Goal: Information Seeking & Learning: Learn about a topic

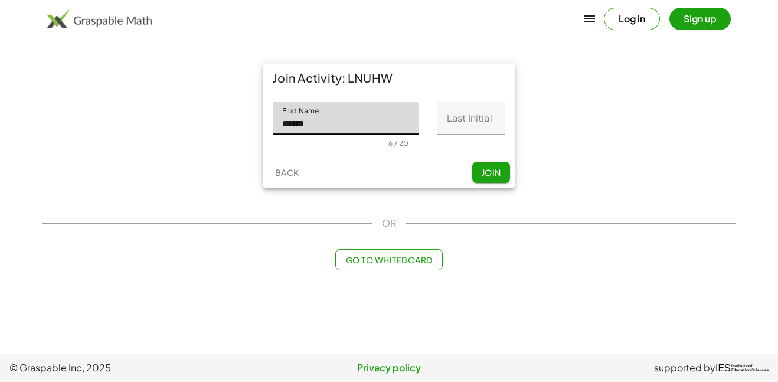
type input "******"
click at [472, 116] on input "Last Initial" at bounding box center [472, 118] width 68 height 33
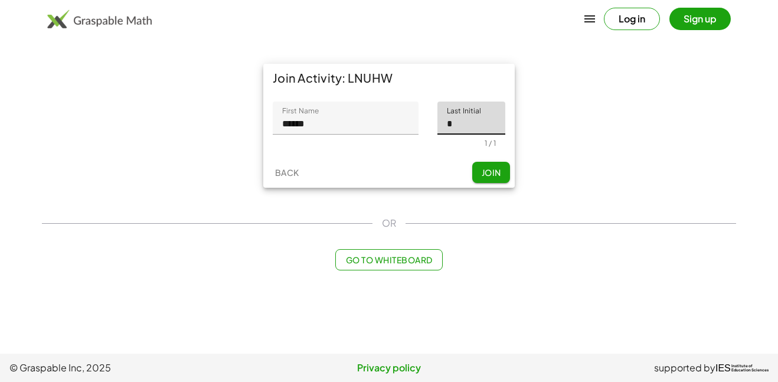
type input "*"
click at [415, 162] on div "Back Join" at bounding box center [389, 172] width 252 height 31
click at [503, 172] on button "Join" at bounding box center [491, 172] width 38 height 21
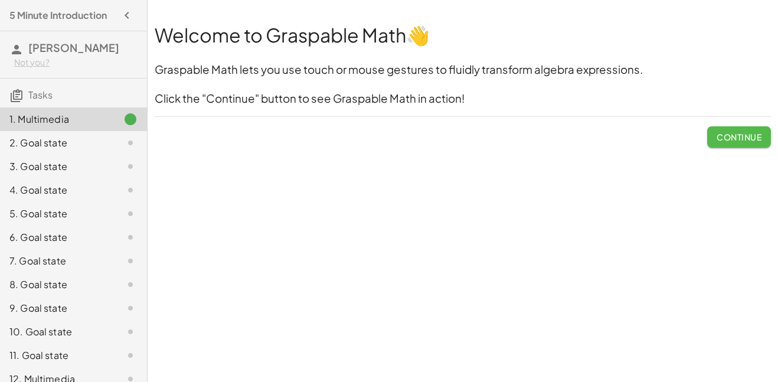
click at [717, 132] on span "Continue" at bounding box center [739, 137] width 45 height 11
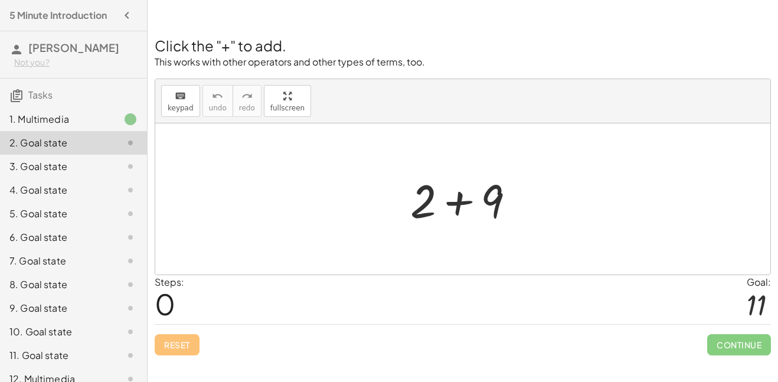
click at [462, 195] on div at bounding box center [467, 199] width 126 height 61
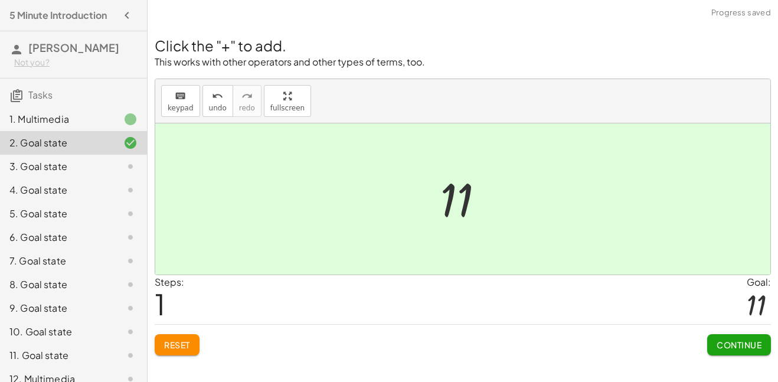
click at [727, 342] on span "Continue" at bounding box center [739, 345] width 45 height 11
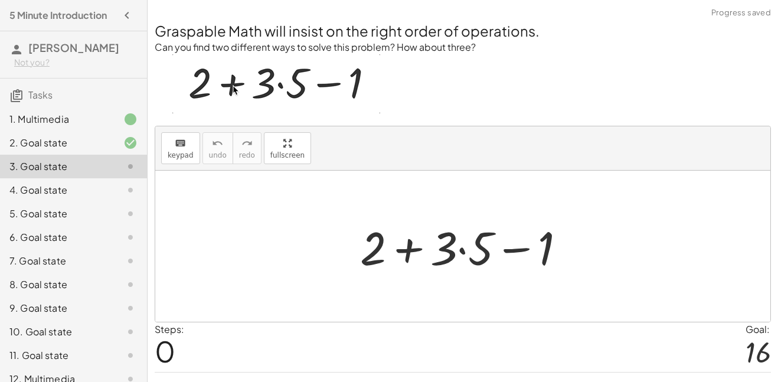
click at [403, 250] on div at bounding box center [467, 246] width 227 height 61
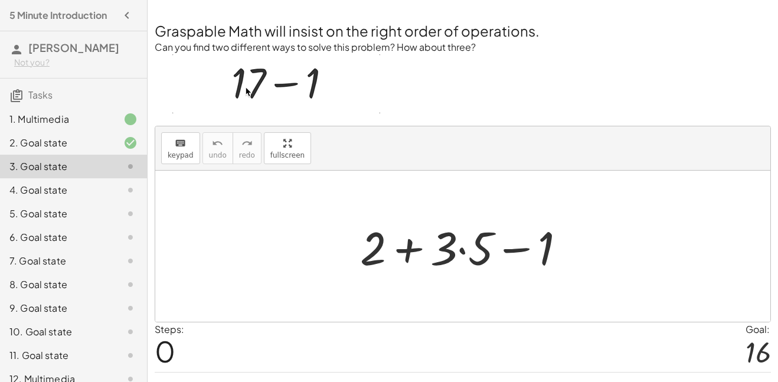
click at [374, 247] on div at bounding box center [467, 246] width 227 height 61
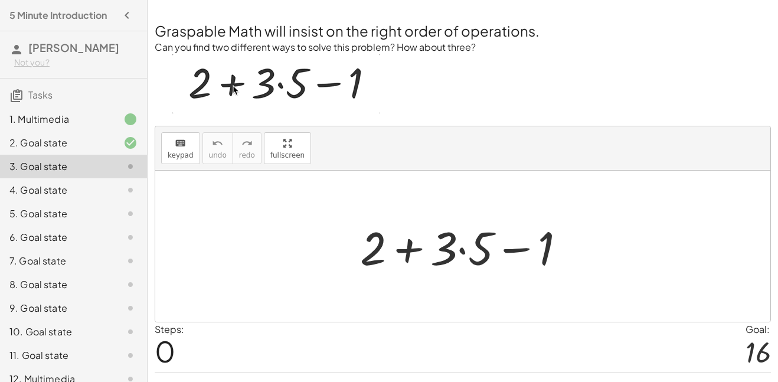
click at [458, 249] on div at bounding box center [467, 246] width 227 height 61
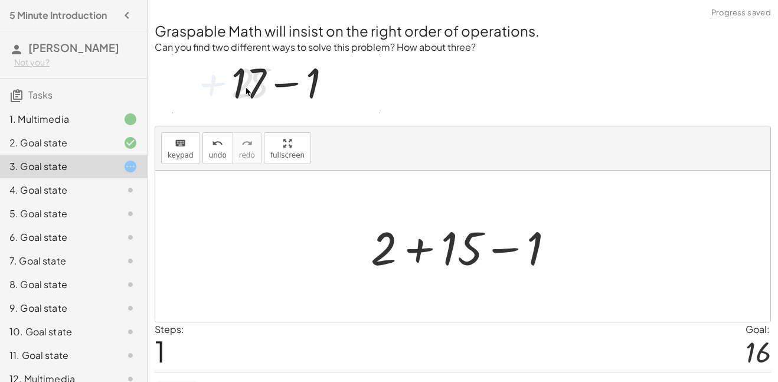
click at [422, 250] on div at bounding box center [467, 246] width 205 height 61
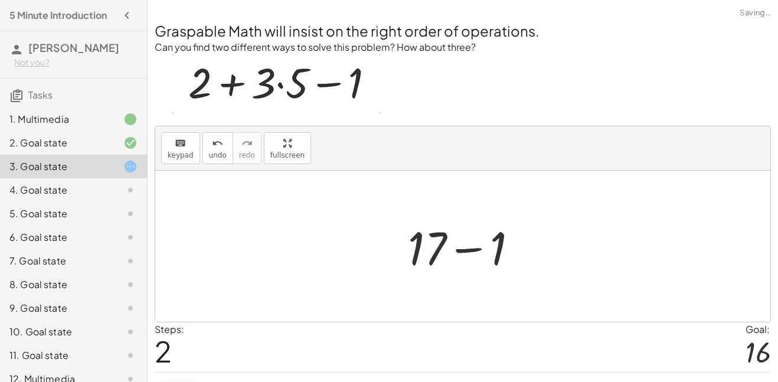
click at [469, 249] on div at bounding box center [467, 246] width 131 height 61
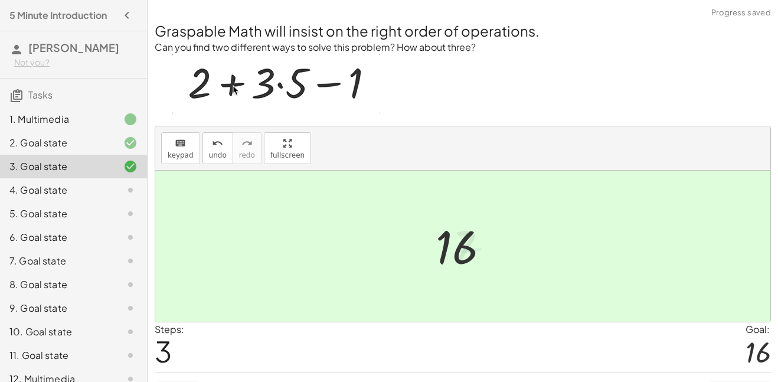
scroll to position [28, 0]
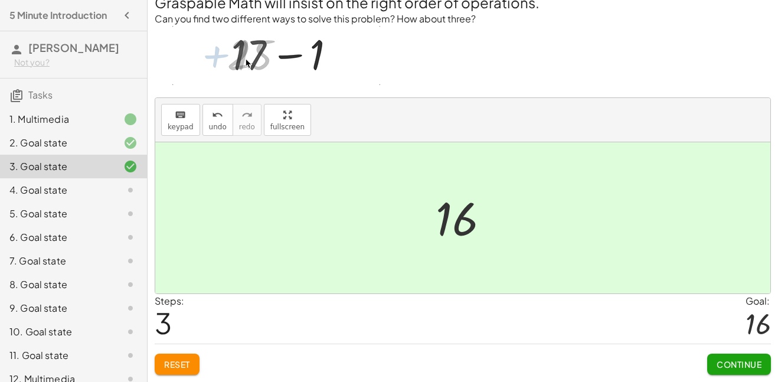
click at [744, 370] on button "Continue" at bounding box center [739, 364] width 64 height 21
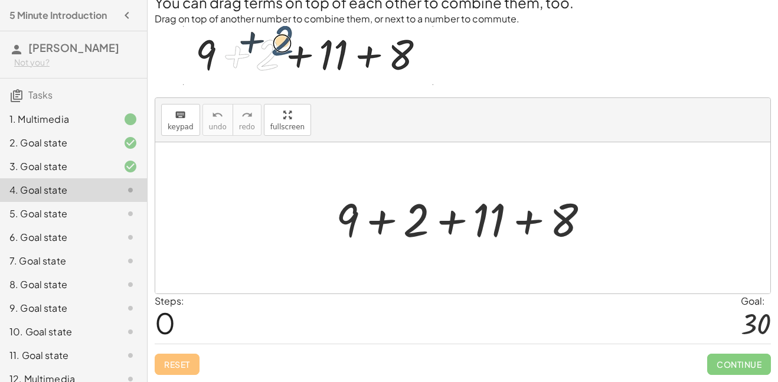
click at [382, 220] on div at bounding box center [467, 218] width 275 height 61
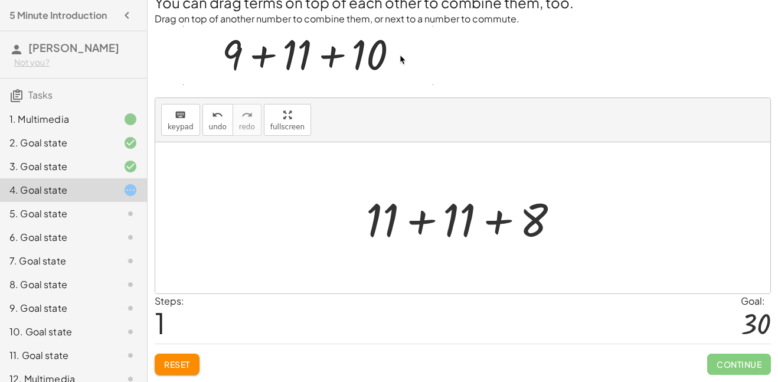
click at [410, 221] on div at bounding box center [467, 218] width 214 height 61
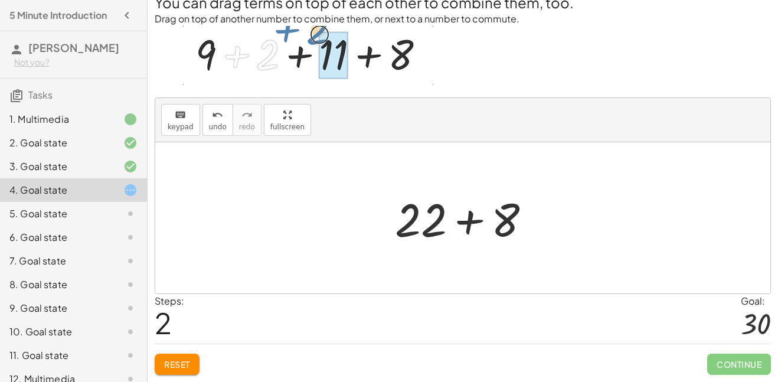
click at [462, 225] on div at bounding box center [467, 218] width 157 height 61
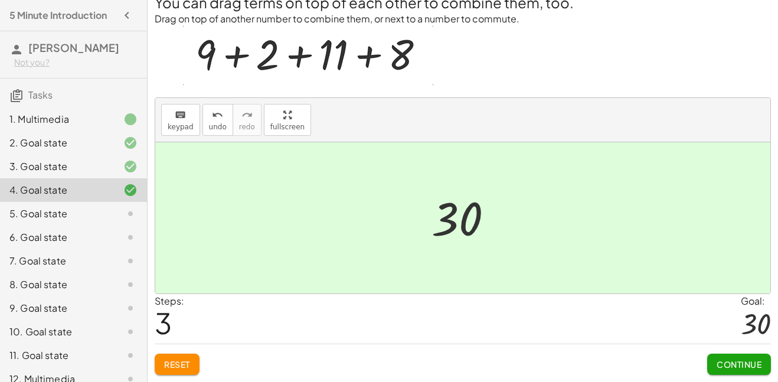
click at [751, 363] on span "Continue" at bounding box center [739, 364] width 45 height 11
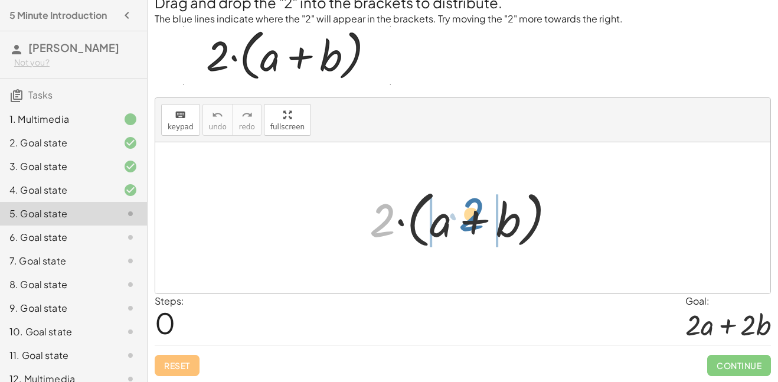
drag, startPoint x: 389, startPoint y: 230, endPoint x: 479, endPoint y: 223, distance: 90.6
click at [479, 223] on div at bounding box center [467, 218] width 207 height 68
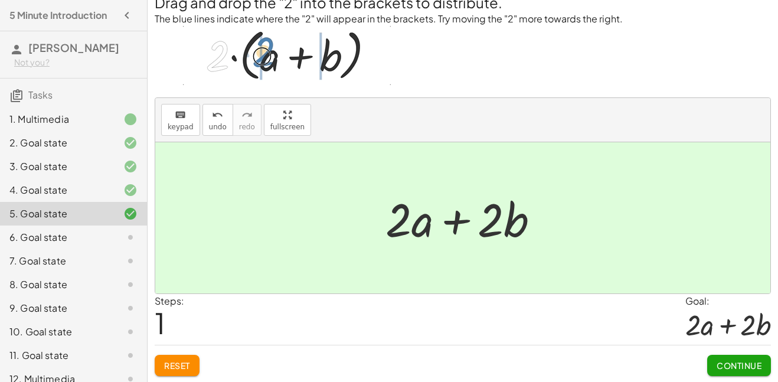
click at [415, 217] on div at bounding box center [467, 218] width 175 height 61
click at [732, 365] on span "Continue" at bounding box center [739, 365] width 45 height 11
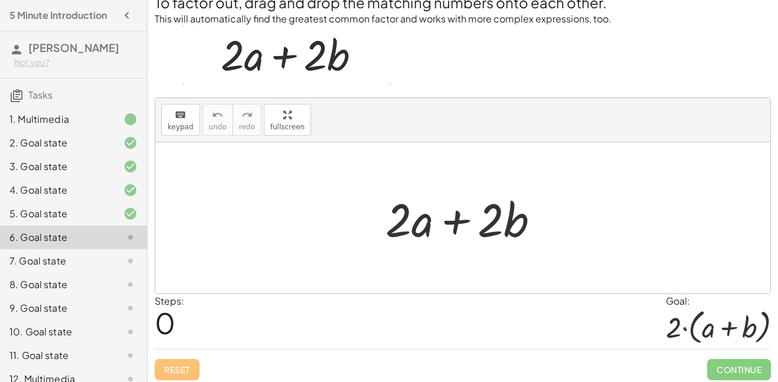
click at [451, 218] on div at bounding box center [467, 218] width 175 height 61
drag, startPoint x: 510, startPoint y: 231, endPoint x: 472, endPoint y: 238, distance: 38.4
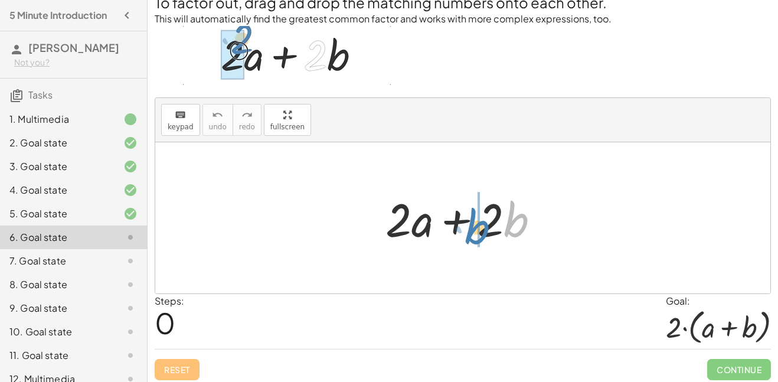
click at [472, 238] on div at bounding box center [467, 218] width 175 height 61
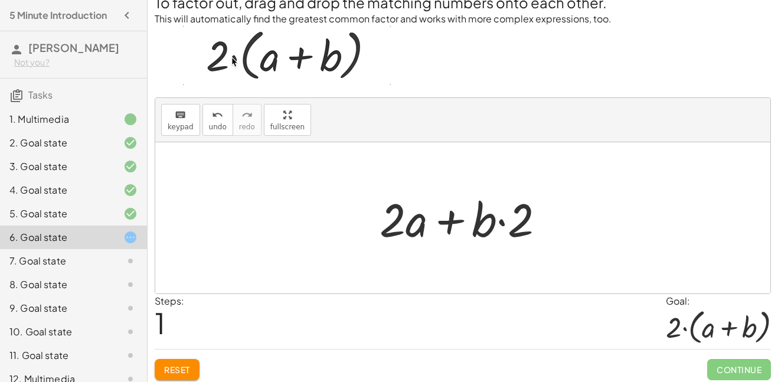
click at [504, 220] on div at bounding box center [467, 218] width 187 height 61
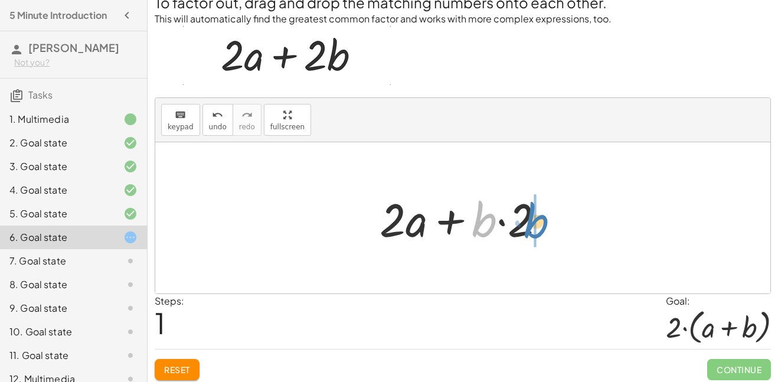
drag, startPoint x: 489, startPoint y: 226, endPoint x: 543, endPoint y: 227, distance: 53.2
click at [543, 227] on div at bounding box center [467, 218] width 187 height 61
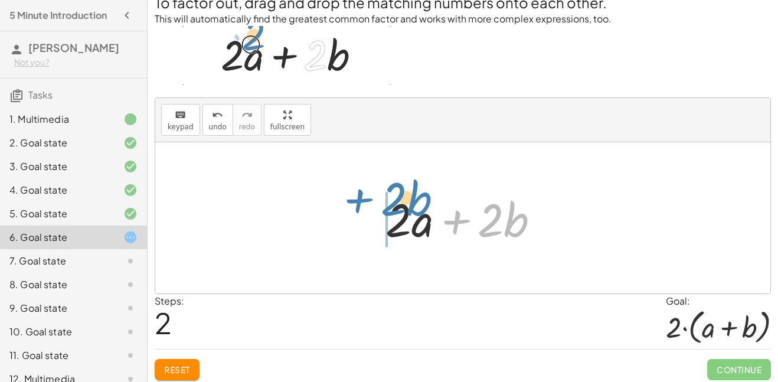
drag, startPoint x: 450, startPoint y: 220, endPoint x: 351, endPoint y: 201, distance: 101.1
click at [351, 201] on div "+ · 2 · a + · 2 · b + · 2 · a + · b · 2 + · 2 · b + · 2 · a + · 2 · b" at bounding box center [462, 217] width 615 height 151
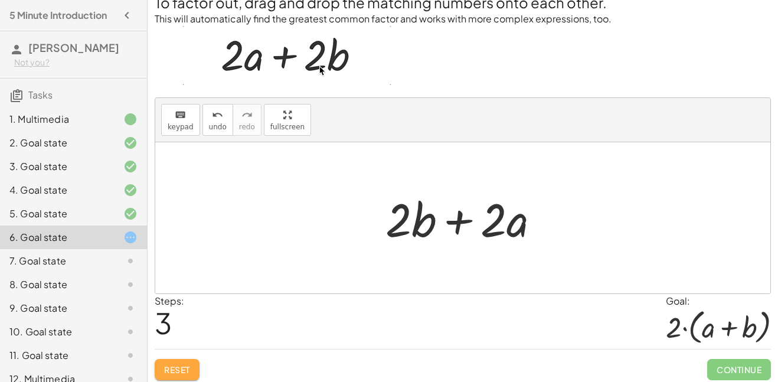
click at [166, 374] on span "Reset" at bounding box center [177, 369] width 26 height 11
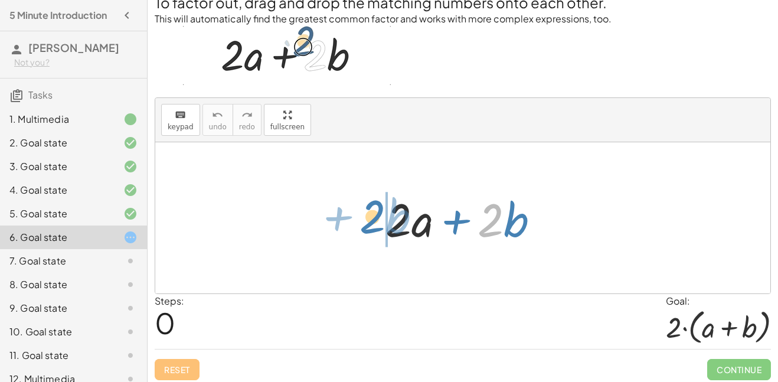
drag, startPoint x: 495, startPoint y: 233, endPoint x: 377, endPoint y: 230, distance: 118.1
click at [377, 230] on div "· 2 + · b + · 2 · a + · 2 · b" at bounding box center [463, 218] width 190 height 67
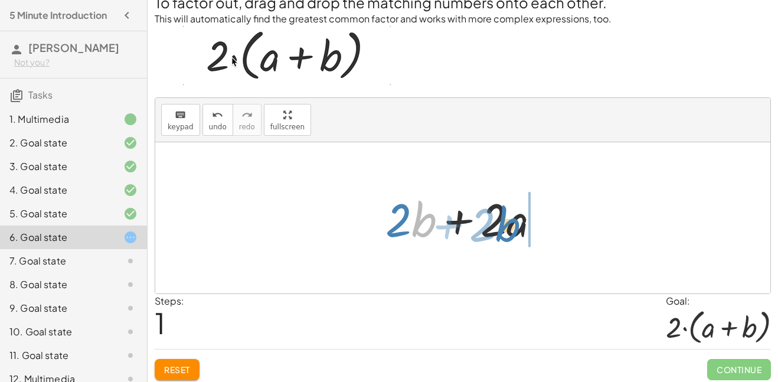
drag, startPoint x: 424, startPoint y: 229, endPoint x: 508, endPoint y: 234, distance: 84.0
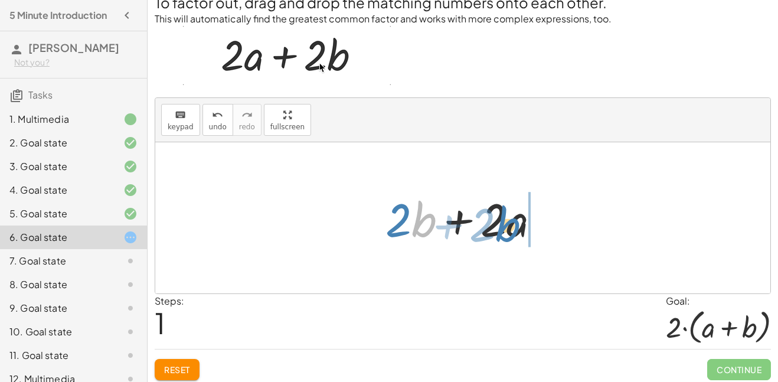
click at [508, 234] on div at bounding box center [467, 218] width 175 height 61
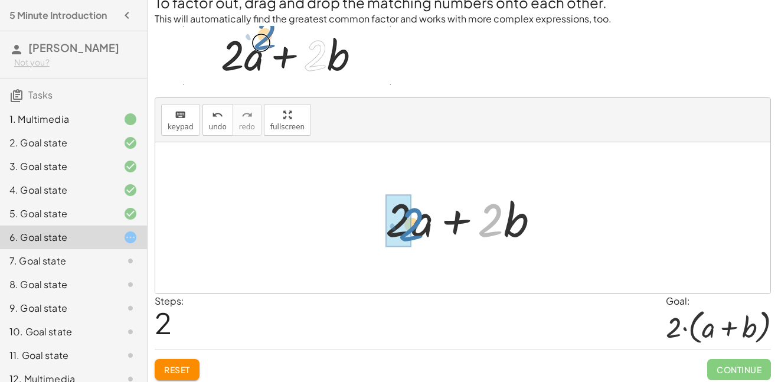
drag, startPoint x: 495, startPoint y: 231, endPoint x: 415, endPoint y: 235, distance: 79.8
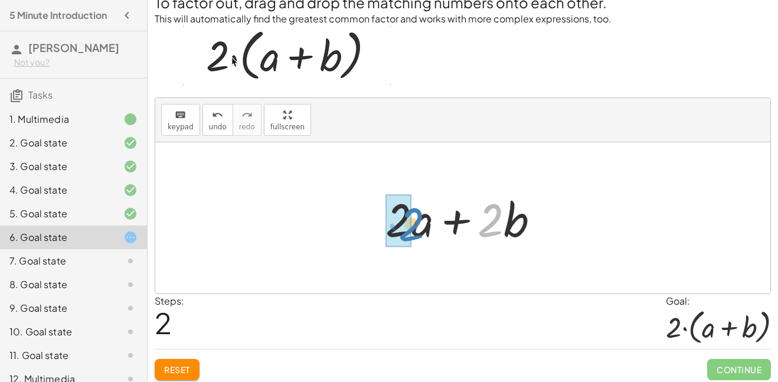
click at [415, 235] on div at bounding box center [467, 218] width 175 height 61
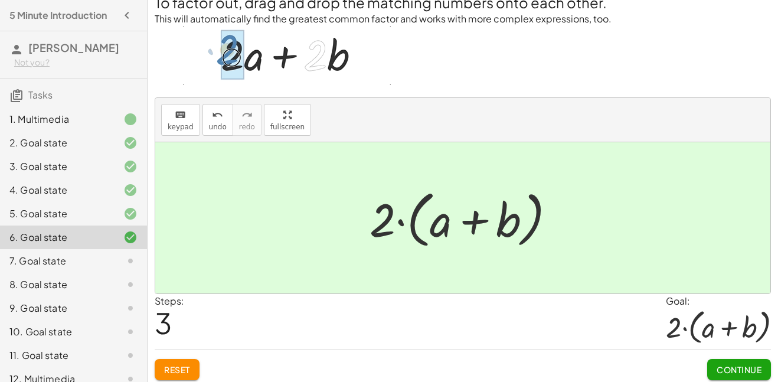
click at [743, 375] on button "Continue" at bounding box center [739, 369] width 64 height 21
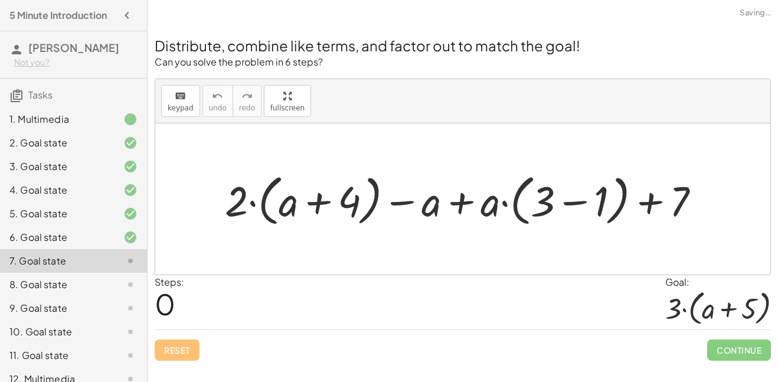
scroll to position [0, 0]
click at [241, 201] on div at bounding box center [467, 198] width 497 height 61
drag, startPoint x: 241, startPoint y: 201, endPoint x: 287, endPoint y: 204, distance: 45.6
click at [287, 204] on div at bounding box center [467, 198] width 497 height 61
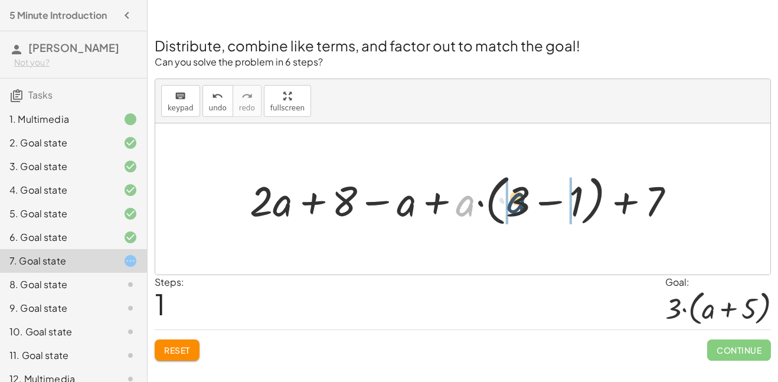
drag, startPoint x: 461, startPoint y: 210, endPoint x: 513, endPoint y: 208, distance: 52.0
click at [513, 208] on div at bounding box center [467, 198] width 447 height 61
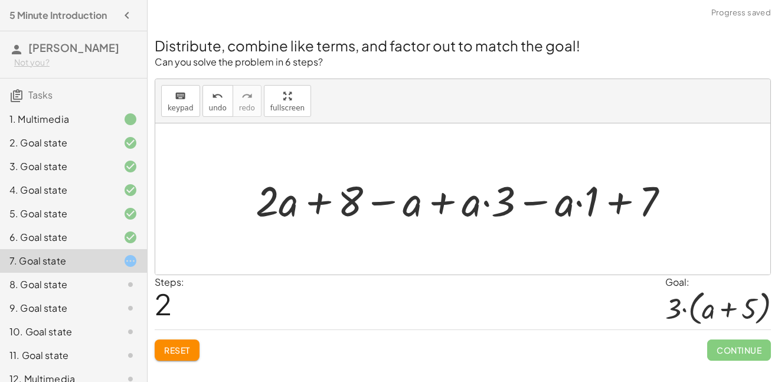
click at [436, 203] on div at bounding box center [467, 199] width 435 height 55
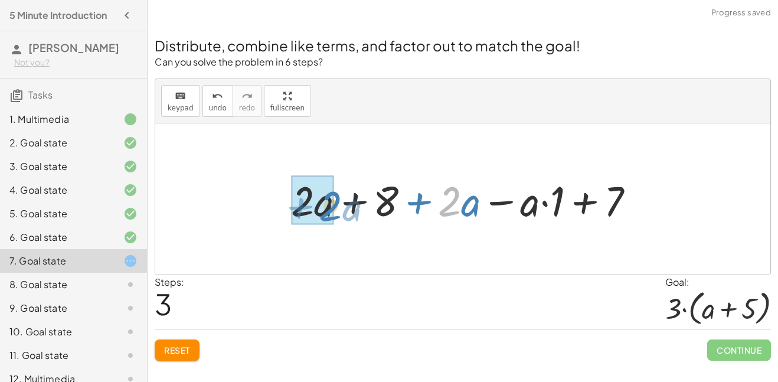
drag, startPoint x: 449, startPoint y: 201, endPoint x: 322, endPoint y: 205, distance: 127.0
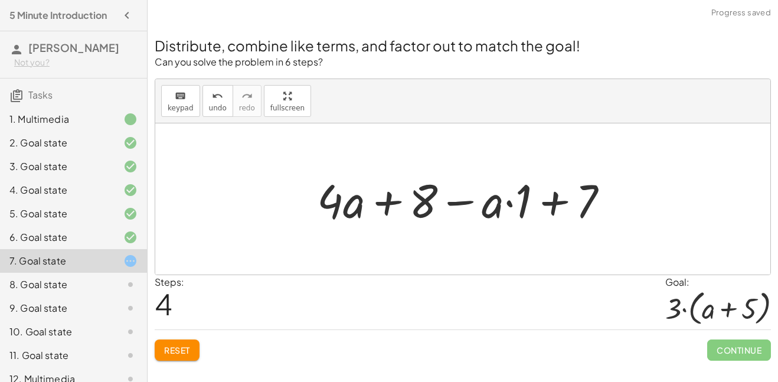
click at [498, 201] on div at bounding box center [467, 199] width 313 height 61
click at [517, 198] on div at bounding box center [467, 199] width 313 height 61
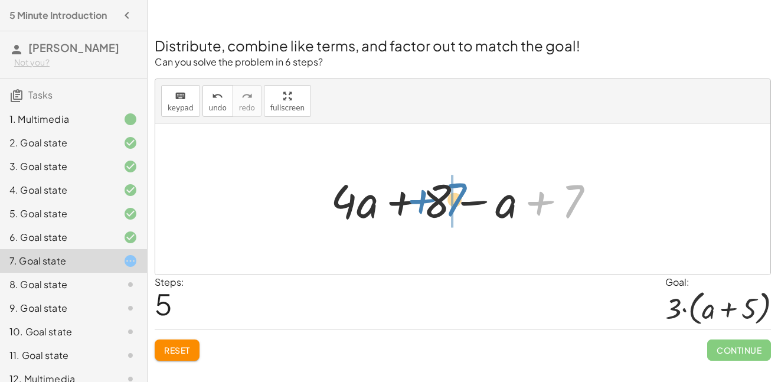
drag, startPoint x: 567, startPoint y: 200, endPoint x: 443, endPoint y: 200, distance: 124.0
click at [443, 200] on div at bounding box center [467, 199] width 285 height 61
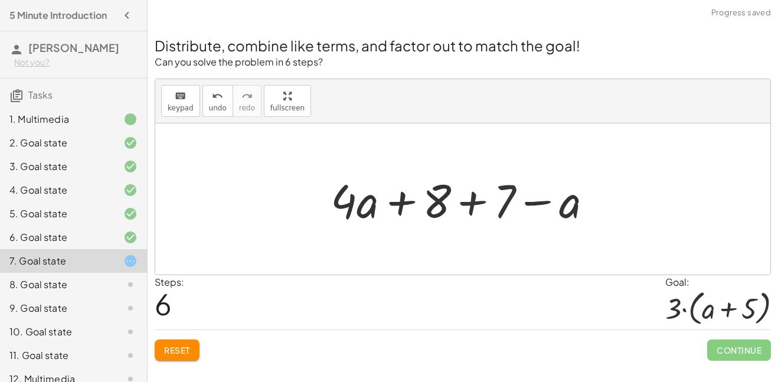
click at [442, 201] on div at bounding box center [467, 199] width 285 height 61
click at [471, 207] on div at bounding box center [467, 199] width 285 height 61
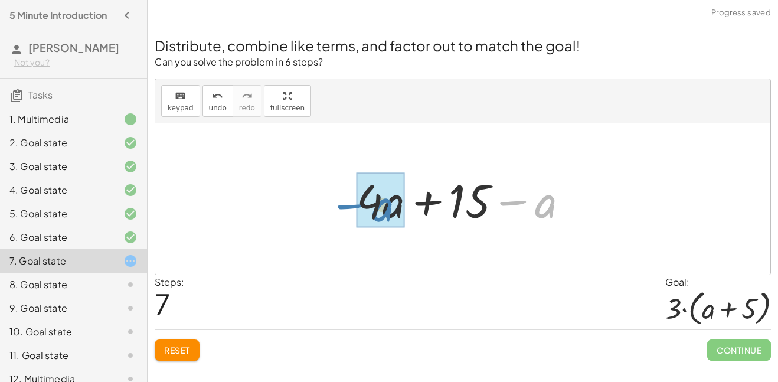
drag, startPoint x: 550, startPoint y: 203, endPoint x: 386, endPoint y: 207, distance: 163.6
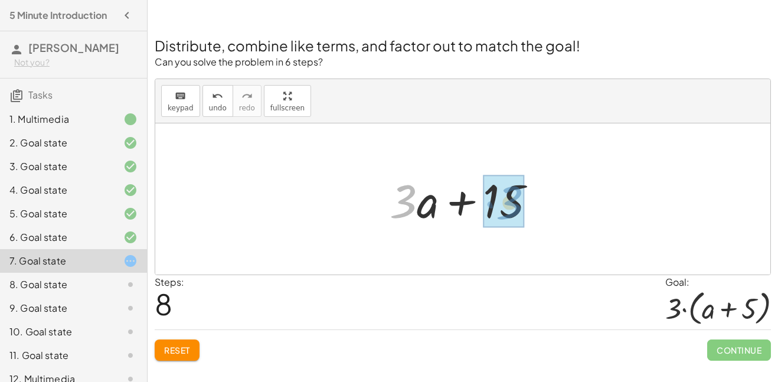
drag, startPoint x: 416, startPoint y: 206, endPoint x: 516, endPoint y: 207, distance: 100.4
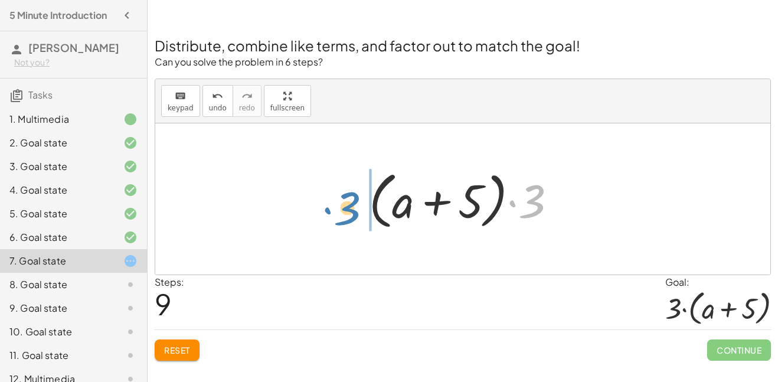
drag, startPoint x: 538, startPoint y: 203, endPoint x: 348, endPoint y: 208, distance: 190.2
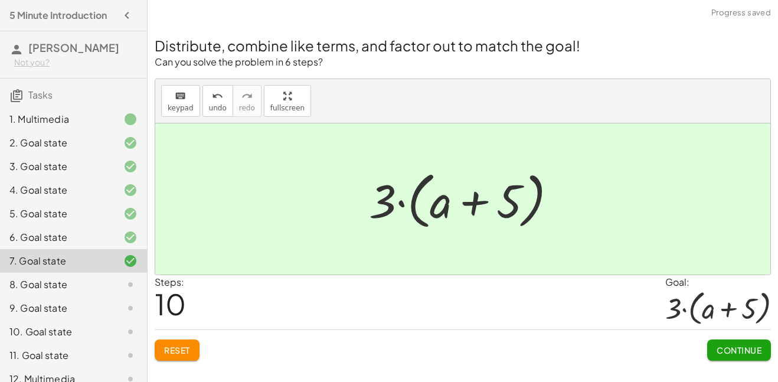
click at [729, 357] on button "Continue" at bounding box center [739, 350] width 64 height 21
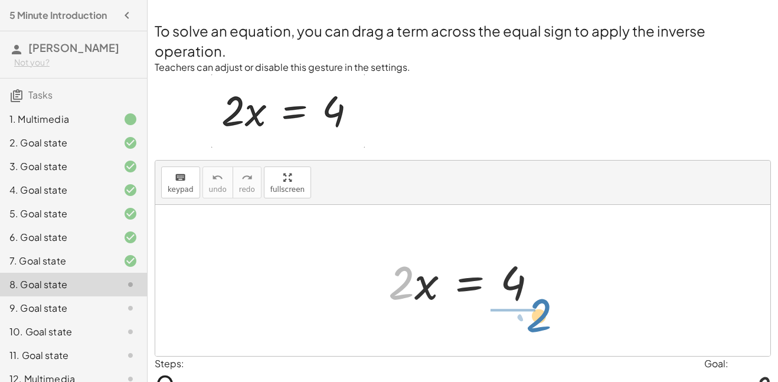
drag, startPoint x: 392, startPoint y: 280, endPoint x: 530, endPoint y: 313, distance: 141.4
click at [530, 313] on div "· 2 · 2 · x = 4" at bounding box center [463, 280] width 185 height 67
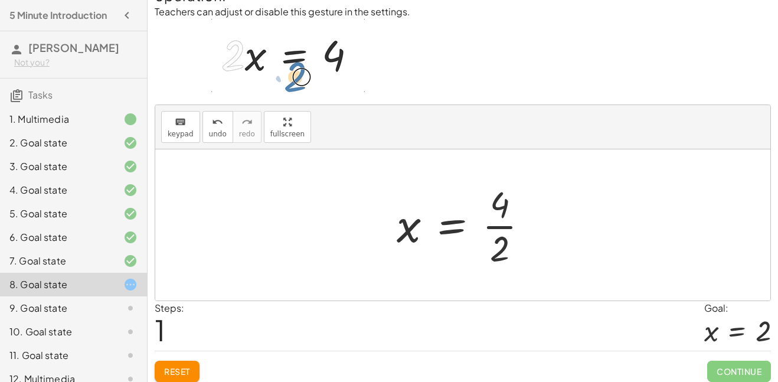
scroll to position [63, 0]
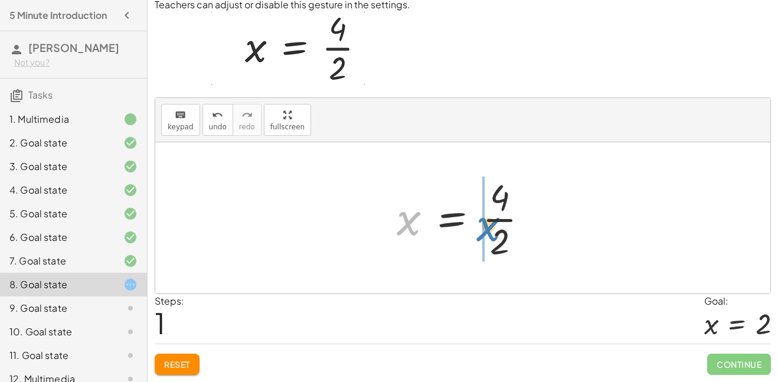
drag, startPoint x: 408, startPoint y: 224, endPoint x: 494, endPoint y: 230, distance: 86.4
click at [494, 230] on div at bounding box center [467, 217] width 153 height 91
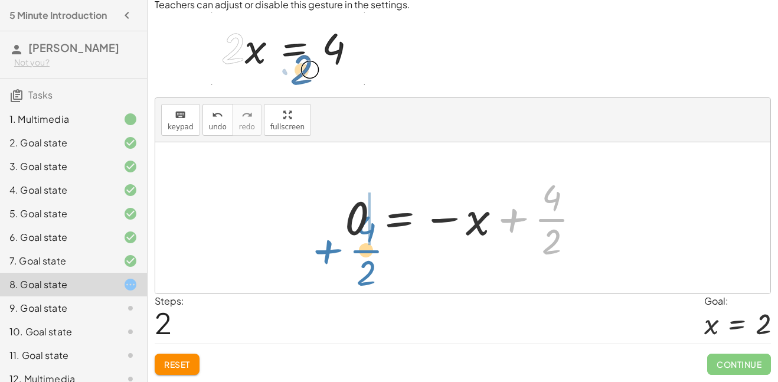
drag, startPoint x: 542, startPoint y: 218, endPoint x: 356, endPoint y: 250, distance: 188.6
click at [356, 250] on div at bounding box center [467, 217] width 257 height 91
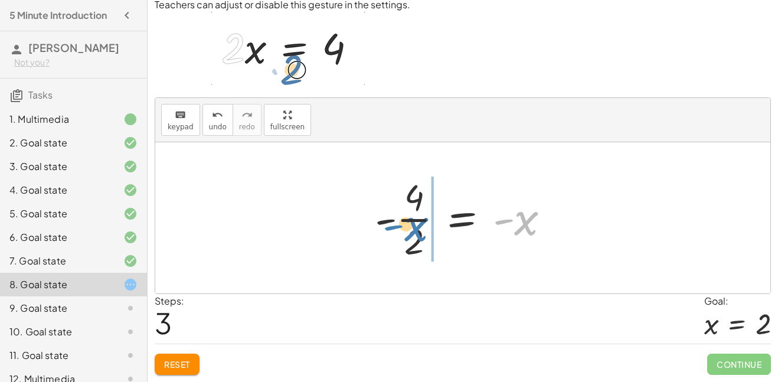
drag, startPoint x: 525, startPoint y: 220, endPoint x: 419, endPoint y: 224, distance: 105.8
click at [419, 224] on div at bounding box center [467, 217] width 196 height 91
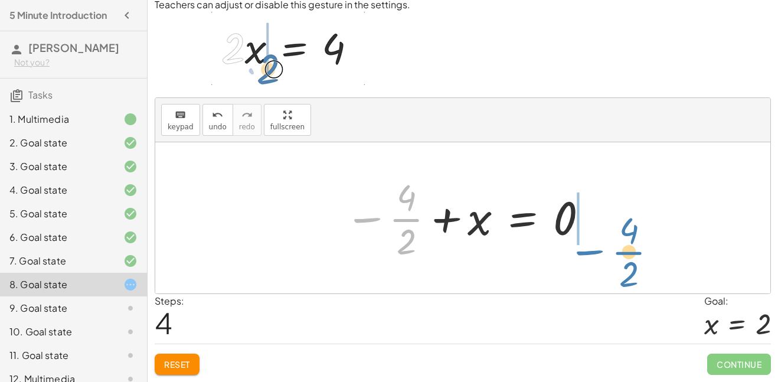
drag, startPoint x: 405, startPoint y: 220, endPoint x: 612, endPoint y: 247, distance: 209.1
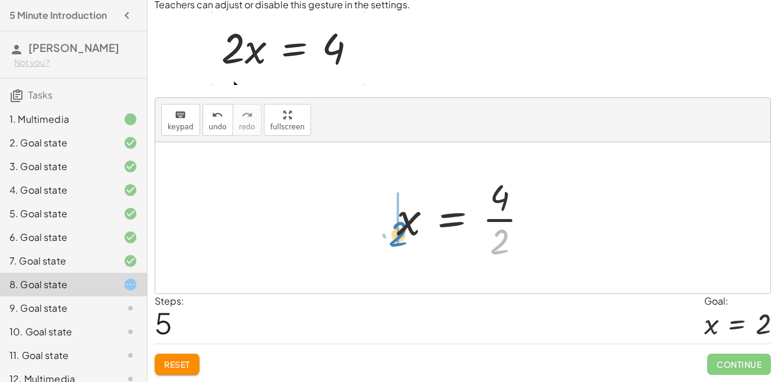
drag, startPoint x: 443, startPoint y: 250, endPoint x: 392, endPoint y: 237, distance: 53.0
click at [392, 237] on div at bounding box center [467, 217] width 153 height 91
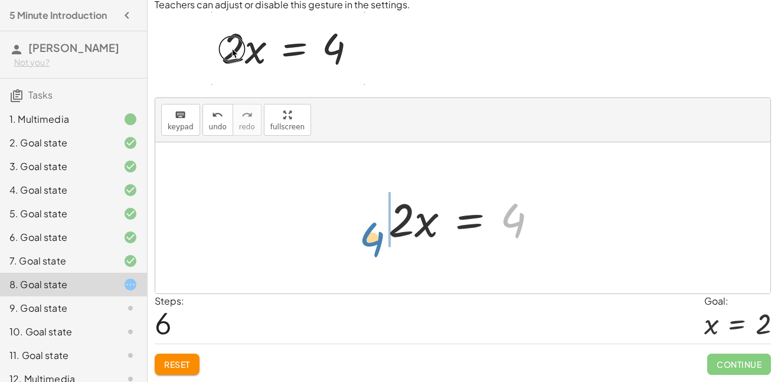
drag, startPoint x: 513, startPoint y: 226, endPoint x: 379, endPoint y: 244, distance: 135.4
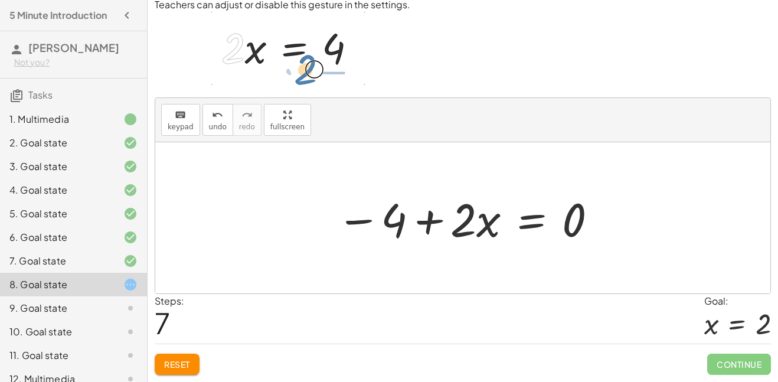
click at [191, 365] on button "Reset" at bounding box center [177, 364] width 45 height 21
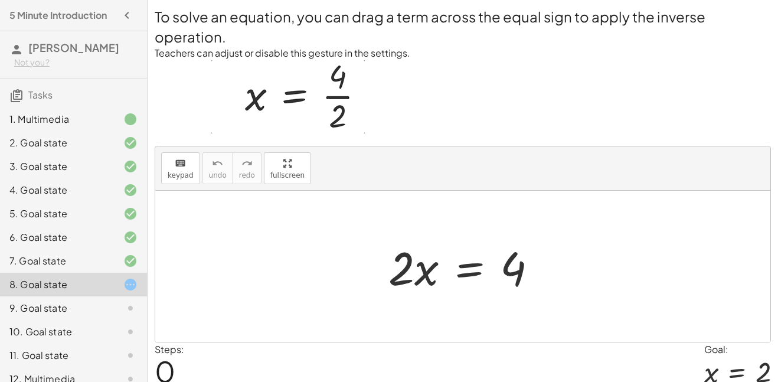
scroll to position [12, 0]
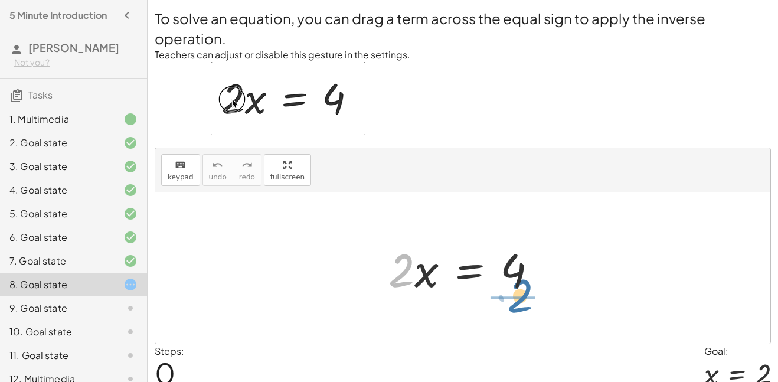
drag, startPoint x: 396, startPoint y: 281, endPoint x: 518, endPoint y: 308, distance: 124.6
click at [518, 308] on div "· 2 · 2 · x = 4" at bounding box center [462, 267] width 615 height 151
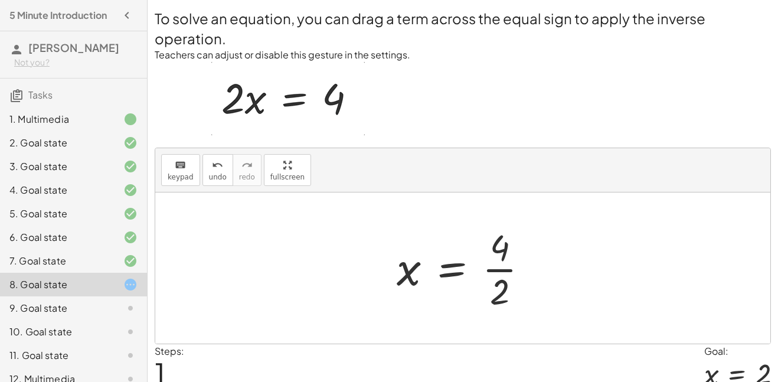
scroll to position [63, 0]
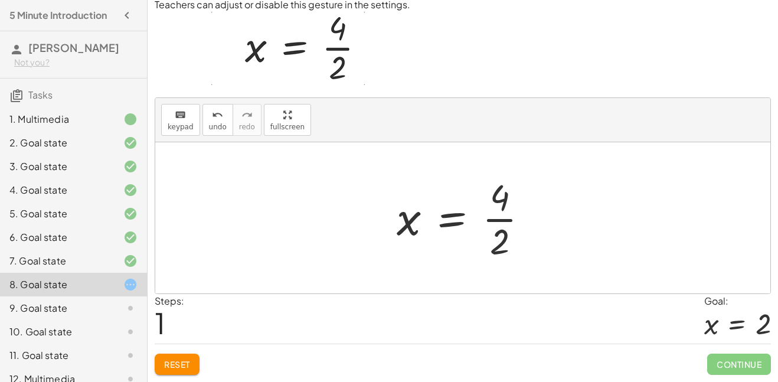
click at [444, 222] on div at bounding box center [467, 217] width 153 height 91
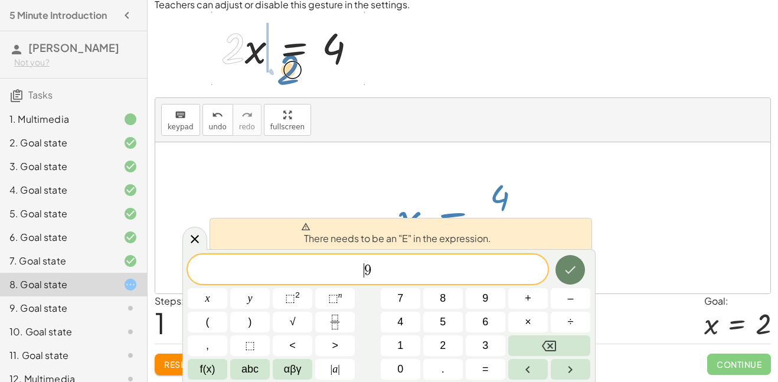
scroll to position [2, 0]
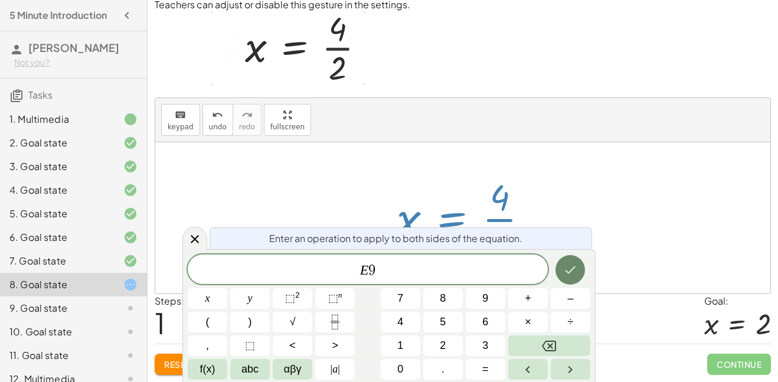
click at [563, 263] on icon "Done" at bounding box center [570, 270] width 14 height 14
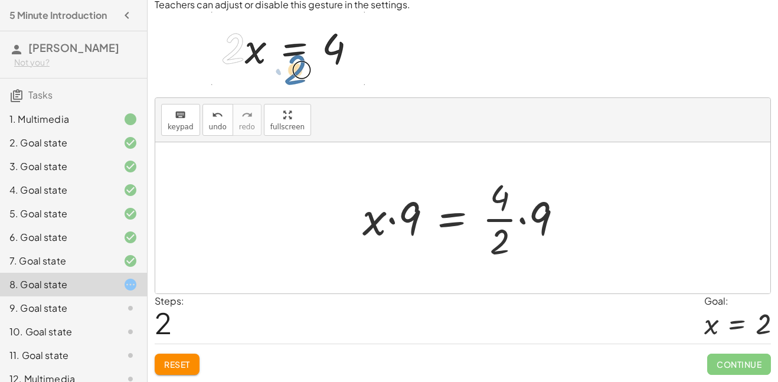
click at [545, 216] on div at bounding box center [467, 217] width 221 height 91
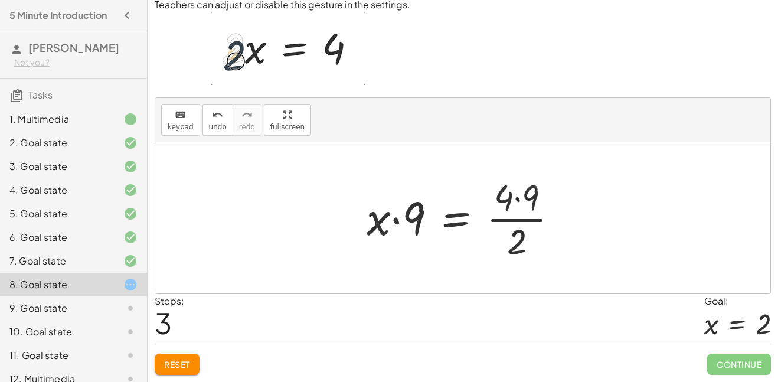
click at [507, 199] on div at bounding box center [467, 217] width 213 height 91
click at [515, 197] on div at bounding box center [467, 217] width 213 height 91
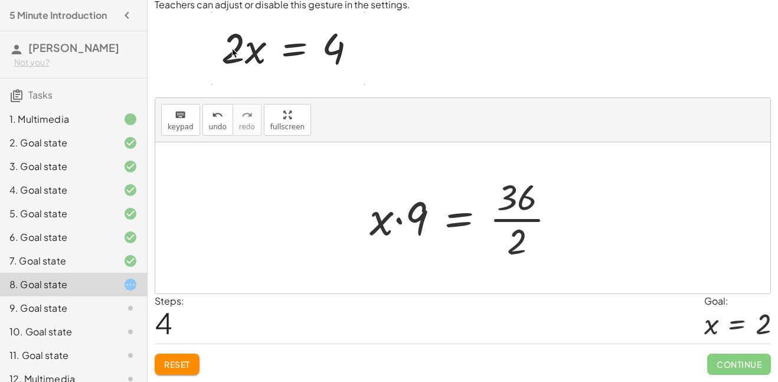
click at [398, 218] on div at bounding box center [468, 217] width 208 height 91
drag, startPoint x: 411, startPoint y: 212, endPoint x: 353, endPoint y: 220, distance: 59.0
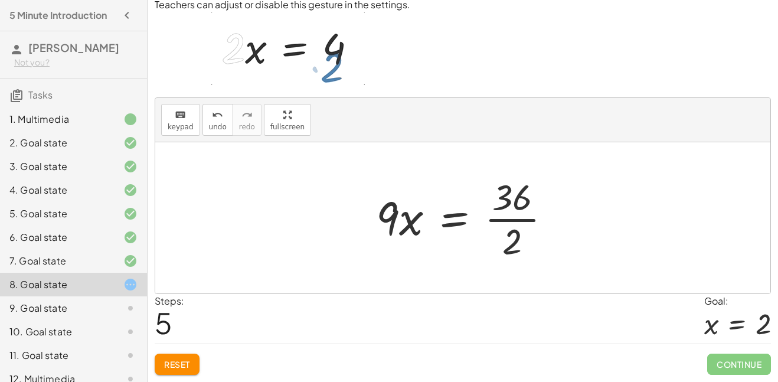
click at [522, 220] on div at bounding box center [468, 217] width 197 height 91
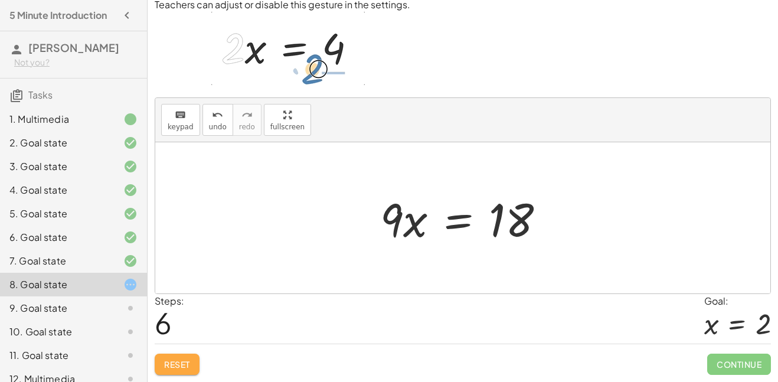
click at [185, 365] on span "Reset" at bounding box center [177, 364] width 26 height 11
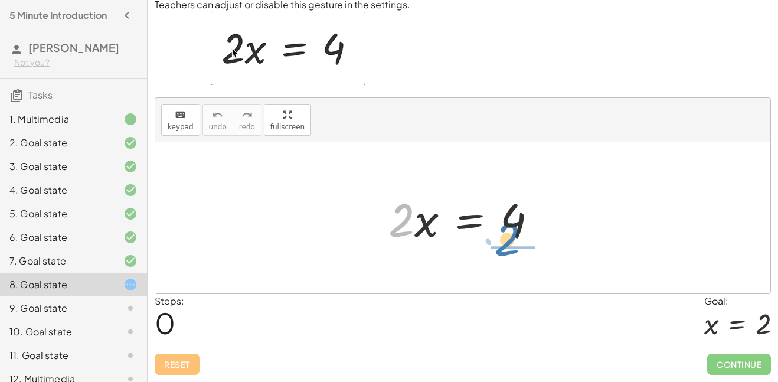
drag, startPoint x: 403, startPoint y: 220, endPoint x: 523, endPoint y: 240, distance: 121.1
click at [523, 240] on div at bounding box center [468, 218] width 170 height 61
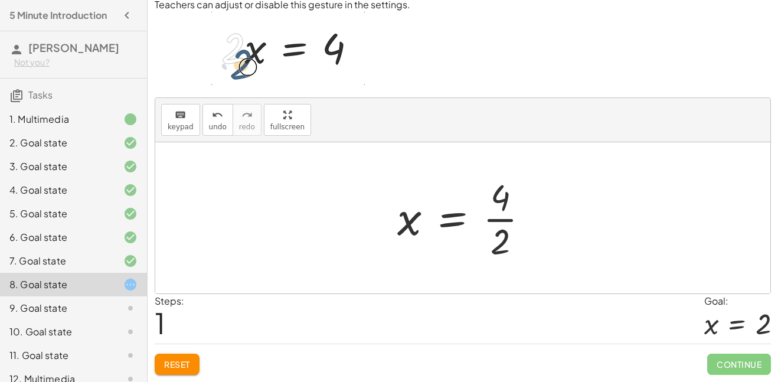
click at [479, 225] on div at bounding box center [467, 217] width 153 height 91
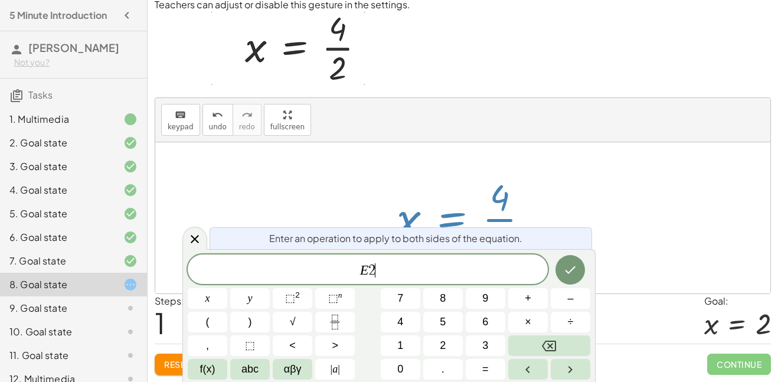
scroll to position [0, 0]
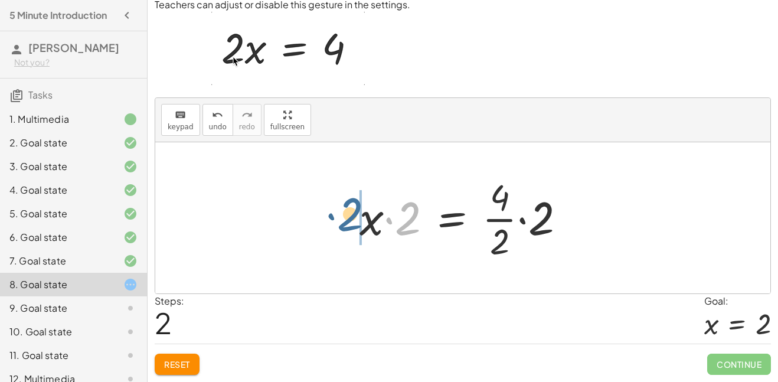
drag, startPoint x: 401, startPoint y: 224, endPoint x: 342, endPoint y: 220, distance: 59.2
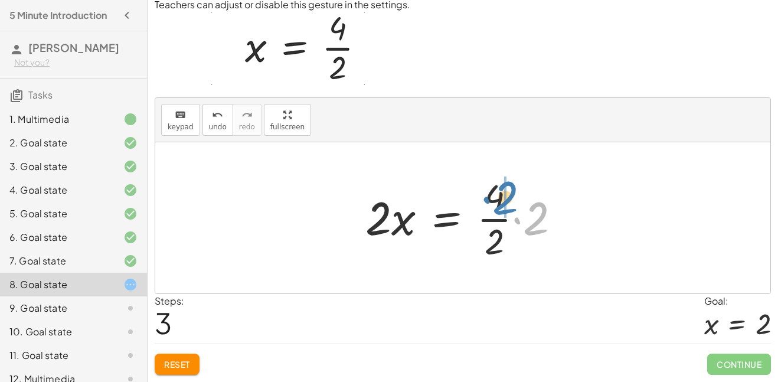
drag, startPoint x: 539, startPoint y: 223, endPoint x: 505, endPoint y: 202, distance: 39.0
click at [506, 200] on div at bounding box center [463, 217] width 207 height 91
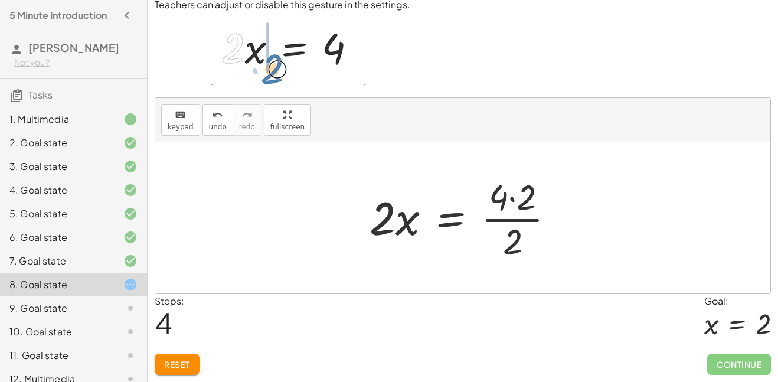
click at [508, 195] on div at bounding box center [467, 217] width 207 height 91
click at [501, 200] on div at bounding box center [467, 217] width 207 height 91
click at [518, 195] on div at bounding box center [467, 217] width 207 height 91
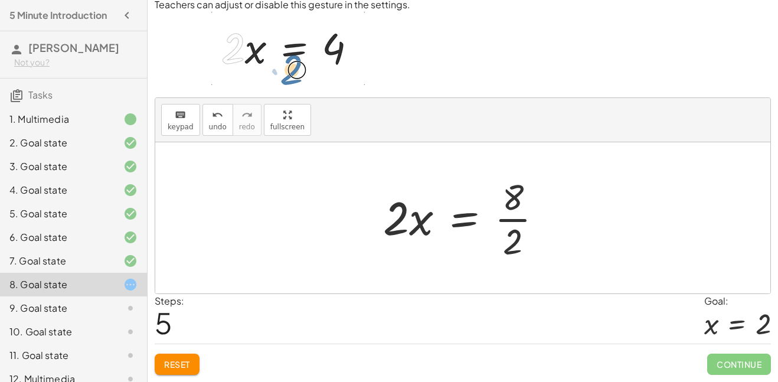
click at [515, 230] on div at bounding box center [467, 217] width 181 height 91
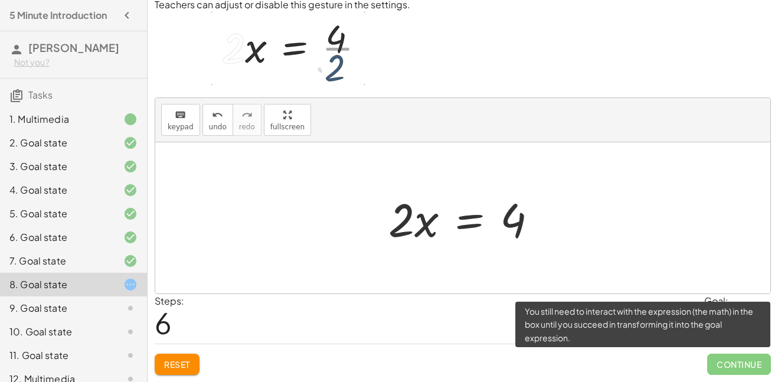
click at [712, 363] on span "Continue" at bounding box center [739, 364] width 64 height 21
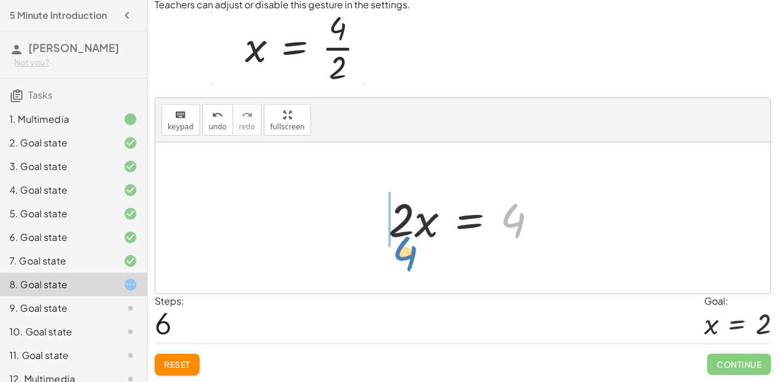
drag, startPoint x: 510, startPoint y: 221, endPoint x: 402, endPoint y: 253, distance: 112.8
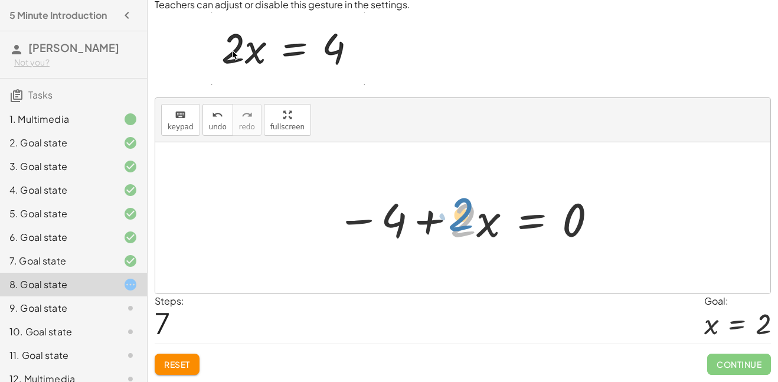
drag, startPoint x: 465, startPoint y: 223, endPoint x: 452, endPoint y: 219, distance: 13.1
click at [452, 219] on div at bounding box center [468, 218] width 274 height 61
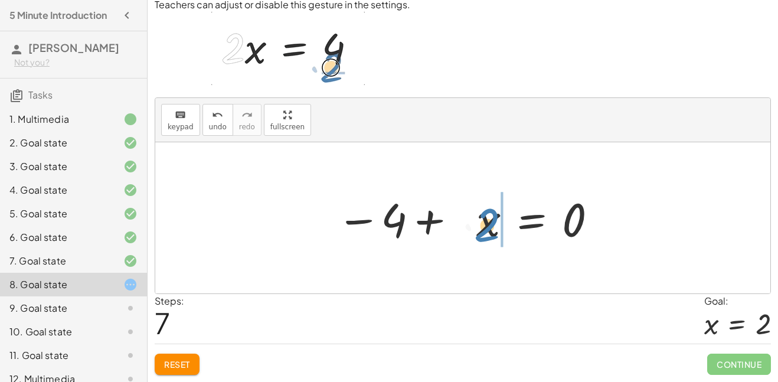
drag, startPoint x: 452, startPoint y: 219, endPoint x: 485, endPoint y: 227, distance: 33.9
click at [485, 227] on div at bounding box center [468, 218] width 274 height 61
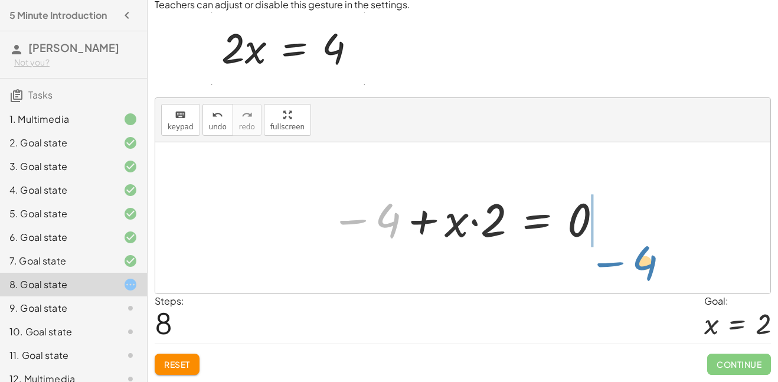
drag, startPoint x: 391, startPoint y: 226, endPoint x: 647, endPoint y: 268, distance: 259.2
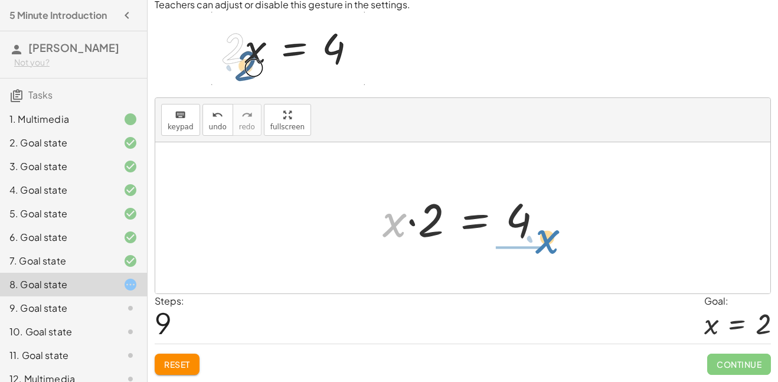
drag, startPoint x: 396, startPoint y: 231, endPoint x: 546, endPoint y: 254, distance: 151.2
click at [546, 254] on div "· 2 · x = 4 x = · 4 · 2 · x · 2 = · · 4 · 2 · 2 · 2 · x = · · 4 · 2 · 2 · 2 · x…" at bounding box center [462, 217] width 615 height 151
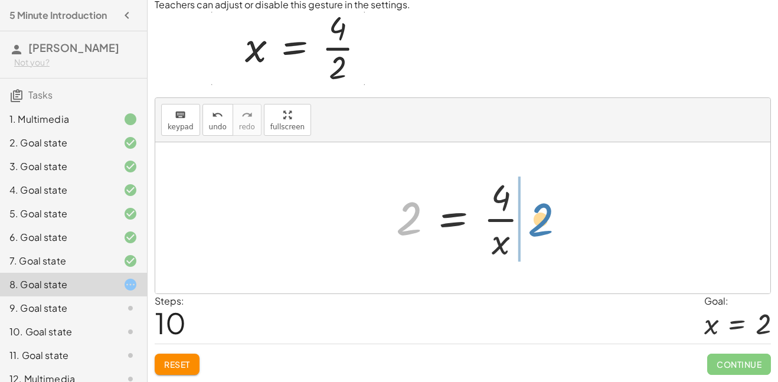
drag, startPoint x: 411, startPoint y: 229, endPoint x: 544, endPoint y: 227, distance: 133.5
click at [544, 227] on div at bounding box center [467, 217] width 155 height 91
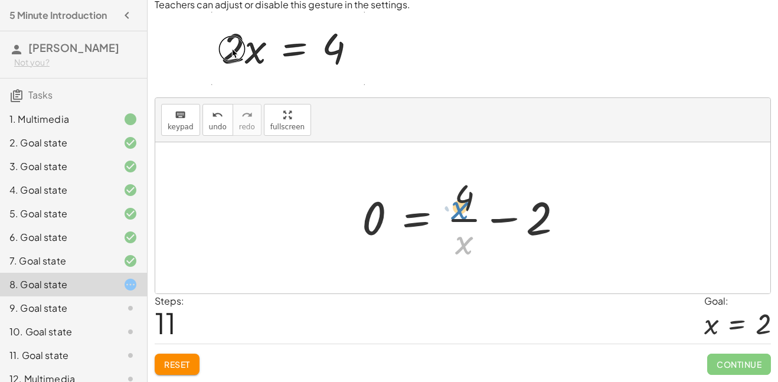
drag, startPoint x: 471, startPoint y: 247, endPoint x: 463, endPoint y: 207, distance: 40.9
click at [463, 207] on div at bounding box center [467, 217] width 222 height 91
click at [515, 220] on div at bounding box center [467, 217] width 222 height 91
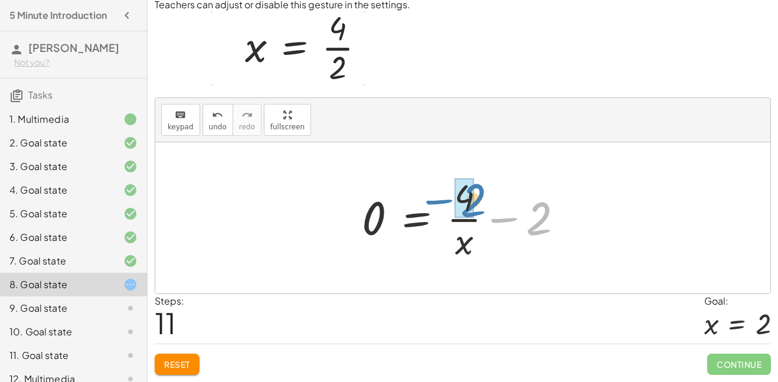
drag, startPoint x: 532, startPoint y: 225, endPoint x: 465, endPoint y: 207, distance: 69.8
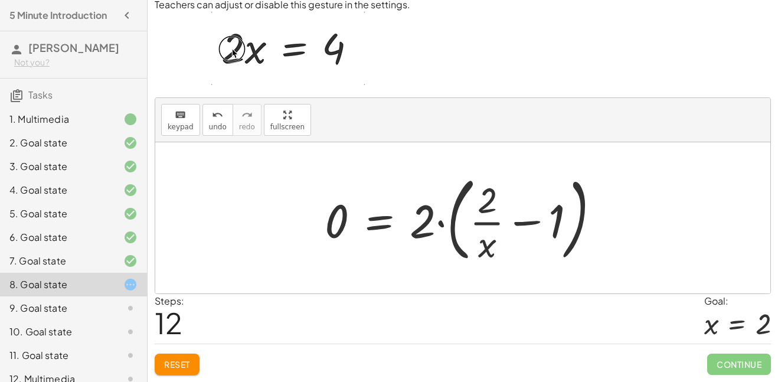
click at [518, 221] on div at bounding box center [467, 218] width 296 height 98
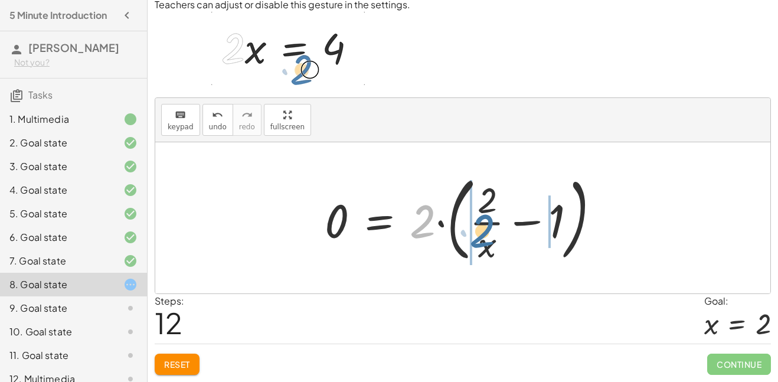
drag, startPoint x: 422, startPoint y: 228, endPoint x: 482, endPoint y: 236, distance: 60.8
click at [482, 236] on div at bounding box center [467, 218] width 296 height 98
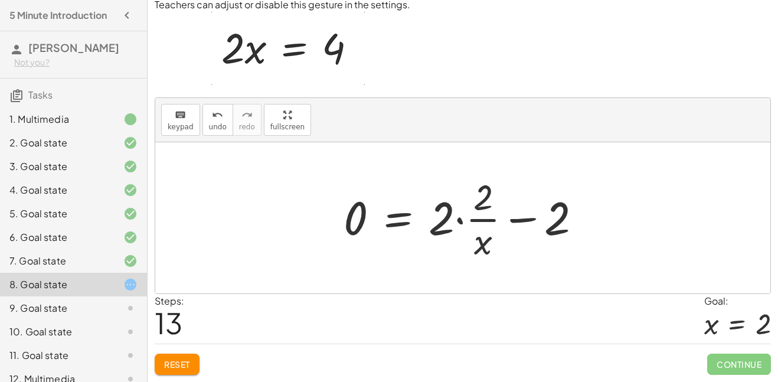
click at [459, 221] on div at bounding box center [467, 217] width 259 height 91
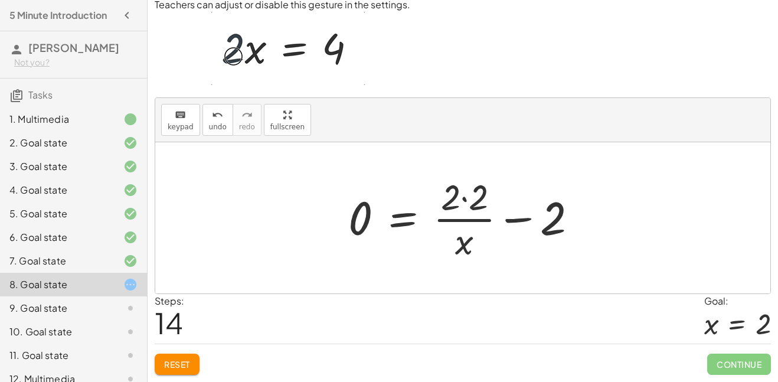
click at [465, 200] on div at bounding box center [467, 217] width 250 height 91
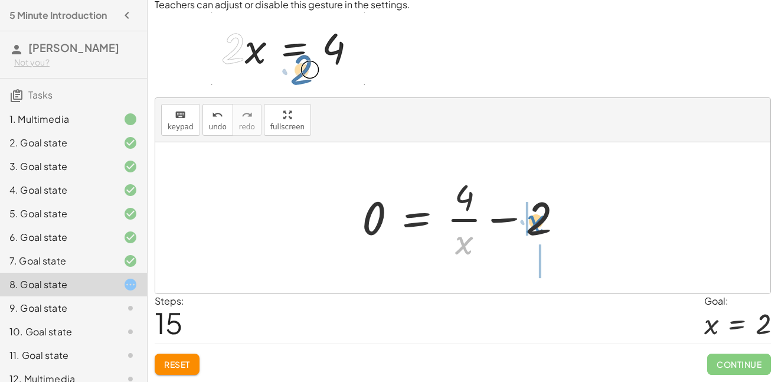
drag, startPoint x: 459, startPoint y: 248, endPoint x: 533, endPoint y: 228, distance: 76.5
click at [533, 228] on div at bounding box center [467, 217] width 222 height 91
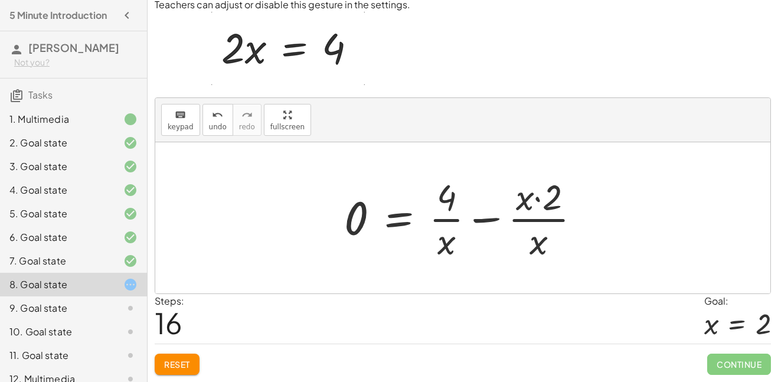
click at [539, 200] on div at bounding box center [467, 217] width 258 height 91
click at [551, 200] on div at bounding box center [467, 217] width 258 height 91
click at [536, 199] on div at bounding box center [467, 217] width 258 height 91
drag, startPoint x: 551, startPoint y: 203, endPoint x: 518, endPoint y: 205, distance: 33.1
click at [518, 205] on div at bounding box center [467, 217] width 258 height 91
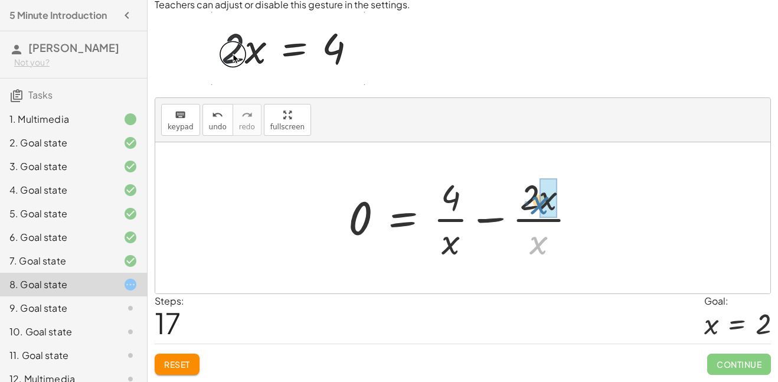
drag, startPoint x: 538, startPoint y: 247, endPoint x: 539, endPoint y: 205, distance: 41.3
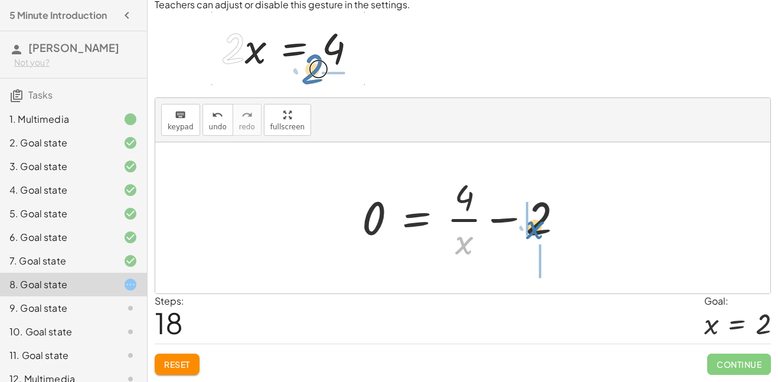
drag, startPoint x: 469, startPoint y: 245, endPoint x: 544, endPoint y: 227, distance: 77.2
click at [544, 227] on div at bounding box center [467, 217] width 222 height 91
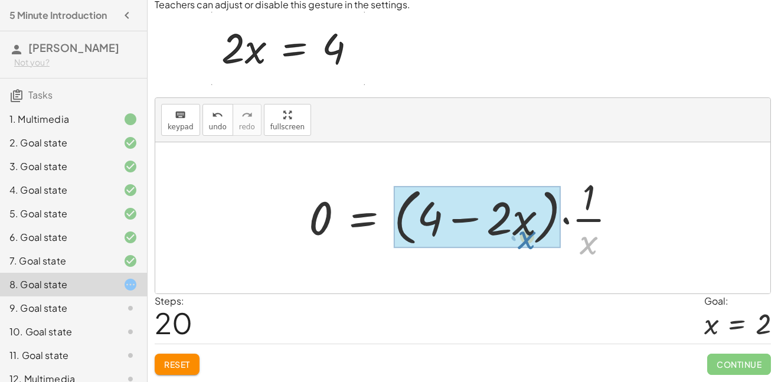
drag, startPoint x: 589, startPoint y: 245, endPoint x: 523, endPoint y: 234, distance: 67.6
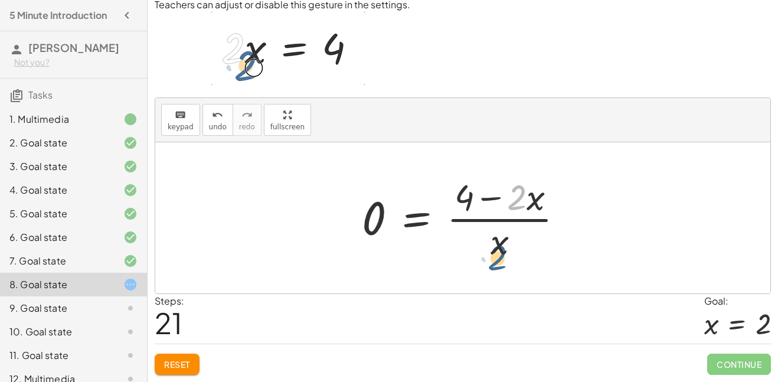
drag, startPoint x: 522, startPoint y: 200, endPoint x: 502, endPoint y: 263, distance: 65.7
click at [502, 263] on div at bounding box center [467, 217] width 223 height 91
drag, startPoint x: 530, startPoint y: 199, endPoint x: 541, endPoint y: 196, distance: 11.6
click at [541, 196] on div at bounding box center [467, 217] width 223 height 91
drag, startPoint x: 494, startPoint y: 197, endPoint x: 485, endPoint y: 197, distance: 8.9
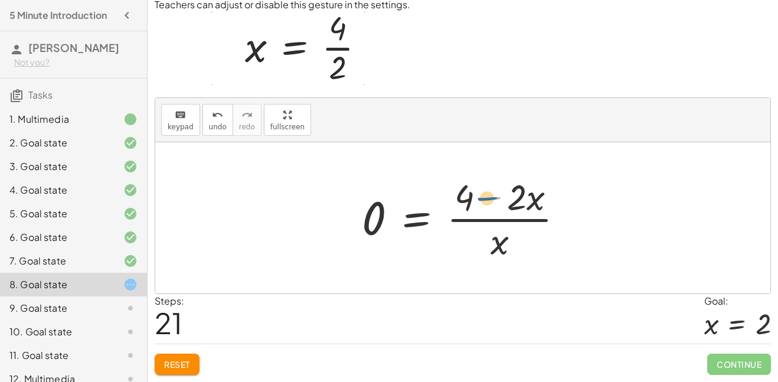
click at [485, 197] on div at bounding box center [467, 217] width 223 height 91
click at [489, 199] on div at bounding box center [467, 217] width 223 height 91
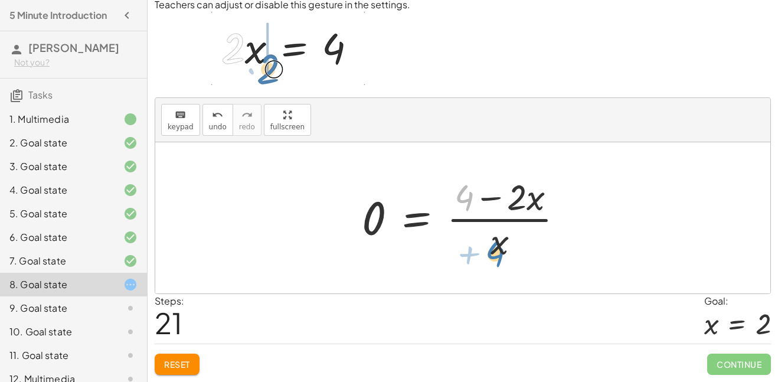
drag, startPoint x: 464, startPoint y: 204, endPoint x: 499, endPoint y: 257, distance: 63.4
click at [499, 257] on div at bounding box center [467, 217] width 223 height 91
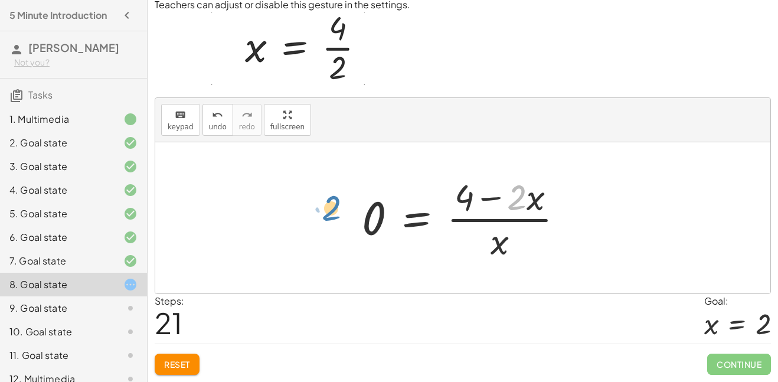
drag, startPoint x: 518, startPoint y: 188, endPoint x: 332, endPoint y: 199, distance: 185.7
click at [332, 199] on div "· 2 · x = 4 x = · 4 · 2 · x · 2 = · · 4 · 2 · 2 · 2 · x = · · 4 · 2 · 2 · 2 · x…" at bounding box center [462, 217] width 615 height 151
click at [197, 363] on button "Reset" at bounding box center [177, 364] width 45 height 21
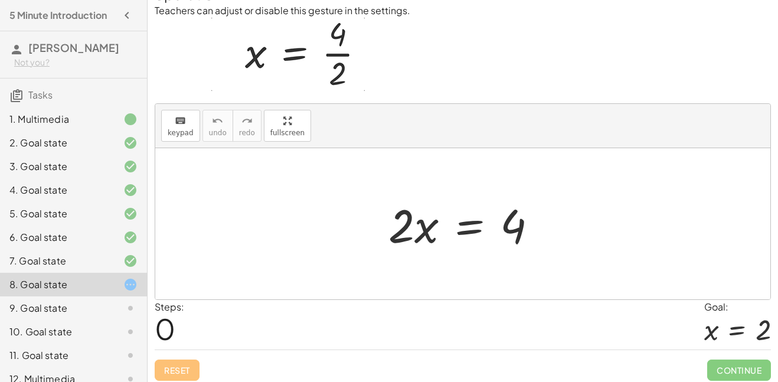
scroll to position [63, 0]
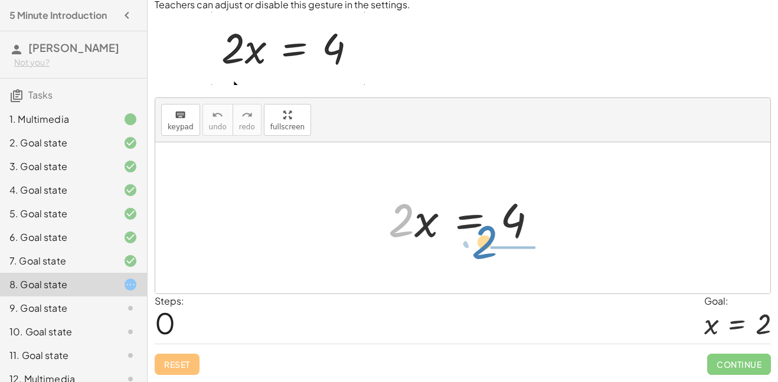
drag, startPoint x: 407, startPoint y: 221, endPoint x: 514, endPoint y: 252, distance: 110.5
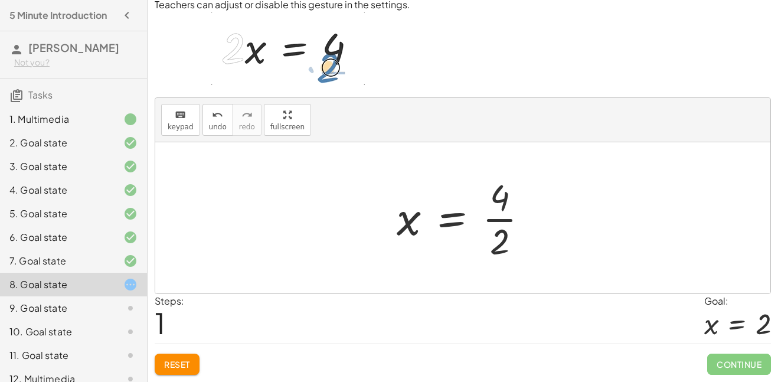
click at [495, 218] on div at bounding box center [467, 217] width 153 height 91
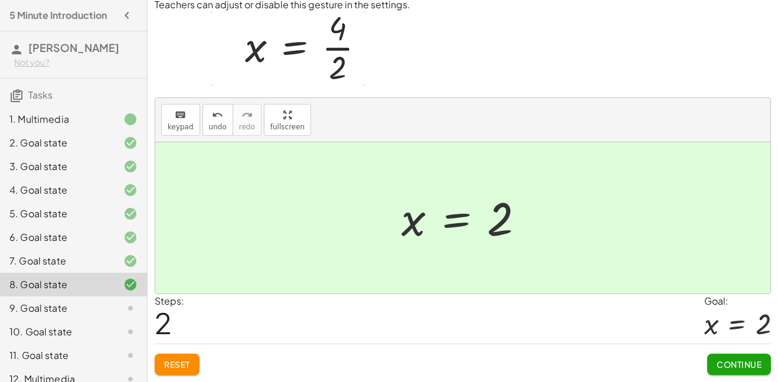
click at [728, 368] on span "Continue" at bounding box center [739, 364] width 45 height 11
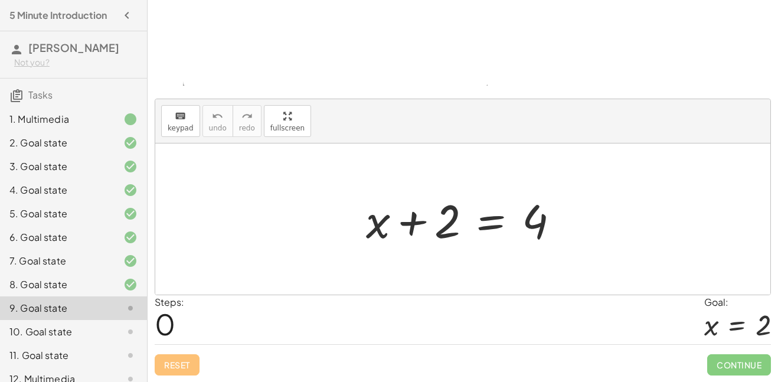
scroll to position [128, 0]
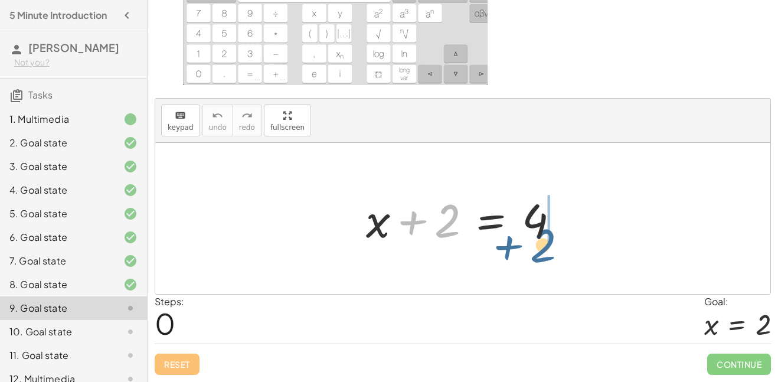
drag, startPoint x: 447, startPoint y: 234, endPoint x: 544, endPoint y: 258, distance: 100.4
click at [544, 258] on div "+ 2 + x + 2 = 4" at bounding box center [462, 218] width 615 height 151
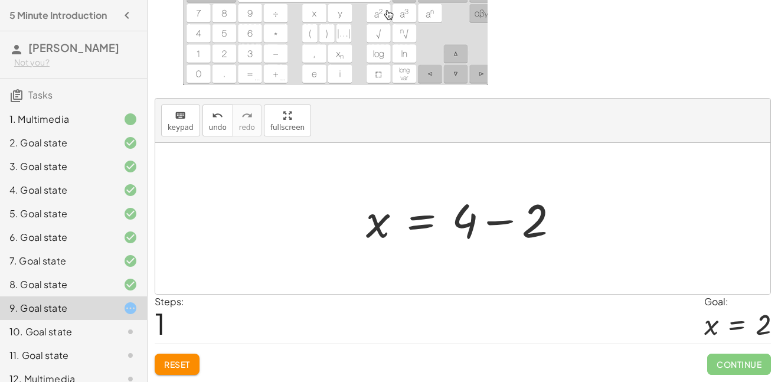
click at [511, 226] on div at bounding box center [467, 218] width 214 height 61
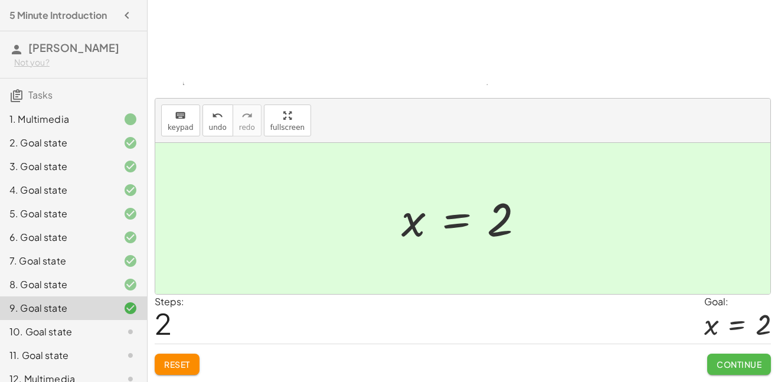
click at [748, 366] on span "Continue" at bounding box center [739, 364] width 45 height 11
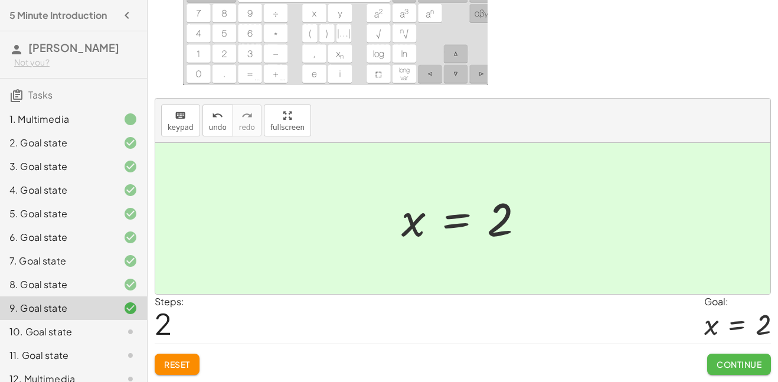
scroll to position [45, 0]
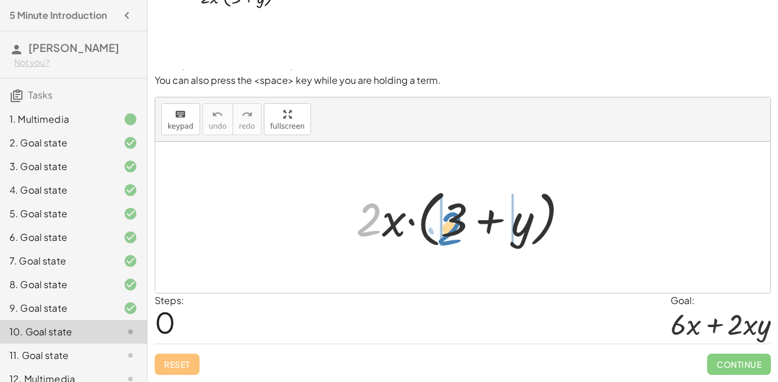
drag, startPoint x: 378, startPoint y: 223, endPoint x: 461, endPoint y: 232, distance: 83.1
click at [461, 232] on div at bounding box center [467, 218] width 234 height 68
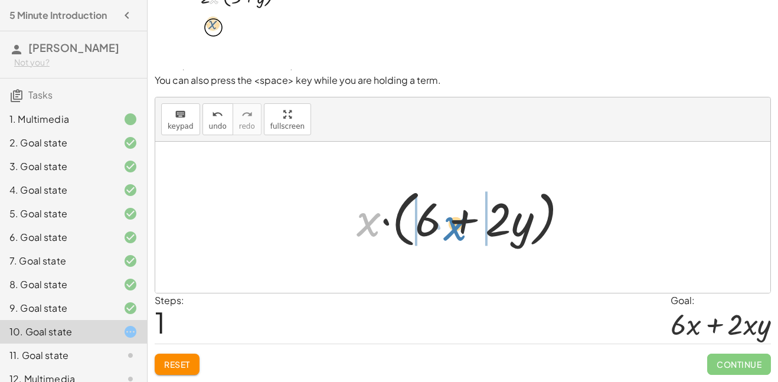
drag, startPoint x: 367, startPoint y: 221, endPoint x: 454, endPoint y: 225, distance: 86.9
click at [454, 225] on div at bounding box center [467, 218] width 233 height 68
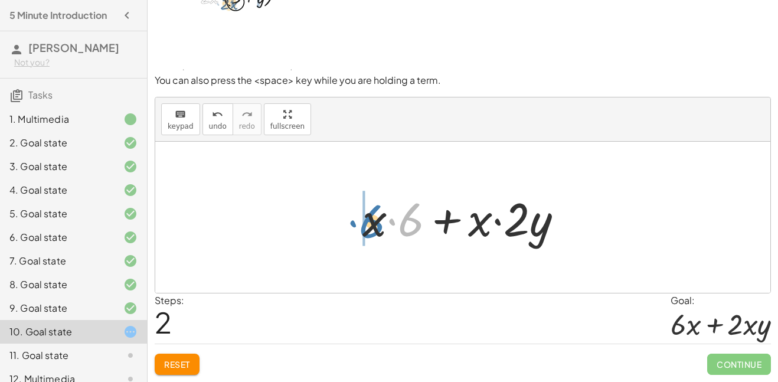
drag, startPoint x: 408, startPoint y: 223, endPoint x: 365, endPoint y: 227, distance: 42.7
click at [365, 227] on div at bounding box center [468, 217] width 222 height 61
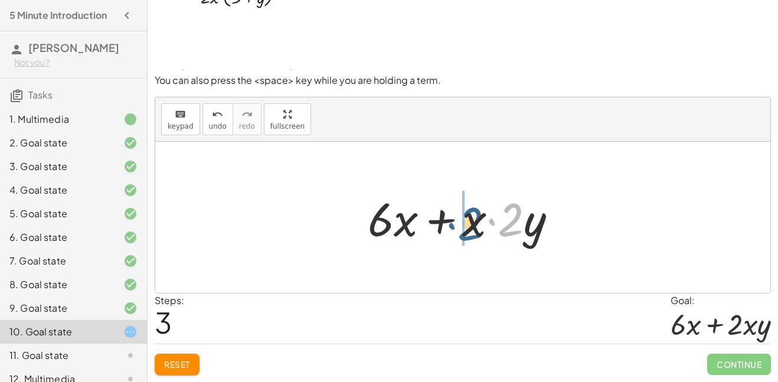
drag, startPoint x: 507, startPoint y: 227, endPoint x: 462, endPoint y: 231, distance: 45.1
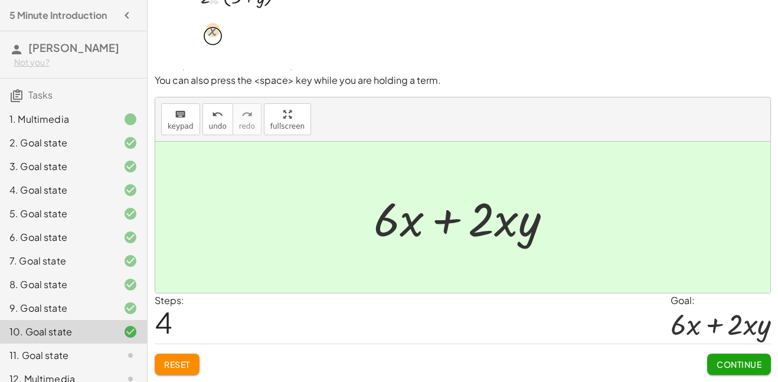
click at [726, 362] on span "Continue" at bounding box center [739, 364] width 45 height 11
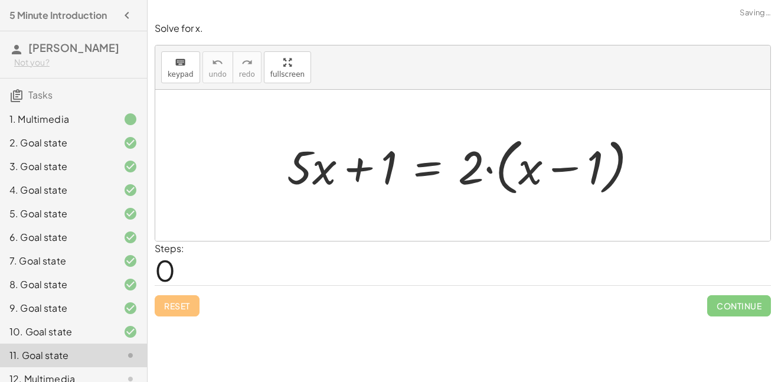
scroll to position [0, 0]
drag, startPoint x: 469, startPoint y: 178, endPoint x: 513, endPoint y: 178, distance: 43.7
click at [513, 178] on div at bounding box center [467, 166] width 373 height 68
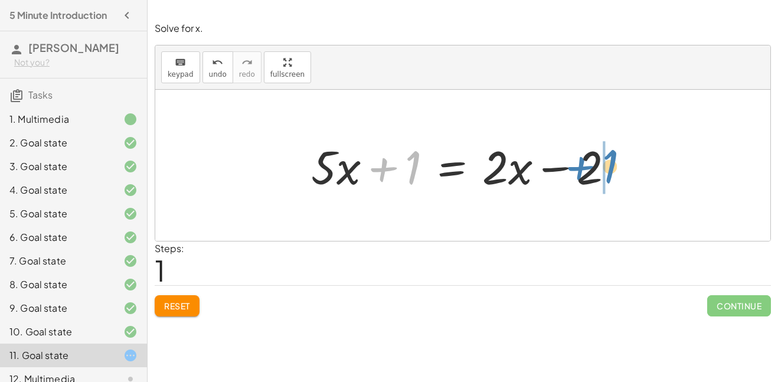
drag, startPoint x: 415, startPoint y: 165, endPoint x: 612, endPoint y: 163, distance: 197.2
click at [612, 163] on div at bounding box center [467, 165] width 324 height 61
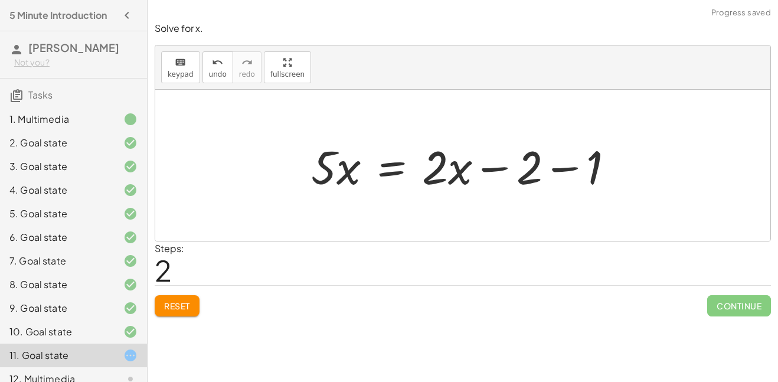
click at [560, 172] on div at bounding box center [467, 165] width 324 height 61
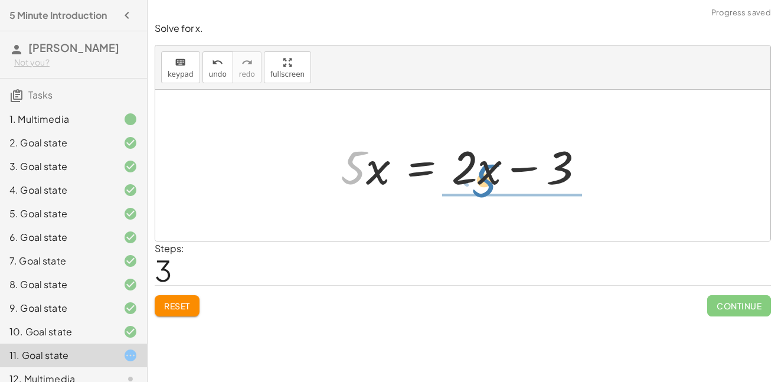
drag, startPoint x: 357, startPoint y: 172, endPoint x: 485, endPoint y: 188, distance: 129.7
click at [485, 188] on div at bounding box center [467, 165] width 265 height 61
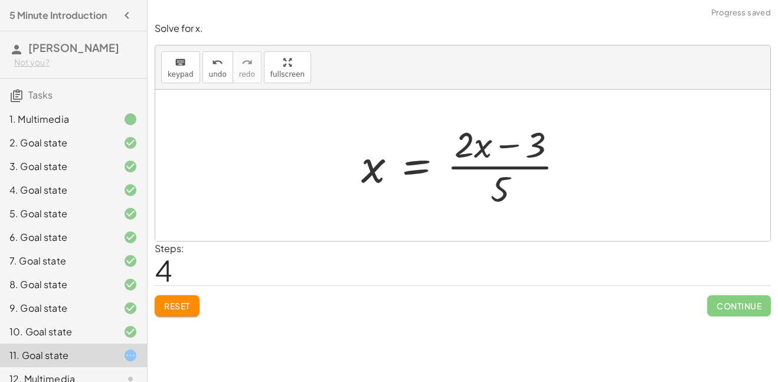
click at [503, 173] on div at bounding box center [467, 165] width 224 height 91
click at [483, 152] on div at bounding box center [467, 165] width 224 height 91
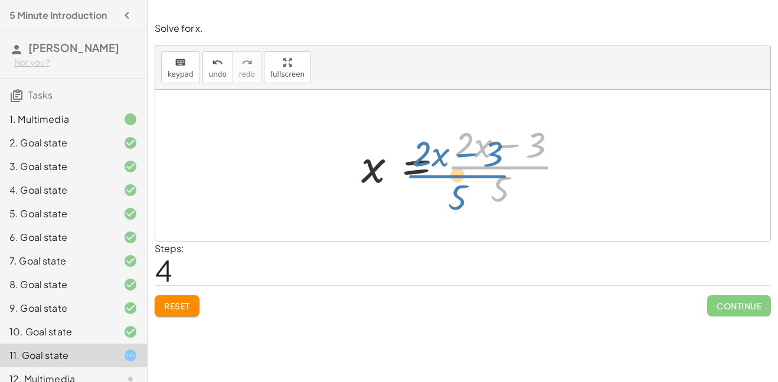
drag, startPoint x: 505, startPoint y: 177, endPoint x: 478, endPoint y: 185, distance: 28.4
click at [478, 185] on div at bounding box center [467, 165] width 224 height 91
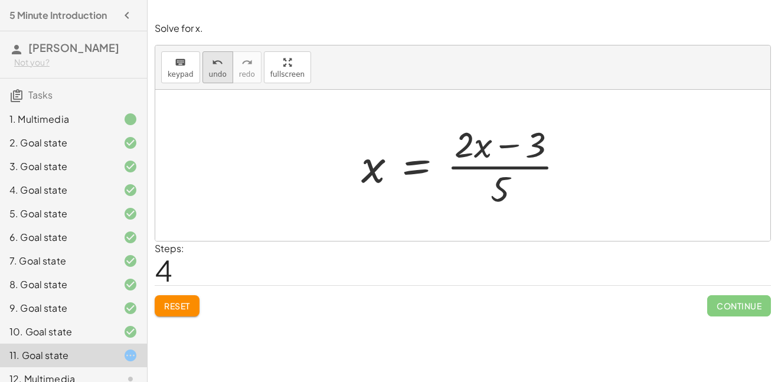
click at [219, 73] on span "undo" at bounding box center [218, 74] width 18 height 8
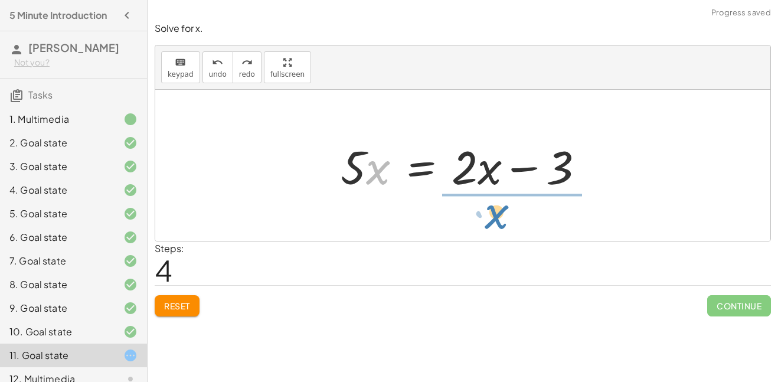
drag, startPoint x: 368, startPoint y: 175, endPoint x: 488, endPoint y: 220, distance: 127.2
click at [488, 220] on div "+ · 5 · x + 1 = · 2 · ( + x − 1 ) + · 5 · x + 1 = + · 2 · x − · 2 · 1 + · 5 · x…" at bounding box center [462, 165] width 615 height 151
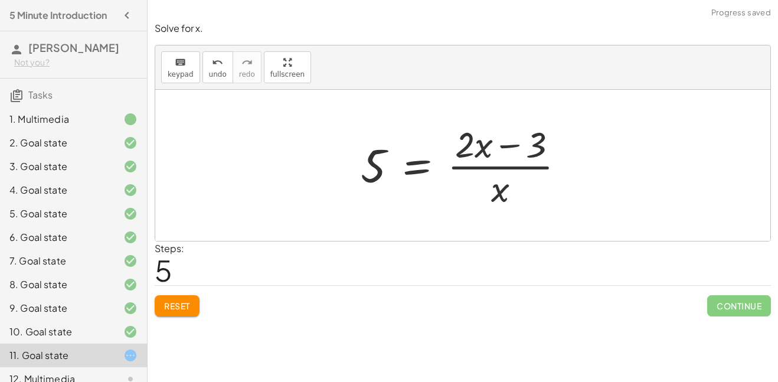
click at [485, 154] on div at bounding box center [468, 165] width 226 height 91
click at [467, 150] on div at bounding box center [468, 165] width 226 height 91
drag, startPoint x: 487, startPoint y: 152, endPoint x: 505, endPoint y: 197, distance: 47.9
click at [505, 197] on div at bounding box center [468, 165] width 226 height 91
drag, startPoint x: 502, startPoint y: 198, endPoint x: 348, endPoint y: 202, distance: 154.8
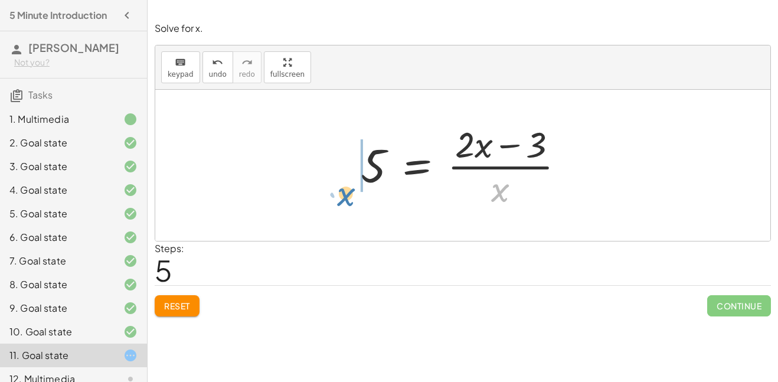
click at [348, 202] on div "+ · 5 · x + 1 = · 2 · ( + x − 1 ) + · 5 · x + 1 = + · 2 · x − · 2 · 1 + · 5 · x…" at bounding box center [463, 165] width 240 height 97
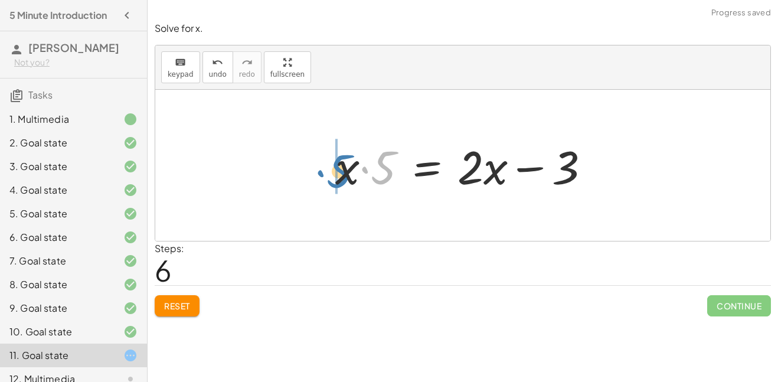
drag, startPoint x: 378, startPoint y: 180, endPoint x: 332, endPoint y: 183, distance: 46.2
click at [332, 183] on div at bounding box center [467, 165] width 276 height 61
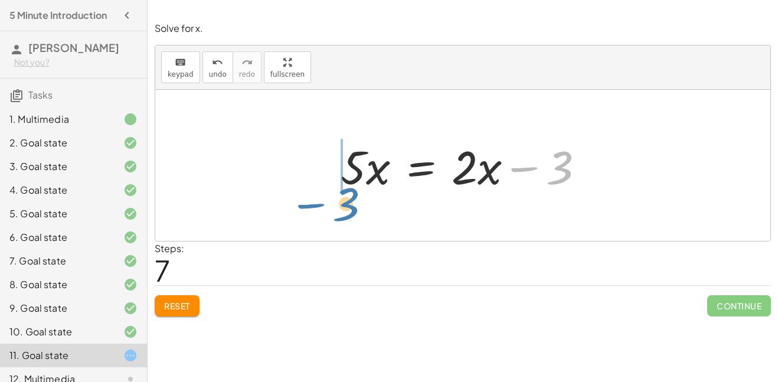
drag, startPoint x: 554, startPoint y: 173, endPoint x: 334, endPoint y: 207, distance: 223.5
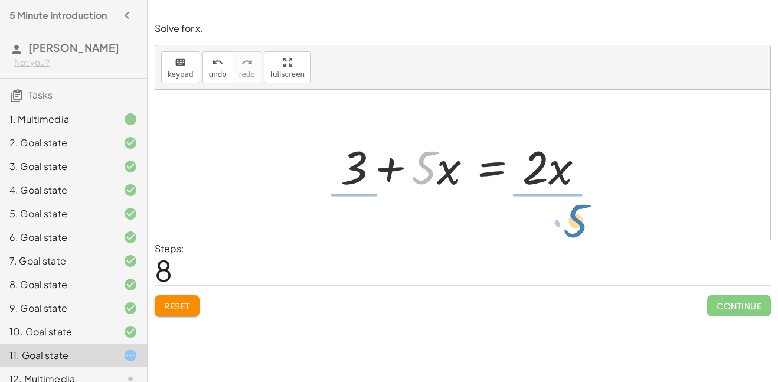
drag, startPoint x: 430, startPoint y: 174, endPoint x: 582, endPoint y: 227, distance: 160.8
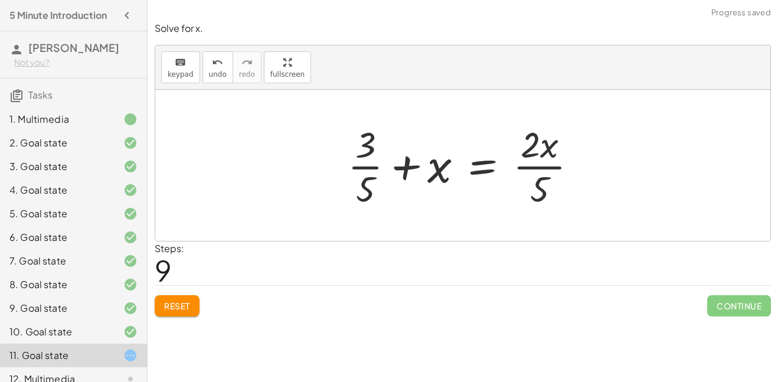
click at [543, 192] on div at bounding box center [467, 165] width 251 height 91
drag, startPoint x: 531, startPoint y: 141, endPoint x: 539, endPoint y: 191, distance: 51.3
click at [539, 191] on div at bounding box center [467, 165] width 251 height 91
drag, startPoint x: 429, startPoint y: 166, endPoint x: 551, endPoint y: 197, distance: 126.2
click at [551, 197] on div at bounding box center [467, 165] width 251 height 91
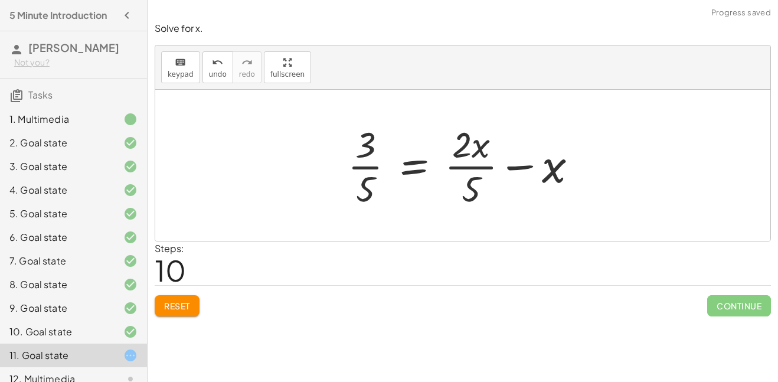
click at [546, 168] on div at bounding box center [467, 165] width 251 height 91
drag, startPoint x: 553, startPoint y: 173, endPoint x: 468, endPoint y: 150, distance: 88.7
click at [468, 150] on div at bounding box center [467, 165] width 251 height 91
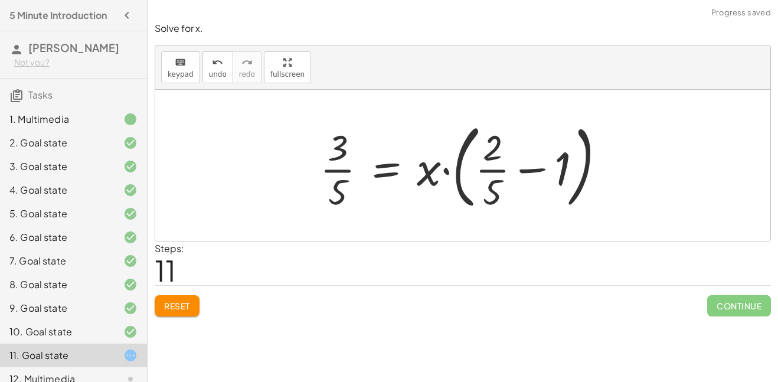
click at [493, 168] on div at bounding box center [467, 165] width 307 height 98
drag, startPoint x: 492, startPoint y: 200, endPoint x: 495, endPoint y: 164, distance: 35.5
click at [495, 164] on div at bounding box center [467, 165] width 307 height 98
drag, startPoint x: 561, startPoint y: 171, endPoint x: 492, endPoint y: 149, distance: 71.9
click at [492, 149] on div at bounding box center [467, 165] width 307 height 98
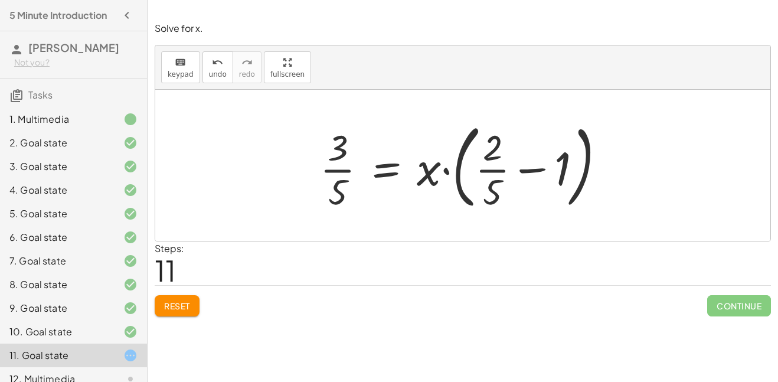
click at [534, 170] on div at bounding box center [467, 165] width 307 height 98
drag, startPoint x: 438, startPoint y: 173, endPoint x: 531, endPoint y: 170, distance: 93.3
click at [531, 170] on div at bounding box center [467, 165] width 307 height 98
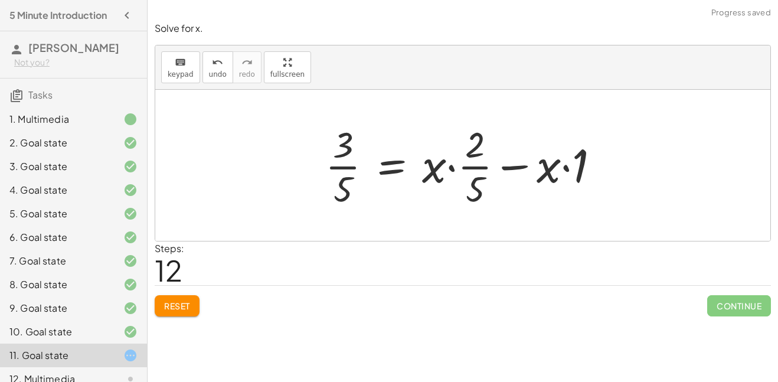
click at [177, 303] on span "Reset" at bounding box center [177, 306] width 26 height 11
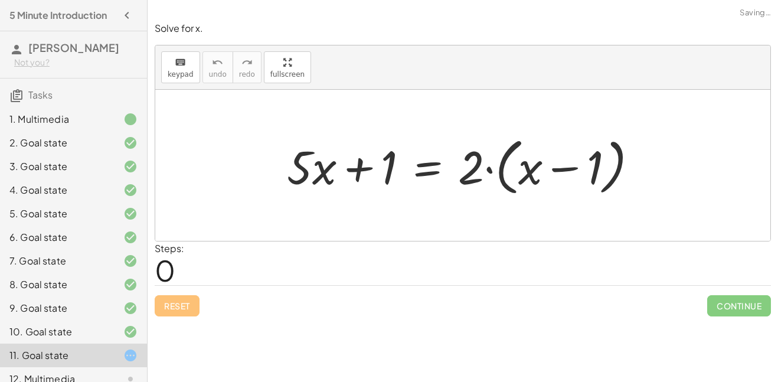
click at [315, 175] on div at bounding box center [467, 166] width 373 height 68
drag, startPoint x: 311, startPoint y: 172, endPoint x: 507, endPoint y: 204, distance: 199.3
click at [507, 204] on div "· 5 + · x + · 5 · x + 1 = · 2 · ( + x − 1 )" at bounding box center [462, 165] width 615 height 151
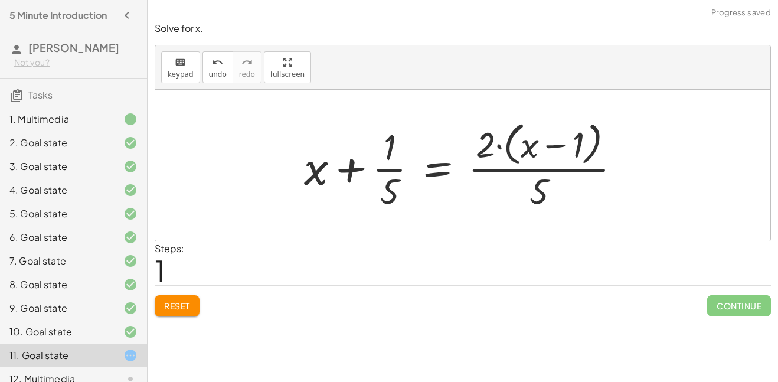
click at [547, 145] on div at bounding box center [467, 165] width 338 height 96
click at [488, 146] on div at bounding box center [467, 165] width 338 height 96
drag, startPoint x: 487, startPoint y: 151, endPoint x: 541, endPoint y: 150, distance: 54.9
click at [541, 150] on div at bounding box center [467, 165] width 338 height 96
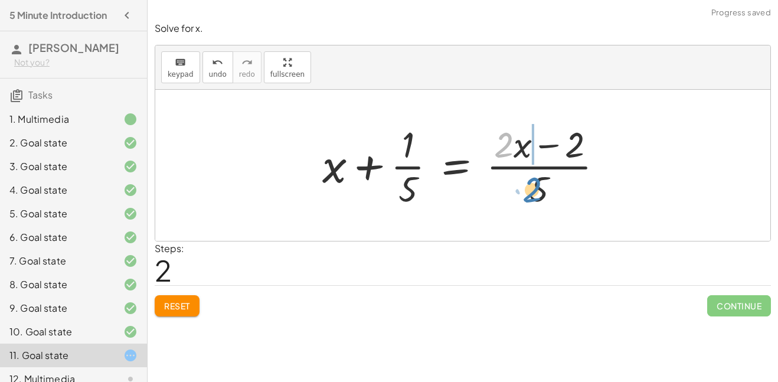
drag, startPoint x: 504, startPoint y: 152, endPoint x: 539, endPoint y: 201, distance: 60.1
click at [539, 201] on div at bounding box center [467, 165] width 302 height 91
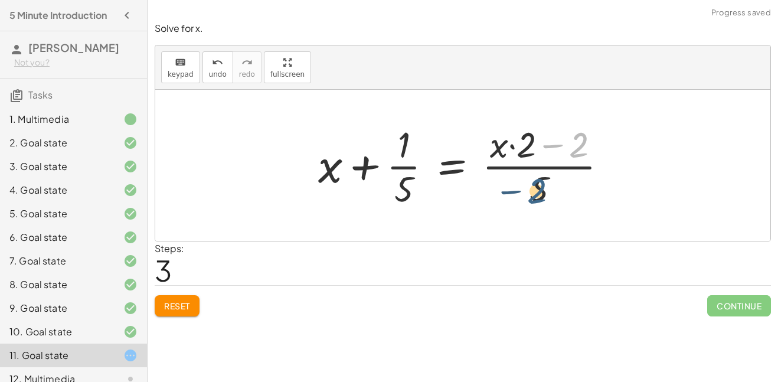
drag, startPoint x: 579, startPoint y: 155, endPoint x: 536, endPoint y: 203, distance: 64.4
click at [536, 203] on div at bounding box center [467, 165] width 311 height 91
click at [576, 148] on div at bounding box center [467, 165] width 311 height 91
click at [169, 316] on div "Solve for x. keyboard keypad undo undo redo redo fullscreen + · 5 · x + 1 = · 2…" at bounding box center [463, 169] width 631 height 309
click at [174, 310] on span "Reset" at bounding box center [177, 306] width 26 height 11
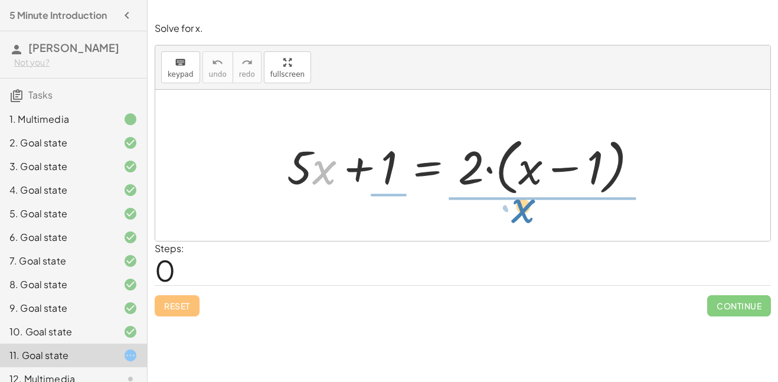
drag, startPoint x: 326, startPoint y: 173, endPoint x: 525, endPoint y: 213, distance: 202.9
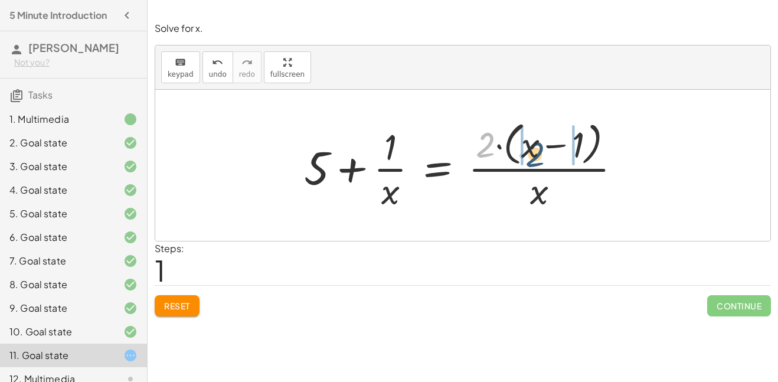
drag, startPoint x: 489, startPoint y: 147, endPoint x: 540, endPoint y: 156, distance: 51.1
click at [540, 156] on div at bounding box center [467, 165] width 338 height 96
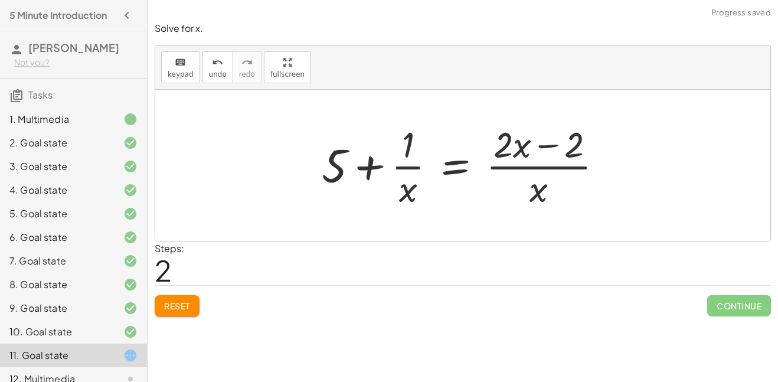
click at [507, 152] on div at bounding box center [467, 165] width 302 height 91
click at [515, 149] on div at bounding box center [467, 165] width 302 height 91
click at [540, 146] on div at bounding box center [467, 165] width 302 height 91
drag, startPoint x: 402, startPoint y: 190, endPoint x: 409, endPoint y: 145, distance: 45.4
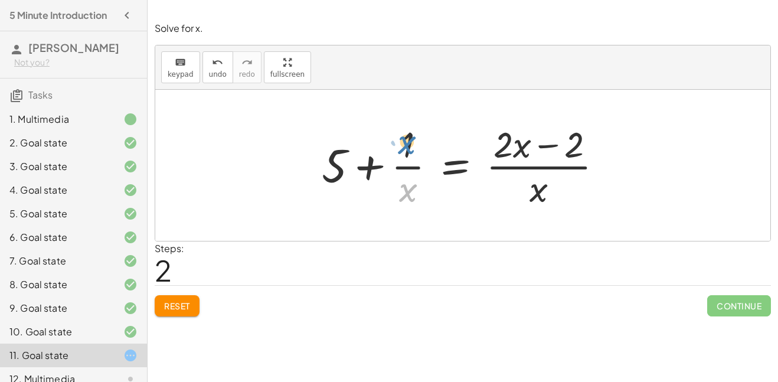
click at [409, 145] on div at bounding box center [467, 165] width 302 height 91
click at [408, 172] on div at bounding box center [467, 165] width 302 height 91
click at [185, 308] on span "Reset" at bounding box center [177, 306] width 26 height 11
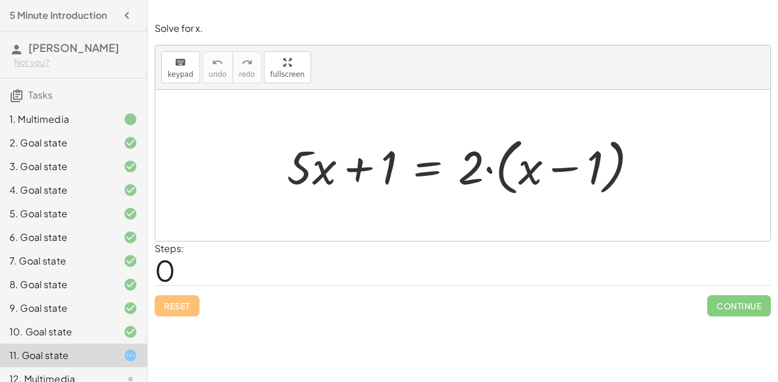
scroll to position [14, 0]
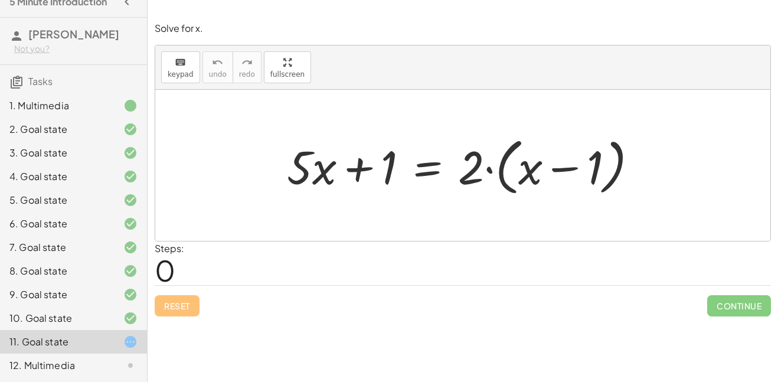
click at [300, 161] on div at bounding box center [467, 166] width 373 height 68
drag, startPoint x: 381, startPoint y: 165, endPoint x: 400, endPoint y: 160, distance: 19.6
click at [400, 160] on div at bounding box center [467, 166] width 373 height 68
drag, startPoint x: 468, startPoint y: 169, endPoint x: 533, endPoint y: 181, distance: 66.0
click at [533, 181] on div at bounding box center [467, 166] width 373 height 68
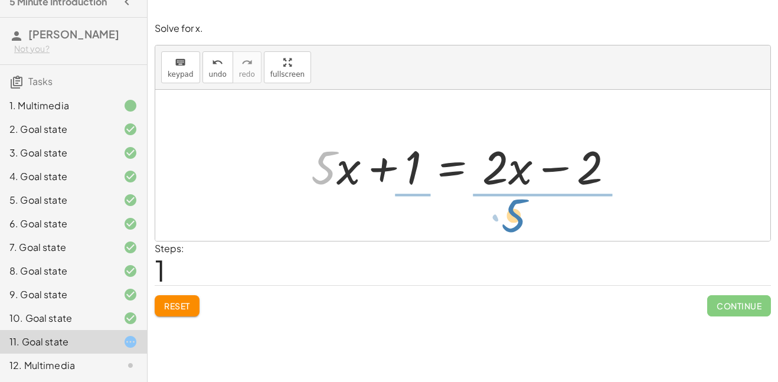
drag, startPoint x: 335, startPoint y: 172, endPoint x: 524, endPoint y: 220, distance: 194.9
click at [524, 220] on div "+ · 5 · x + 1 = · 2 · ( + x − 1 ) + · 5 · x + 1 = + · 2 · x − · 2 · 1 · 5 + · x…" at bounding box center [462, 165] width 615 height 151
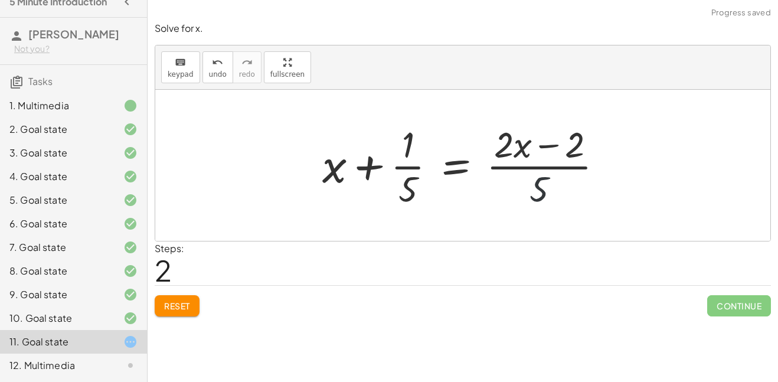
click at [537, 190] on div at bounding box center [467, 165] width 302 height 91
click at [536, 191] on div at bounding box center [467, 165] width 302 height 91
click at [209, 61] on div "undo" at bounding box center [218, 62] width 18 height 14
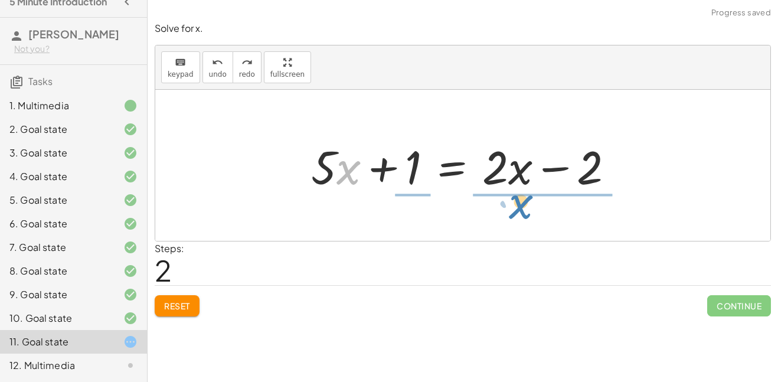
drag, startPoint x: 343, startPoint y: 179, endPoint x: 515, endPoint y: 214, distance: 175.9
click at [515, 214] on div "+ · 5 · x + 1 = · 2 · ( + x − 1 ) + · 5 · x + 1 = + · 2 · x − · 2 · 1 · x + · 5…" at bounding box center [462, 165] width 615 height 151
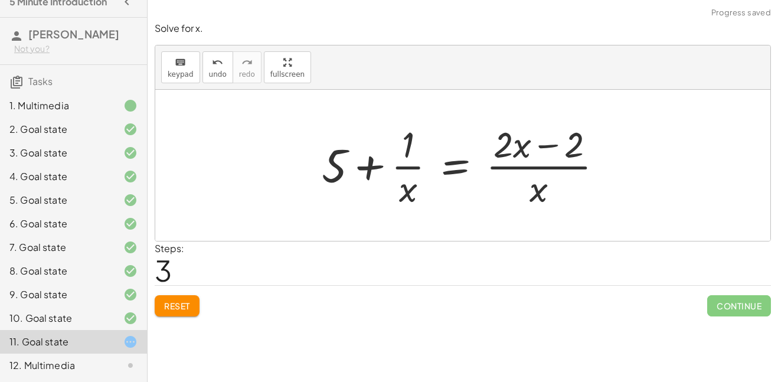
click at [519, 148] on div at bounding box center [467, 165] width 302 height 91
drag, startPoint x: 514, startPoint y: 146, endPoint x: 528, endPoint y: 195, distance: 50.6
click at [528, 195] on div at bounding box center [467, 165] width 302 height 91
click at [214, 76] on span "undo" at bounding box center [218, 74] width 18 height 8
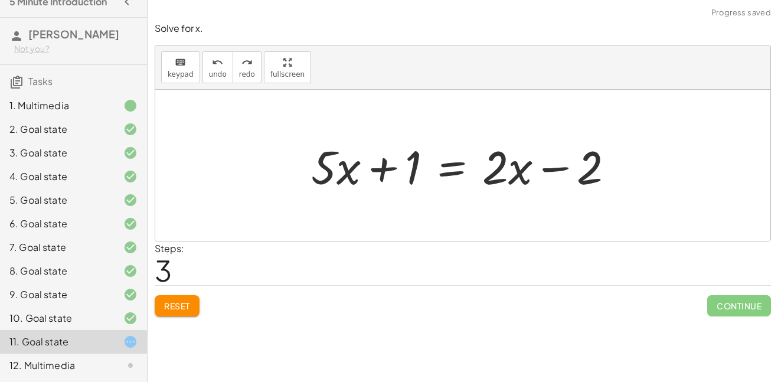
click at [589, 164] on div at bounding box center [467, 165] width 324 height 61
drag, startPoint x: 589, startPoint y: 164, endPoint x: 407, endPoint y: 188, distance: 183.5
click at [407, 188] on div at bounding box center [467, 165] width 324 height 61
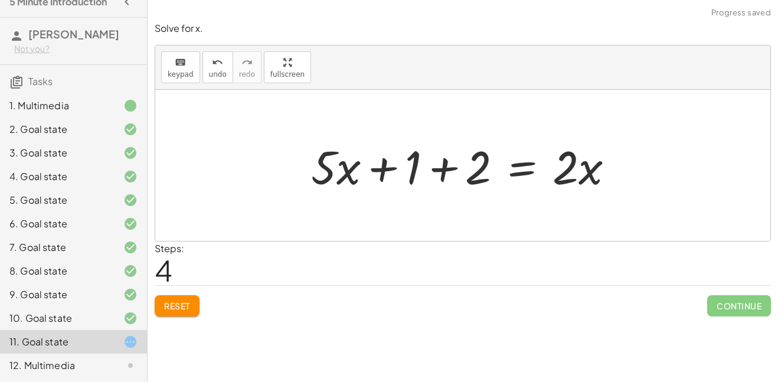
click at [445, 170] on div at bounding box center [467, 165] width 324 height 61
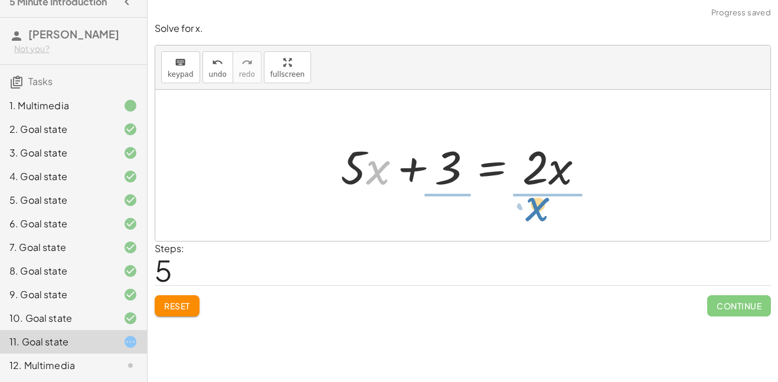
drag, startPoint x: 367, startPoint y: 177, endPoint x: 527, endPoint y: 213, distance: 163.6
click at [527, 213] on div "+ · 5 · x + 1 = · 2 · ( + x − 1 ) + · 5 · x + 1 = + · 2 · x − · 2 · 1 + · 5 · x…" at bounding box center [462, 165] width 615 height 151
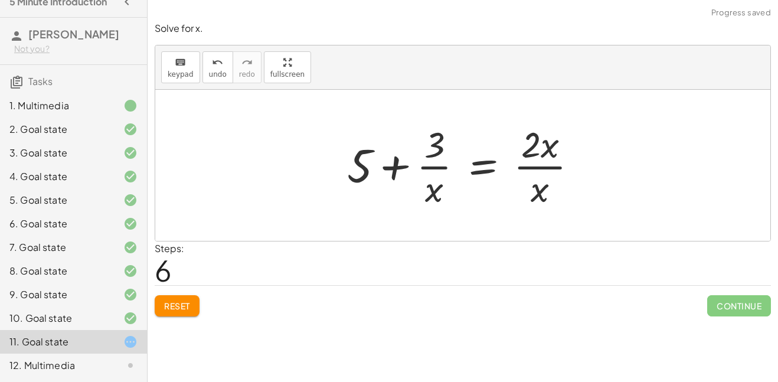
click at [559, 150] on div at bounding box center [467, 165] width 252 height 91
click at [550, 149] on div at bounding box center [467, 165] width 252 height 91
drag, startPoint x: 537, startPoint y: 197, endPoint x: 546, endPoint y: 156, distance: 41.1
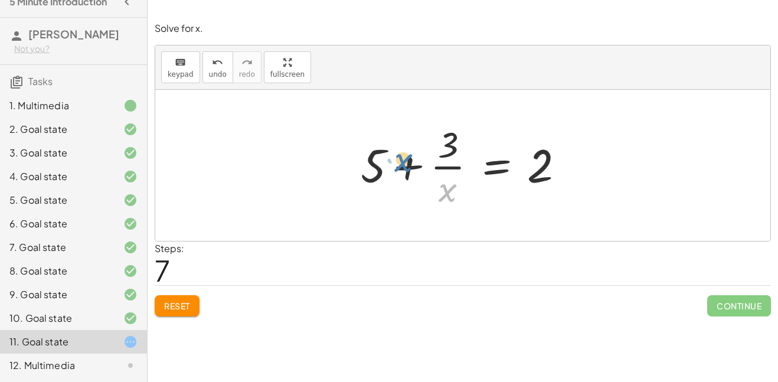
drag, startPoint x: 444, startPoint y: 190, endPoint x: 404, endPoint y: 161, distance: 49.8
click at [404, 161] on div at bounding box center [467, 165] width 225 height 91
drag, startPoint x: 446, startPoint y: 192, endPoint x: 384, endPoint y: 167, distance: 66.8
click at [384, 167] on div at bounding box center [467, 165] width 225 height 91
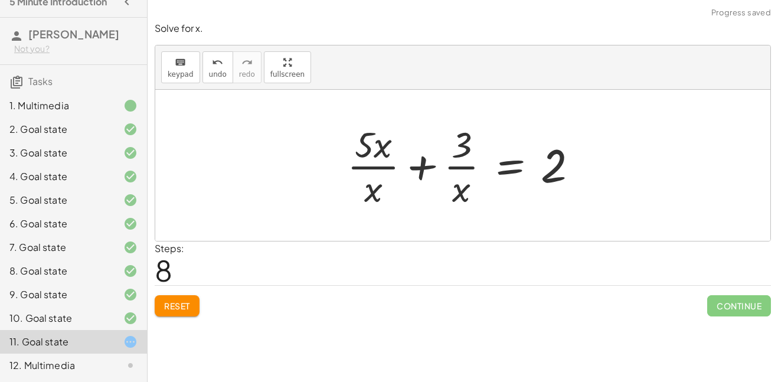
click at [379, 151] on div at bounding box center [467, 165] width 252 height 91
drag, startPoint x: 379, startPoint y: 151, endPoint x: 377, endPoint y: 193, distance: 42.0
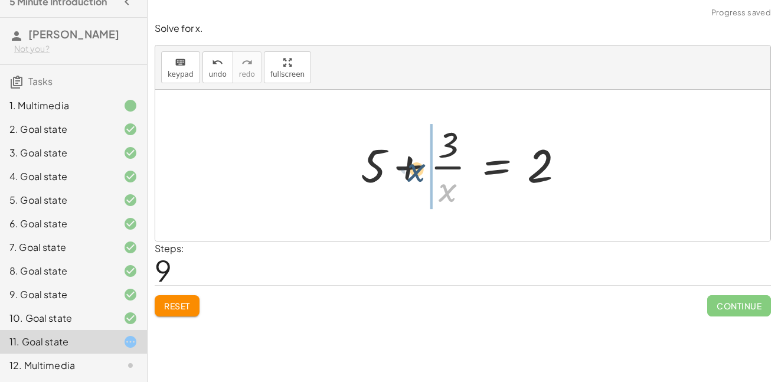
drag, startPoint x: 453, startPoint y: 190, endPoint x: 421, endPoint y: 166, distance: 40.0
click at [421, 166] on div at bounding box center [467, 165] width 225 height 91
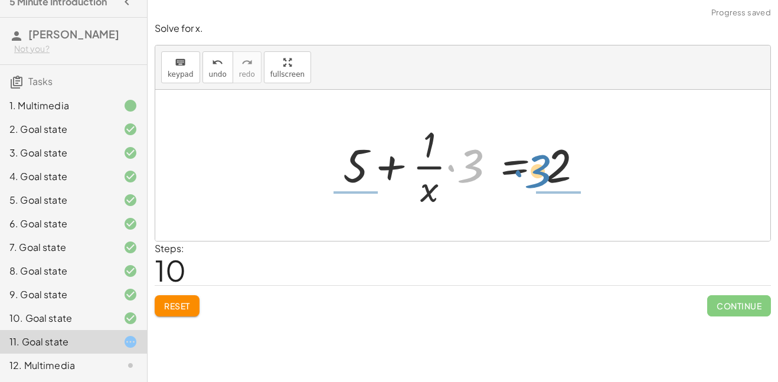
drag, startPoint x: 466, startPoint y: 172, endPoint x: 550, endPoint y: 185, distance: 84.8
click at [550, 185] on div at bounding box center [467, 165] width 261 height 91
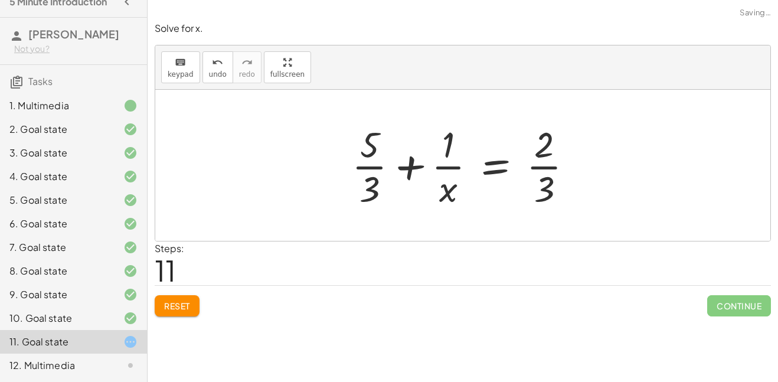
click at [370, 186] on div at bounding box center [467, 165] width 243 height 91
drag, startPoint x: 549, startPoint y: 184, endPoint x: 547, endPoint y: 163, distance: 20.7
click at [547, 163] on div at bounding box center [467, 165] width 243 height 91
drag, startPoint x: 544, startPoint y: 195, endPoint x: 543, endPoint y: 156, distance: 39.6
click at [543, 156] on div at bounding box center [467, 165] width 243 height 91
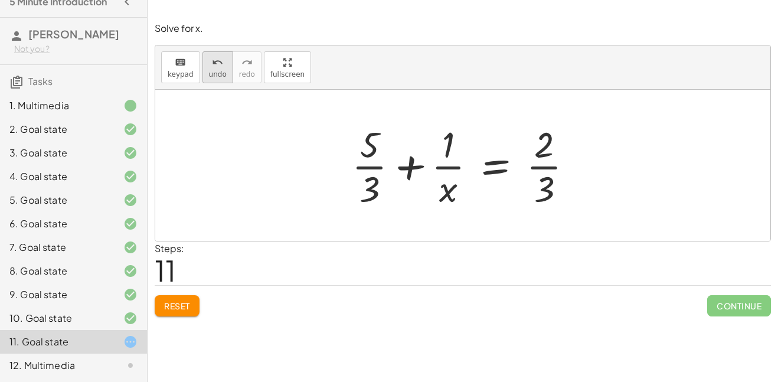
click at [219, 66] on icon "undo" at bounding box center [217, 63] width 11 height 14
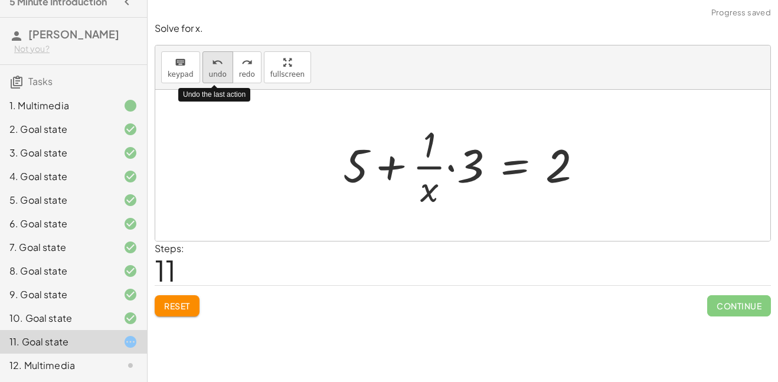
click at [219, 66] on icon "undo" at bounding box center [217, 63] width 11 height 14
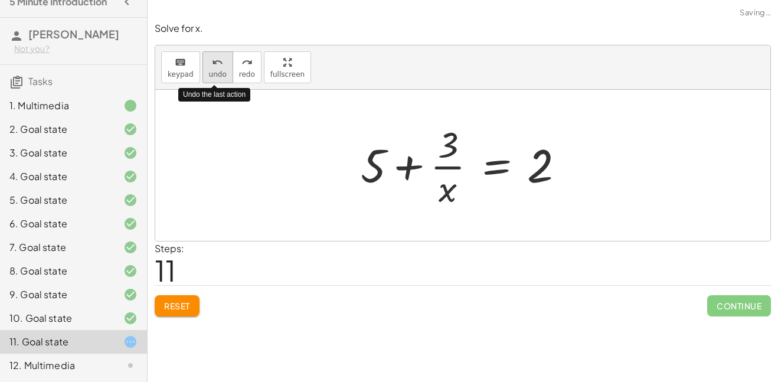
click at [219, 66] on icon "undo" at bounding box center [217, 63] width 11 height 14
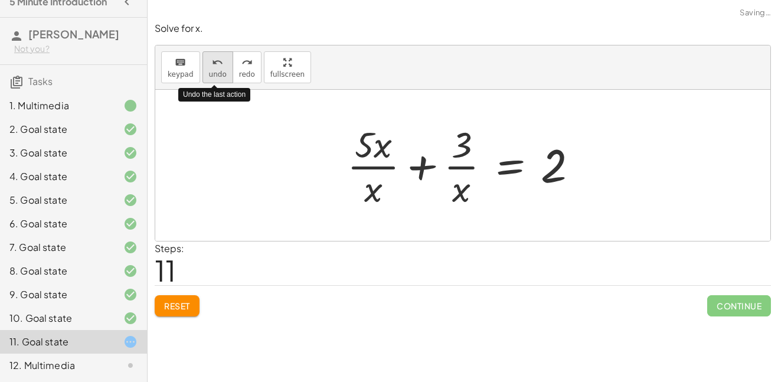
click at [219, 66] on icon "undo" at bounding box center [217, 63] width 11 height 14
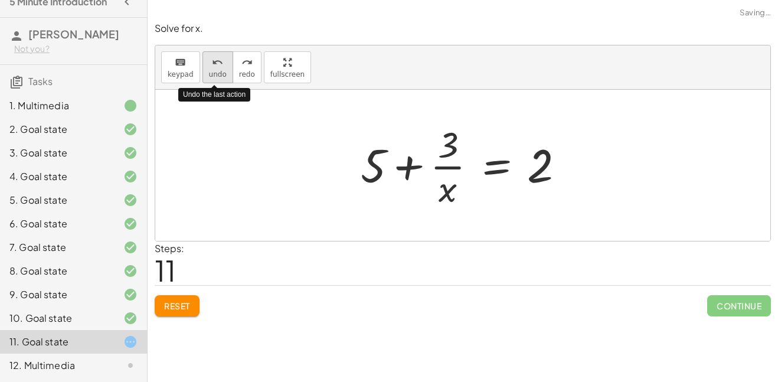
click at [219, 66] on icon "undo" at bounding box center [217, 63] width 11 height 14
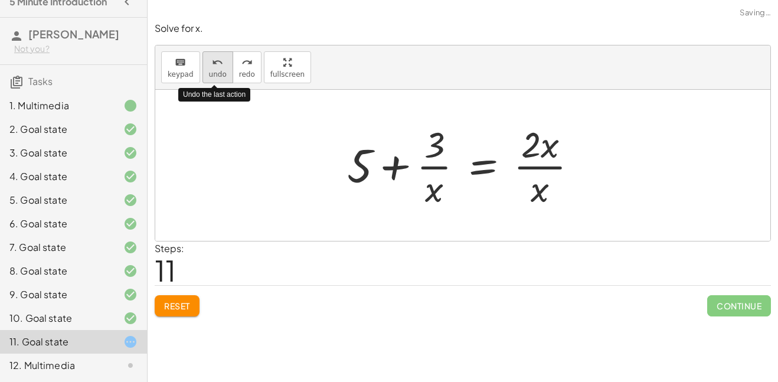
click at [219, 66] on icon "undo" at bounding box center [217, 63] width 11 height 14
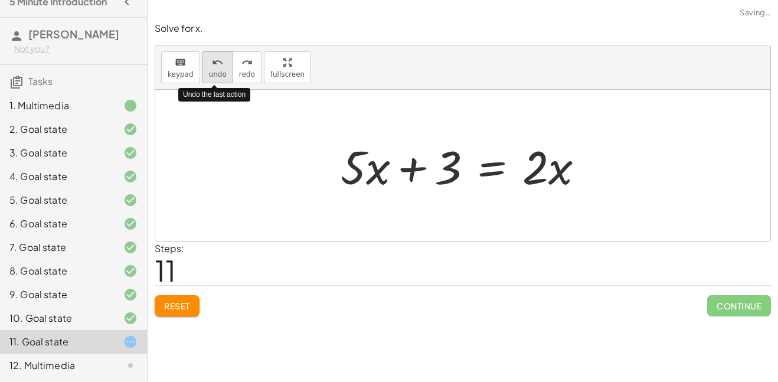
click at [219, 66] on icon "undo" at bounding box center [217, 63] width 11 height 14
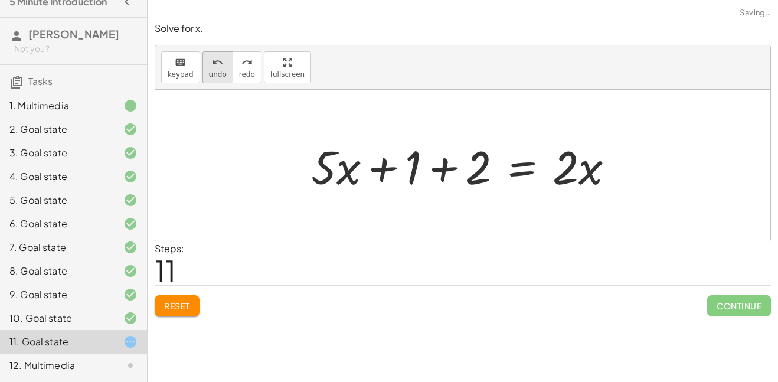
click at [221, 75] on span "undo" at bounding box center [218, 74] width 18 height 8
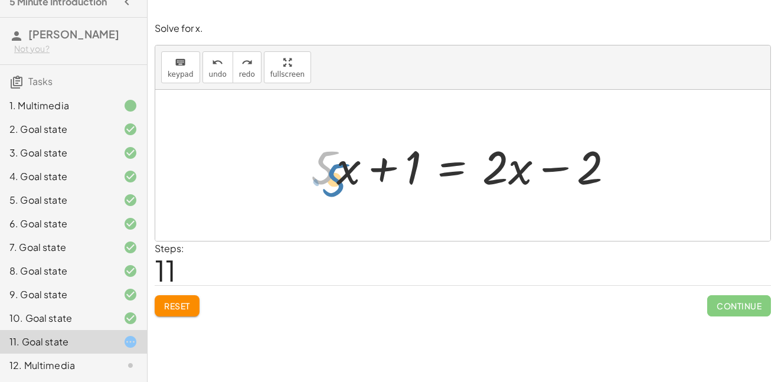
drag, startPoint x: 329, startPoint y: 172, endPoint x: 335, endPoint y: 184, distance: 13.5
click at [335, 184] on div at bounding box center [467, 165] width 324 height 61
click at [462, 178] on div at bounding box center [467, 165] width 324 height 61
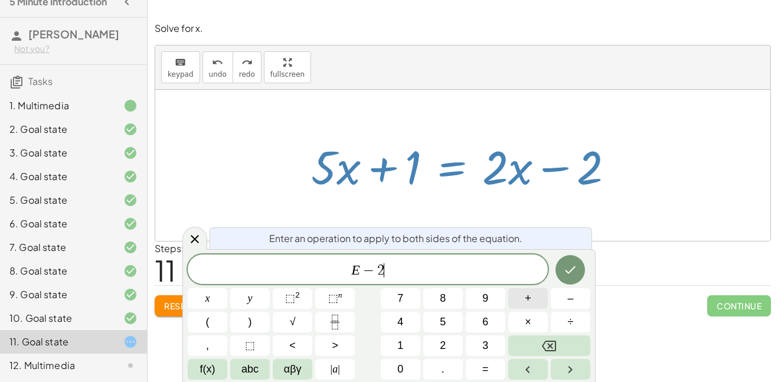
scroll to position [7, 0]
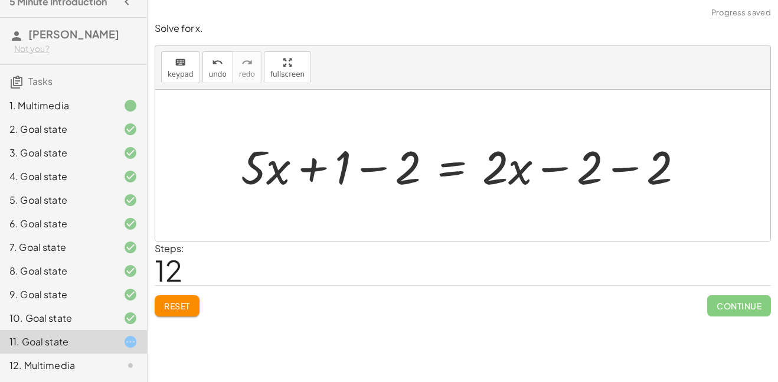
click at [645, 165] on div at bounding box center [467, 165] width 464 height 61
click at [368, 167] on div at bounding box center [432, 165] width 394 height 61
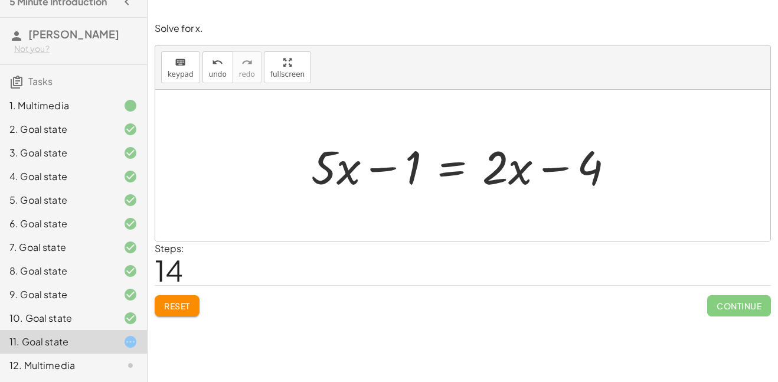
click at [454, 169] on div at bounding box center [467, 165] width 324 height 61
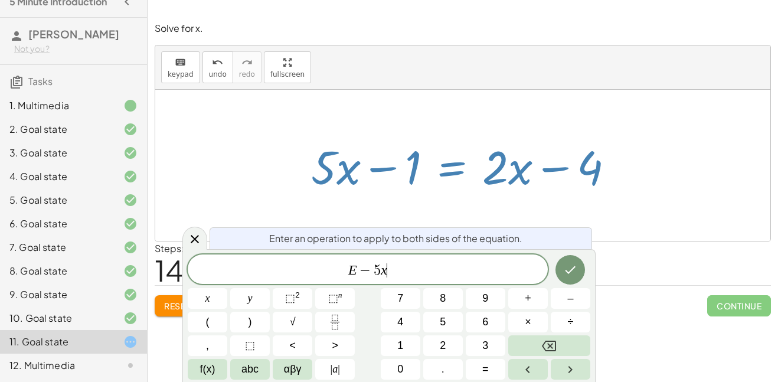
scroll to position [9, 0]
click at [577, 270] on icon "Done" at bounding box center [570, 270] width 14 height 14
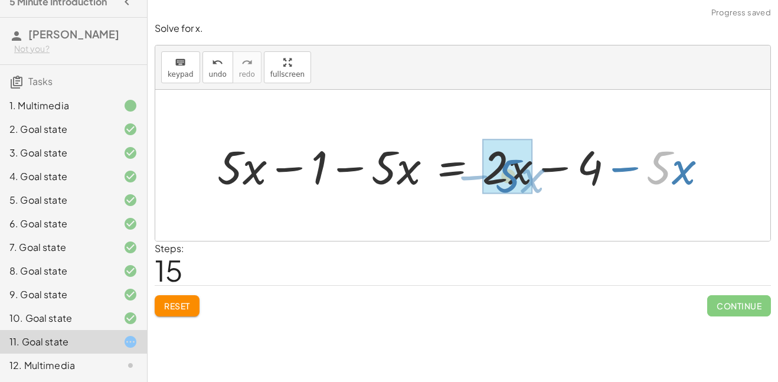
drag, startPoint x: 662, startPoint y: 164, endPoint x: 504, endPoint y: 171, distance: 157.8
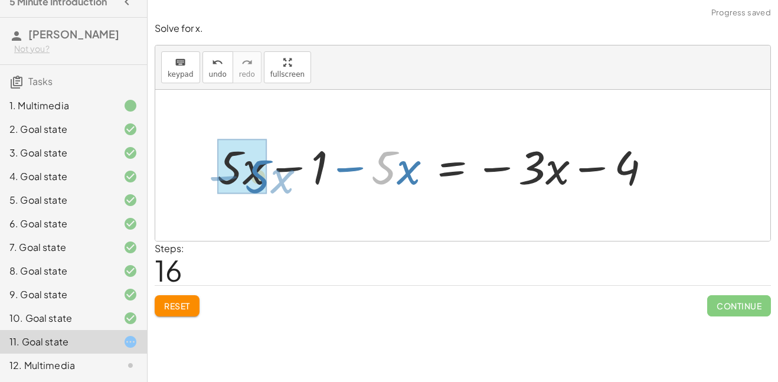
drag, startPoint x: 386, startPoint y: 175, endPoint x: 256, endPoint y: 184, distance: 130.2
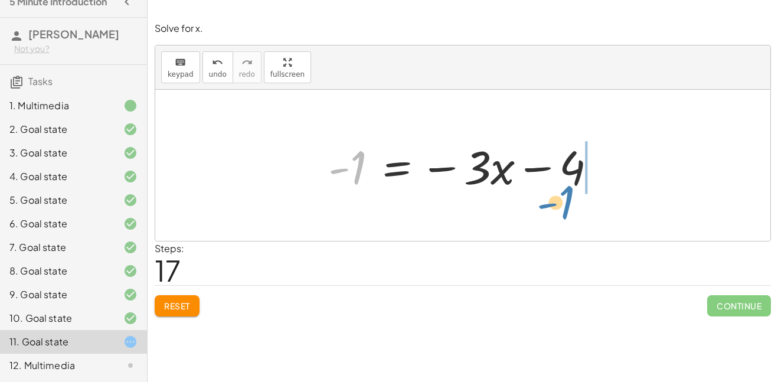
drag, startPoint x: 358, startPoint y: 167, endPoint x: 578, endPoint y: 198, distance: 222.5
click at [578, 198] on div "+ · 5 · x + 1 = · 2 · ( + x − 1 ) + · 5 · x + 1 = + · 2 · x − · 2 · 1 + · 5 · x…" at bounding box center [462, 165] width 615 height 151
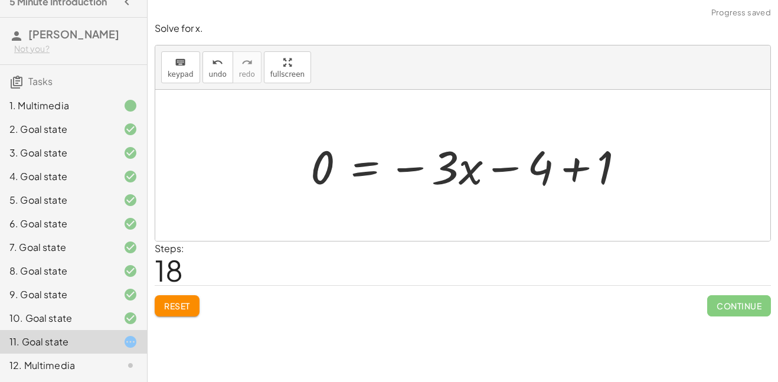
click at [599, 174] on div at bounding box center [472, 165] width 335 height 61
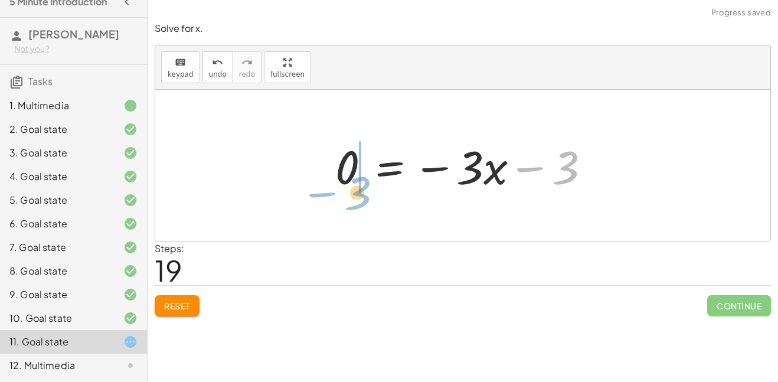
drag, startPoint x: 564, startPoint y: 164, endPoint x: 355, endPoint y: 188, distance: 211.0
click at [355, 188] on div at bounding box center [467, 165] width 276 height 61
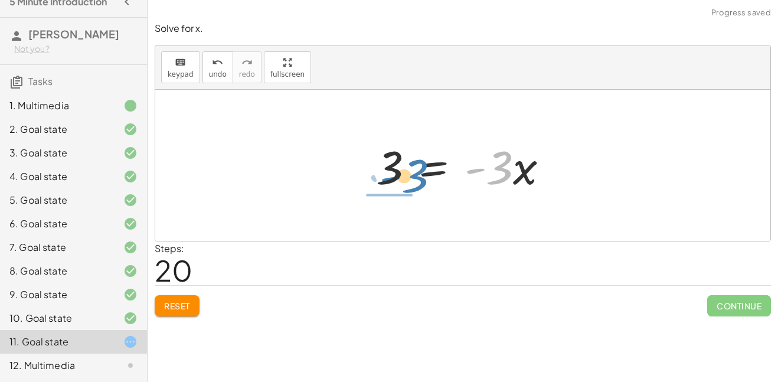
drag, startPoint x: 498, startPoint y: 179, endPoint x: 410, endPoint y: 187, distance: 88.4
click at [410, 187] on div at bounding box center [467, 165] width 194 height 61
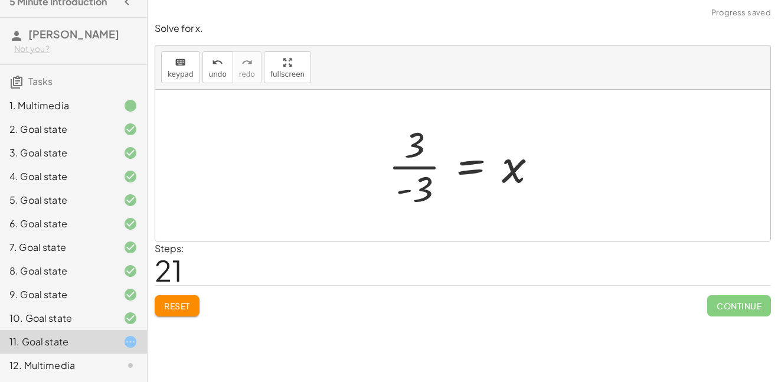
click at [413, 190] on div at bounding box center [468, 165] width 170 height 91
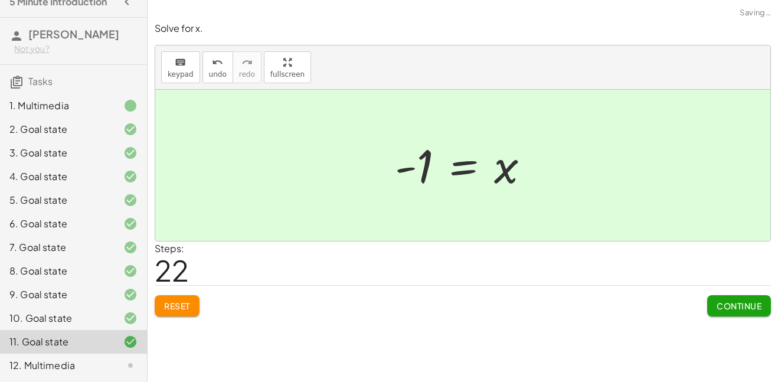
click at [727, 314] on button "Continue" at bounding box center [739, 305] width 64 height 21
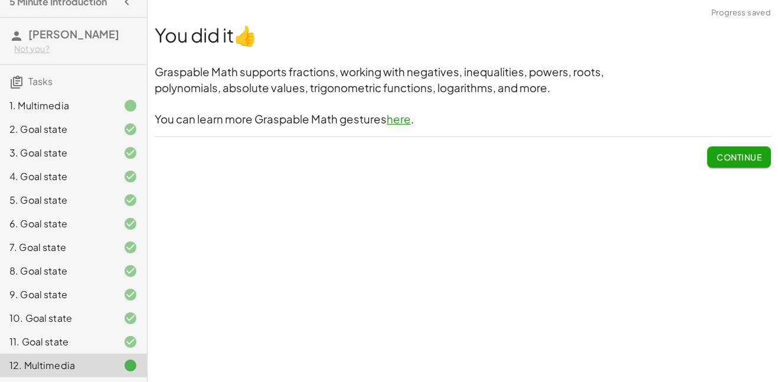
click at [740, 156] on span "Continue" at bounding box center [739, 157] width 45 height 11
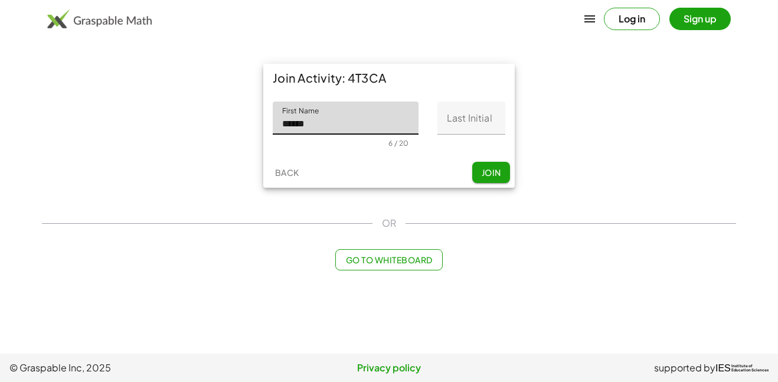
type input "******"
click at [487, 125] on input "Last Initial" at bounding box center [472, 118] width 68 height 33
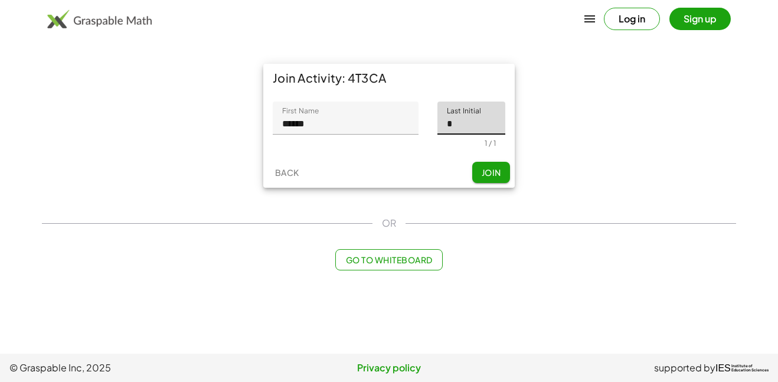
type input "*"
click at [489, 181] on button "Join" at bounding box center [491, 172] width 38 height 21
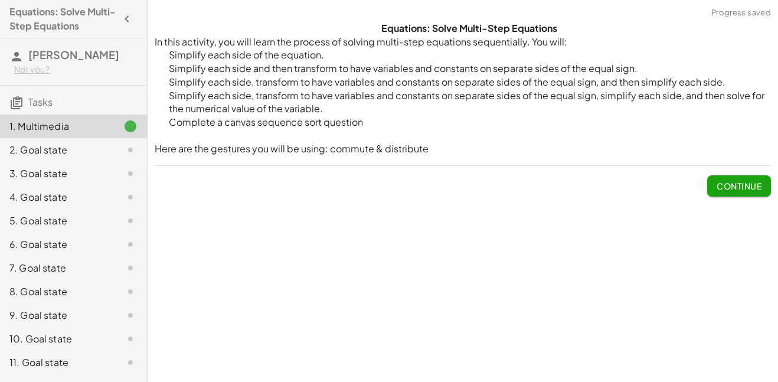
click at [729, 196] on button "Continue" at bounding box center [739, 185] width 64 height 21
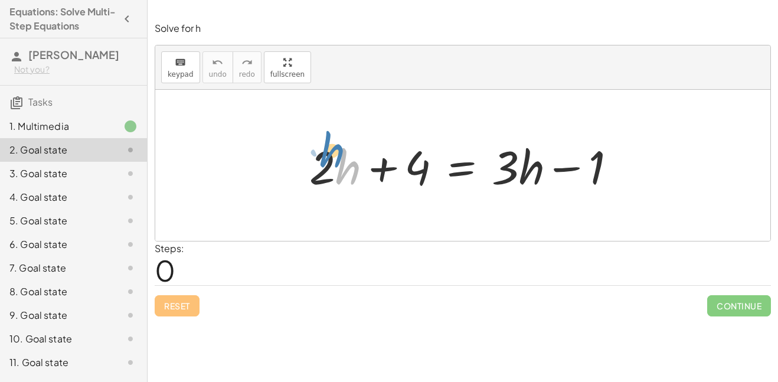
drag, startPoint x: 338, startPoint y: 164, endPoint x: 318, endPoint y: 155, distance: 22.5
click at [318, 155] on div at bounding box center [467, 165] width 328 height 61
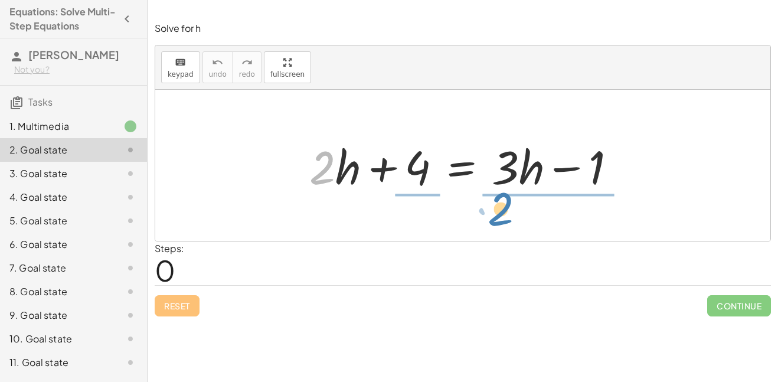
drag, startPoint x: 319, startPoint y: 166, endPoint x: 497, endPoint y: 205, distance: 182.1
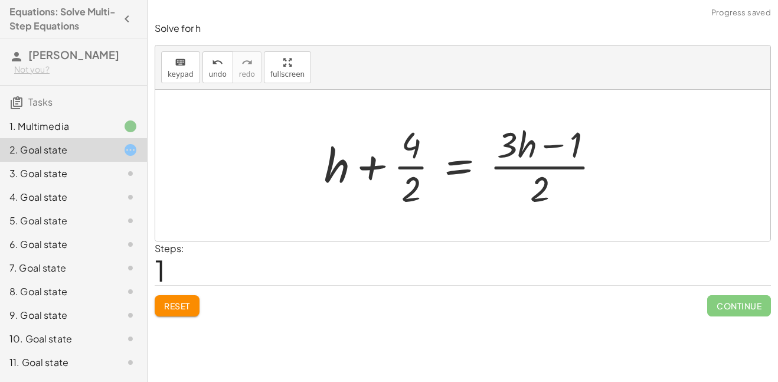
click at [536, 145] on div at bounding box center [467, 165] width 298 height 91
click at [172, 311] on span "Reset" at bounding box center [177, 306] width 26 height 11
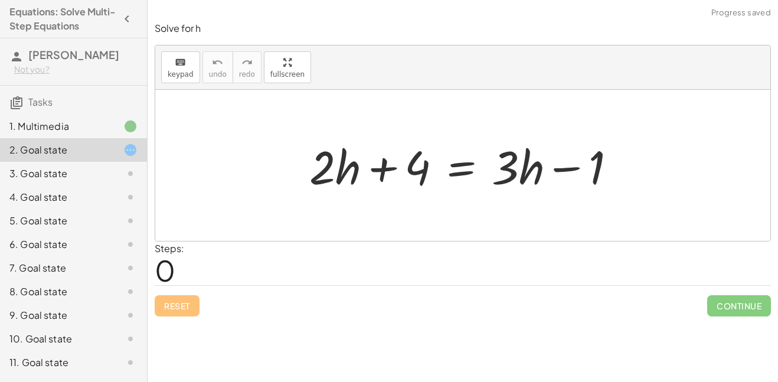
click at [463, 163] on div at bounding box center [467, 165] width 328 height 61
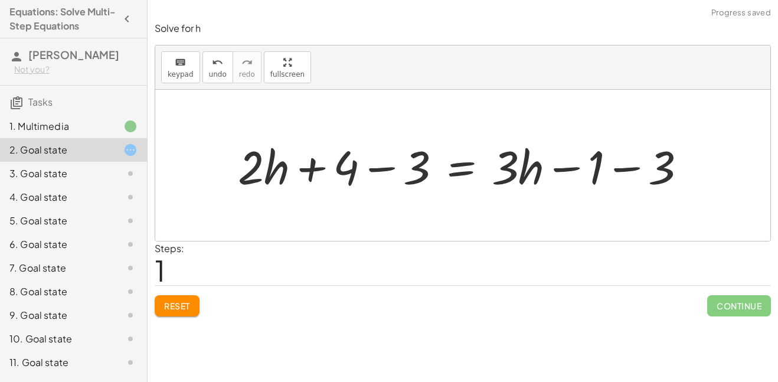
click at [627, 172] on div at bounding box center [467, 165] width 470 height 61
click at [386, 167] on div at bounding box center [436, 165] width 409 height 61
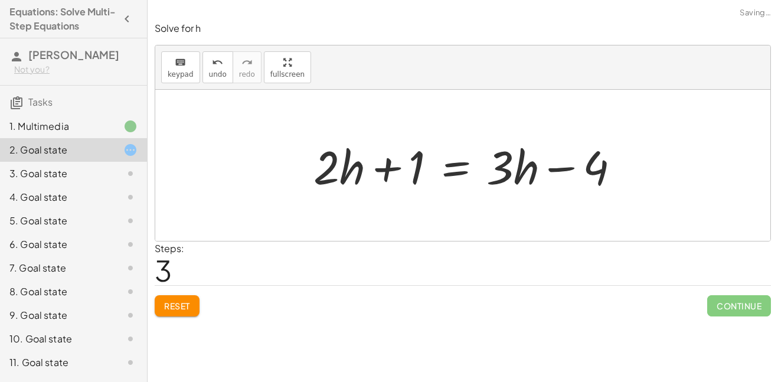
click at [447, 167] on div at bounding box center [472, 165] width 328 height 61
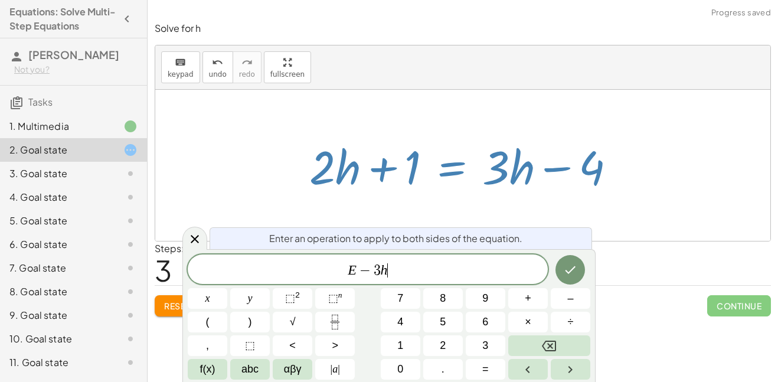
scroll to position [5, 0]
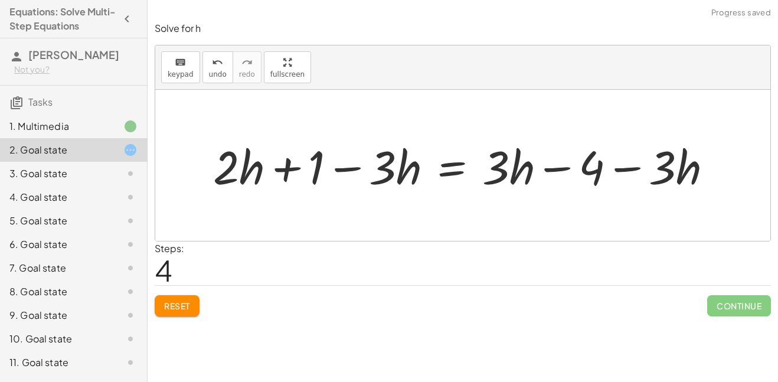
click at [663, 171] on div at bounding box center [467, 165] width 521 height 61
click at [631, 171] on div at bounding box center [467, 165] width 521 height 61
drag, startPoint x: 658, startPoint y: 167, endPoint x: 495, endPoint y: 170, distance: 163.6
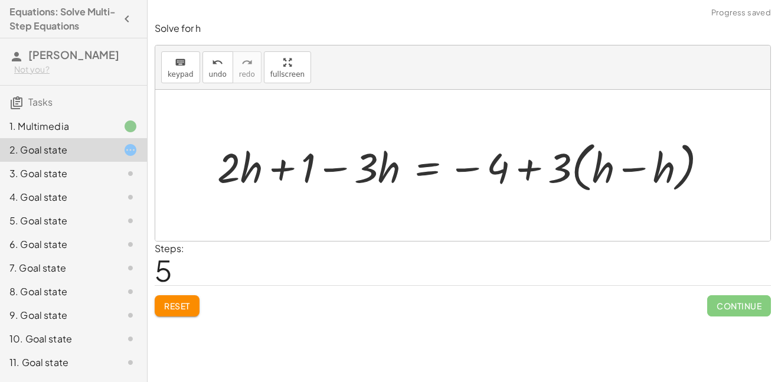
click at [603, 172] on div at bounding box center [466, 165] width 511 height 60
click at [626, 167] on div at bounding box center [466, 165] width 511 height 60
click at [557, 168] on div at bounding box center [419, 165] width 417 height 54
click at [576, 168] on div at bounding box center [419, 165] width 417 height 54
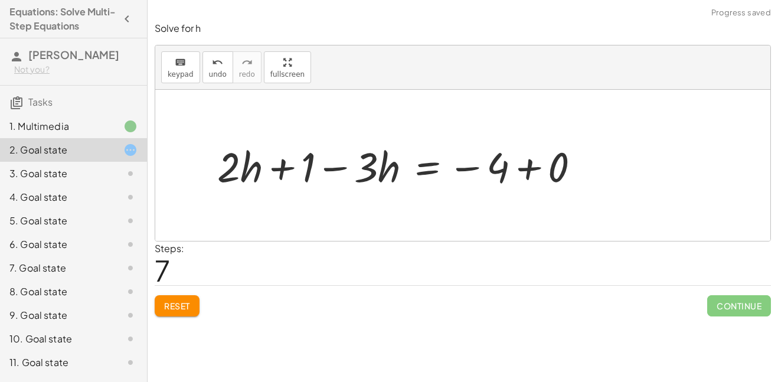
click at [528, 167] on div at bounding box center [403, 165] width 384 height 54
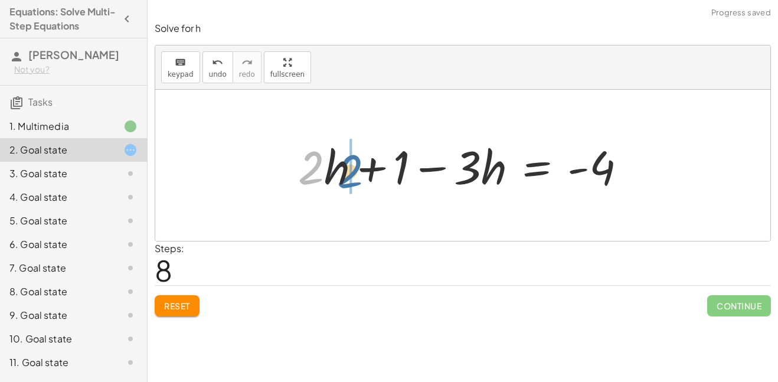
drag, startPoint x: 318, startPoint y: 172, endPoint x: 357, endPoint y: 175, distance: 39.1
click at [357, 175] on div at bounding box center [467, 165] width 350 height 61
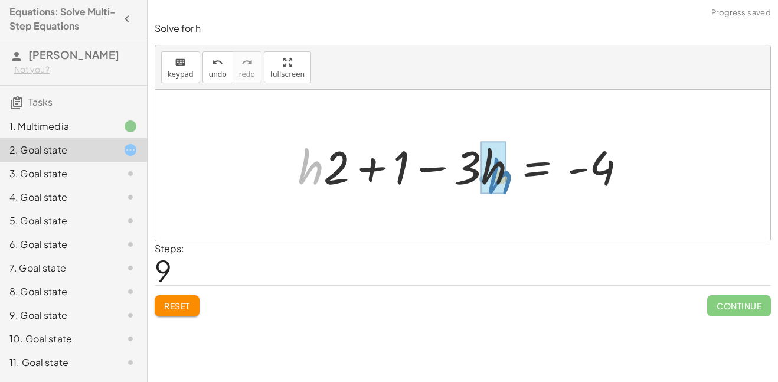
drag, startPoint x: 318, startPoint y: 172, endPoint x: 503, endPoint y: 183, distance: 185.1
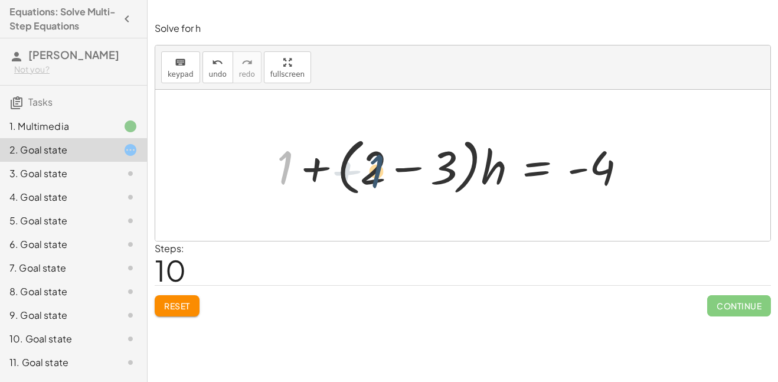
drag, startPoint x: 283, startPoint y: 172, endPoint x: 381, endPoint y: 175, distance: 98.1
click at [381, 175] on div at bounding box center [456, 166] width 371 height 68
click at [380, 176] on div at bounding box center [456, 166] width 371 height 68
drag, startPoint x: 376, startPoint y: 172, endPoint x: 331, endPoint y: 171, distance: 44.9
click at [331, 171] on div at bounding box center [456, 166] width 371 height 68
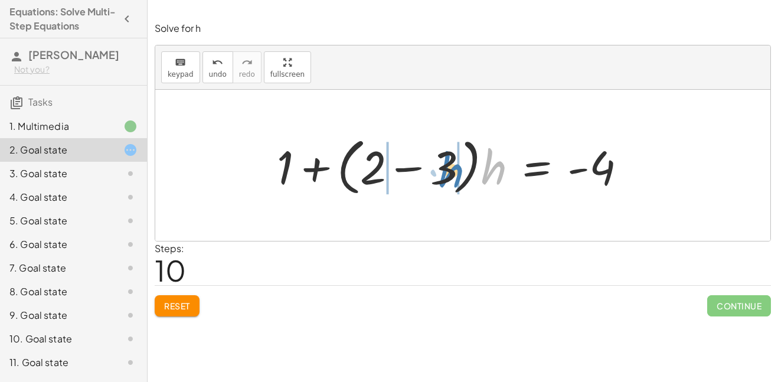
drag, startPoint x: 488, startPoint y: 178, endPoint x: 445, endPoint y: 181, distance: 43.2
click at [445, 181] on div at bounding box center [456, 166] width 371 height 68
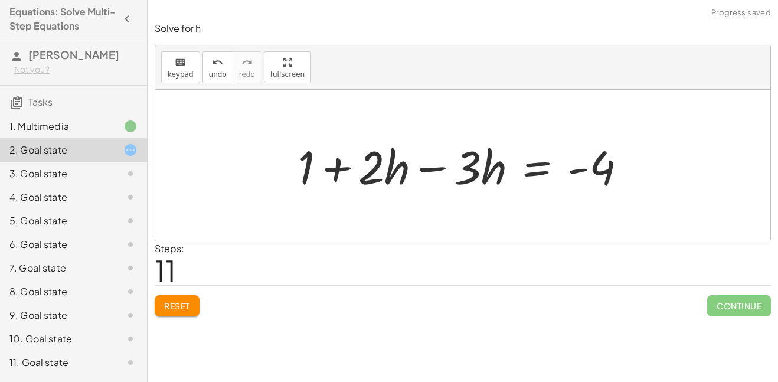
click at [435, 169] on div at bounding box center [467, 165] width 350 height 61
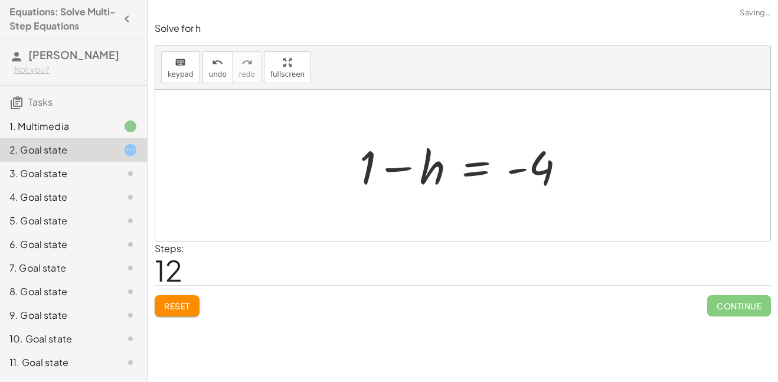
click at [396, 169] on div at bounding box center [467, 165] width 227 height 61
click at [427, 174] on div at bounding box center [467, 165] width 227 height 61
drag, startPoint x: 370, startPoint y: 174, endPoint x: 552, endPoint y: 192, distance: 182.8
click at [552, 192] on div at bounding box center [467, 165] width 227 height 61
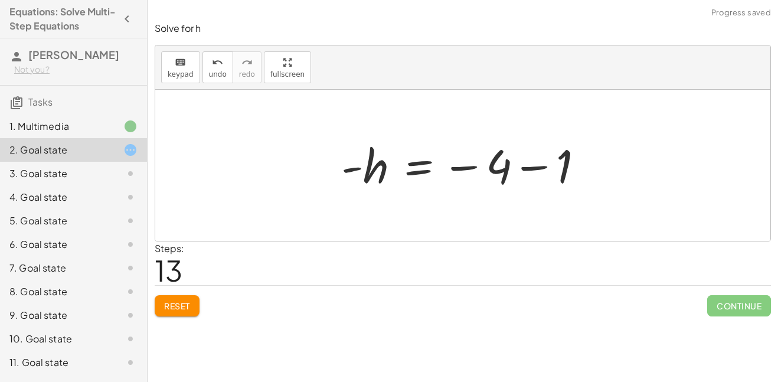
click at [540, 169] on div at bounding box center [466, 165] width 263 height 58
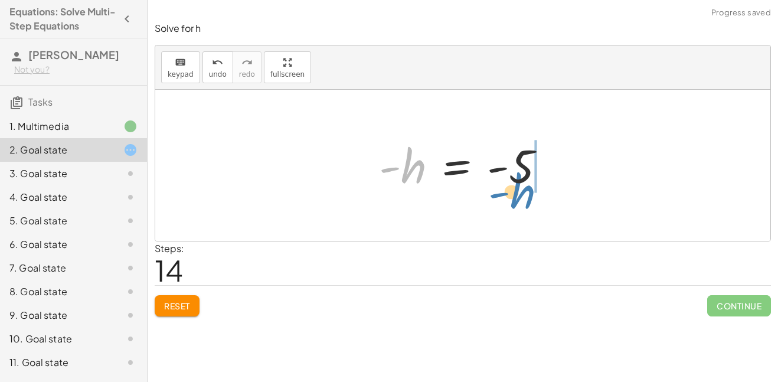
drag, startPoint x: 404, startPoint y: 166, endPoint x: 514, endPoint y: 194, distance: 113.3
click at [514, 194] on div at bounding box center [467, 165] width 188 height 58
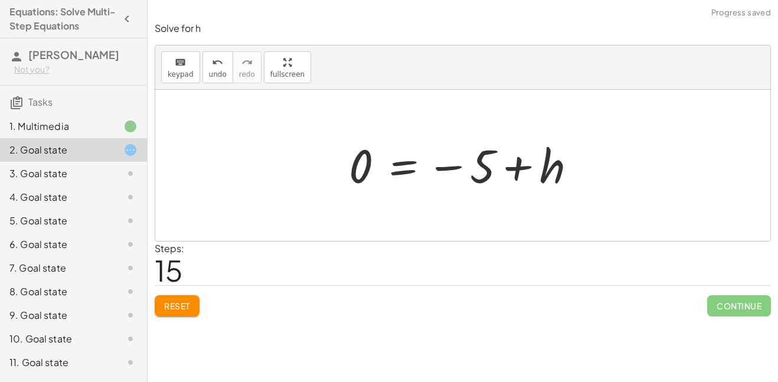
click at [452, 168] on div at bounding box center [467, 165] width 249 height 58
drag, startPoint x: 485, startPoint y: 168, endPoint x: 340, endPoint y: 201, distance: 149.1
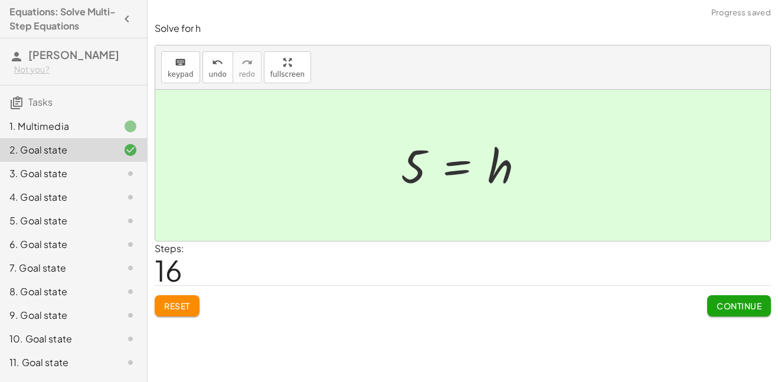
click at [714, 300] on button "Continue" at bounding box center [739, 305] width 64 height 21
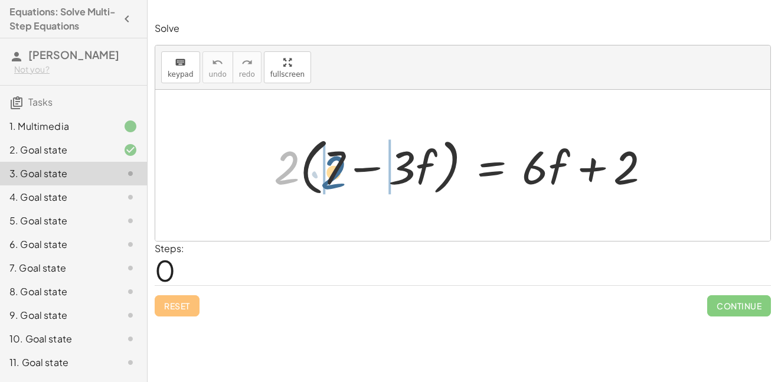
drag, startPoint x: 293, startPoint y: 169, endPoint x: 342, endPoint y: 174, distance: 49.2
click at [342, 174] on div at bounding box center [467, 166] width 398 height 68
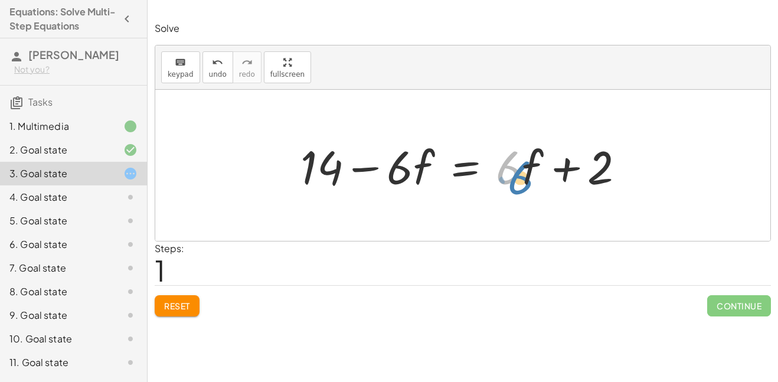
drag, startPoint x: 509, startPoint y: 175, endPoint x: 511, endPoint y: 184, distance: 9.0
click at [511, 184] on div at bounding box center [467, 165] width 345 height 61
click at [456, 173] on div at bounding box center [467, 165] width 345 height 61
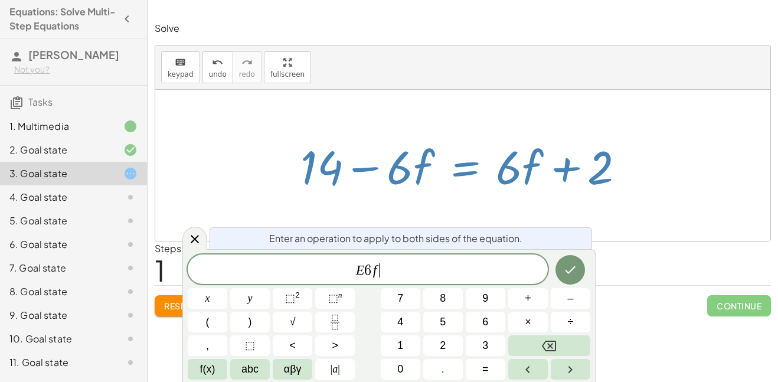
scroll to position [0, 0]
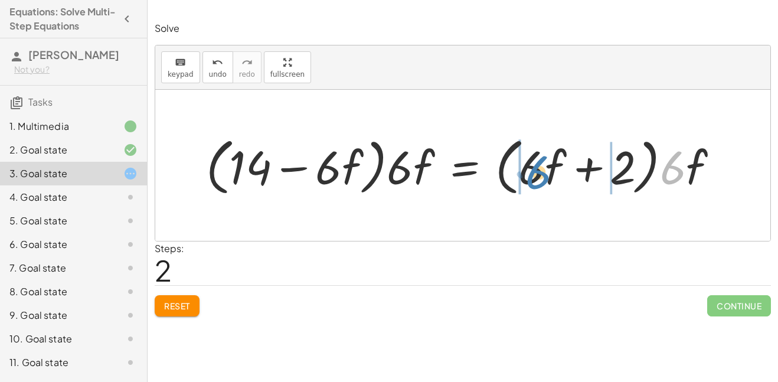
drag, startPoint x: 675, startPoint y: 162, endPoint x: 540, endPoint y: 167, distance: 134.7
click at [540, 167] on div at bounding box center [467, 166] width 534 height 68
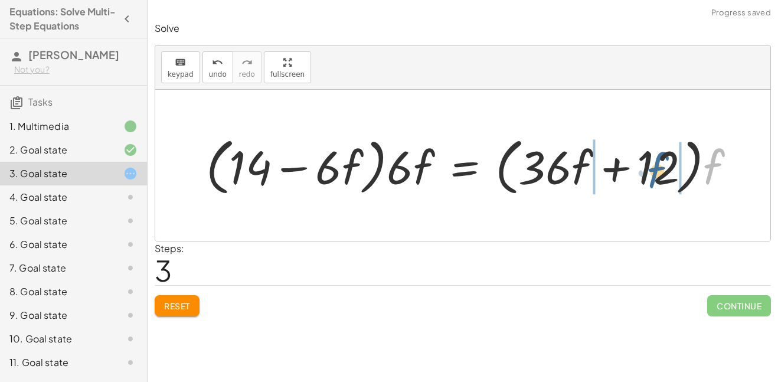
drag, startPoint x: 711, startPoint y: 174, endPoint x: 654, endPoint y: 178, distance: 56.8
click at [654, 178] on div at bounding box center [475, 166] width 551 height 68
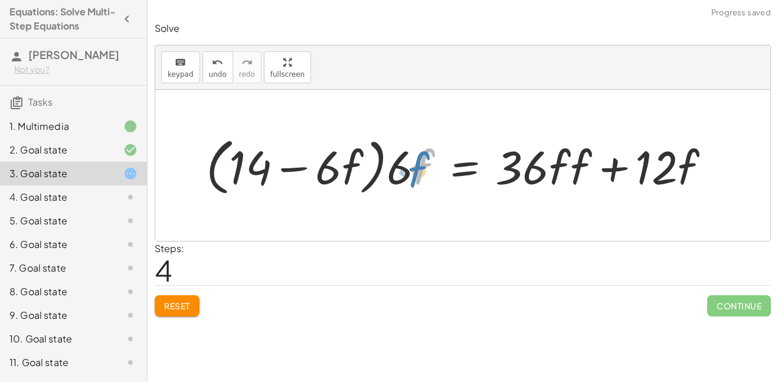
click at [416, 172] on div at bounding box center [463, 166] width 526 height 68
click at [361, 167] on div at bounding box center [463, 166] width 526 height 68
drag, startPoint x: 419, startPoint y: 174, endPoint x: 327, endPoint y: 181, distance: 93.0
click at [327, 181] on div at bounding box center [463, 166] width 526 height 68
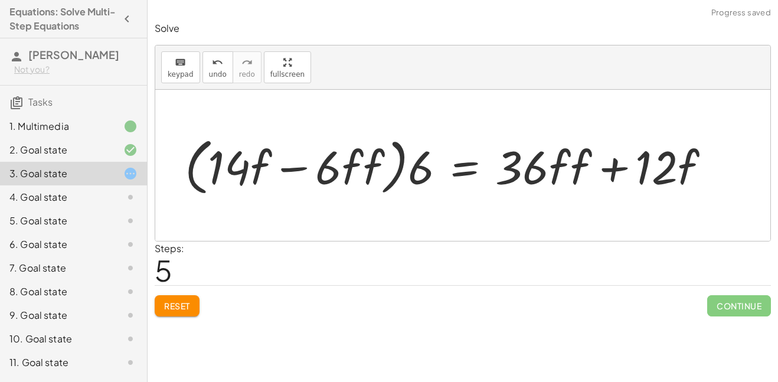
click at [351, 168] on div at bounding box center [452, 166] width 547 height 68
drag, startPoint x: 420, startPoint y: 175, endPoint x: 337, endPoint y: 178, distance: 83.3
click at [337, 178] on div at bounding box center [452, 166] width 547 height 68
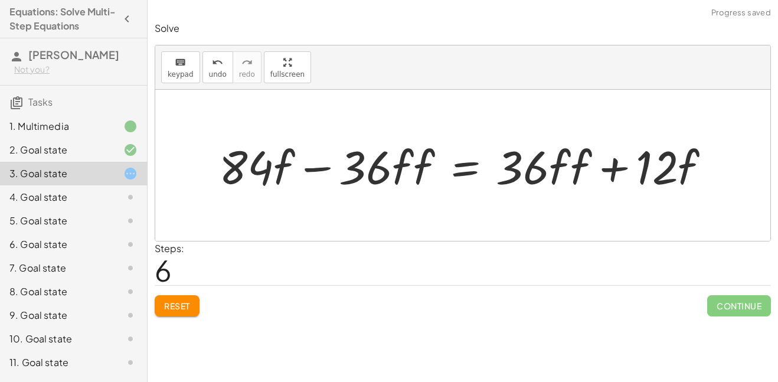
click at [412, 166] on div at bounding box center [469, 165] width 513 height 61
click at [420, 168] on div at bounding box center [469, 165] width 513 height 61
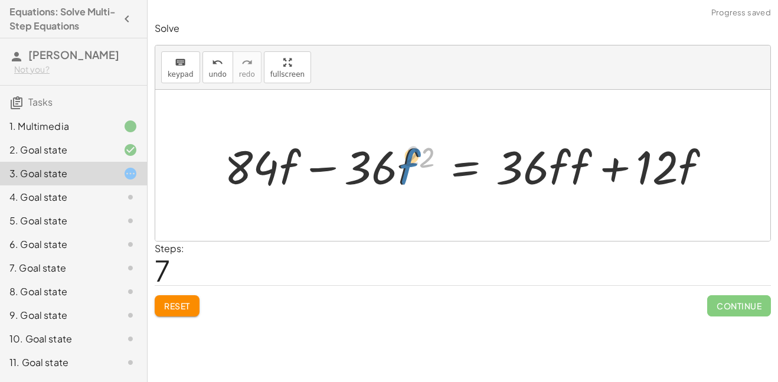
drag, startPoint x: 420, startPoint y: 168, endPoint x: 399, endPoint y: 166, distance: 21.3
click at [399, 166] on div at bounding box center [472, 165] width 507 height 61
click at [573, 160] on div at bounding box center [472, 165] width 507 height 61
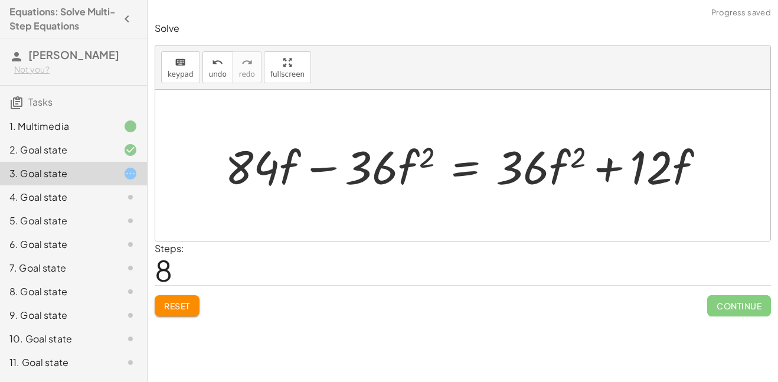
click at [615, 168] on div at bounding box center [469, 165] width 501 height 61
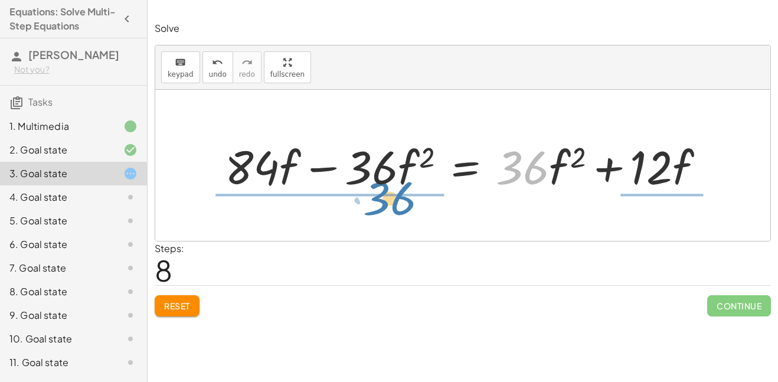
drag, startPoint x: 533, startPoint y: 168, endPoint x: 393, endPoint y: 200, distance: 143.7
click at [393, 200] on div "· 2 · ( + 7 − · 3 · f ) = + · 6 · f + 2 + · 2 · 7 − · 2 · 3 · f = + · 6 · f + 2…" at bounding box center [462, 165] width 615 height 151
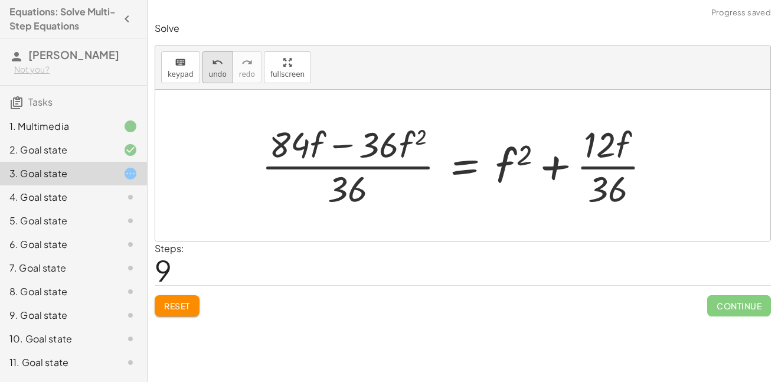
click at [213, 60] on icon "undo" at bounding box center [217, 63] width 11 height 14
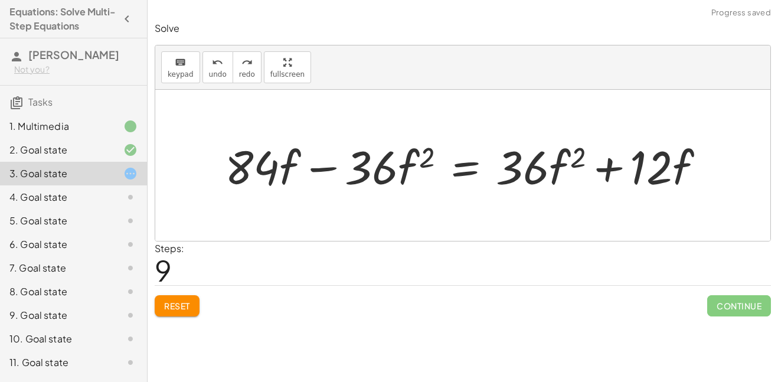
click at [455, 165] on div at bounding box center [469, 165] width 501 height 61
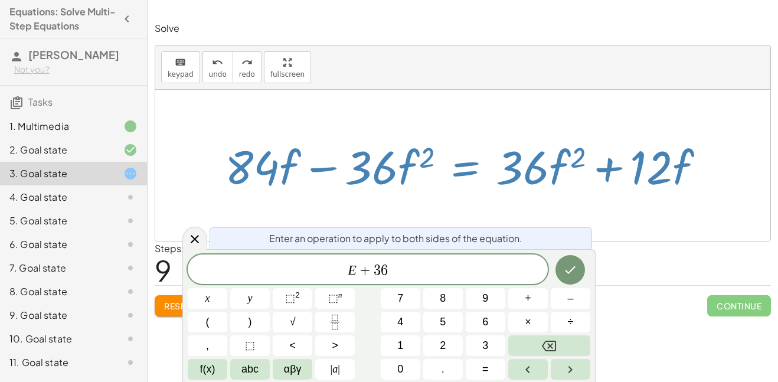
scroll to position [11, 0]
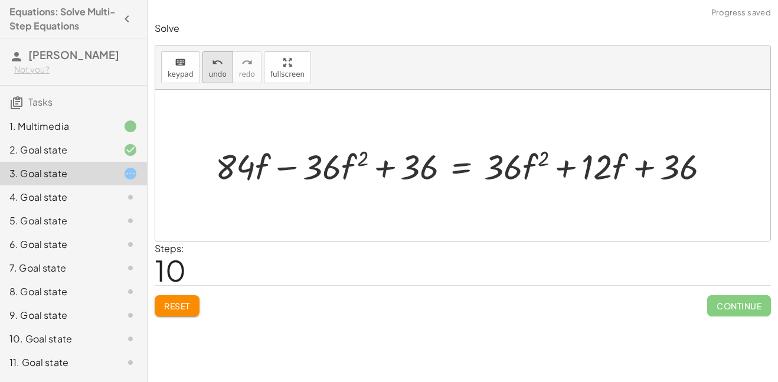
click at [213, 58] on icon "undo" at bounding box center [217, 63] width 11 height 14
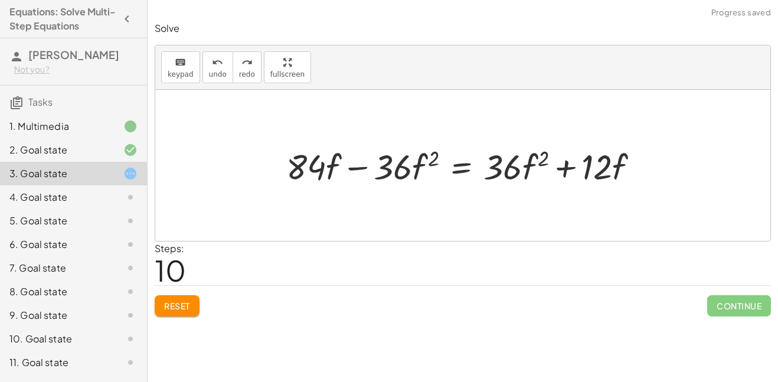
click at [458, 176] on div at bounding box center [467, 165] width 374 height 46
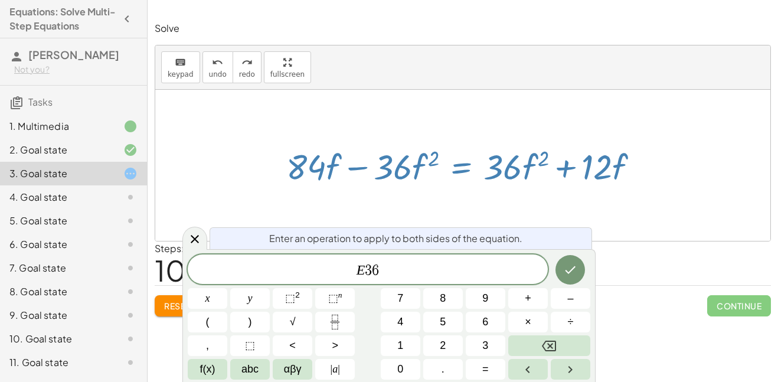
scroll to position [13, 0]
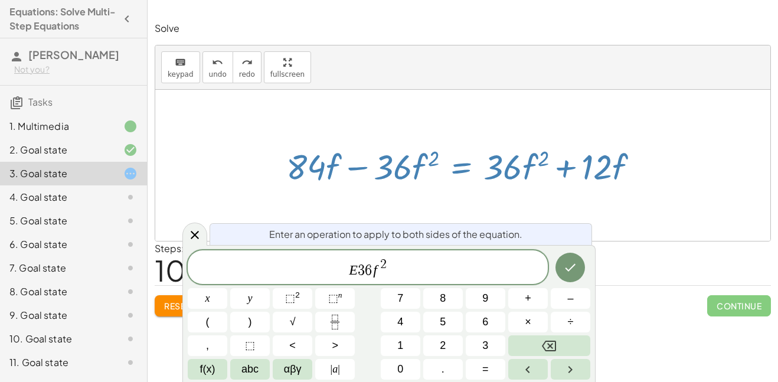
click at [572, 283] on div at bounding box center [571, 267] width 40 height 35
click at [569, 278] on button "Done" at bounding box center [571, 268] width 30 height 30
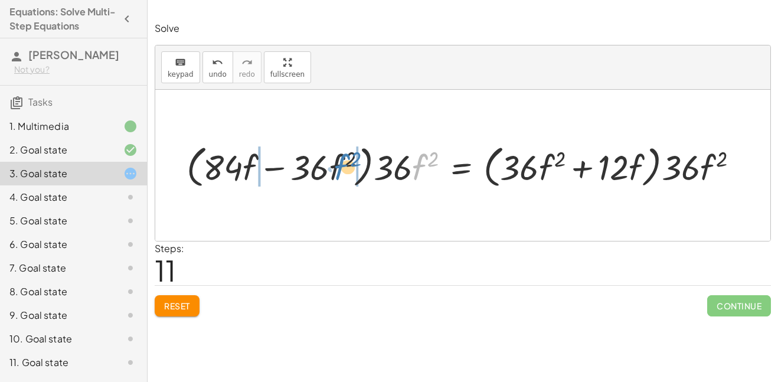
drag, startPoint x: 418, startPoint y: 171, endPoint x: 337, endPoint y: 171, distance: 80.9
click at [337, 171] on div at bounding box center [467, 165] width 573 height 51
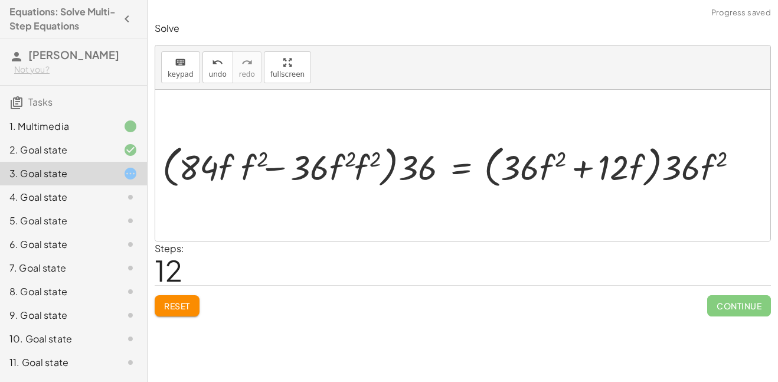
click at [360, 171] on div at bounding box center [454, 165] width 600 height 51
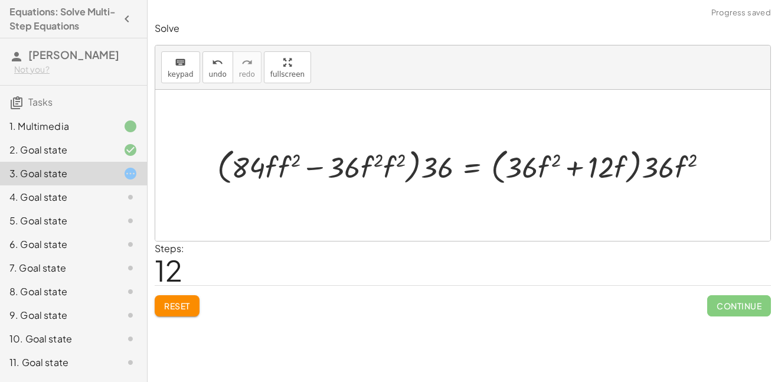
click at [387, 168] on div at bounding box center [467, 165] width 513 height 44
click at [400, 157] on div at bounding box center [465, 165] width 515 height 44
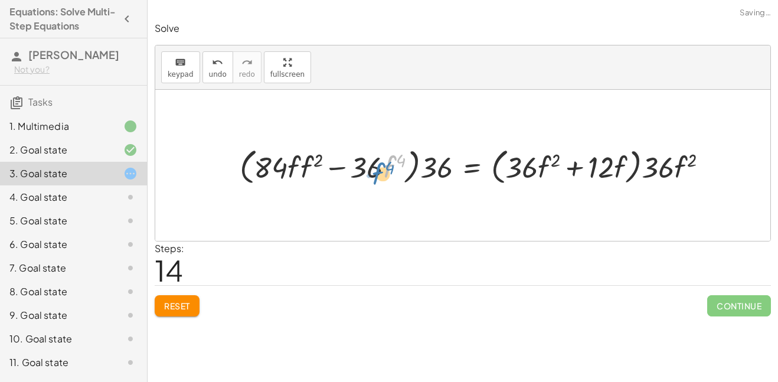
drag, startPoint x: 386, startPoint y: 169, endPoint x: 381, endPoint y: 175, distance: 7.9
click at [381, 175] on div at bounding box center [479, 165] width 490 height 44
click at [306, 168] on div at bounding box center [479, 165] width 490 height 44
click at [317, 158] on div at bounding box center [484, 165] width 477 height 44
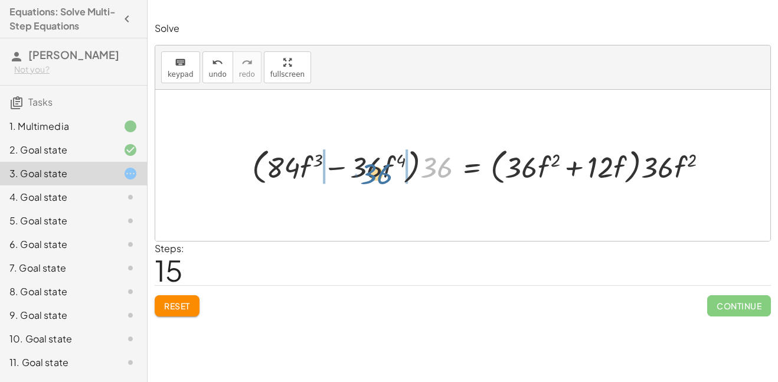
drag, startPoint x: 423, startPoint y: 166, endPoint x: 355, endPoint y: 172, distance: 68.2
click at [355, 172] on div at bounding box center [484, 165] width 477 height 44
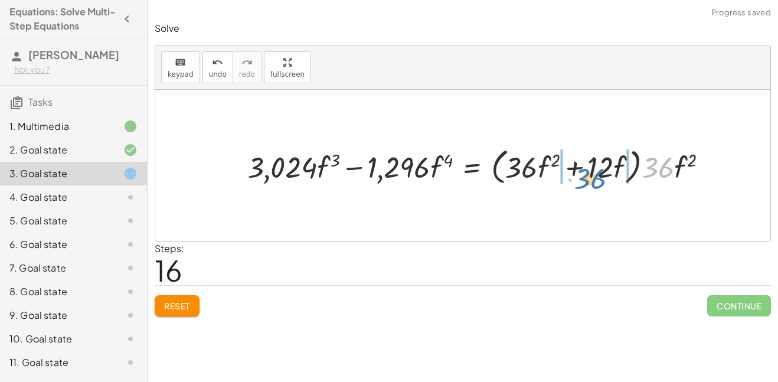
drag, startPoint x: 665, startPoint y: 168, endPoint x: 592, endPoint y: 179, distance: 74.1
click at [592, 179] on div at bounding box center [482, 165] width 482 height 44
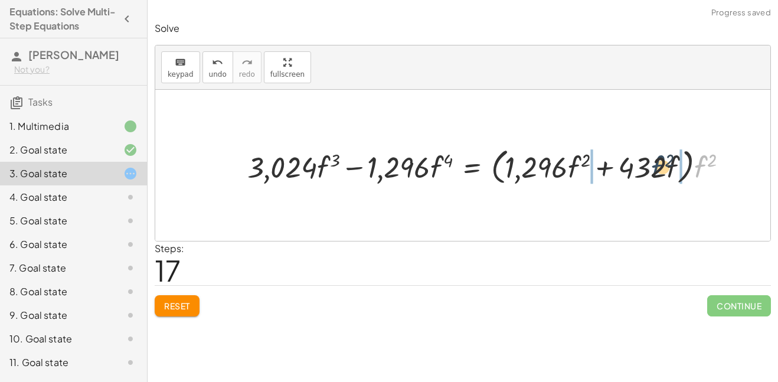
drag, startPoint x: 698, startPoint y: 167, endPoint x: 635, endPoint y: 168, distance: 62.6
click at [635, 168] on div at bounding box center [492, 165] width 502 height 44
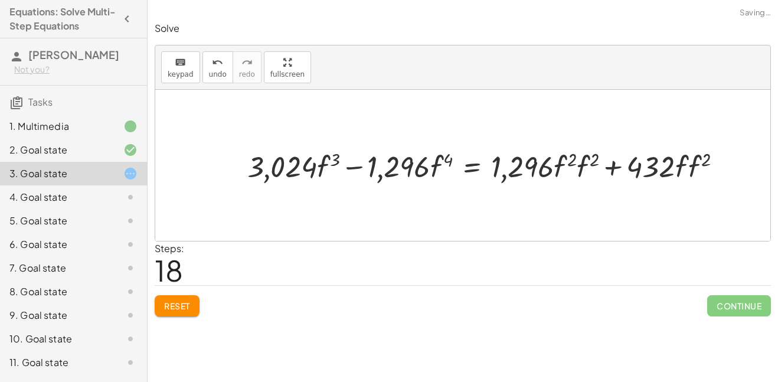
click at [591, 156] on div at bounding box center [489, 165] width 496 height 40
click at [709, 161] on div at bounding box center [491, 165] width 500 height 40
click at [599, 159] on div at bounding box center [484, 165] width 487 height 40
drag, startPoint x: 619, startPoint y: 167, endPoint x: 626, endPoint y: 161, distance: 9.2
click at [626, 161] on div at bounding box center [471, 165] width 461 height 40
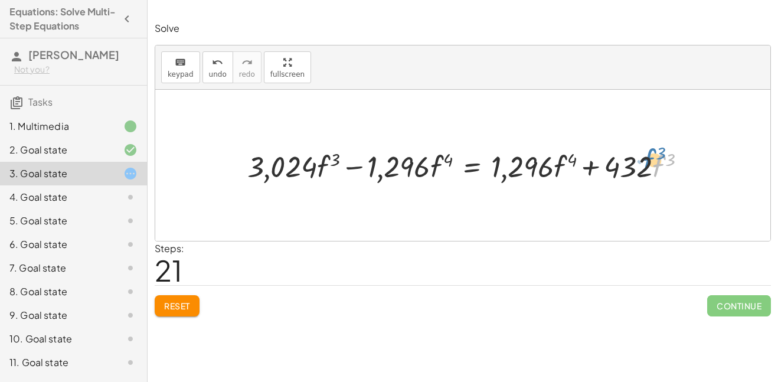
drag, startPoint x: 655, startPoint y: 171, endPoint x: 652, endPoint y: 177, distance: 6.1
click at [652, 177] on div at bounding box center [471, 165] width 461 height 40
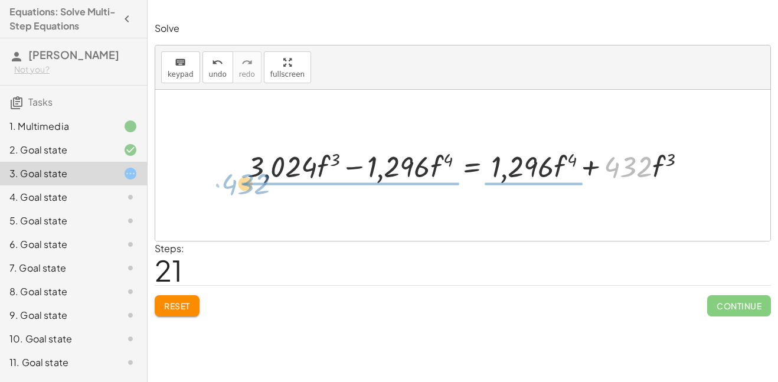
drag, startPoint x: 635, startPoint y: 169, endPoint x: 279, endPoint y: 183, distance: 355.7
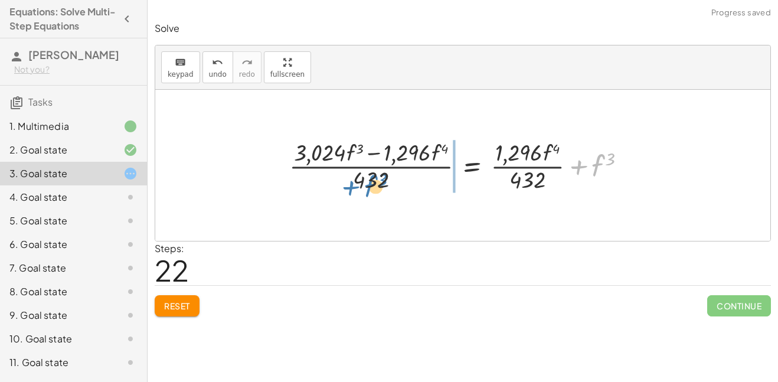
drag, startPoint x: 599, startPoint y: 165, endPoint x: 376, endPoint y: 189, distance: 224.4
click at [376, 189] on div at bounding box center [462, 165] width 358 height 58
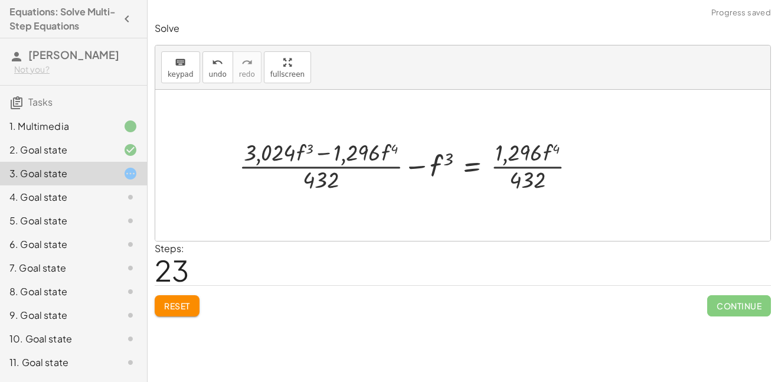
click at [419, 166] on div at bounding box center [412, 165] width 358 height 58
click at [309, 177] on div at bounding box center [412, 165] width 358 height 58
click at [218, 70] on span "undo" at bounding box center [218, 74] width 18 height 8
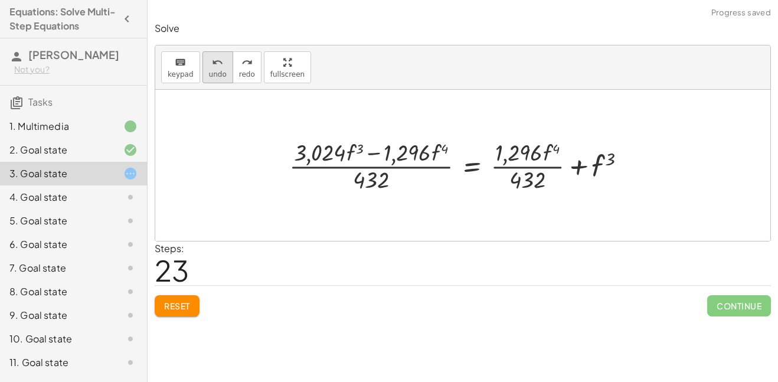
click at [218, 70] on span "undo" at bounding box center [218, 74] width 18 height 8
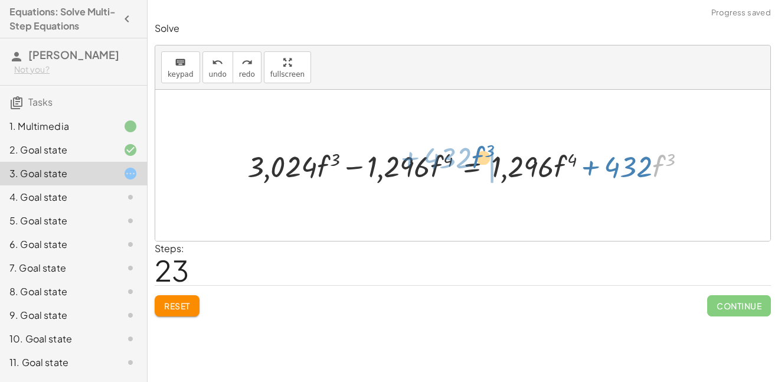
drag, startPoint x: 661, startPoint y: 165, endPoint x: 481, endPoint y: 156, distance: 180.9
click at [481, 156] on div at bounding box center [471, 165] width 461 height 40
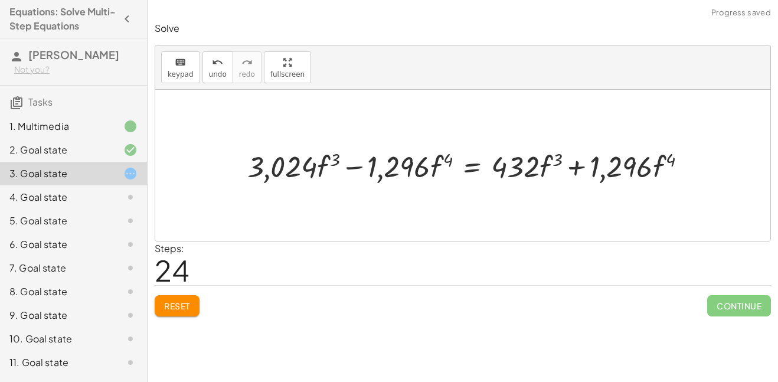
click at [573, 168] on div at bounding box center [471, 165] width 461 height 40
drag, startPoint x: 543, startPoint y: 167, endPoint x: 521, endPoint y: 147, distance: 28.8
click at [521, 147] on div at bounding box center [471, 165] width 461 height 40
click at [194, 301] on button "Reset" at bounding box center [177, 305] width 45 height 21
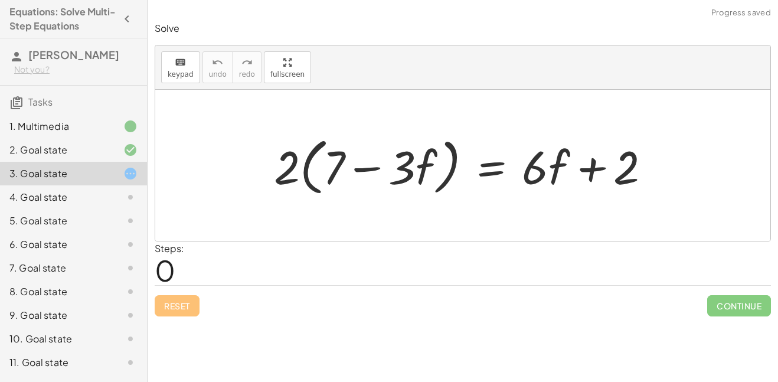
click at [284, 168] on div at bounding box center [467, 166] width 398 height 68
drag, startPoint x: 284, startPoint y: 168, endPoint x: 335, endPoint y: 169, distance: 50.8
click at [335, 169] on div at bounding box center [467, 166] width 398 height 68
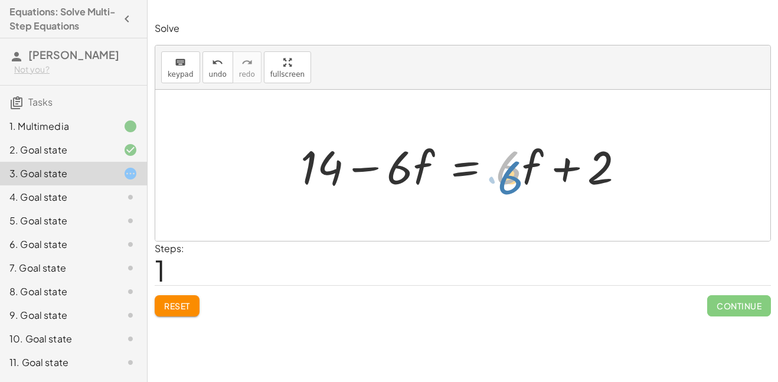
drag, startPoint x: 521, startPoint y: 174, endPoint x: 529, endPoint y: 182, distance: 11.7
click at [529, 182] on div at bounding box center [467, 165] width 345 height 61
click at [187, 307] on span "Reset" at bounding box center [177, 306] width 26 height 11
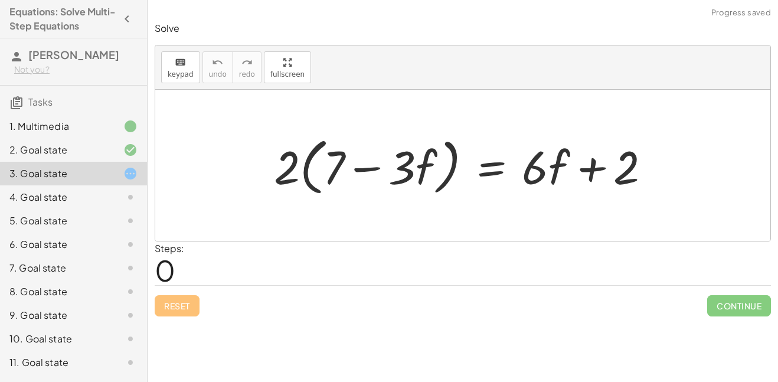
click at [295, 164] on div at bounding box center [467, 166] width 398 height 68
click at [341, 168] on div at bounding box center [467, 166] width 398 height 68
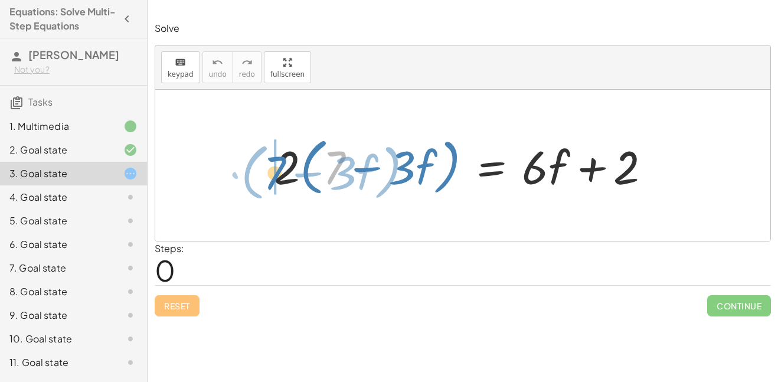
drag, startPoint x: 341, startPoint y: 168, endPoint x: 282, endPoint y: 173, distance: 59.3
click at [282, 173] on div at bounding box center [467, 166] width 398 height 68
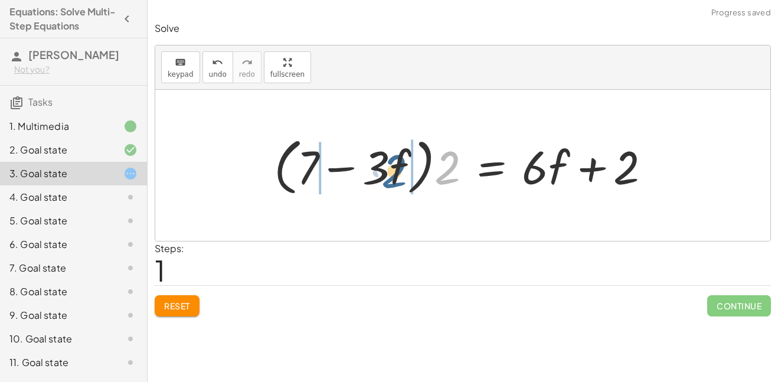
drag, startPoint x: 448, startPoint y: 176, endPoint x: 393, endPoint y: 180, distance: 55.0
click at [393, 180] on div at bounding box center [467, 166] width 398 height 68
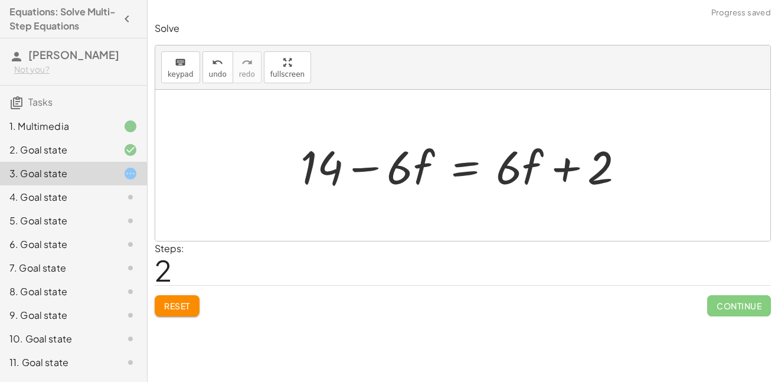
click at [465, 168] on div at bounding box center [467, 165] width 345 height 61
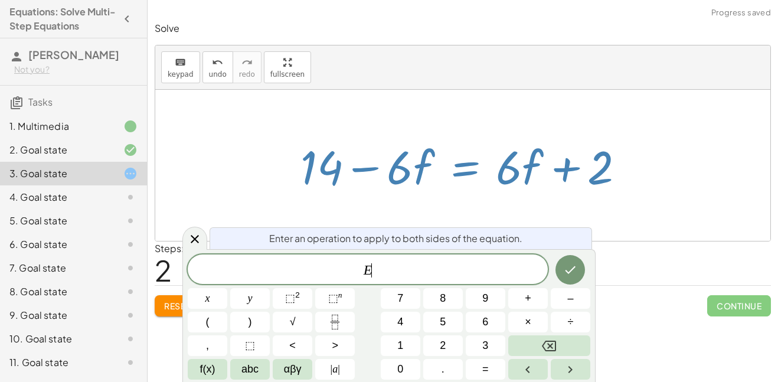
scroll to position [14, 0]
click at [577, 267] on icon "Done" at bounding box center [570, 270] width 14 height 14
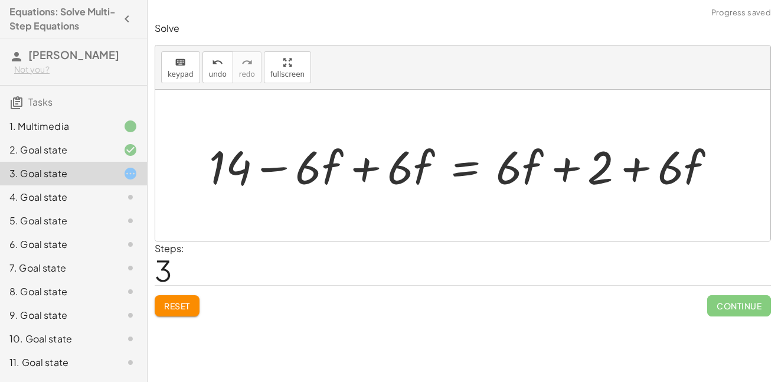
click at [374, 173] on div at bounding box center [467, 165] width 528 height 61
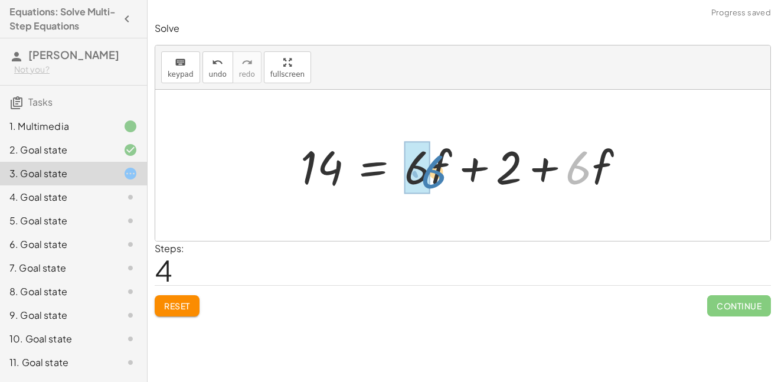
drag, startPoint x: 572, startPoint y: 171, endPoint x: 420, endPoint y: 175, distance: 151.8
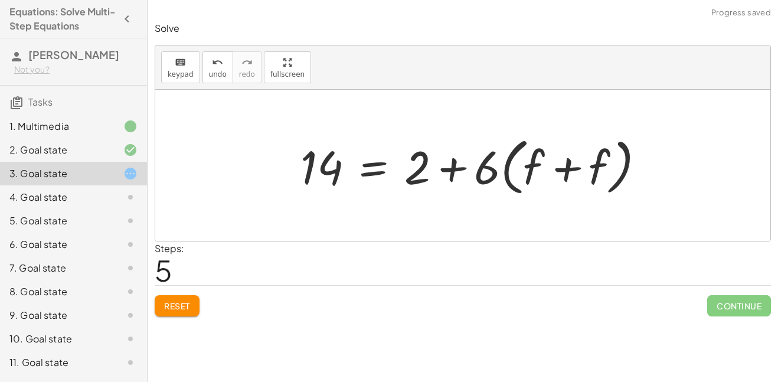
click at [556, 169] on div at bounding box center [477, 166] width 365 height 68
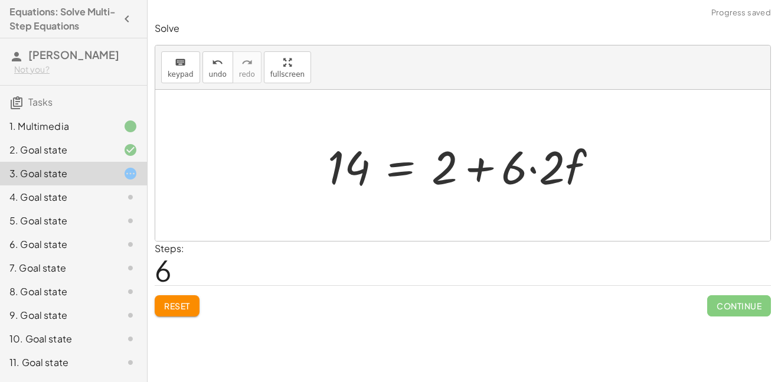
click at [537, 174] on div at bounding box center [467, 165] width 291 height 61
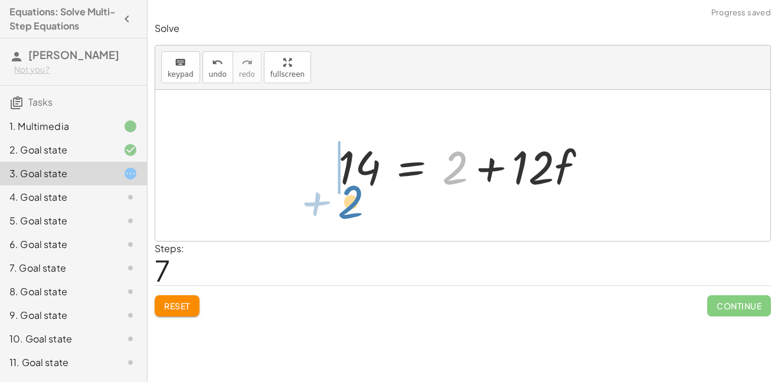
drag, startPoint x: 461, startPoint y: 180, endPoint x: 358, endPoint y: 215, distance: 109.2
click at [358, 215] on div "· 2 · ( + 7 − · 3 · f ) = + · 6 · f + 2 · ( + 7 − · 3 · f ) · 2 = + · 6 · f + 2…" at bounding box center [462, 165] width 615 height 151
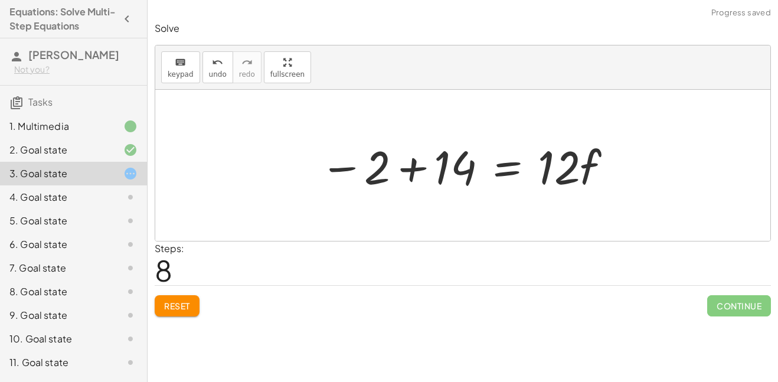
click at [416, 173] on div at bounding box center [467, 165] width 306 height 61
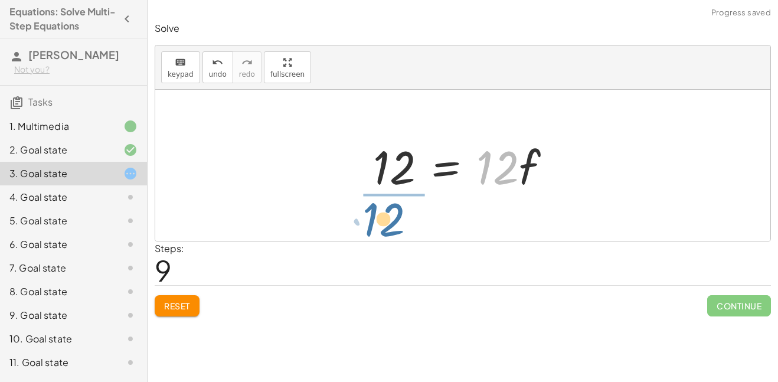
drag, startPoint x: 512, startPoint y: 174, endPoint x: 396, endPoint y: 226, distance: 127.4
click at [396, 226] on div "· 2 · ( + 7 − · 3 · f ) = + · 6 · f + 2 · ( + 7 − · 3 · f ) · 2 = + · 6 · f + 2…" at bounding box center [462, 165] width 615 height 151
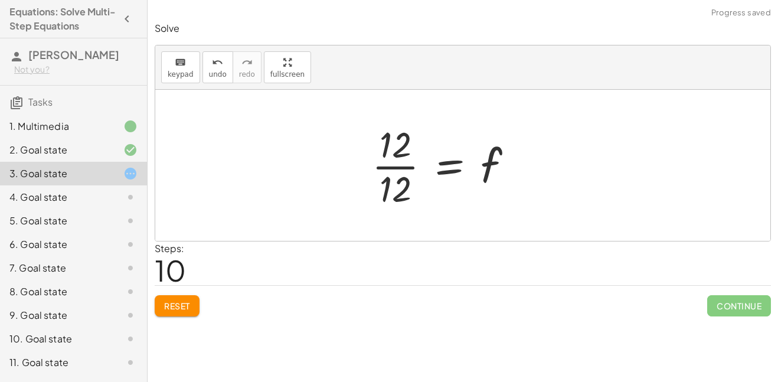
click at [399, 192] on div at bounding box center [447, 165] width 162 height 91
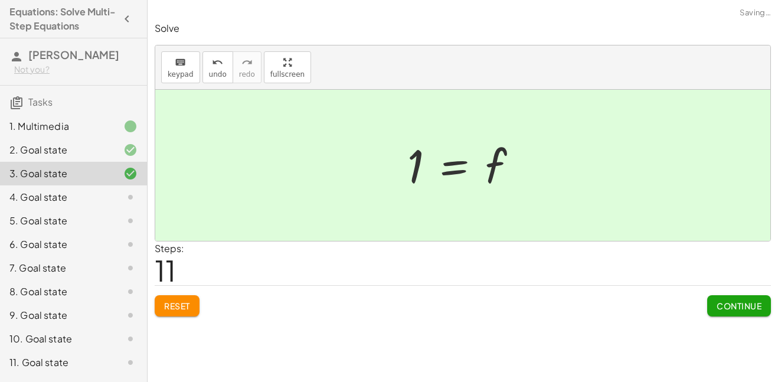
click at [722, 306] on span "Continue" at bounding box center [739, 306] width 45 height 11
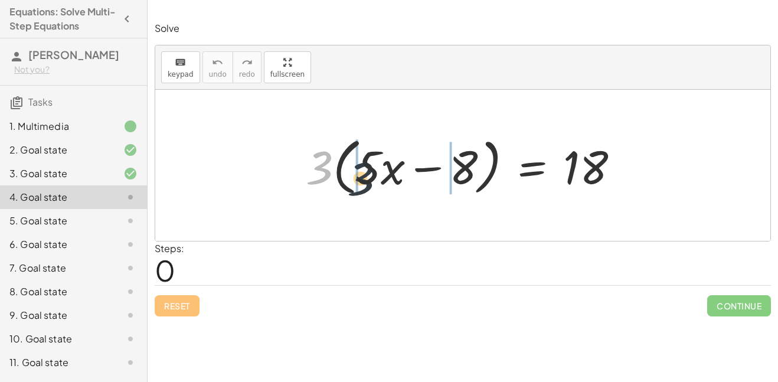
drag, startPoint x: 322, startPoint y: 170, endPoint x: 376, endPoint y: 178, distance: 54.4
click at [376, 178] on div at bounding box center [467, 166] width 334 height 68
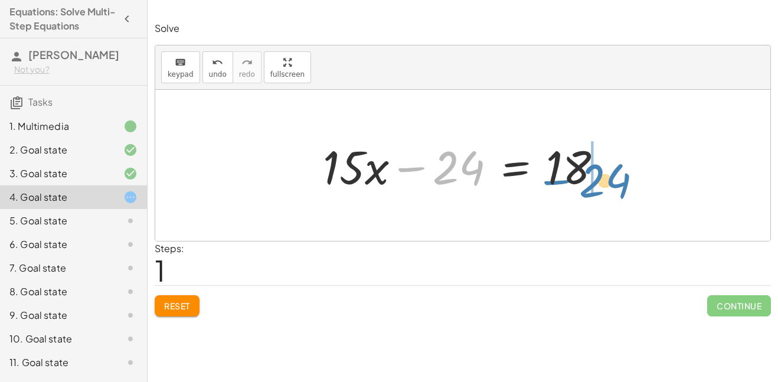
drag, startPoint x: 445, startPoint y: 178, endPoint x: 595, endPoint y: 190, distance: 150.4
click at [595, 190] on div at bounding box center [467, 165] width 301 height 61
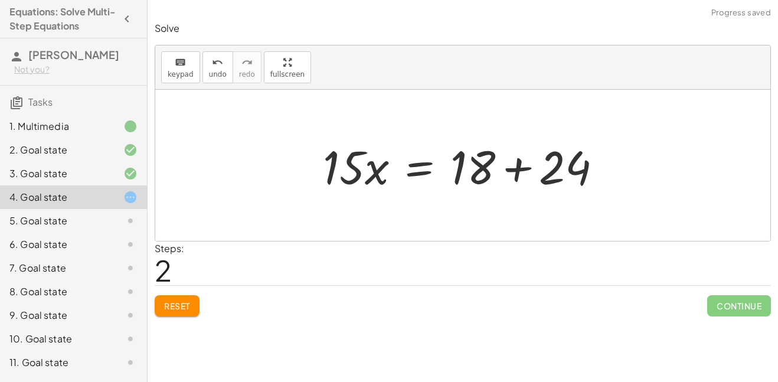
click at [519, 168] on div at bounding box center [467, 165] width 301 height 61
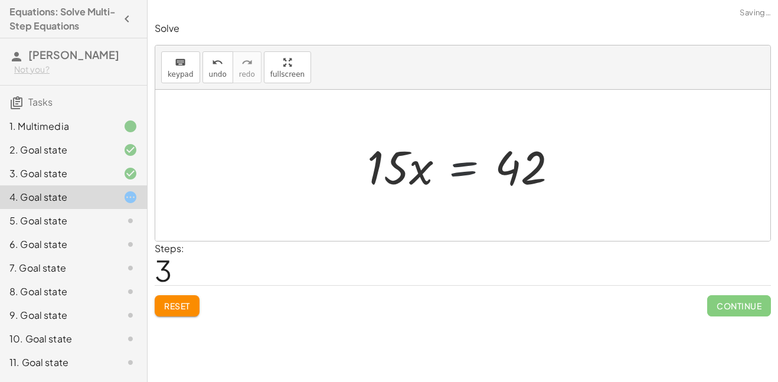
drag, startPoint x: 476, startPoint y: 168, endPoint x: 464, endPoint y: 183, distance: 19.3
click at [464, 183] on div at bounding box center [467, 165] width 212 height 61
drag, startPoint x: 391, startPoint y: 164, endPoint x: 526, endPoint y: 204, distance: 140.5
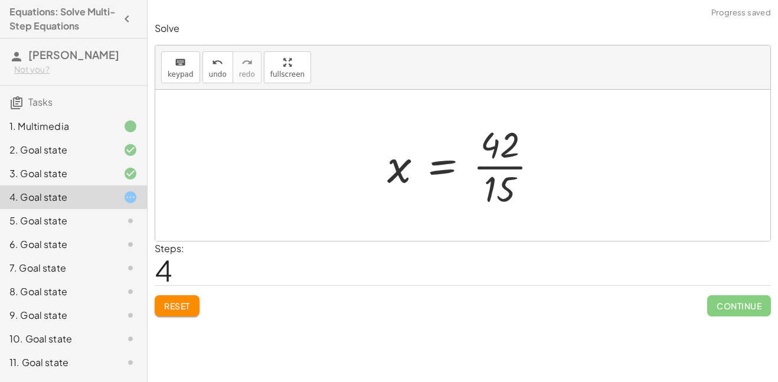
click at [514, 171] on div at bounding box center [467, 165] width 172 height 91
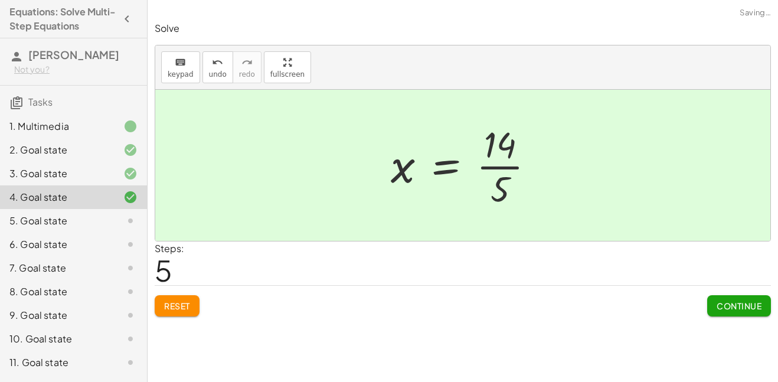
click at [717, 305] on span "Continue" at bounding box center [739, 306] width 45 height 11
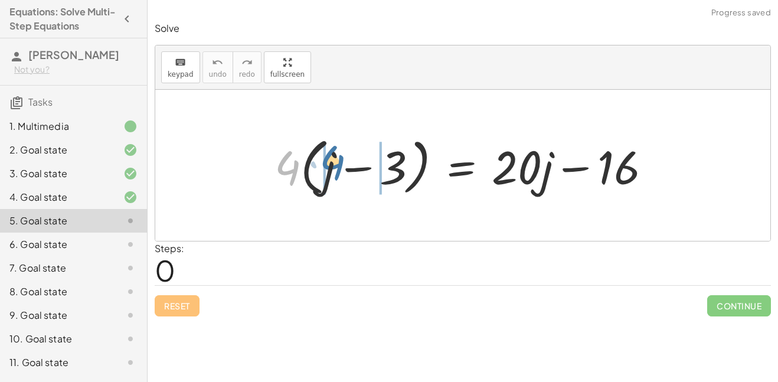
drag, startPoint x: 294, startPoint y: 175, endPoint x: 338, endPoint y: 169, distance: 44.7
click at [338, 169] on div at bounding box center [468, 166] width 398 height 68
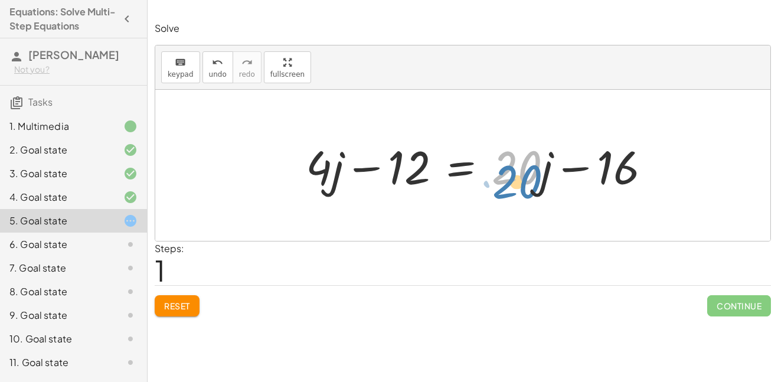
drag, startPoint x: 518, startPoint y: 171, endPoint x: 530, endPoint y: 184, distance: 17.6
click at [530, 184] on div at bounding box center [483, 165] width 367 height 61
click at [435, 165] on div at bounding box center [483, 165] width 367 height 61
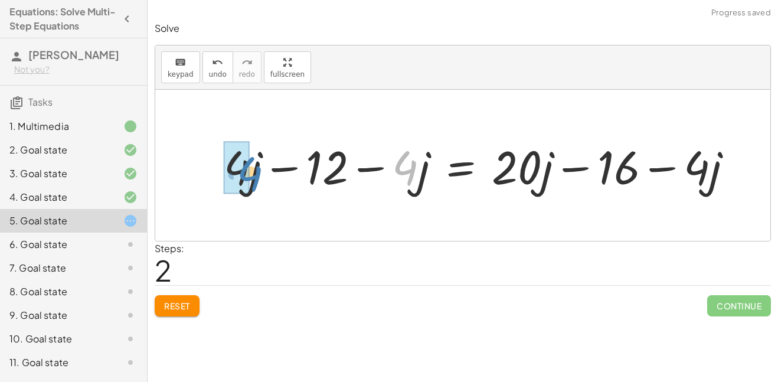
drag, startPoint x: 407, startPoint y: 168, endPoint x: 249, endPoint y: 174, distance: 158.4
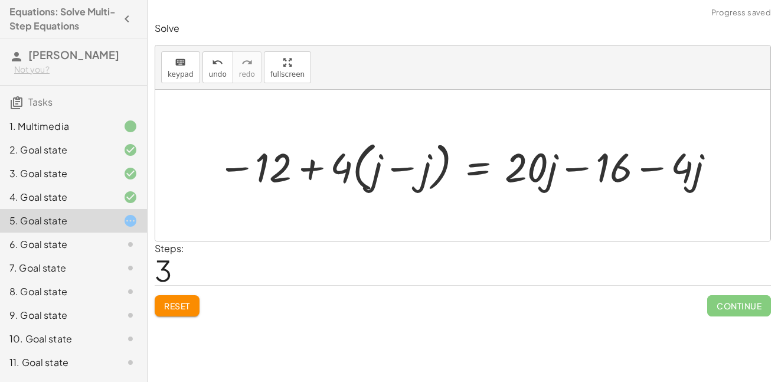
click at [387, 168] on div at bounding box center [467, 166] width 512 height 60
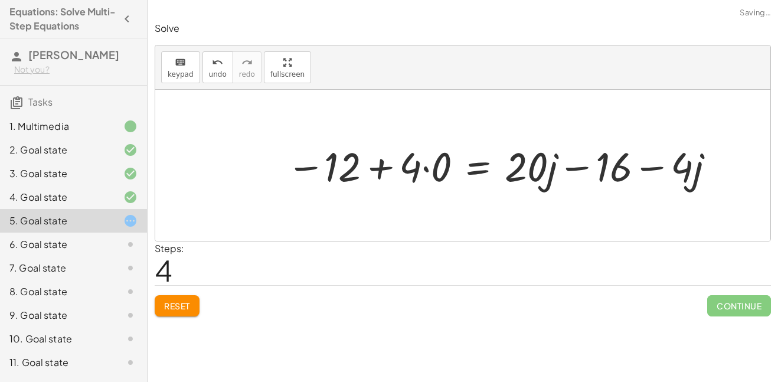
click at [425, 168] on div at bounding box center [501, 165] width 443 height 53
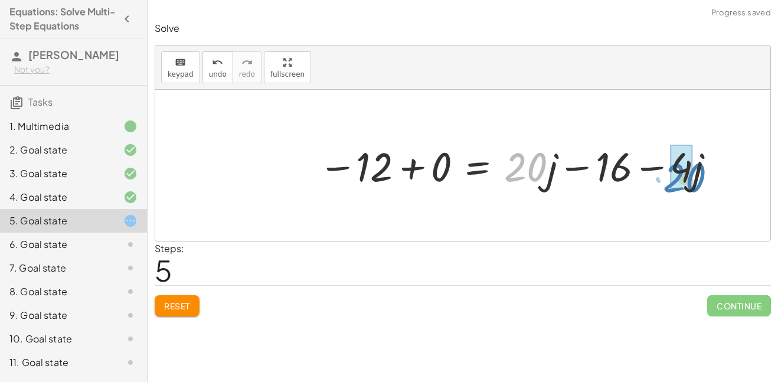
drag, startPoint x: 528, startPoint y: 177, endPoint x: 688, endPoint y: 188, distance: 159.8
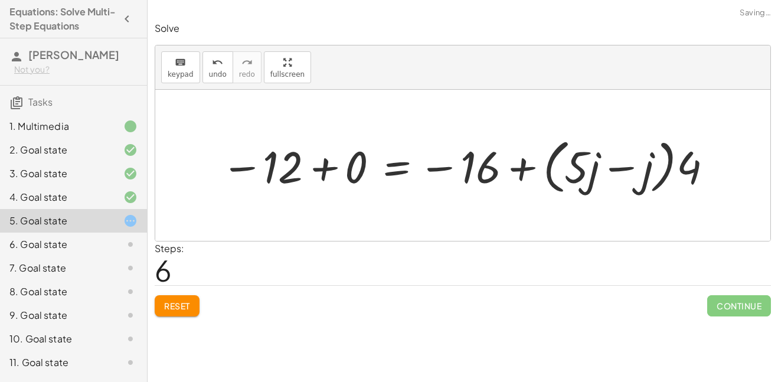
click at [627, 172] on div at bounding box center [467, 165] width 505 height 65
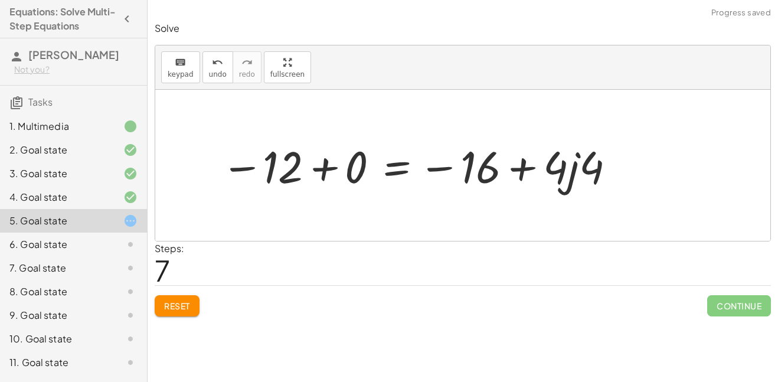
click at [595, 173] on div at bounding box center [419, 165] width 408 height 58
drag, startPoint x: 595, startPoint y: 173, endPoint x: 557, endPoint y: 178, distance: 38.7
click at [357, 162] on div at bounding box center [414, 165] width 399 height 58
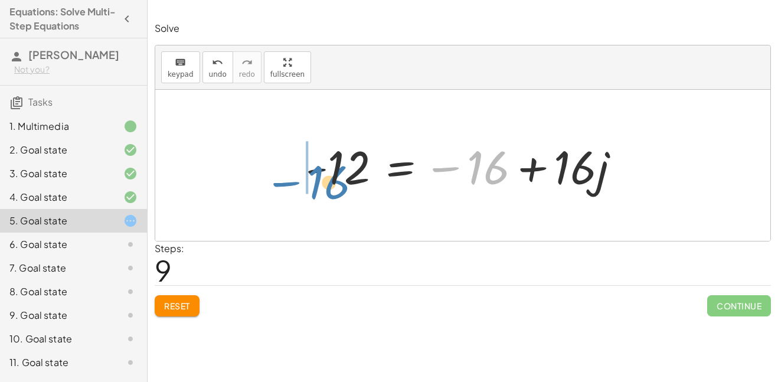
drag, startPoint x: 475, startPoint y: 164, endPoint x: 314, endPoint y: 179, distance: 161.3
click at [314, 179] on div at bounding box center [467, 165] width 335 height 61
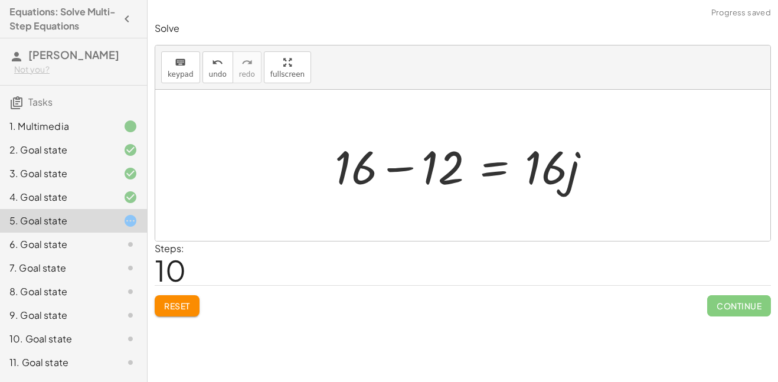
click at [409, 169] on div at bounding box center [468, 165] width 278 height 61
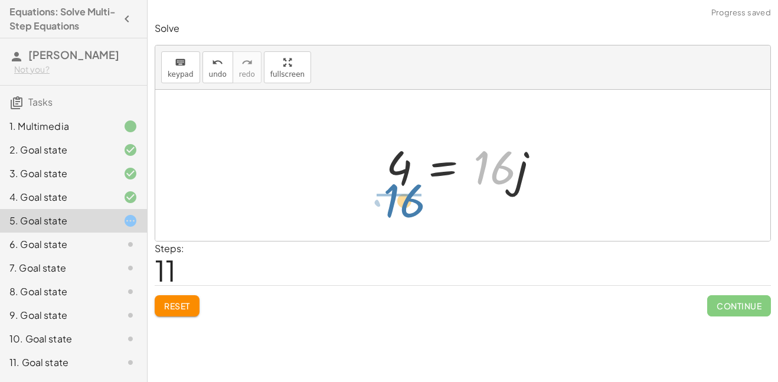
drag, startPoint x: 532, startPoint y: 177, endPoint x: 436, endPoint y: 213, distance: 102.2
click at [436, 213] on div "· 4 · ( + j − 3 ) = + · 20 · j − 16 + · 4 · j − · 4 · 3 = + · 20 · j − 16 + · 4…" at bounding box center [462, 165] width 615 height 151
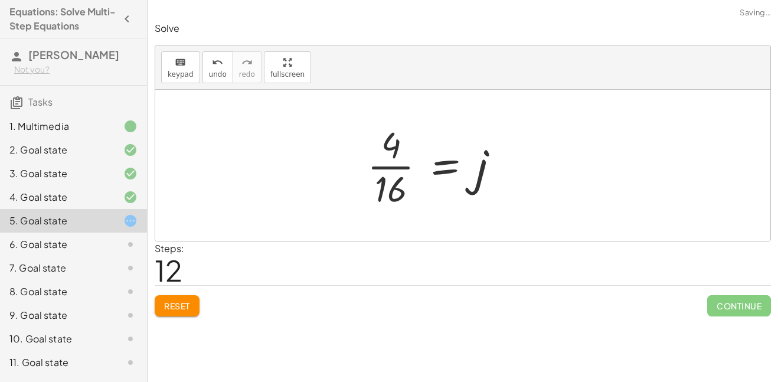
click at [388, 168] on div at bounding box center [437, 165] width 153 height 91
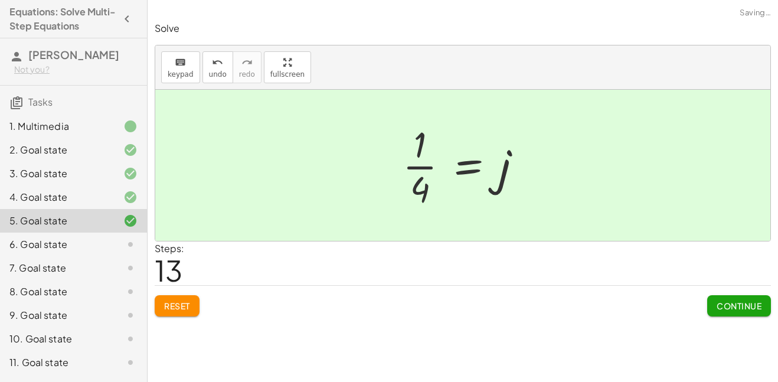
click at [723, 310] on span "Continue" at bounding box center [739, 306] width 45 height 11
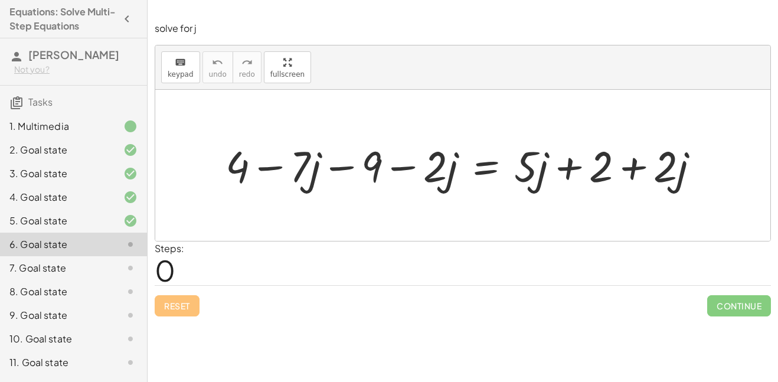
click at [408, 168] on div at bounding box center [467, 165] width 495 height 56
drag, startPoint x: 439, startPoint y: 169, endPoint x: 328, endPoint y: 181, distance: 111.6
click at [328, 181] on div at bounding box center [467, 165] width 495 height 56
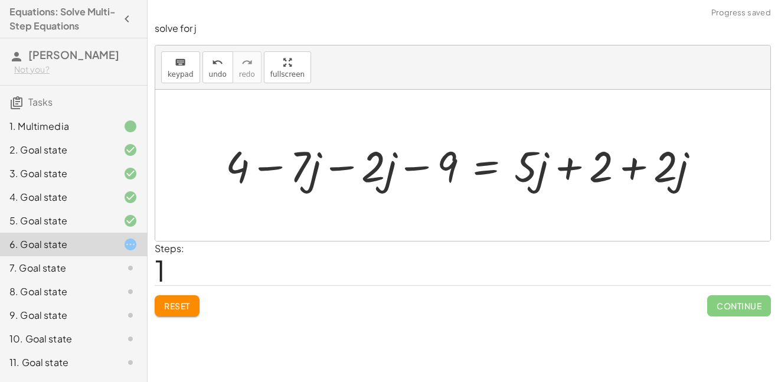
click at [340, 167] on div at bounding box center [467, 165] width 495 height 56
click at [407, 167] on div at bounding box center [504, 165] width 421 height 56
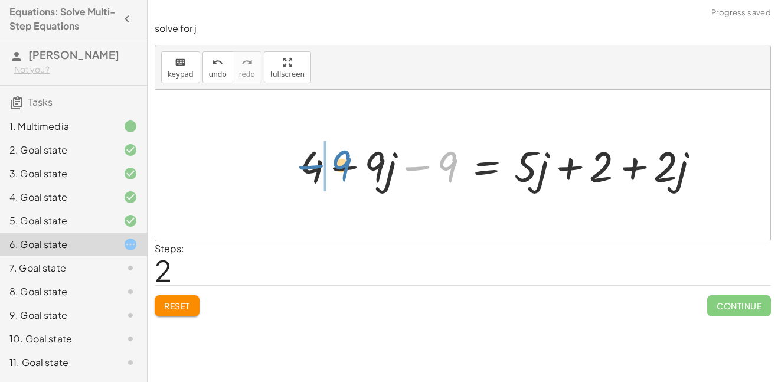
drag, startPoint x: 443, startPoint y: 170, endPoint x: 339, endPoint y: 171, distance: 104.5
click at [339, 171] on div at bounding box center [504, 165] width 421 height 56
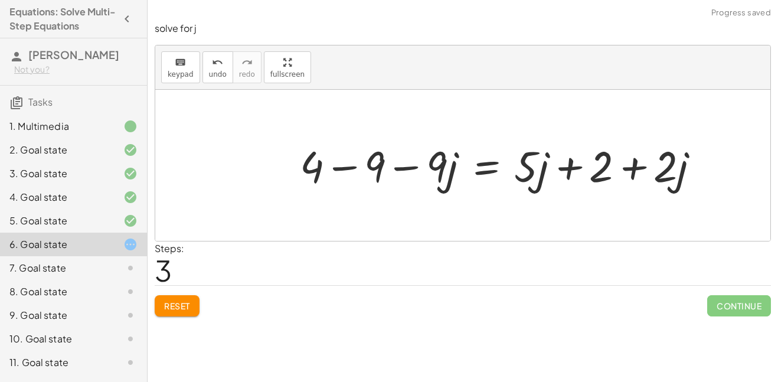
click at [348, 168] on div at bounding box center [504, 165] width 421 height 56
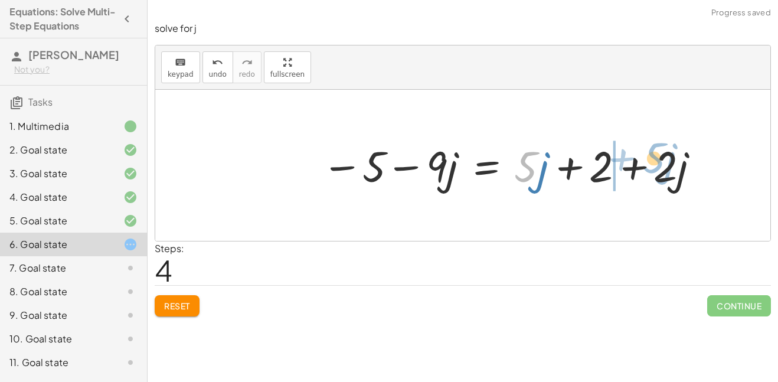
drag, startPoint x: 532, startPoint y: 175, endPoint x: 671, endPoint y: 170, distance: 139.4
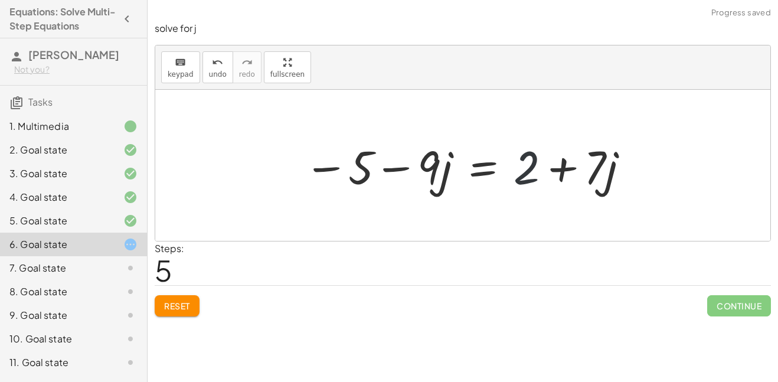
click at [534, 174] on div at bounding box center [467, 165] width 338 height 61
drag, startPoint x: 534, startPoint y: 174, endPoint x: 370, endPoint y: 170, distance: 164.2
click at [370, 170] on div at bounding box center [467, 165] width 338 height 61
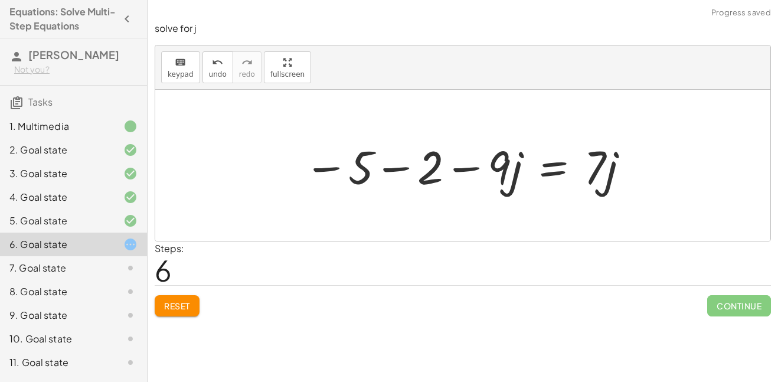
click at [385, 170] on div at bounding box center [467, 165] width 338 height 61
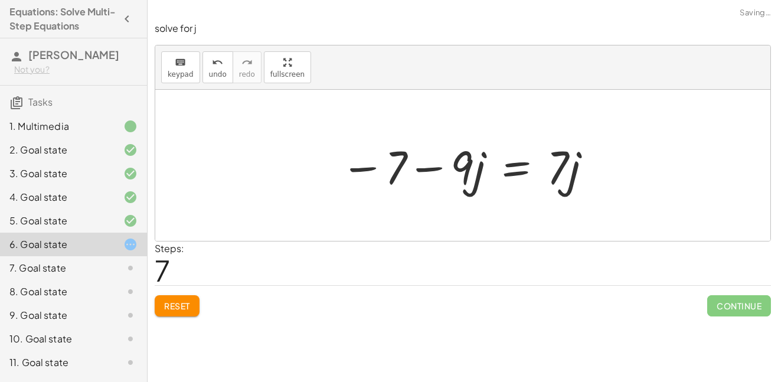
click at [382, 171] on div at bounding box center [467, 165] width 265 height 61
click at [504, 169] on div at bounding box center [467, 165] width 265 height 61
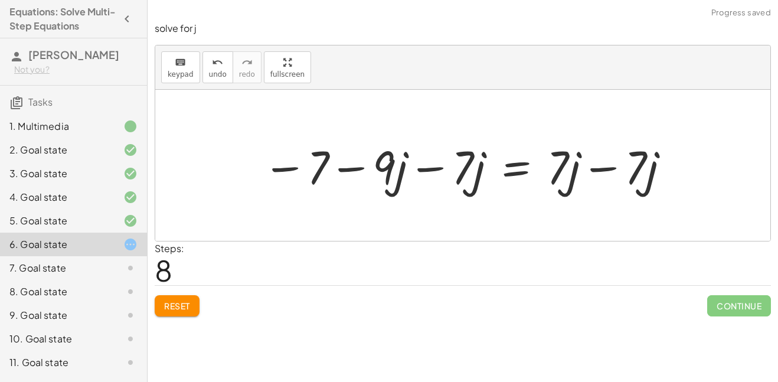
click at [595, 165] on div at bounding box center [467, 165] width 420 height 61
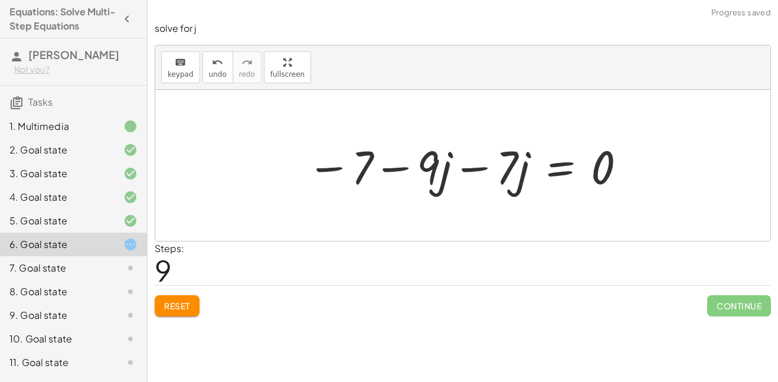
click at [465, 169] on div at bounding box center [467, 165] width 332 height 61
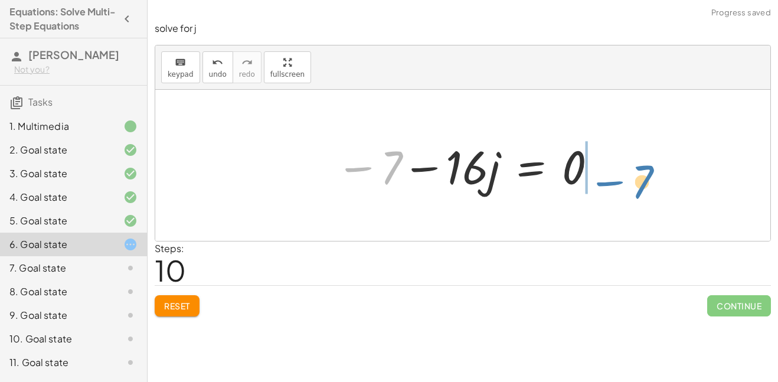
drag, startPoint x: 386, startPoint y: 171, endPoint x: 641, endPoint y: 185, distance: 254.9
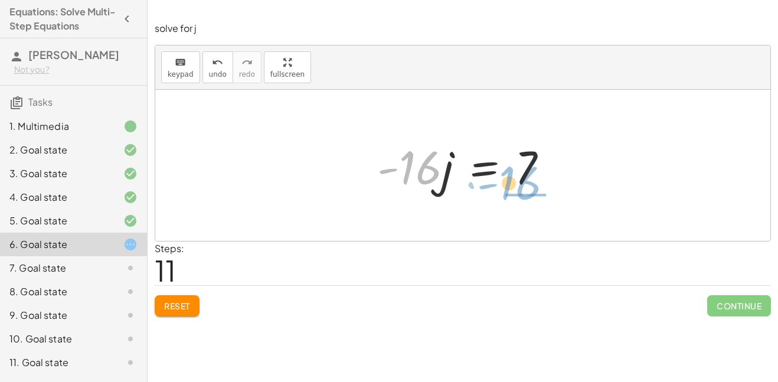
drag, startPoint x: 430, startPoint y: 169, endPoint x: 536, endPoint y: 186, distance: 107.0
click at [536, 186] on div at bounding box center [467, 165] width 192 height 61
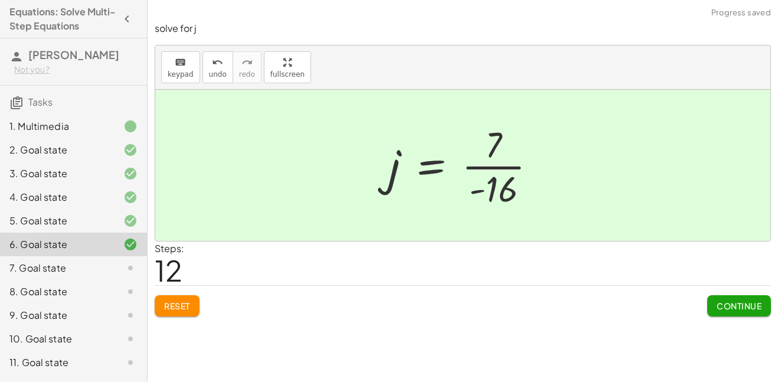
click at [493, 169] on div at bounding box center [467, 165] width 169 height 91
click at [488, 194] on div at bounding box center [467, 165] width 169 height 91
click at [737, 308] on span "Continue" at bounding box center [739, 306] width 45 height 11
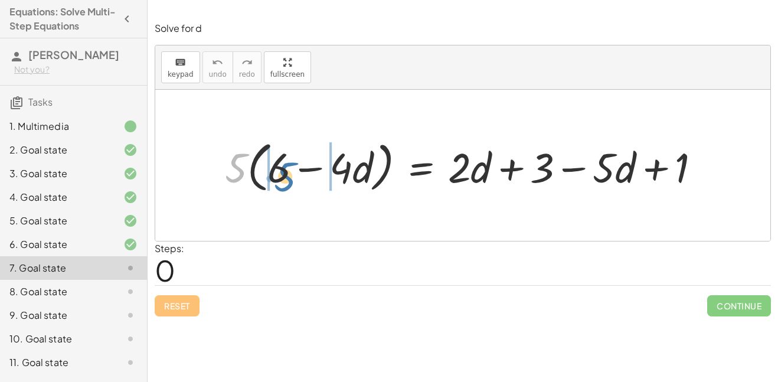
drag, startPoint x: 234, startPoint y: 165, endPoint x: 284, endPoint y: 174, distance: 51.0
click at [284, 174] on div at bounding box center [467, 165] width 497 height 60
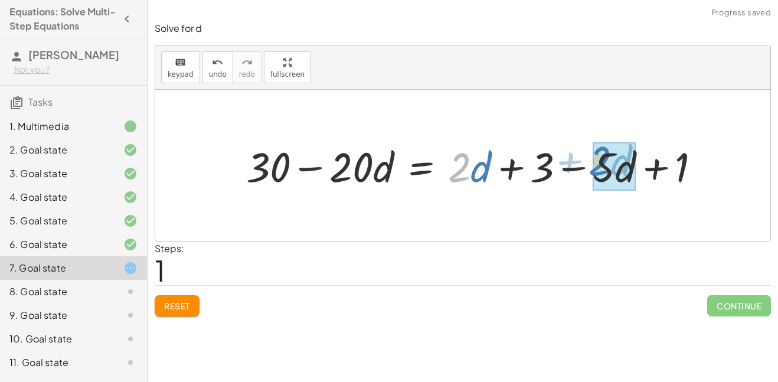
drag, startPoint x: 466, startPoint y: 171, endPoint x: 607, endPoint y: 164, distance: 140.7
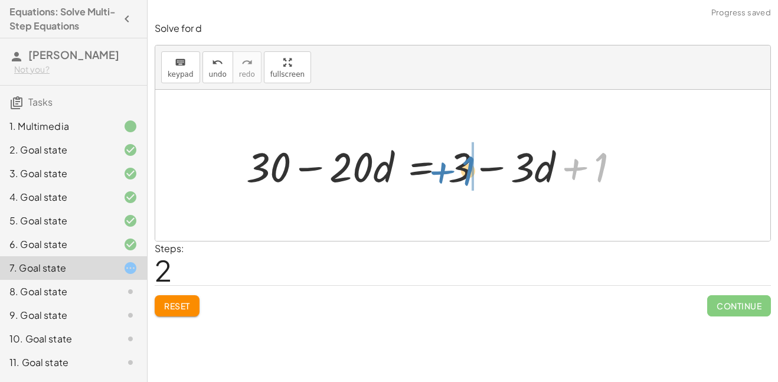
drag, startPoint x: 600, startPoint y: 167, endPoint x: 464, endPoint y: 171, distance: 136.4
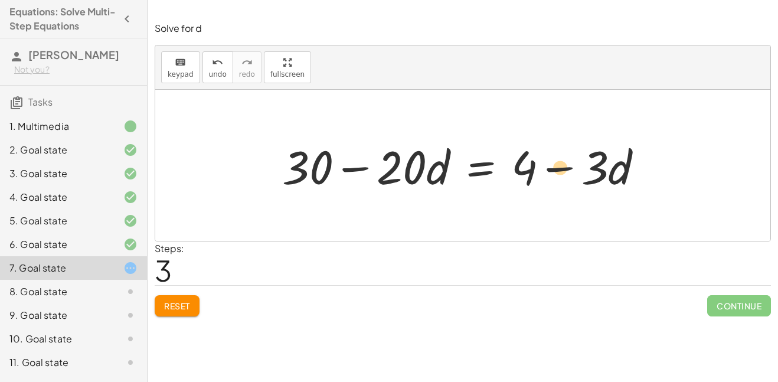
drag, startPoint x: 598, startPoint y: 180, endPoint x: 567, endPoint y: 180, distance: 30.1
click at [567, 180] on div at bounding box center [467, 165] width 382 height 61
drag, startPoint x: 533, startPoint y: 177, endPoint x: 316, endPoint y: 195, distance: 218.1
click at [316, 195] on div "· 5 · ( + 6 − · 4 · d ) = + · 2 · d + 3 − · 5 · d + 1 + · 5 · 6 − · 5 · 4 · d =…" at bounding box center [463, 165] width 397 height 67
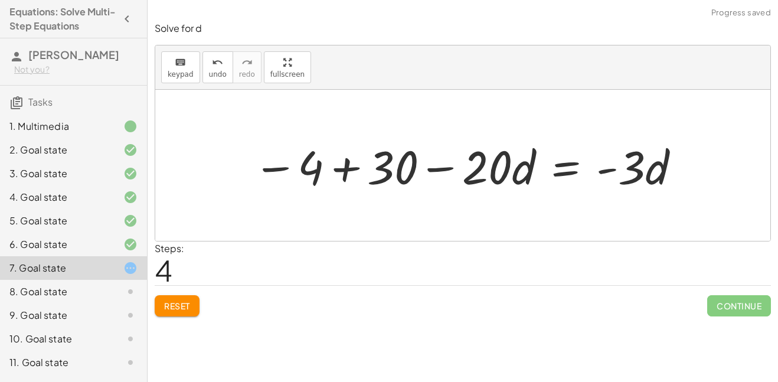
click at [345, 173] on div at bounding box center [467, 165] width 440 height 61
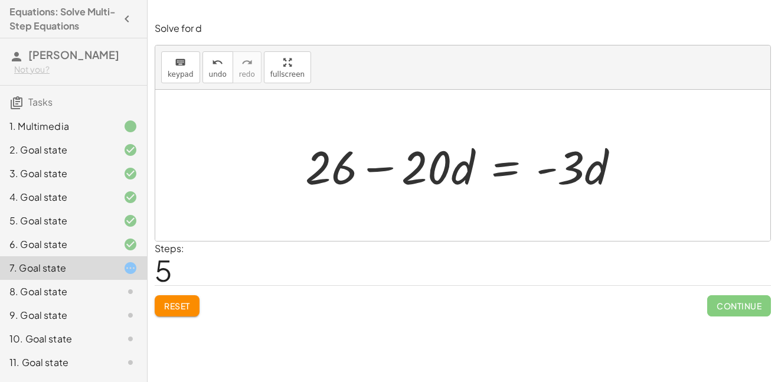
click at [502, 179] on div at bounding box center [466, 165] width 335 height 61
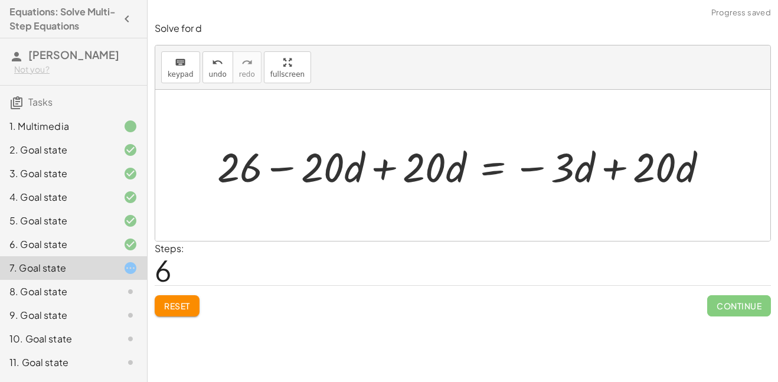
click at [391, 170] on div at bounding box center [467, 166] width 512 height 54
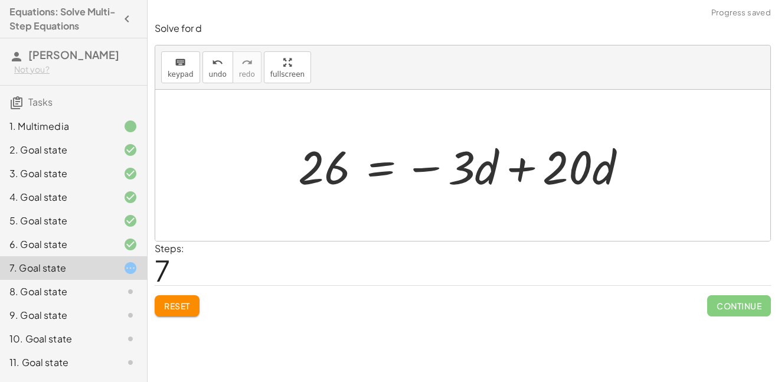
click at [519, 168] on div at bounding box center [467, 165] width 350 height 61
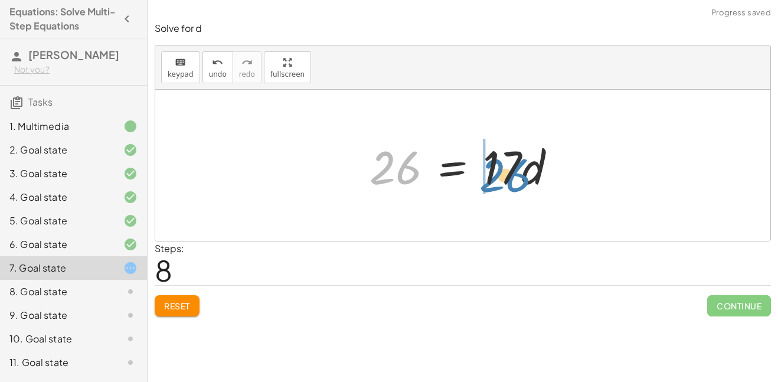
drag, startPoint x: 407, startPoint y: 177, endPoint x: 521, endPoint y: 180, distance: 113.4
click at [521, 180] on div at bounding box center [468, 165] width 208 height 61
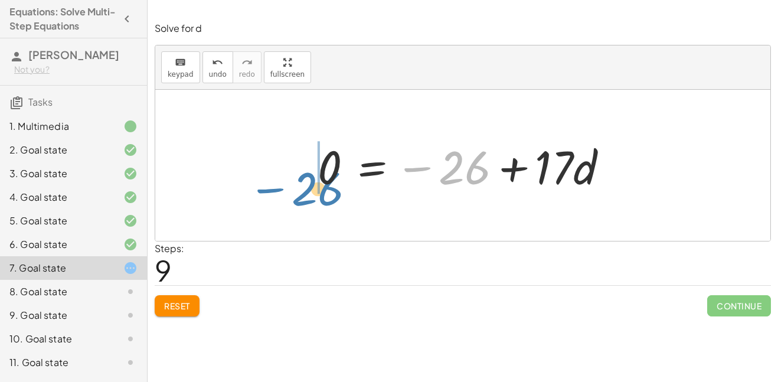
drag, startPoint x: 459, startPoint y: 174, endPoint x: 312, endPoint y: 195, distance: 148.6
click at [312, 195] on div at bounding box center [468, 165] width 312 height 61
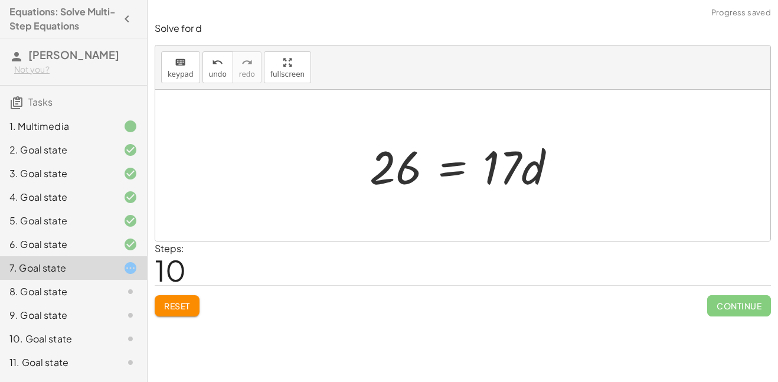
click at [513, 170] on div at bounding box center [468, 165] width 208 height 61
click at [524, 172] on div at bounding box center [468, 165] width 208 height 61
drag, startPoint x: 510, startPoint y: 171, endPoint x: 405, endPoint y: 221, distance: 115.9
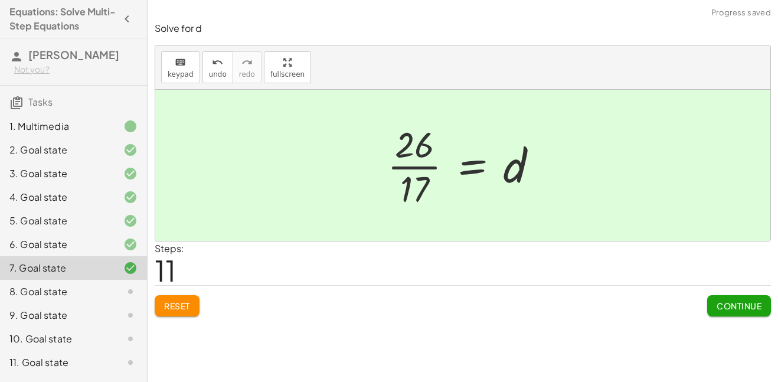
click at [424, 152] on div at bounding box center [467, 165] width 172 height 91
click at [722, 303] on span "Continue" at bounding box center [739, 306] width 45 height 11
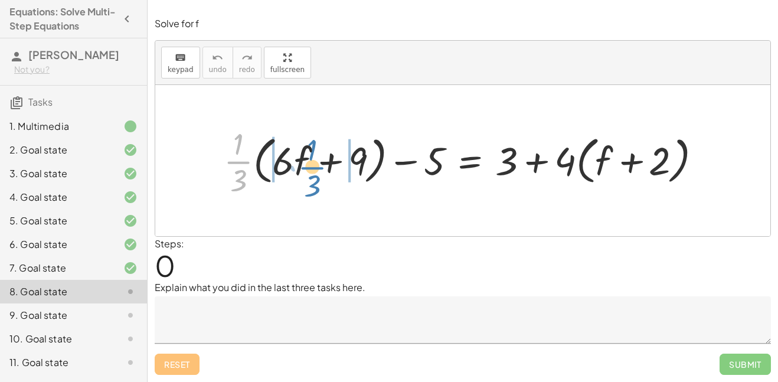
drag, startPoint x: 244, startPoint y: 161, endPoint x: 324, endPoint y: 164, distance: 80.4
click at [324, 164] on div at bounding box center [467, 160] width 499 height 77
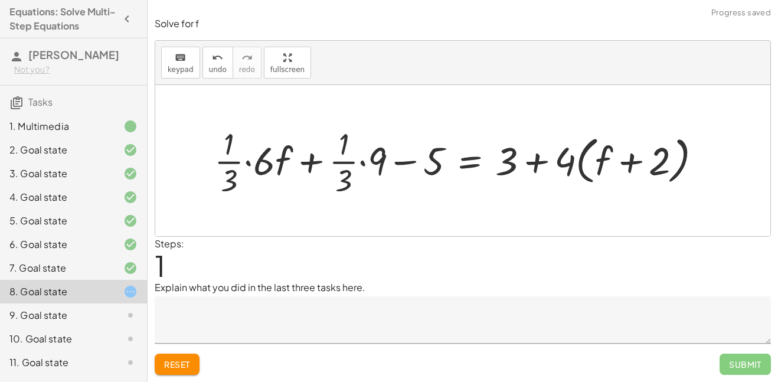
click at [365, 162] on div at bounding box center [462, 160] width 508 height 77
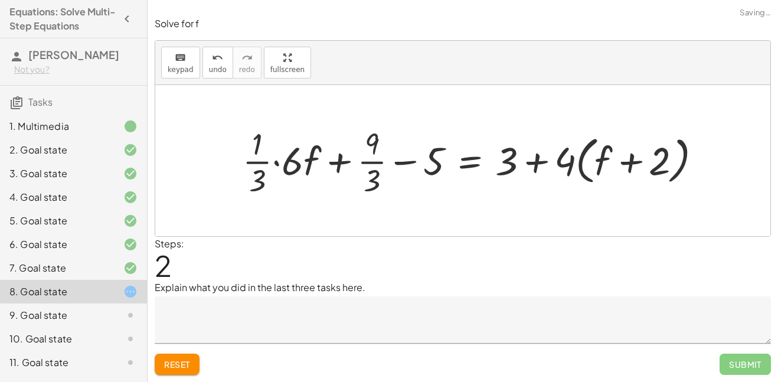
click at [275, 161] on div at bounding box center [477, 160] width 480 height 77
click at [439, 168] on div at bounding box center [492, 160] width 449 height 77
click at [413, 165] on div at bounding box center [492, 160] width 449 height 77
click at [407, 162] on div at bounding box center [492, 160] width 449 height 77
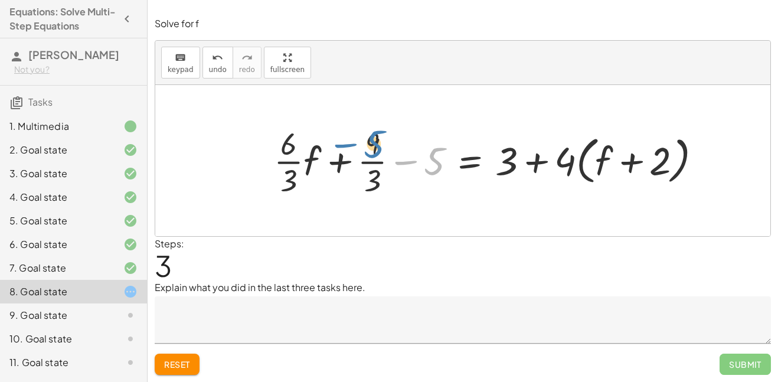
drag, startPoint x: 429, startPoint y: 164, endPoint x: 366, endPoint y: 145, distance: 65.9
click at [366, 145] on div at bounding box center [492, 160] width 449 height 77
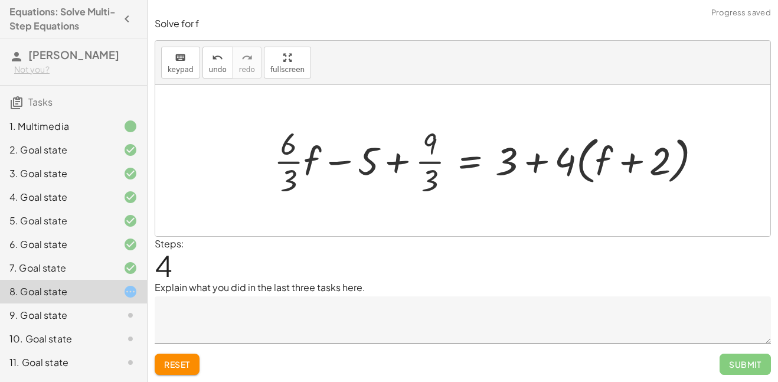
click at [388, 167] on div at bounding box center [492, 160] width 449 height 77
click at [569, 164] on div at bounding box center [492, 160] width 449 height 77
drag, startPoint x: 569, startPoint y: 164, endPoint x: 660, endPoint y: 171, distance: 90.6
click at [660, 171] on div at bounding box center [492, 160] width 449 height 77
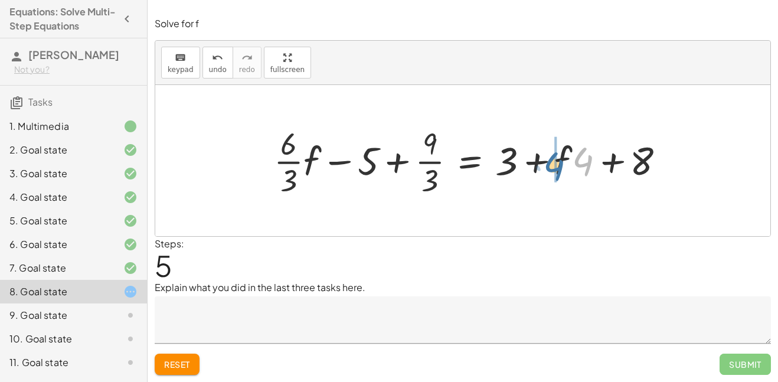
drag, startPoint x: 582, startPoint y: 164, endPoint x: 550, endPoint y: 169, distance: 31.8
click at [550, 169] on div at bounding box center [474, 160] width 412 height 77
click at [605, 165] on div at bounding box center [474, 160] width 412 height 77
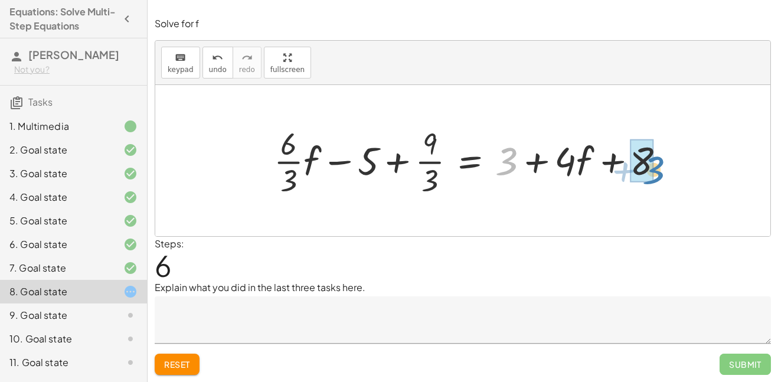
drag, startPoint x: 506, startPoint y: 162, endPoint x: 654, endPoint y: 171, distance: 147.9
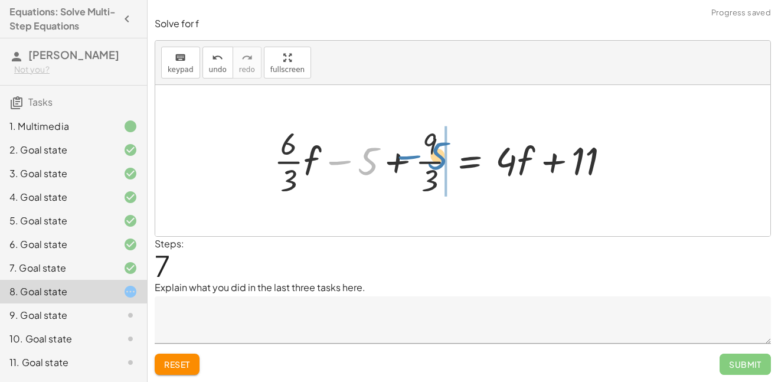
drag, startPoint x: 366, startPoint y: 166, endPoint x: 436, endPoint y: 160, distance: 69.9
click at [436, 160] on div at bounding box center [446, 160] width 357 height 77
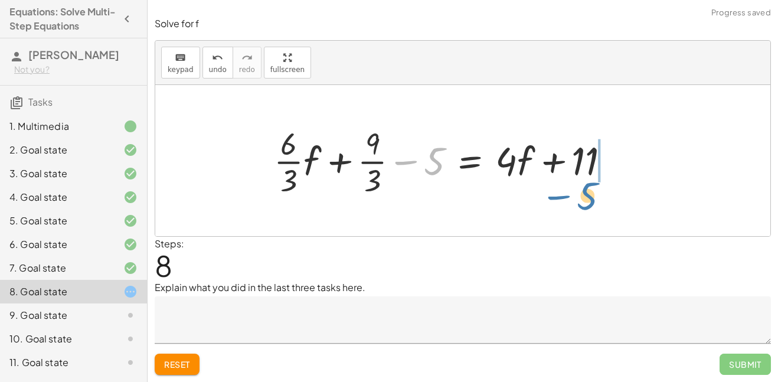
drag, startPoint x: 438, startPoint y: 165, endPoint x: 592, endPoint y: 200, distance: 158.0
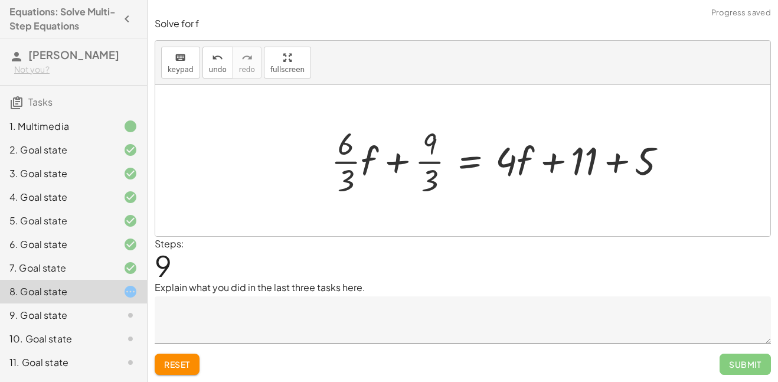
click at [619, 164] on div at bounding box center [503, 160] width 357 height 77
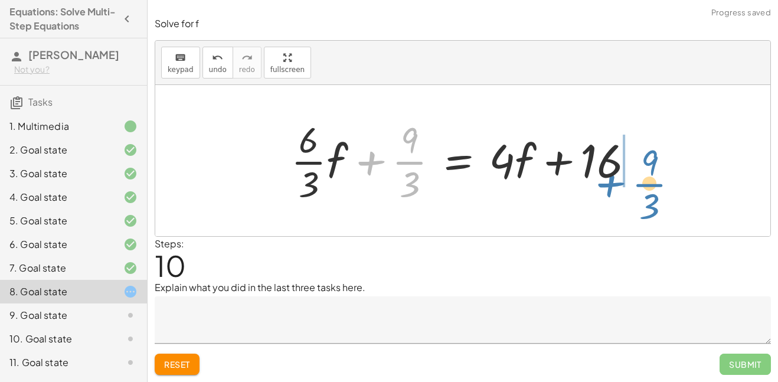
drag, startPoint x: 408, startPoint y: 165, endPoint x: 648, endPoint y: 184, distance: 241.1
click at [648, 184] on div at bounding box center [467, 160] width 364 height 91
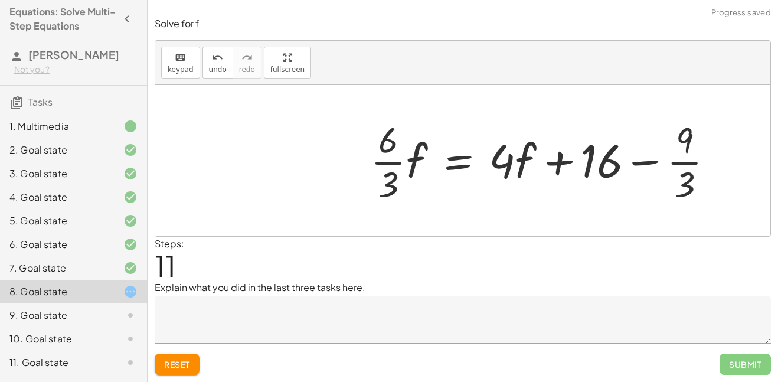
click at [644, 167] on div at bounding box center [547, 160] width 364 height 91
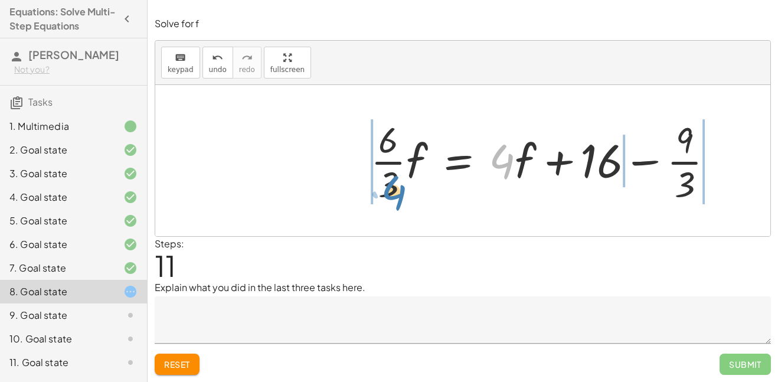
drag, startPoint x: 502, startPoint y: 168, endPoint x: 392, endPoint y: 200, distance: 114.8
click at [392, 200] on div at bounding box center [547, 160] width 364 height 91
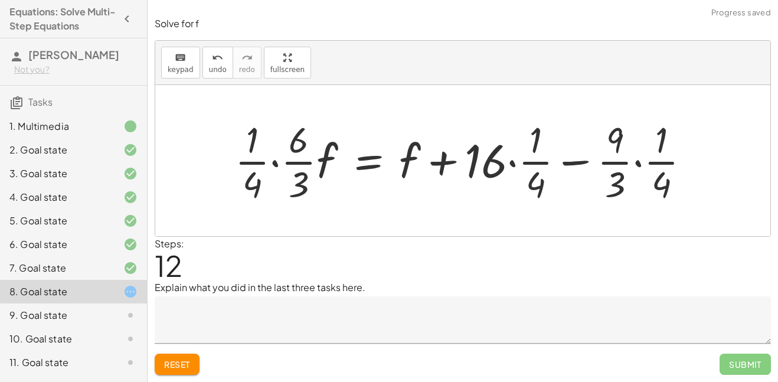
click at [271, 162] on div at bounding box center [467, 160] width 477 height 91
click at [285, 187] on div at bounding box center [476, 160] width 458 height 91
click at [288, 187] on div at bounding box center [485, 160] width 442 height 91
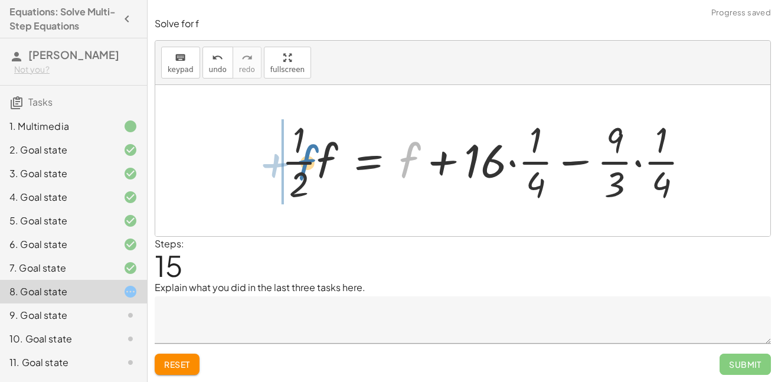
drag, startPoint x: 410, startPoint y: 158, endPoint x: 308, endPoint y: 161, distance: 101.6
click at [308, 161] on div at bounding box center [491, 160] width 430 height 91
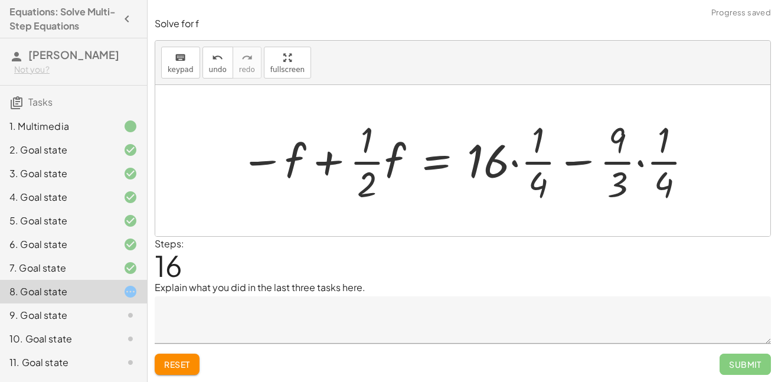
click at [322, 159] on div at bounding box center [467, 160] width 466 height 91
click at [388, 163] on div at bounding box center [467, 160] width 466 height 91
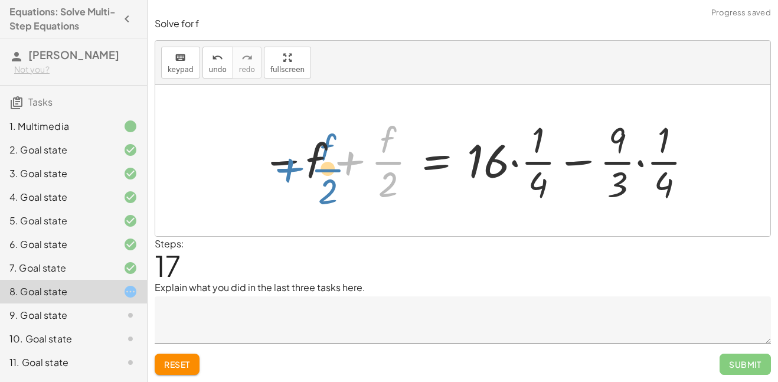
drag, startPoint x: 388, startPoint y: 163, endPoint x: 318, endPoint y: 169, distance: 70.0
click at [318, 169] on div at bounding box center [478, 160] width 445 height 91
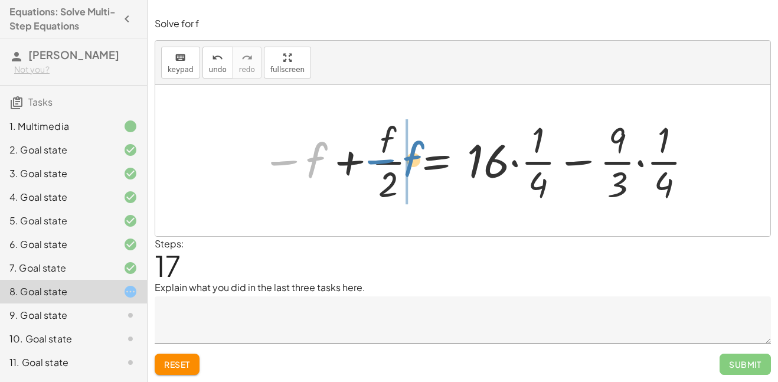
drag, startPoint x: 309, startPoint y: 167, endPoint x: 409, endPoint y: 168, distance: 99.8
click at [409, 168] on div at bounding box center [478, 160] width 445 height 91
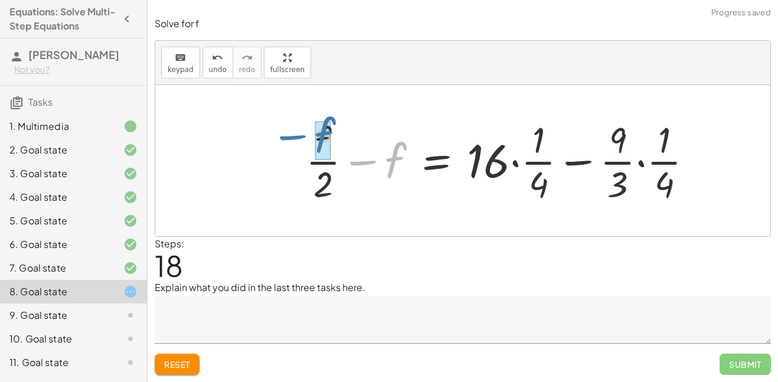
drag, startPoint x: 393, startPoint y: 165, endPoint x: 321, endPoint y: 139, distance: 76.4
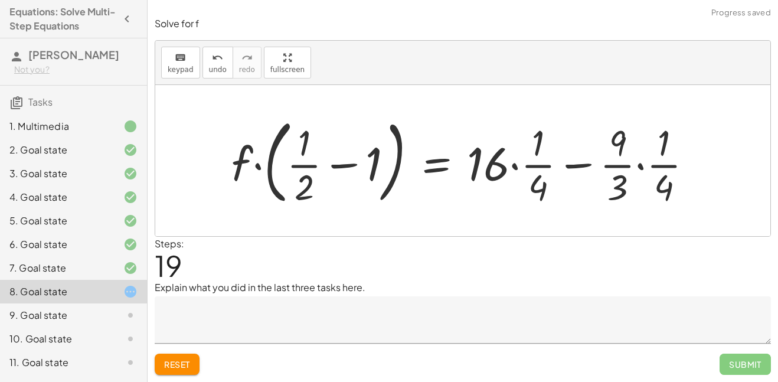
click at [258, 164] on div at bounding box center [467, 161] width 482 height 98
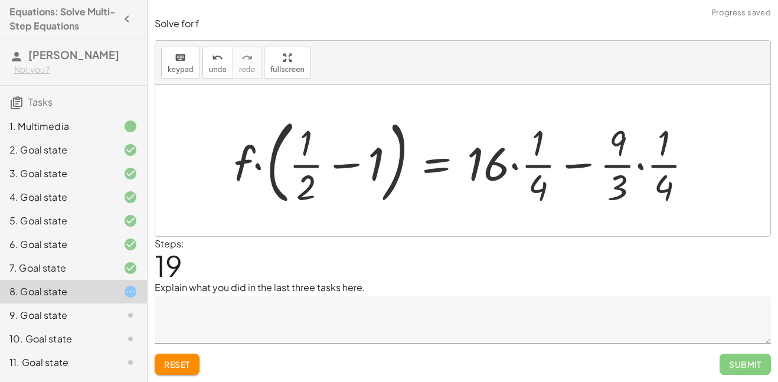
click at [315, 170] on div at bounding box center [467, 161] width 482 height 98
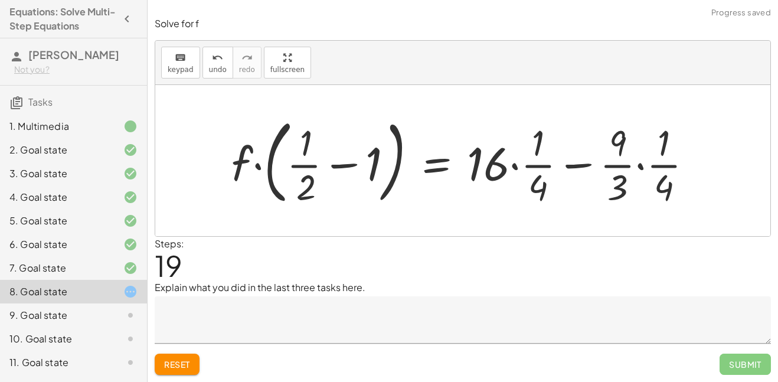
click at [306, 171] on div at bounding box center [467, 161] width 482 height 98
click at [305, 177] on div at bounding box center [467, 161] width 482 height 98
click at [344, 168] on div at bounding box center [467, 161] width 482 height 98
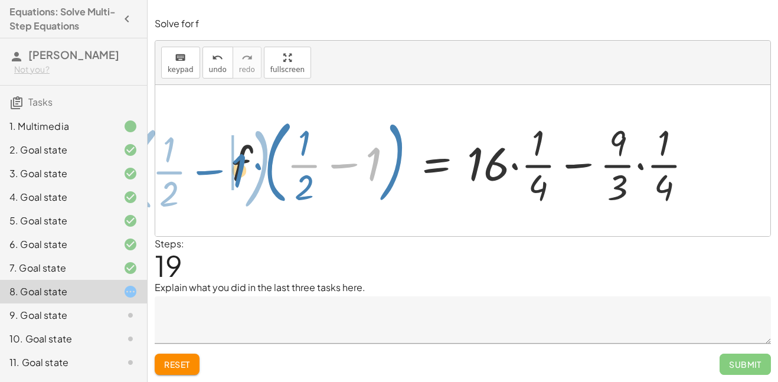
drag, startPoint x: 372, startPoint y: 166, endPoint x: 237, endPoint y: 172, distance: 135.4
click at [237, 172] on div at bounding box center [467, 161] width 482 height 98
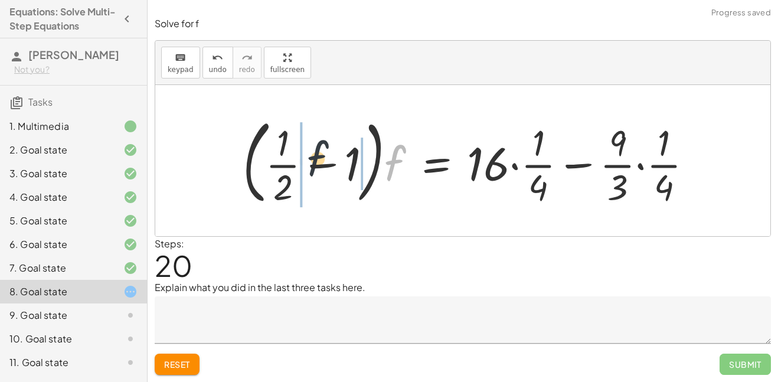
drag, startPoint x: 389, startPoint y: 169, endPoint x: 305, endPoint y: 164, distance: 84.6
click at [305, 164] on div at bounding box center [472, 161] width 471 height 98
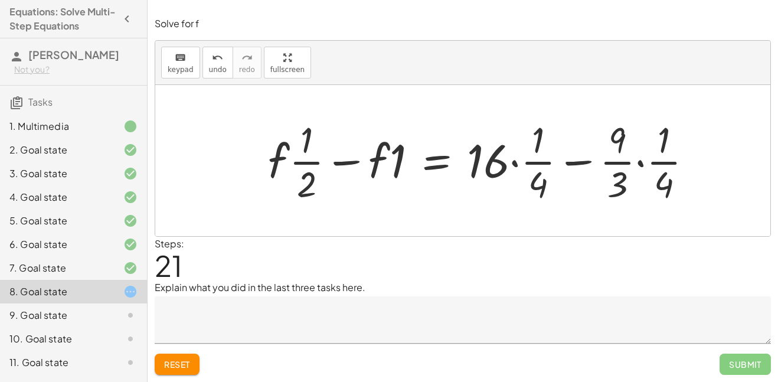
click at [376, 172] on div at bounding box center [485, 160] width 446 height 91
click at [404, 168] on div at bounding box center [485, 160] width 446 height 91
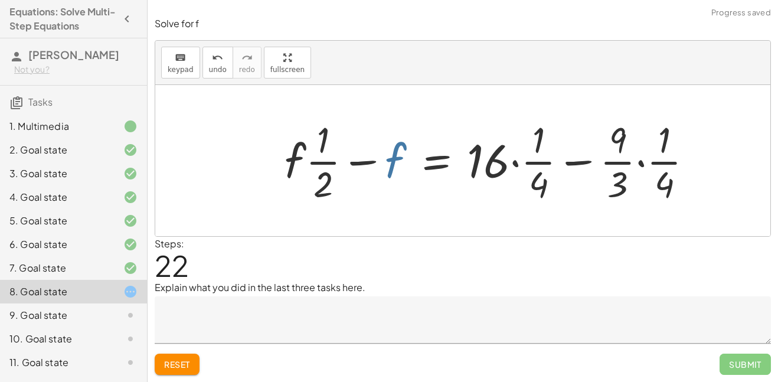
click at [397, 172] on div at bounding box center [494, 160] width 430 height 91
click at [516, 164] on div at bounding box center [494, 160] width 430 height 91
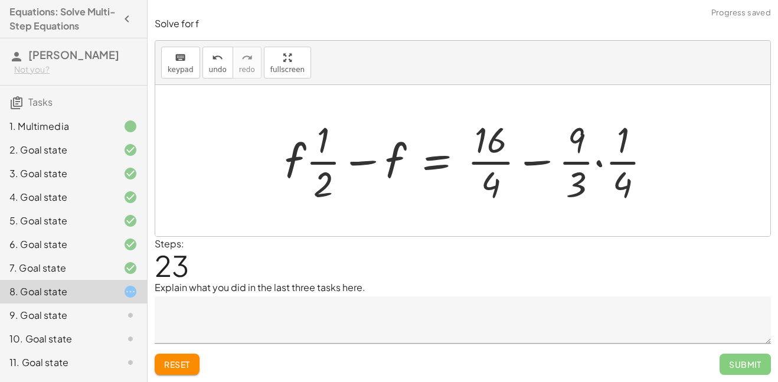
click at [600, 160] on div at bounding box center [473, 160] width 389 height 91
click at [590, 188] on div at bounding box center [464, 160] width 370 height 91
click at [544, 162] on div at bounding box center [456, 160] width 354 height 91
click at [485, 187] on div at bounding box center [456, 160] width 354 height 91
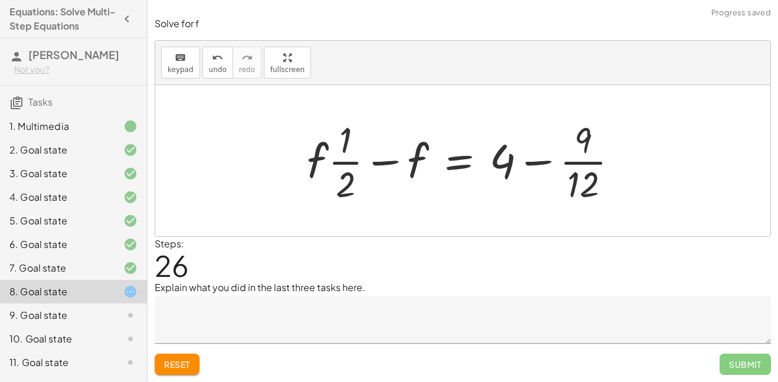
click at [541, 163] on div at bounding box center [467, 160] width 332 height 91
click at [592, 182] on div at bounding box center [467, 160] width 332 height 91
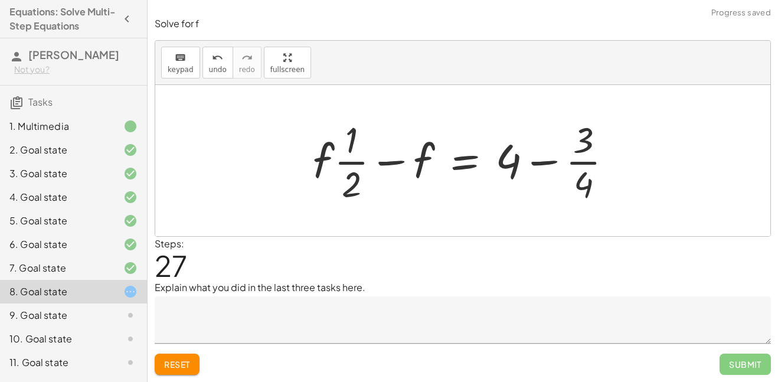
click at [549, 162] on div at bounding box center [467, 160] width 321 height 91
click at [578, 180] on div at bounding box center [467, 160] width 321 height 91
drag, startPoint x: 578, startPoint y: 180, endPoint x: 507, endPoint y: 157, distance: 74.3
click at [507, 157] on div at bounding box center [467, 160] width 321 height 91
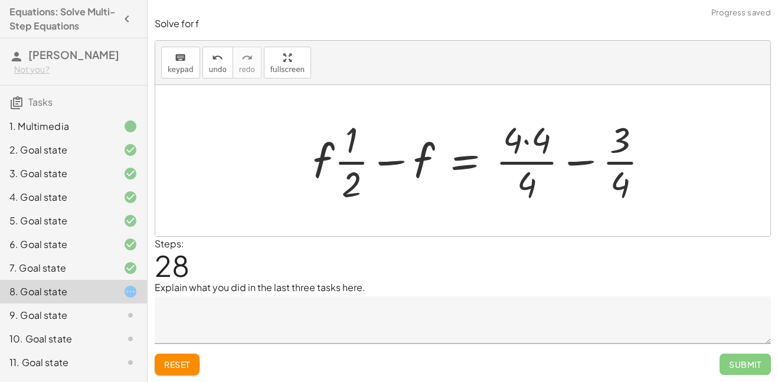
click at [528, 143] on div at bounding box center [486, 160] width 358 height 91
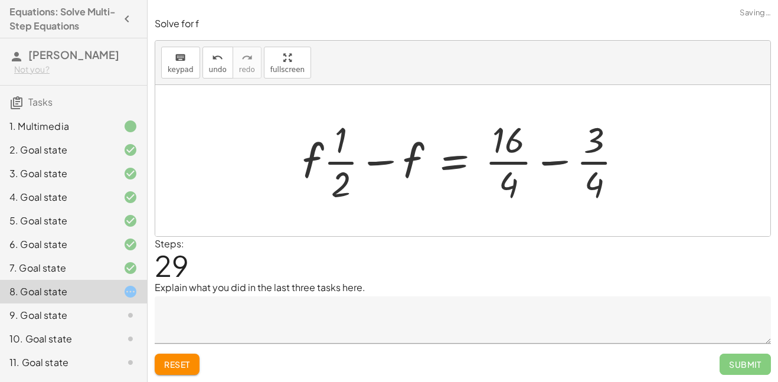
click at [566, 164] on div at bounding box center [467, 160] width 342 height 91
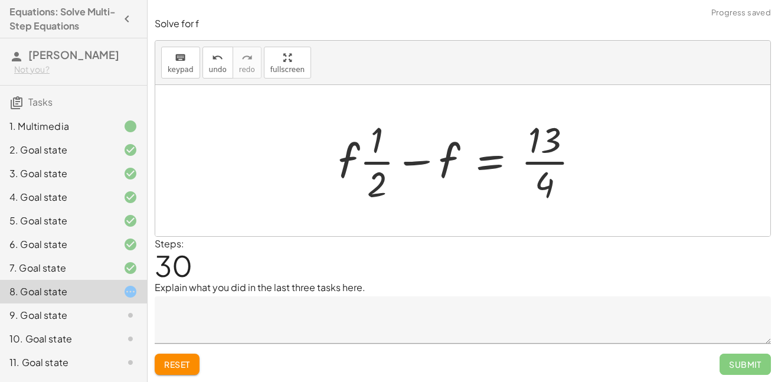
click at [508, 148] on div at bounding box center [463, 160] width 263 height 91
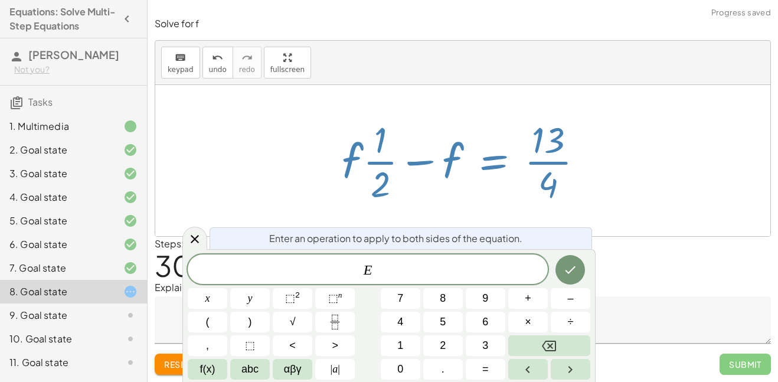
click at [572, 168] on div at bounding box center [467, 160] width 263 height 91
click at [567, 267] on icon "Done" at bounding box center [570, 270] width 14 height 14
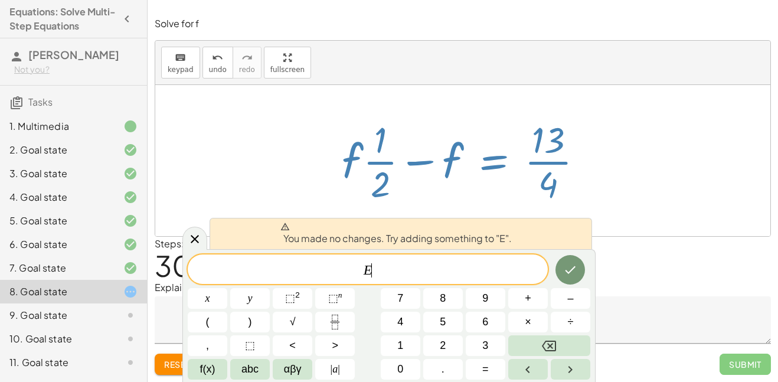
click at [417, 151] on div at bounding box center [467, 160] width 263 height 91
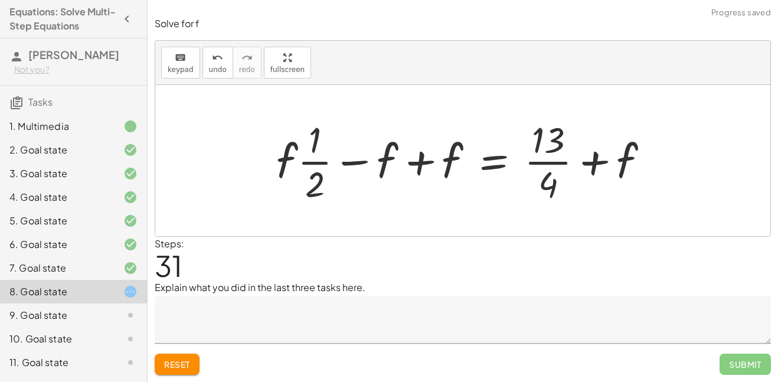
click at [420, 162] on div at bounding box center [467, 160] width 394 height 91
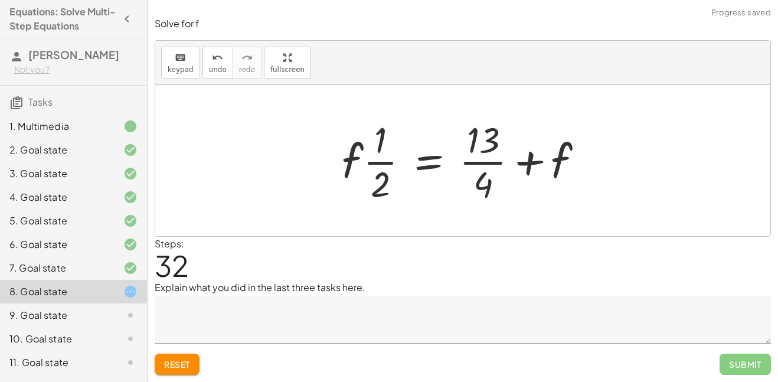
click at [536, 168] on div at bounding box center [467, 160] width 263 height 91
drag, startPoint x: 555, startPoint y: 163, endPoint x: 363, endPoint y: 173, distance: 192.8
click at [363, 173] on div at bounding box center [467, 160] width 263 height 91
click at [334, 166] on div at bounding box center [375, 160] width 299 height 91
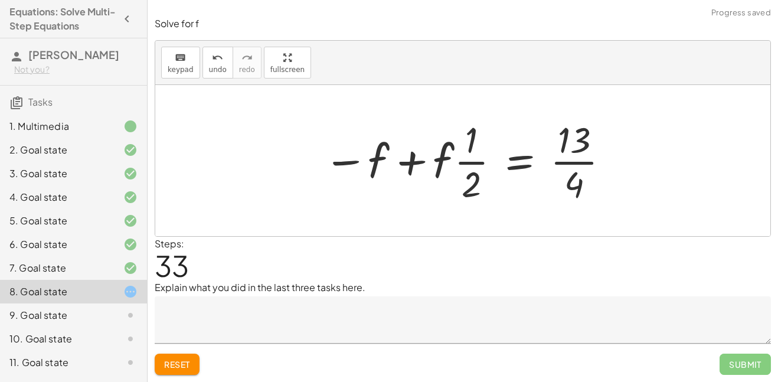
click at [402, 158] on div at bounding box center [467, 160] width 299 height 91
drag, startPoint x: 436, startPoint y: 161, endPoint x: 373, endPoint y: 162, distance: 63.2
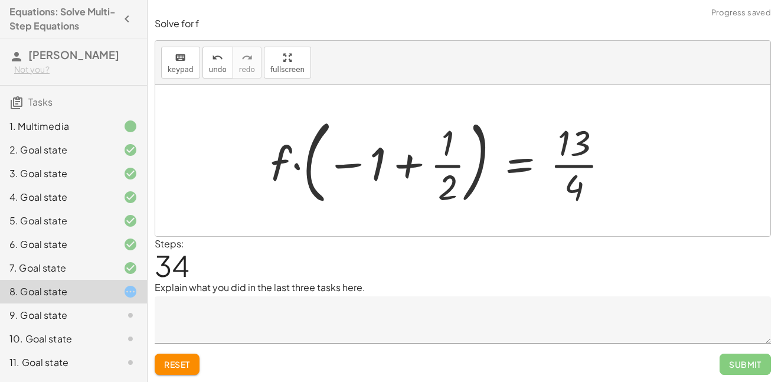
click at [381, 171] on div at bounding box center [445, 161] width 360 height 98
click at [375, 165] on div at bounding box center [445, 161] width 360 height 98
click at [407, 168] on div at bounding box center [445, 161] width 360 height 98
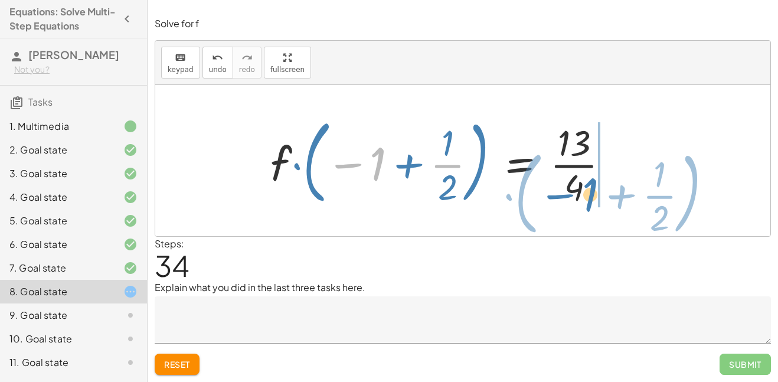
drag, startPoint x: 370, startPoint y: 168, endPoint x: 578, endPoint y: 193, distance: 209.9
click at [578, 193] on div at bounding box center [445, 161] width 360 height 98
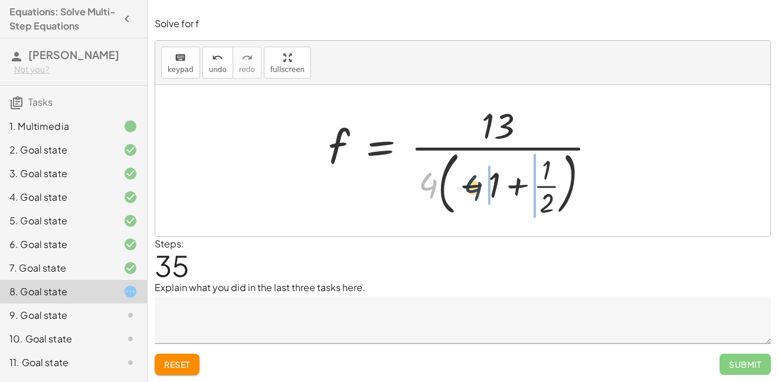
drag, startPoint x: 432, startPoint y: 190, endPoint x: 482, endPoint y: 192, distance: 50.8
click at [482, 192] on div at bounding box center [466, 160] width 289 height 119
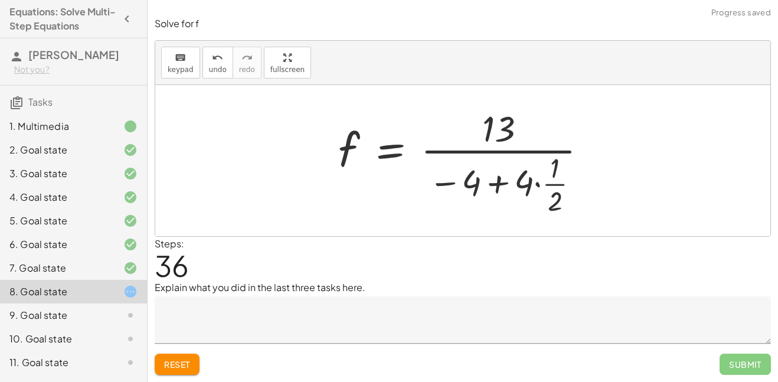
click at [539, 184] on div at bounding box center [467, 161] width 270 height 114
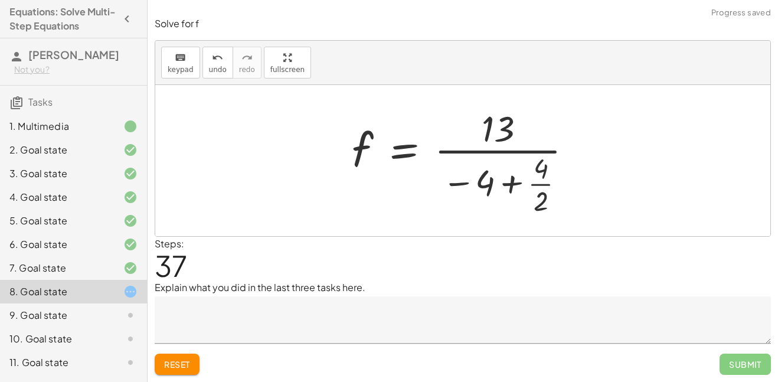
click at [532, 184] on div at bounding box center [467, 161] width 242 height 114
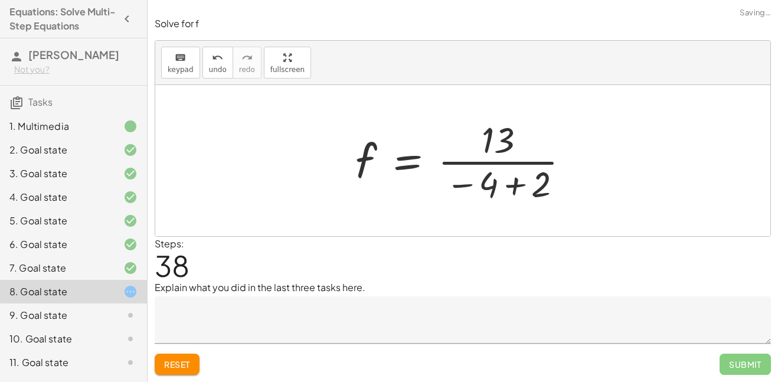
click at [505, 187] on div at bounding box center [468, 160] width 236 height 91
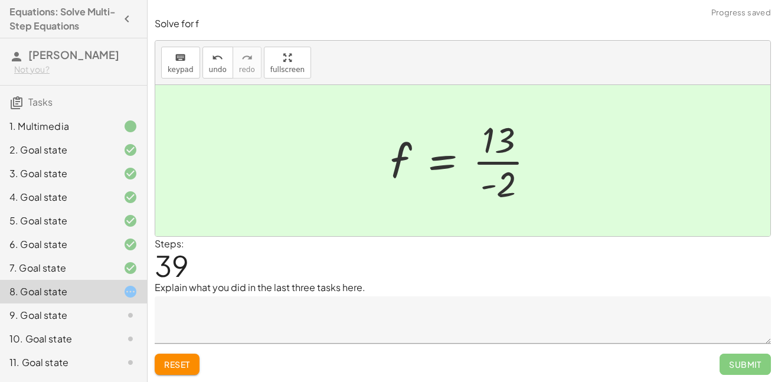
click at [458, 148] on div at bounding box center [467, 160] width 166 height 91
click at [559, 290] on p "Explain what you did in the last three tasks here." at bounding box center [463, 287] width 616 height 14
click at [546, 269] on div "Steps: 39" at bounding box center [463, 259] width 616 height 44
click at [435, 184] on div at bounding box center [467, 160] width 166 height 91
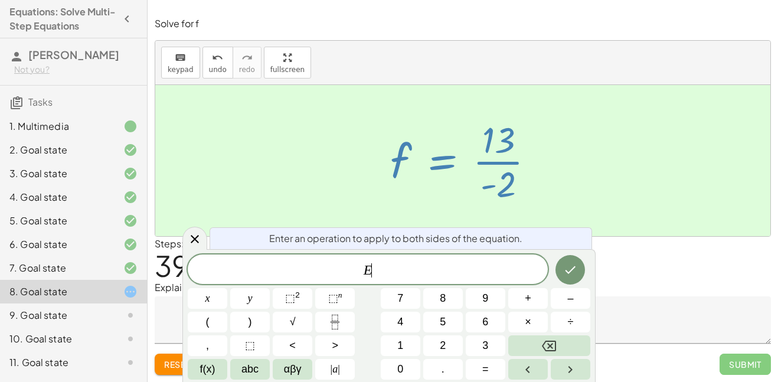
click at [435, 184] on div at bounding box center [467, 160] width 166 height 91
click at [485, 207] on div "+ · · 1 · 3 · ( + · 6 · f + 9 ) − 5 = + 3 + · 4 · ( + f + 2 ) + · · 1 · 3 · 6 ·…" at bounding box center [463, 160] width 181 height 97
click at [563, 272] on button "Done" at bounding box center [571, 270] width 30 height 30
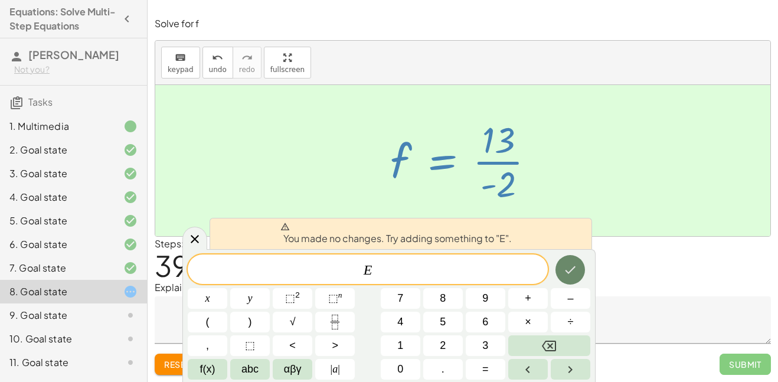
click at [567, 267] on icon "Done" at bounding box center [570, 270] width 14 height 14
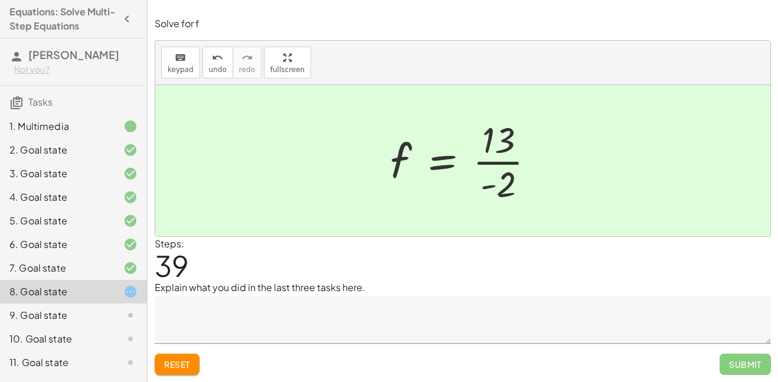
click at [665, 269] on div "Steps: 39" at bounding box center [463, 259] width 616 height 44
click at [447, 166] on div at bounding box center [467, 160] width 166 height 91
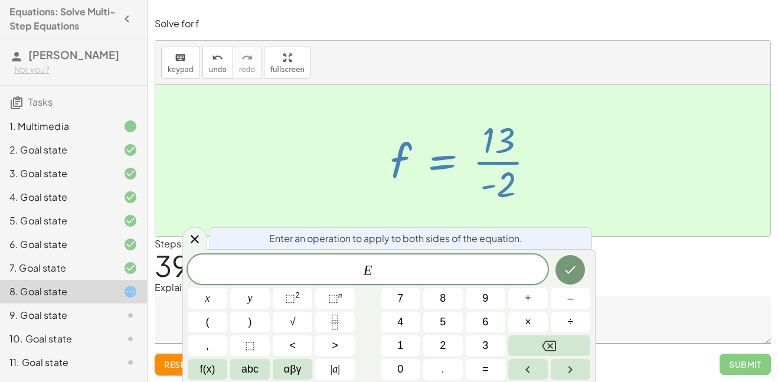
click at [447, 166] on div at bounding box center [467, 160] width 166 height 91
click at [502, 169] on div at bounding box center [467, 160] width 166 height 91
drag, startPoint x: 503, startPoint y: 161, endPoint x: 477, endPoint y: 159, distance: 26.0
click at [477, 159] on div at bounding box center [467, 160] width 166 height 91
click at [191, 232] on icon at bounding box center [195, 239] width 14 height 14
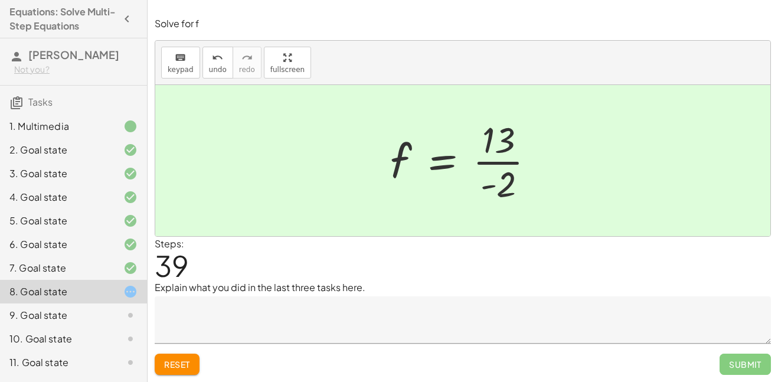
click at [188, 363] on span "Reset" at bounding box center [177, 364] width 26 height 11
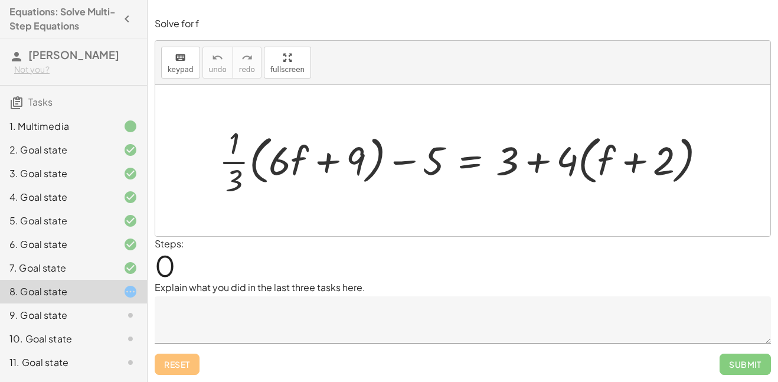
click at [535, 165] on div at bounding box center [467, 161] width 508 height 78
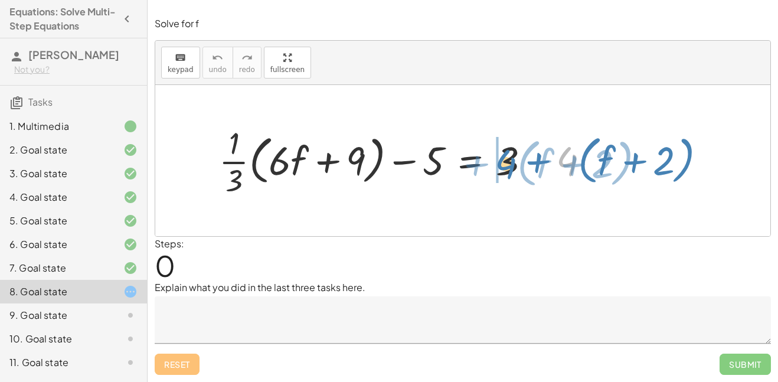
drag, startPoint x: 572, startPoint y: 167, endPoint x: 509, endPoint y: 169, distance: 63.2
click at [509, 169] on div at bounding box center [467, 161] width 508 height 78
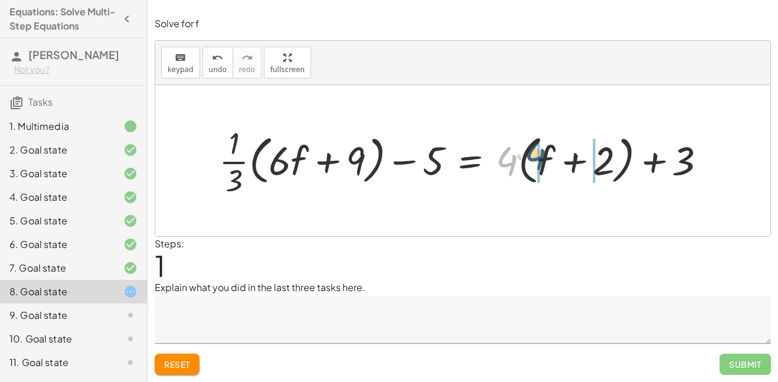
drag, startPoint x: 510, startPoint y: 167, endPoint x: 540, endPoint y: 162, distance: 30.5
click at [540, 162] on div at bounding box center [467, 161] width 508 height 78
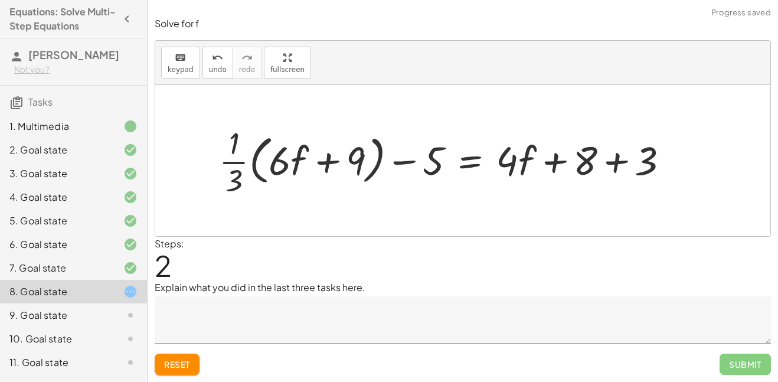
click at [611, 163] on div at bounding box center [448, 161] width 471 height 78
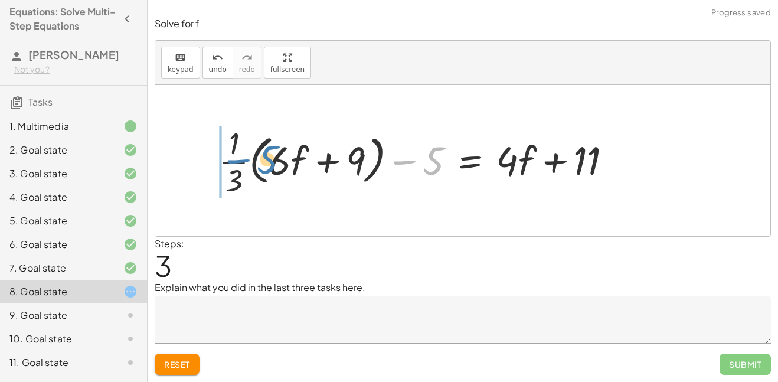
drag, startPoint x: 430, startPoint y: 162, endPoint x: 263, endPoint y: 161, distance: 166.5
click at [263, 161] on div at bounding box center [420, 161] width 415 height 78
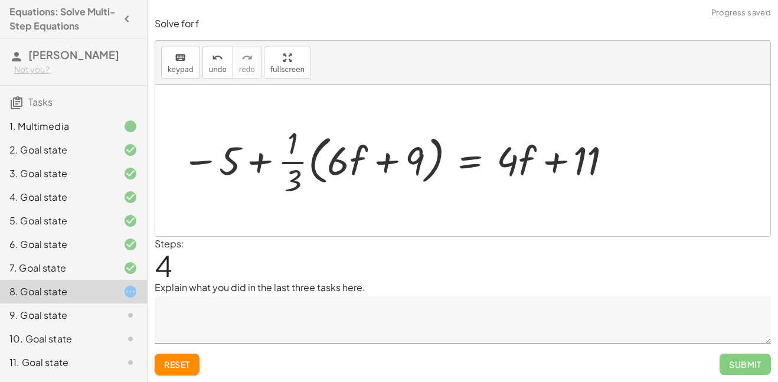
click at [286, 162] on div at bounding box center [398, 161] width 445 height 78
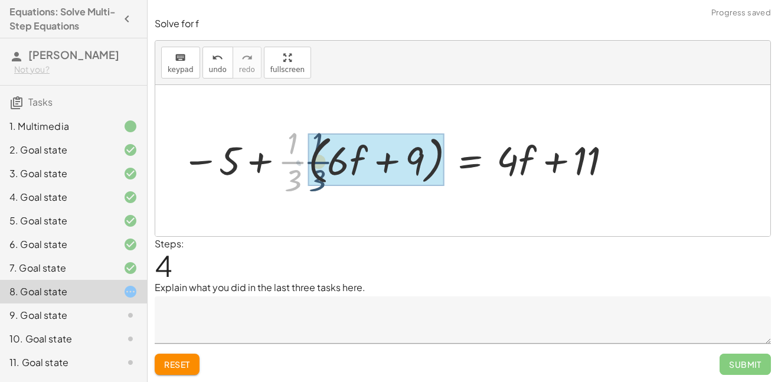
drag, startPoint x: 286, startPoint y: 162, endPoint x: 318, endPoint y: 162, distance: 31.3
click at [318, 162] on div at bounding box center [398, 161] width 445 height 78
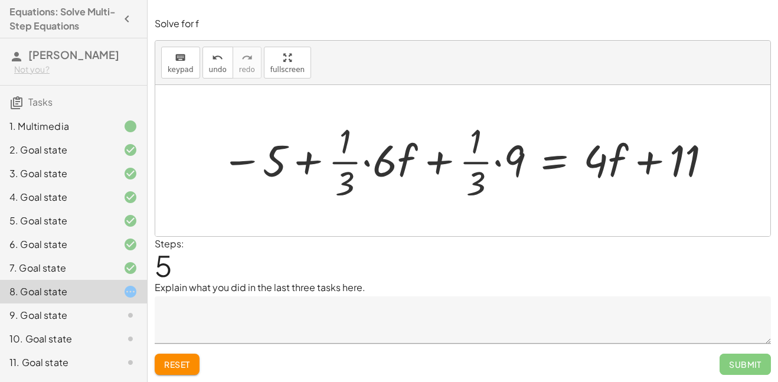
click at [440, 165] on div at bounding box center [467, 161] width 505 height 86
click at [439, 162] on div at bounding box center [467, 161] width 505 height 86
click at [500, 161] on div at bounding box center [467, 161] width 505 height 86
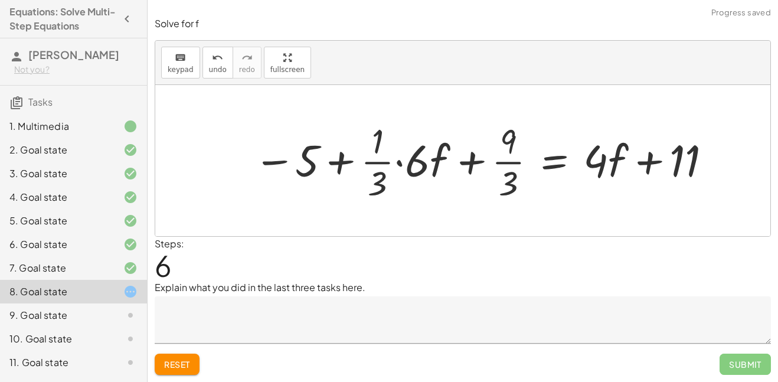
click at [512, 181] on div at bounding box center [483, 161] width 472 height 86
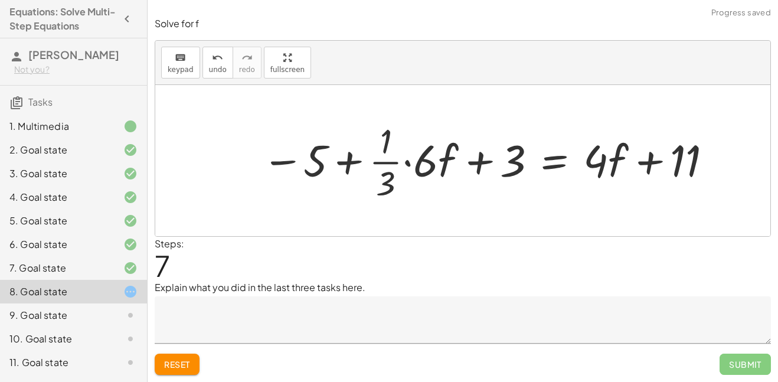
click at [358, 167] on div at bounding box center [488, 161] width 464 height 86
drag, startPoint x: 311, startPoint y: 162, endPoint x: 514, endPoint y: 167, distance: 203.2
click at [551, 165] on div at bounding box center [545, 161] width 363 height 86
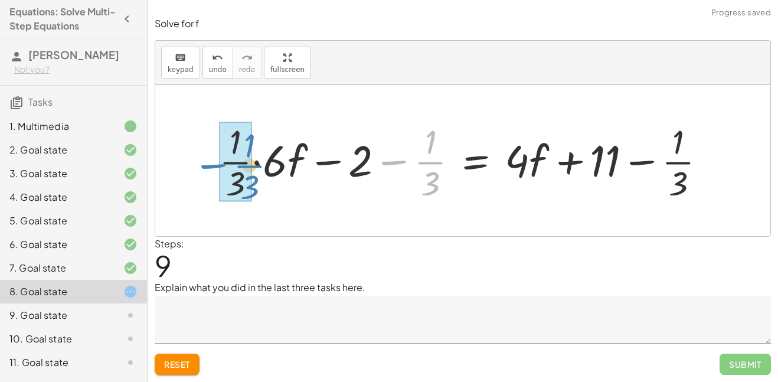
drag, startPoint x: 429, startPoint y: 165, endPoint x: 244, endPoint y: 169, distance: 184.9
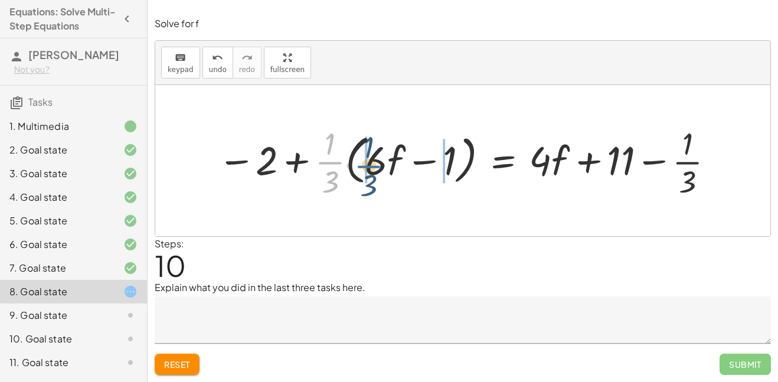
drag, startPoint x: 337, startPoint y: 164, endPoint x: 383, endPoint y: 167, distance: 46.2
click at [383, 167] on div at bounding box center [467, 161] width 511 height 79
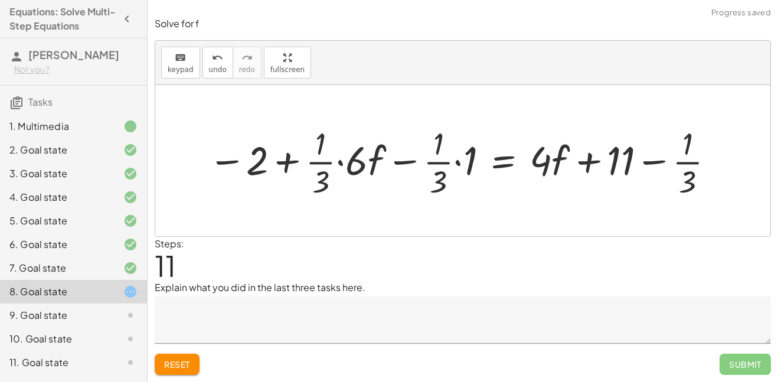
click at [338, 164] on div at bounding box center [463, 161] width 520 height 79
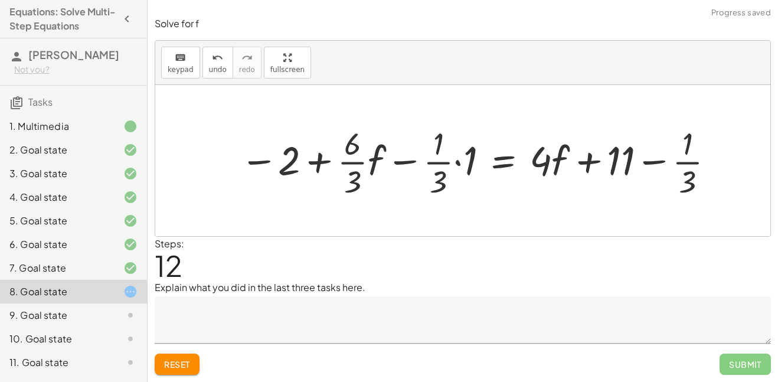
click at [455, 161] on div at bounding box center [478, 161] width 488 height 79
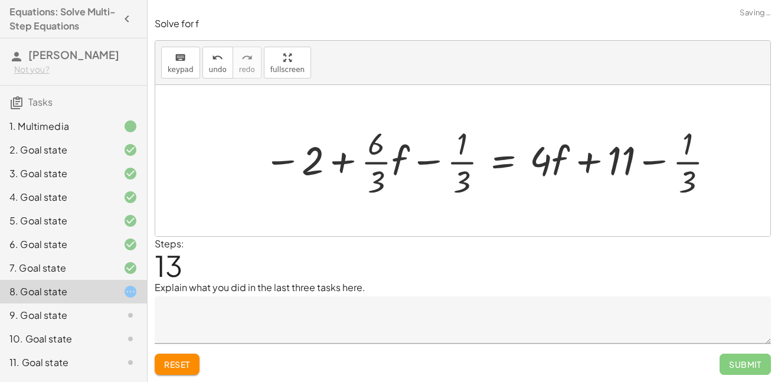
click at [381, 169] on div at bounding box center [490, 161] width 465 height 79
click at [470, 180] on div at bounding box center [494, 161] width 456 height 79
click at [648, 162] on div at bounding box center [494, 161] width 456 height 79
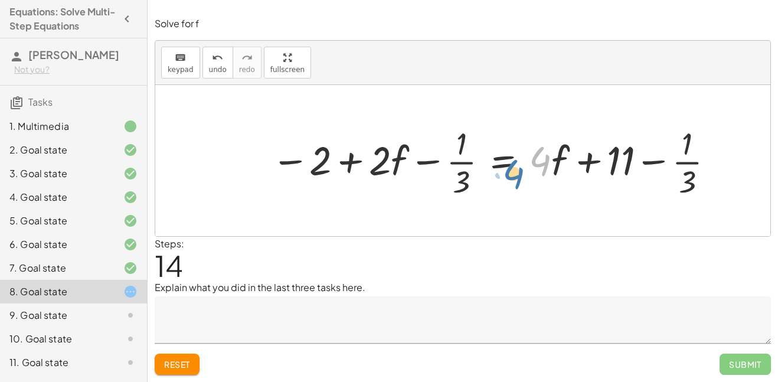
drag, startPoint x: 548, startPoint y: 158, endPoint x: 550, endPoint y: 183, distance: 24.9
click at [550, 183] on div at bounding box center [494, 161] width 456 height 79
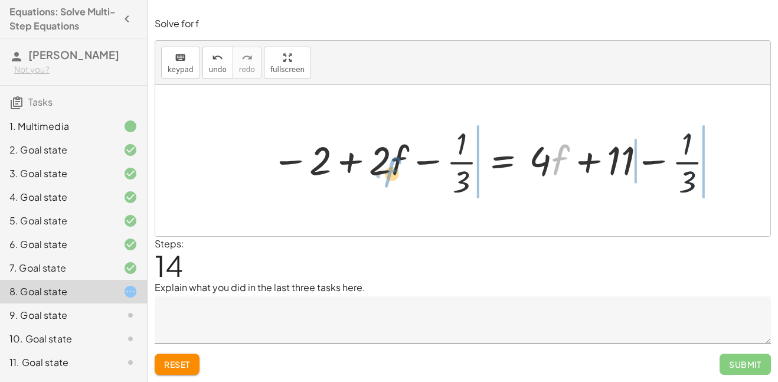
drag, startPoint x: 557, startPoint y: 160, endPoint x: 390, endPoint y: 172, distance: 168.1
click at [390, 172] on div at bounding box center [494, 161] width 456 height 79
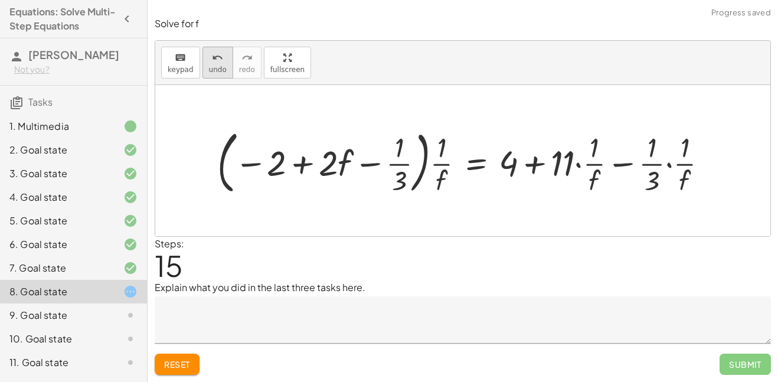
click at [216, 71] on span "undo" at bounding box center [218, 70] width 18 height 8
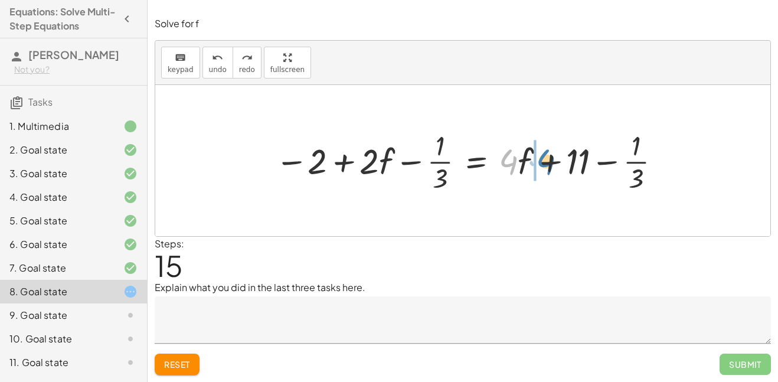
drag, startPoint x: 514, startPoint y: 161, endPoint x: 555, endPoint y: 161, distance: 41.3
click at [555, 161] on div at bounding box center [469, 160] width 401 height 69
drag, startPoint x: 527, startPoint y: 165, endPoint x: 502, endPoint y: 168, distance: 25.0
click at [502, 168] on div at bounding box center [469, 160] width 401 height 69
click at [616, 161] on div at bounding box center [469, 160] width 401 height 69
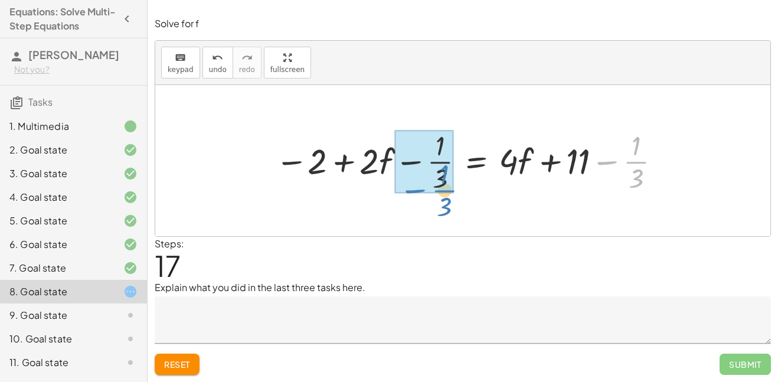
drag, startPoint x: 633, startPoint y: 162, endPoint x: 440, endPoint y: 187, distance: 194.7
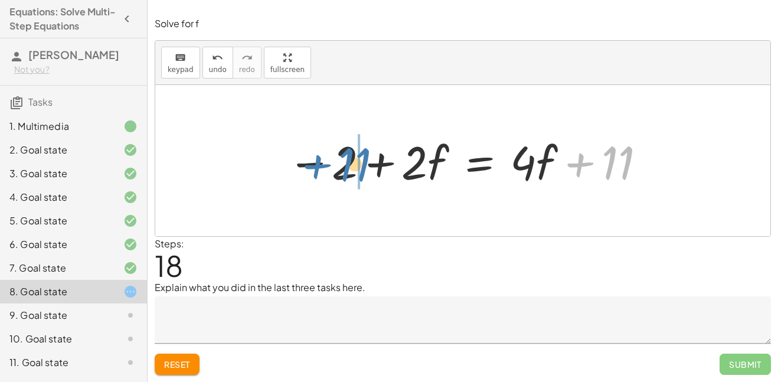
drag, startPoint x: 625, startPoint y: 158, endPoint x: 356, endPoint y: 157, distance: 269.3
click at [356, 157] on div at bounding box center [467, 160] width 371 height 61
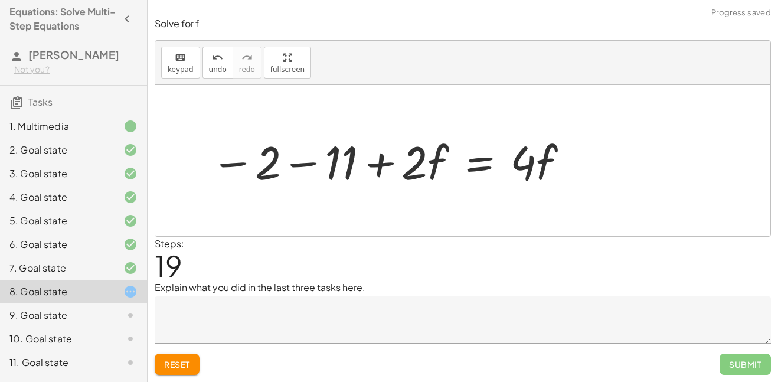
click at [311, 165] on div at bounding box center [390, 160] width 371 height 61
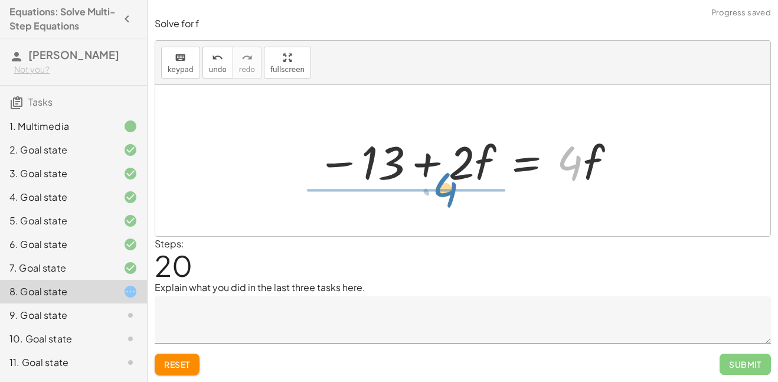
drag, startPoint x: 564, startPoint y: 165, endPoint x: 437, endPoint y: 194, distance: 130.8
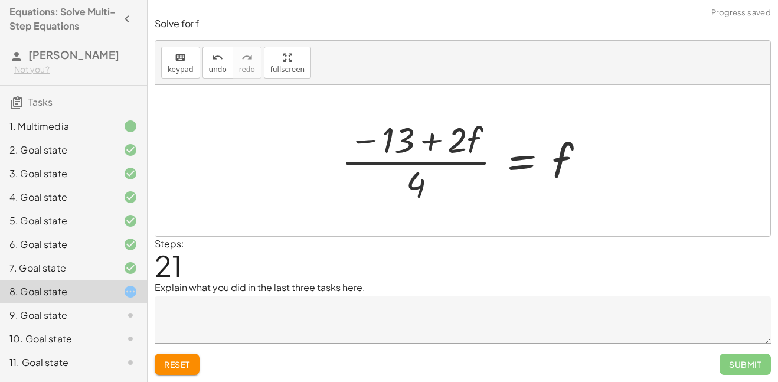
click at [465, 136] on div at bounding box center [467, 160] width 265 height 91
click at [556, 167] on div at bounding box center [467, 160] width 265 height 91
drag, startPoint x: 556, startPoint y: 167, endPoint x: 410, endPoint y: 204, distance: 150.5
click at [410, 204] on div at bounding box center [467, 160] width 265 height 91
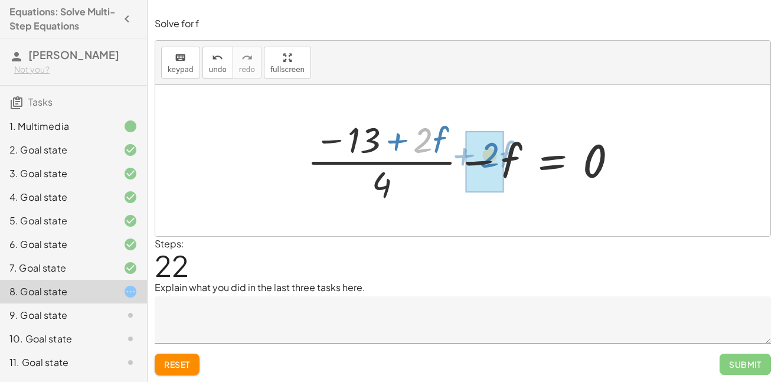
drag, startPoint x: 432, startPoint y: 145, endPoint x: 488, endPoint y: 161, distance: 58.2
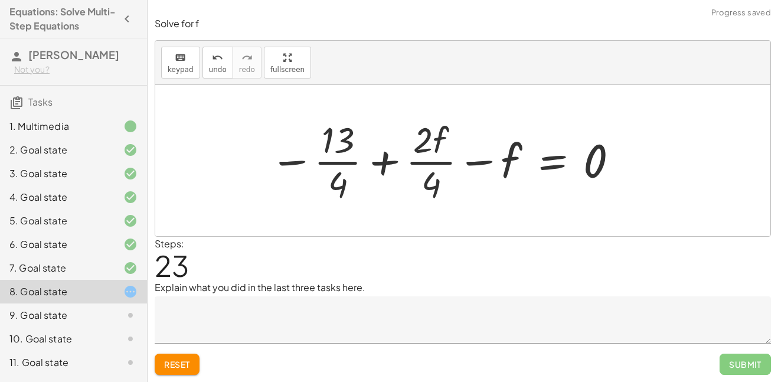
click at [391, 164] on div at bounding box center [444, 160] width 361 height 91
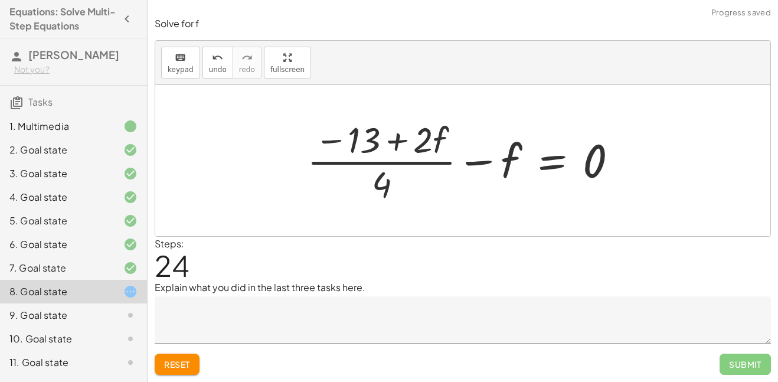
click at [413, 162] on div at bounding box center [467, 160] width 332 height 91
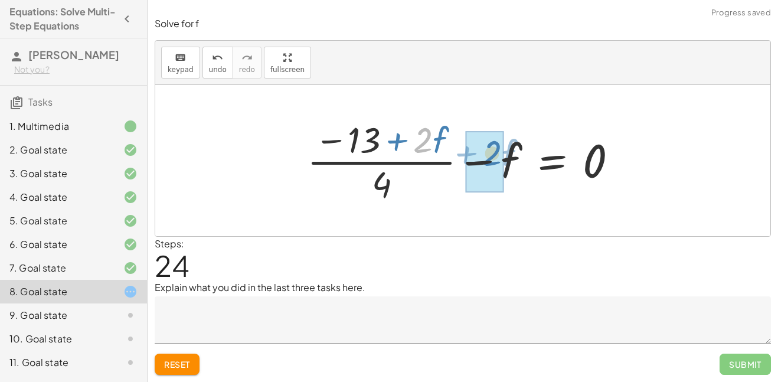
drag, startPoint x: 429, startPoint y: 145, endPoint x: 500, endPoint y: 158, distance: 72.1
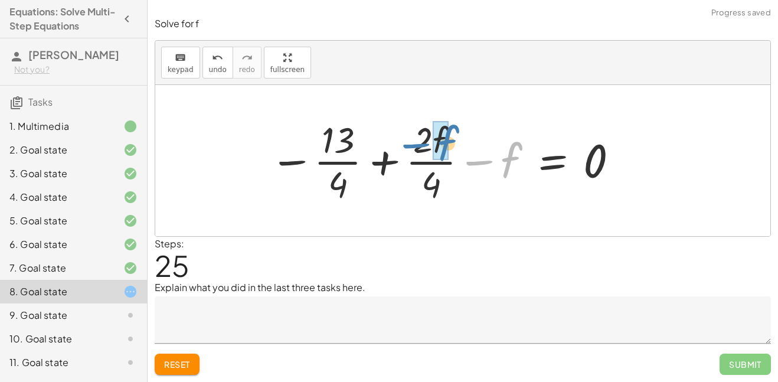
drag, startPoint x: 512, startPoint y: 162, endPoint x: 446, endPoint y: 145, distance: 67.7
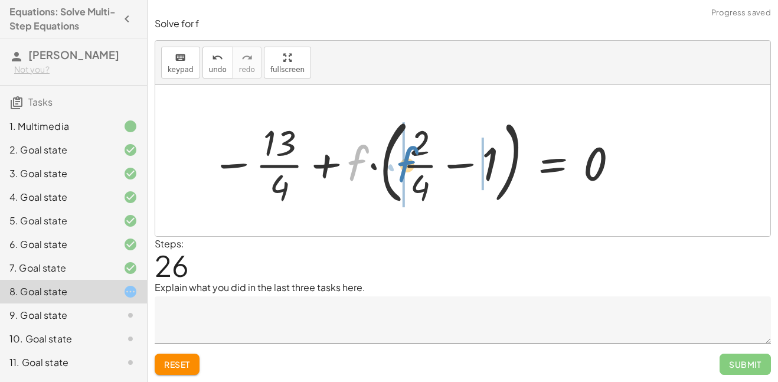
drag, startPoint x: 357, startPoint y: 162, endPoint x: 408, endPoint y: 164, distance: 50.8
click at [408, 164] on div at bounding box center [415, 161] width 420 height 98
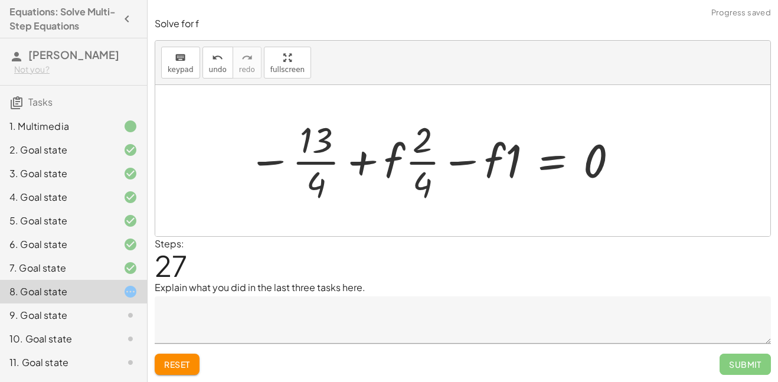
click at [459, 162] on div at bounding box center [433, 160] width 383 height 91
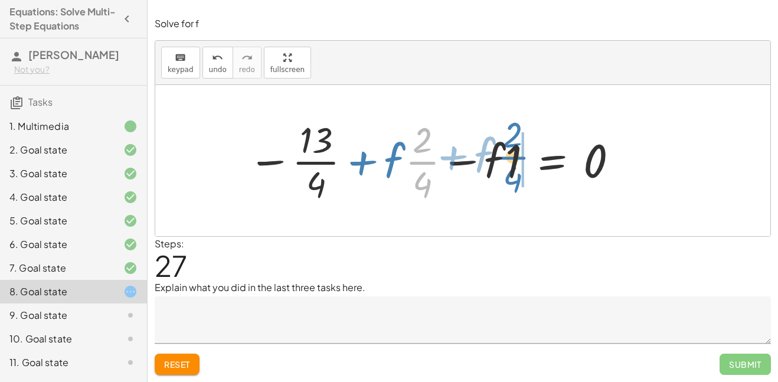
drag, startPoint x: 417, startPoint y: 173, endPoint x: 508, endPoint y: 171, distance: 90.4
click at [508, 171] on div at bounding box center [433, 160] width 383 height 91
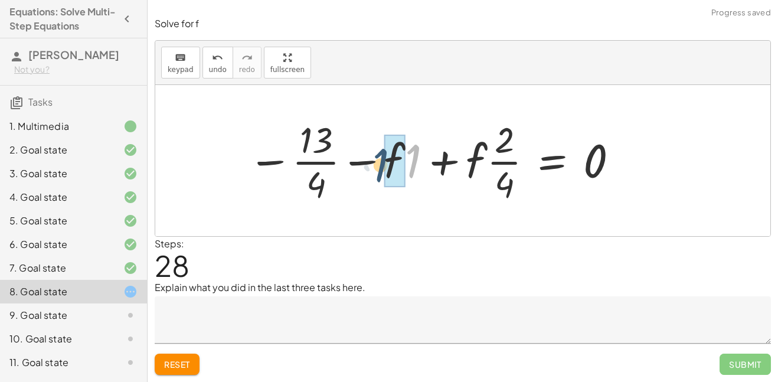
drag, startPoint x: 418, startPoint y: 167, endPoint x: 384, endPoint y: 171, distance: 34.0
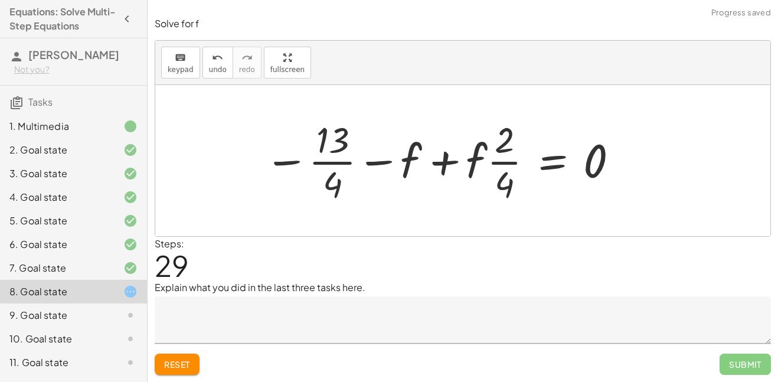
click at [483, 164] on div at bounding box center [442, 160] width 367 height 91
drag, startPoint x: 475, startPoint y: 162, endPoint x: 528, endPoint y: 166, distance: 53.3
click at [528, 166] on div at bounding box center [442, 160] width 367 height 91
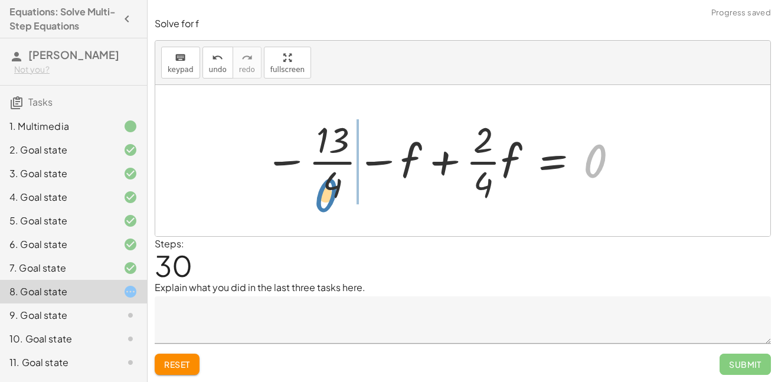
drag, startPoint x: 589, startPoint y: 163, endPoint x: 319, endPoint y: 197, distance: 272.0
click at [319, 197] on div at bounding box center [442, 160] width 367 height 91
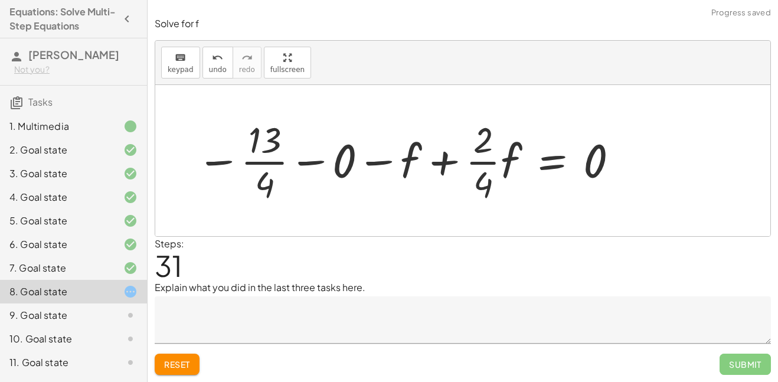
click at [319, 162] on div at bounding box center [408, 160] width 435 height 91
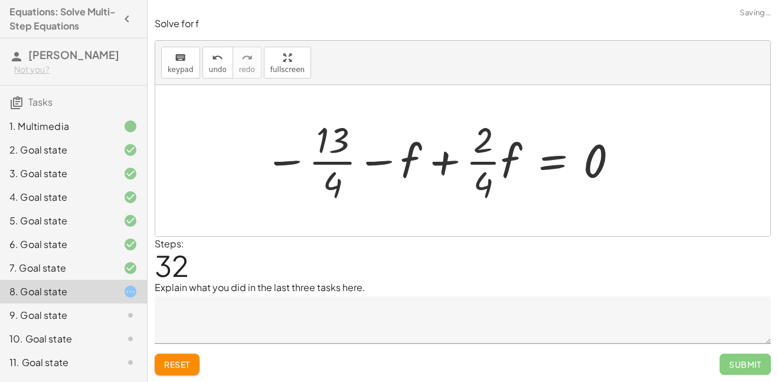
click at [544, 161] on div at bounding box center [442, 160] width 367 height 91
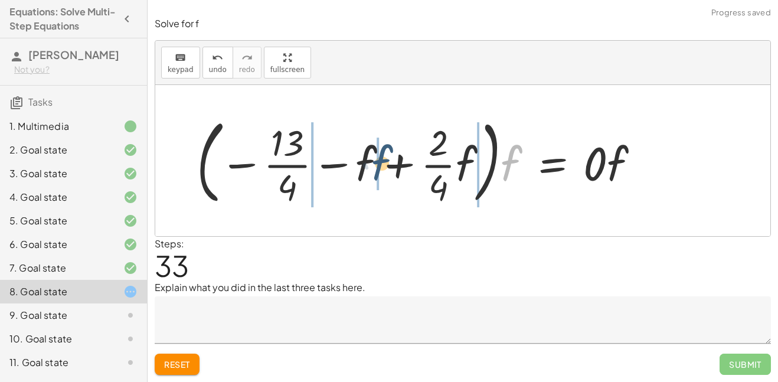
drag, startPoint x: 514, startPoint y: 175, endPoint x: 382, endPoint y: 175, distance: 131.7
click at [382, 175] on div at bounding box center [423, 161] width 464 height 98
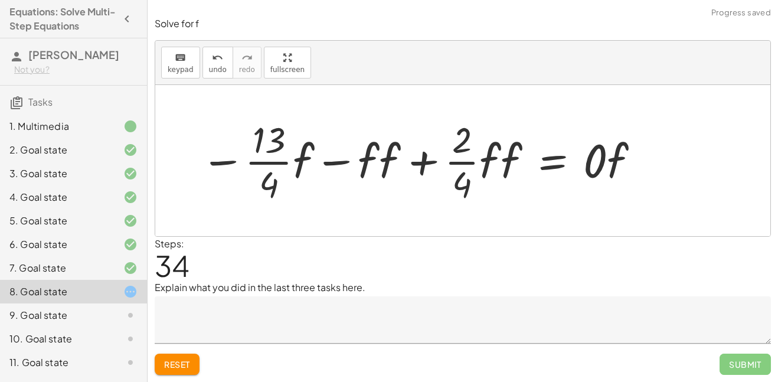
click at [384, 169] on div at bounding box center [421, 160] width 452 height 91
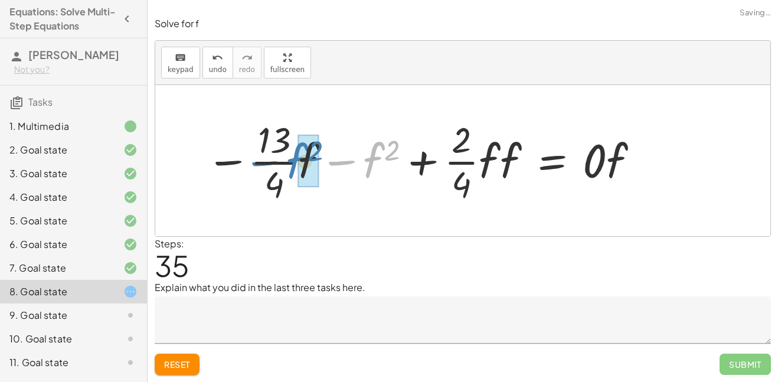
click at [289, 164] on div at bounding box center [423, 160] width 446 height 91
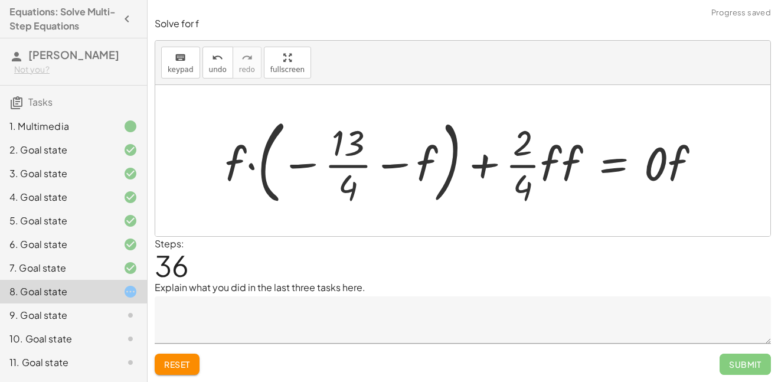
click at [598, 170] on div at bounding box center [467, 161] width 497 height 98
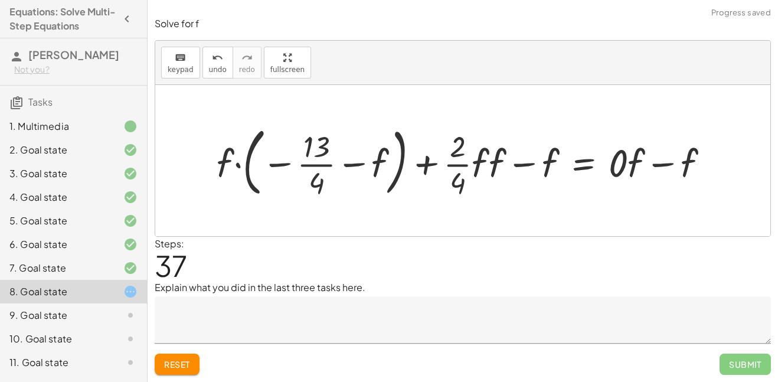
click at [552, 159] on div at bounding box center [468, 160] width 514 height 80
click at [534, 162] on div at bounding box center [468, 160] width 514 height 80
click at [582, 169] on div at bounding box center [468, 160] width 514 height 80
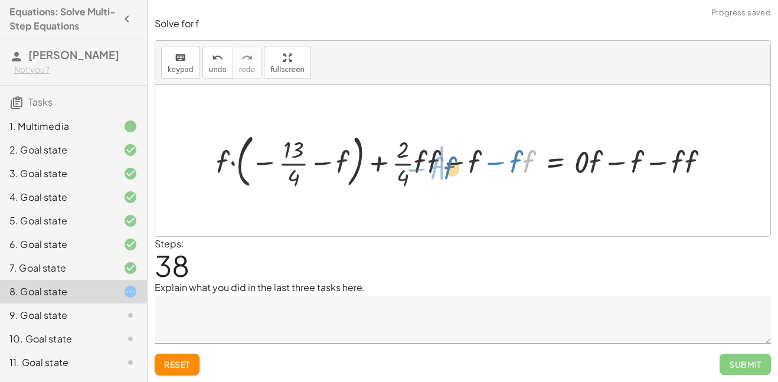
drag, startPoint x: 472, startPoint y: 177, endPoint x: 451, endPoint y: 177, distance: 21.8
click at [451, 177] on div at bounding box center [467, 161] width 514 height 64
click at [459, 162] on div at bounding box center [467, 161] width 514 height 64
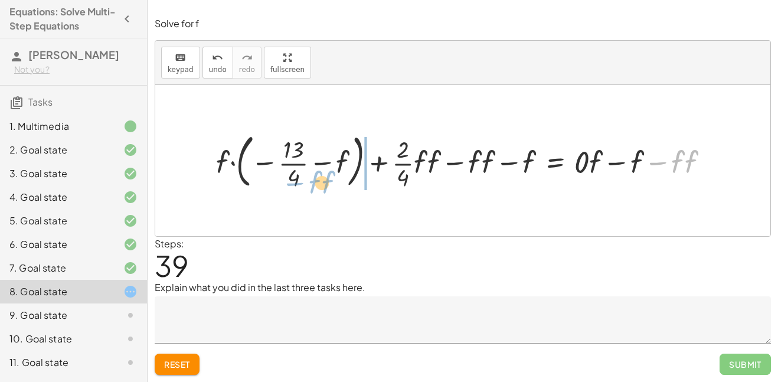
drag, startPoint x: 657, startPoint y: 162, endPoint x: 290, endPoint y: 182, distance: 367.8
click at [290, 182] on div at bounding box center [467, 161] width 514 height 64
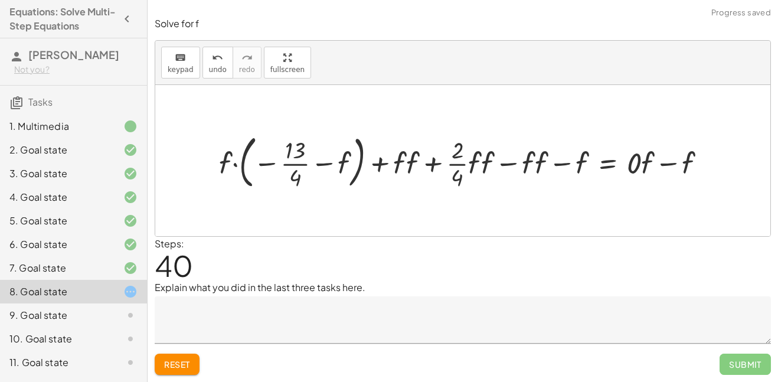
click at [316, 164] on div at bounding box center [467, 160] width 508 height 63
drag, startPoint x: 342, startPoint y: 161, endPoint x: 291, endPoint y: 160, distance: 51.4
click at [291, 160] on div at bounding box center [467, 160] width 508 height 63
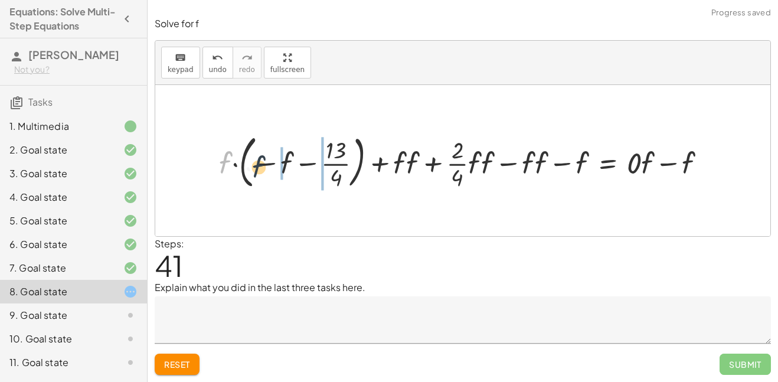
drag, startPoint x: 222, startPoint y: 159, endPoint x: 259, endPoint y: 164, distance: 36.9
click at [259, 164] on div at bounding box center [467, 160] width 508 height 63
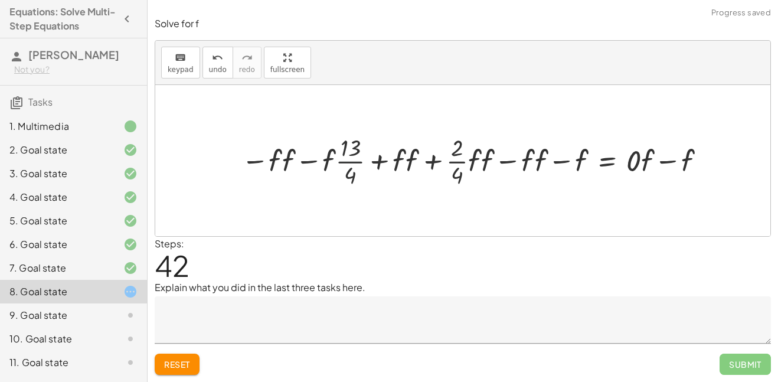
click at [341, 163] on div at bounding box center [476, 160] width 481 height 58
drag, startPoint x: 404, startPoint y: 159, endPoint x: 284, endPoint y: 161, distance: 120.5
click at [284, 161] on div at bounding box center [476, 160] width 481 height 58
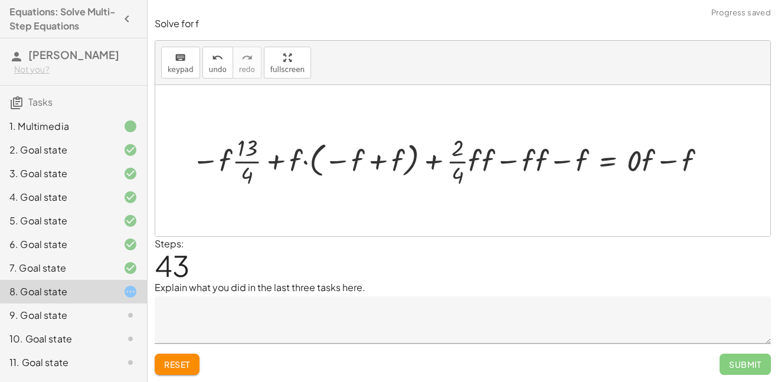
click at [374, 162] on div at bounding box center [451, 160] width 531 height 58
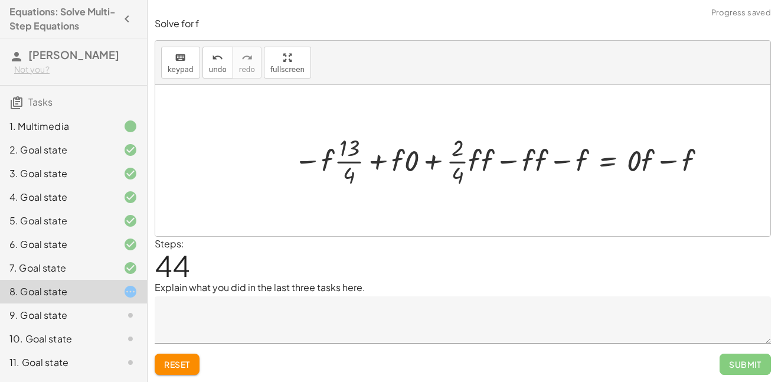
click at [399, 159] on div at bounding box center [502, 160] width 429 height 58
click at [413, 161] on div at bounding box center [502, 160] width 429 height 58
click at [413, 161] on div at bounding box center [509, 160] width 416 height 58
click at [404, 161] on div at bounding box center [509, 160] width 416 height 58
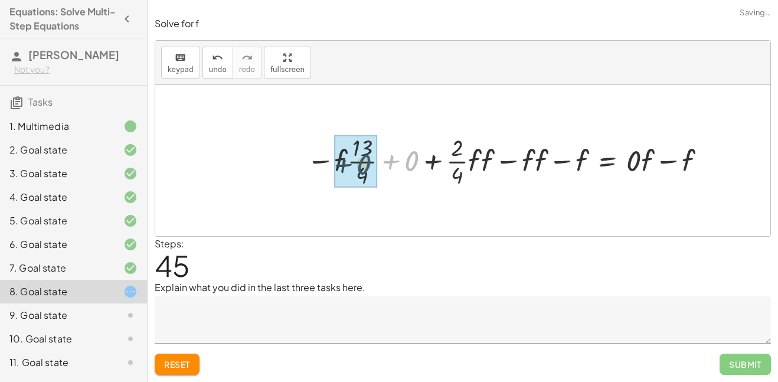
drag, startPoint x: 415, startPoint y: 165, endPoint x: 371, endPoint y: 169, distance: 43.9
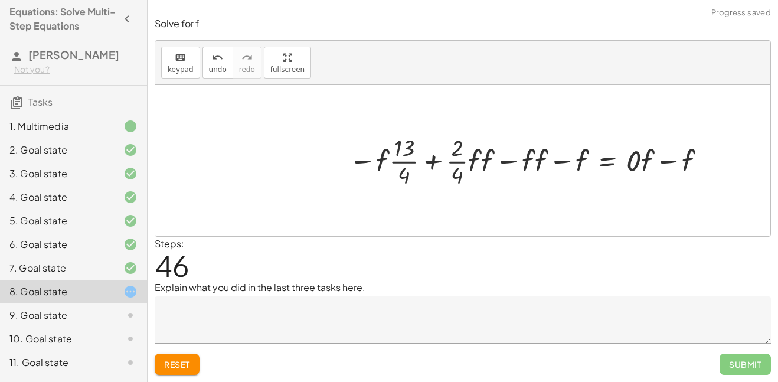
click at [482, 165] on div at bounding box center [530, 160] width 374 height 58
click at [535, 158] on div at bounding box center [532, 160] width 370 height 58
click at [540, 159] on div at bounding box center [532, 160] width 370 height 58
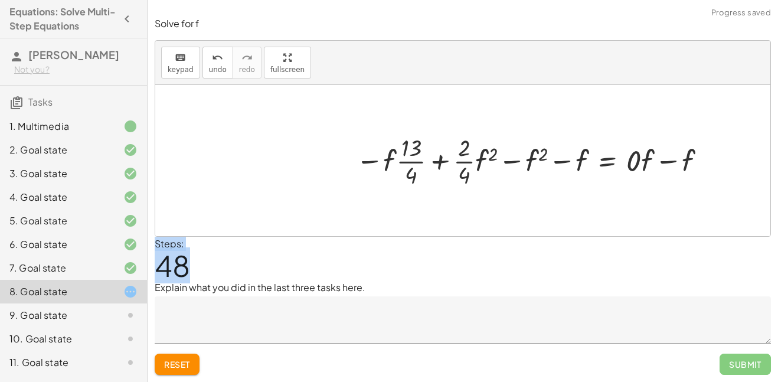
drag, startPoint x: 514, startPoint y: 277, endPoint x: 511, endPoint y: 160, distance: 117.0
click at [511, 160] on div "Solve for f keyboard keypad undo undo redo redo fullscreen + · · 1 · 3 · ( + · …" at bounding box center [463, 196] width 631 height 372
click at [511, 160] on div at bounding box center [533, 160] width 367 height 58
click at [566, 164] on div at bounding box center [533, 160] width 367 height 58
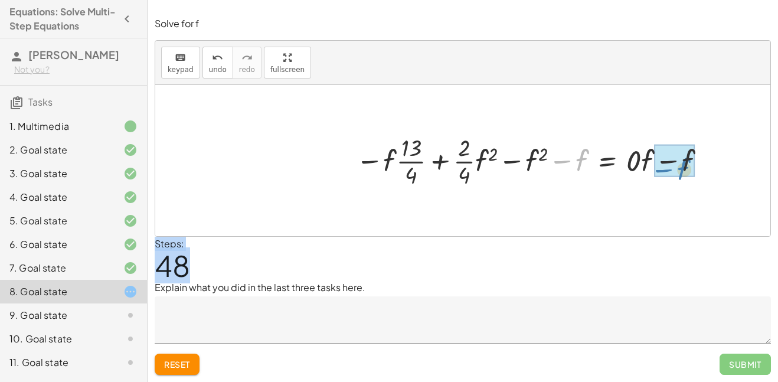
drag, startPoint x: 583, startPoint y: 158, endPoint x: 683, endPoint y: 167, distance: 100.8
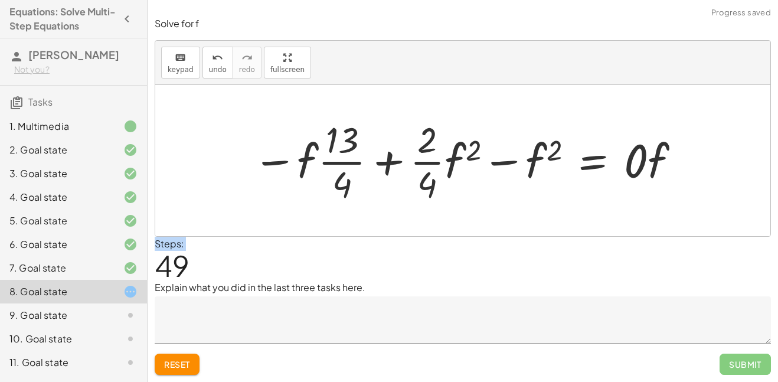
click at [644, 168] on div at bounding box center [467, 160] width 440 height 91
click at [638, 167] on div at bounding box center [467, 160] width 440 height 91
click at [660, 168] on div at bounding box center [456, 160] width 419 height 91
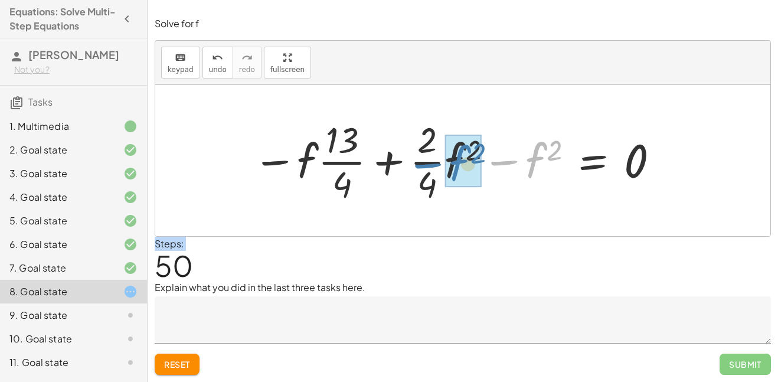
drag, startPoint x: 538, startPoint y: 164, endPoint x: 452, endPoint y: 168, distance: 86.3
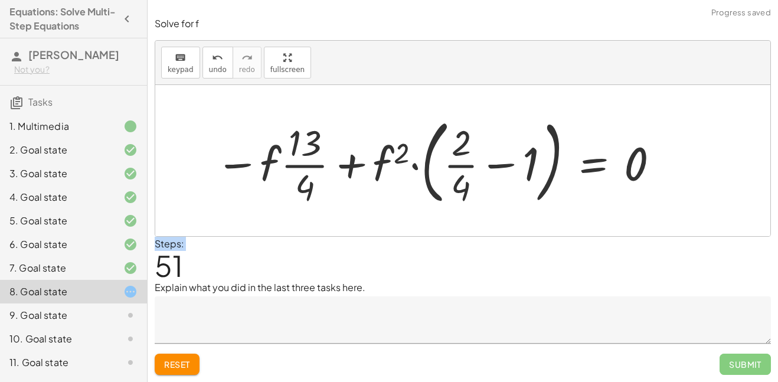
click at [506, 165] on div at bounding box center [438, 161] width 457 height 98
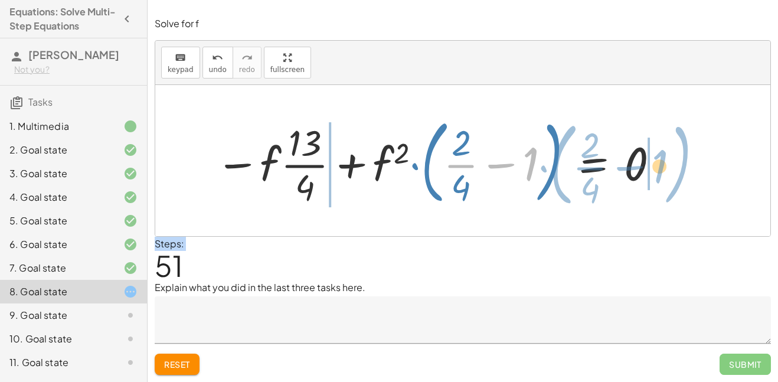
drag, startPoint x: 526, startPoint y: 165, endPoint x: 656, endPoint y: 168, distance: 129.9
click at [656, 168] on div at bounding box center [438, 161] width 457 height 98
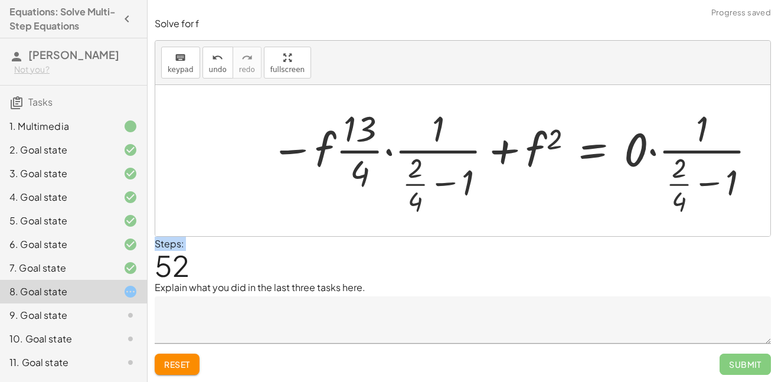
click at [651, 151] on div at bounding box center [515, 161] width 500 height 114
click at [389, 153] on div at bounding box center [466, 161] width 402 height 114
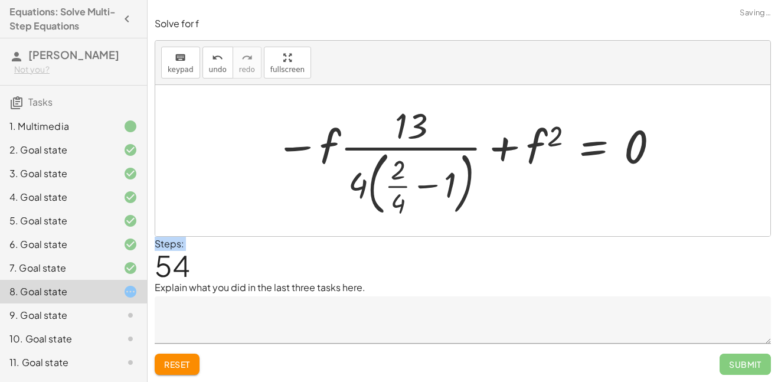
click at [399, 186] on div at bounding box center [467, 160] width 397 height 119
click at [437, 187] on div at bounding box center [467, 160] width 397 height 119
drag, startPoint x: 358, startPoint y: 188, endPoint x: 393, endPoint y: 187, distance: 34.9
click at [393, 187] on div at bounding box center [467, 160] width 397 height 119
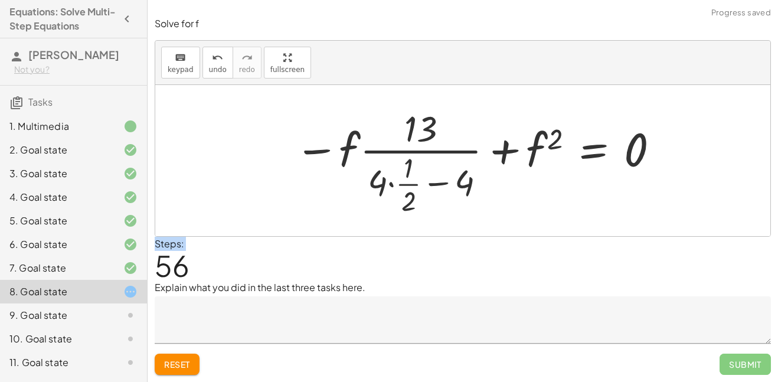
click at [388, 185] on div at bounding box center [478, 161] width 378 height 114
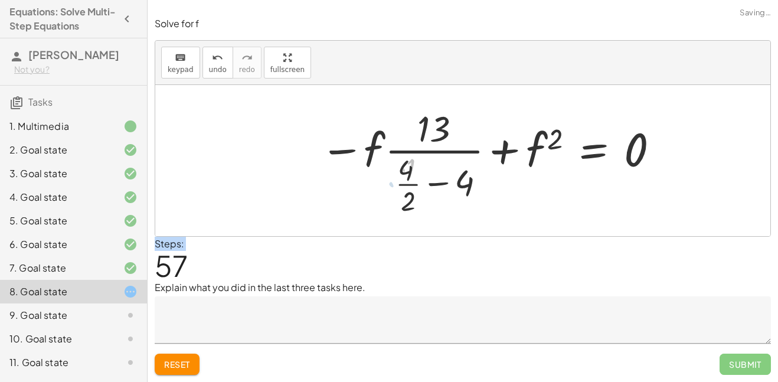
click at [439, 182] on div at bounding box center [491, 161] width 350 height 114
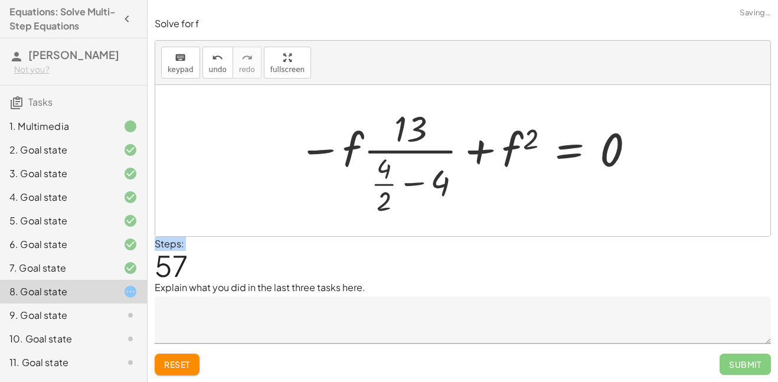
click at [383, 173] on div at bounding box center [467, 161] width 350 height 114
click at [386, 191] on div at bounding box center [467, 161] width 350 height 114
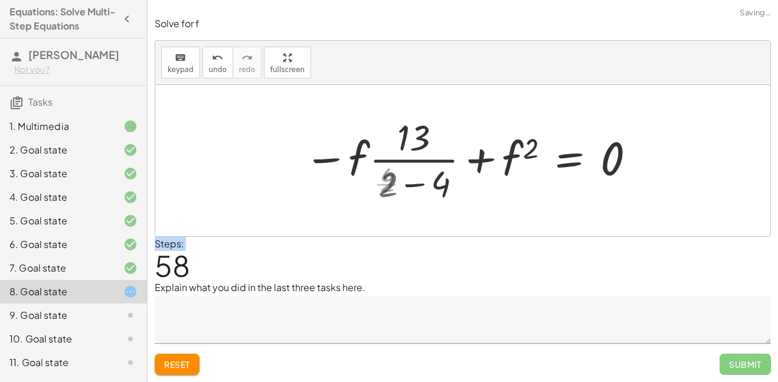
click at [383, 177] on div at bounding box center [470, 160] width 343 height 91
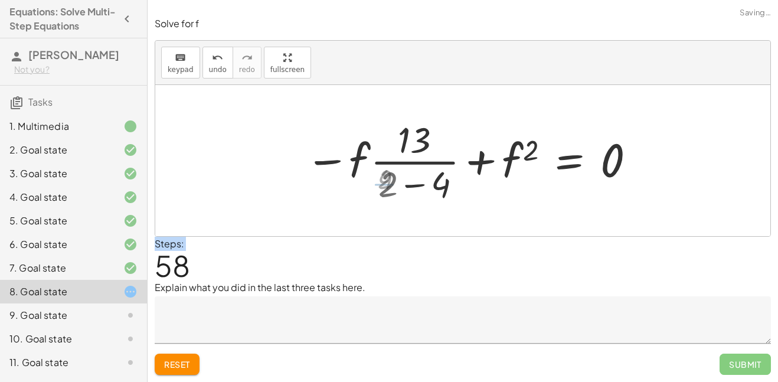
click at [404, 182] on div at bounding box center [470, 160] width 343 height 91
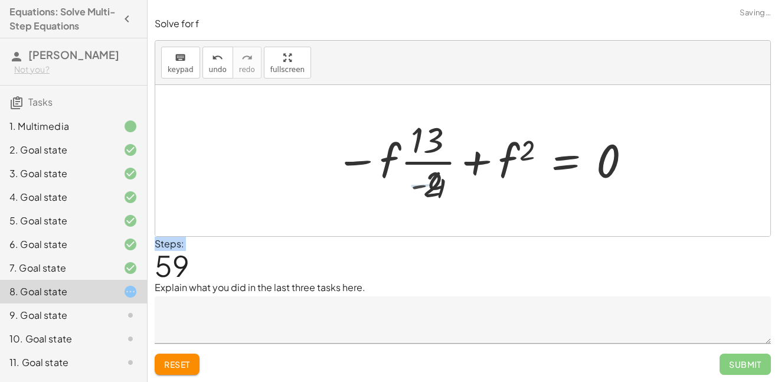
click at [410, 188] on div at bounding box center [485, 160] width 307 height 91
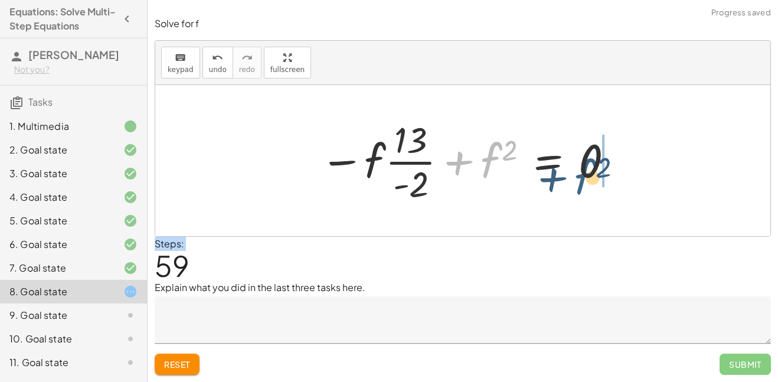
drag, startPoint x: 489, startPoint y: 164, endPoint x: 615, endPoint y: 186, distance: 127.1
click at [615, 186] on div at bounding box center [467, 160] width 307 height 91
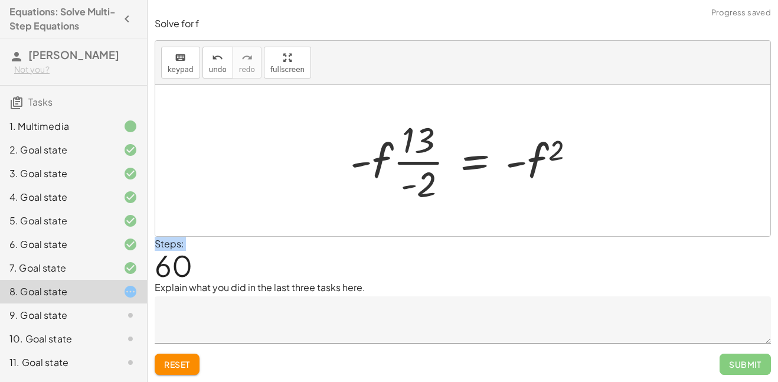
click at [590, 163] on div "+ · · 1 · 3 · ( + · 6 · f + 9 ) − 5 = + 3 + · 4 · ( + f + 2 ) + · · 1 · 3 · ( +…" at bounding box center [462, 160] width 261 height 97
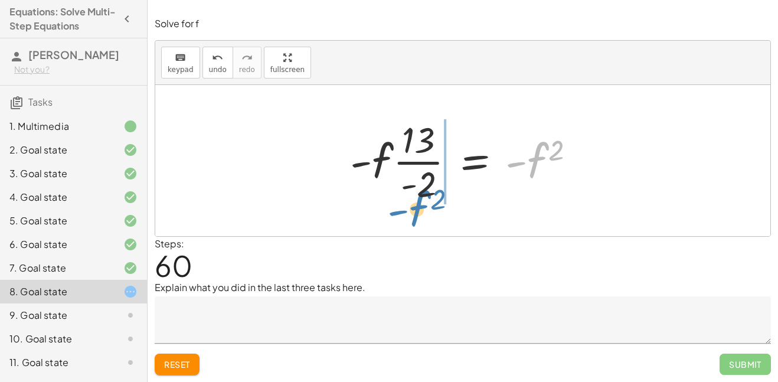
drag, startPoint x: 540, startPoint y: 159, endPoint x: 422, endPoint y: 208, distance: 128.4
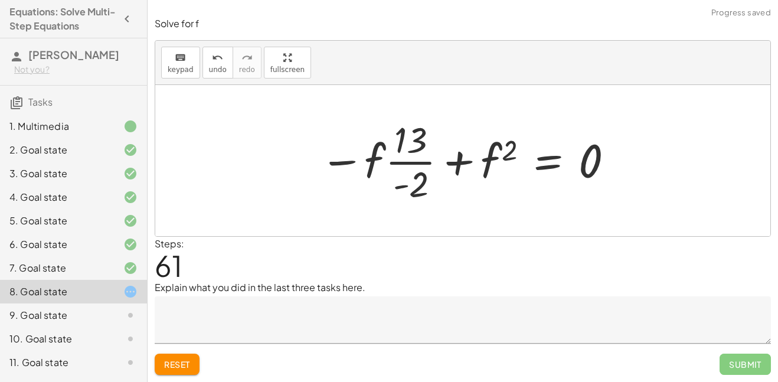
click at [385, 161] on div at bounding box center [467, 160] width 307 height 91
click at [553, 163] on div at bounding box center [467, 160] width 307 height 91
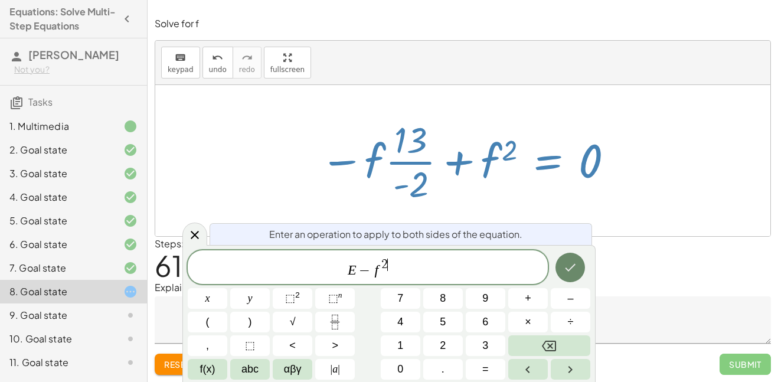
click at [561, 273] on button "Done" at bounding box center [571, 268] width 30 height 30
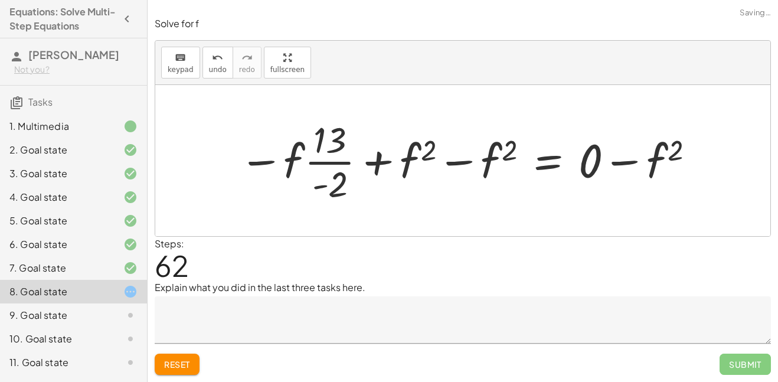
click at [454, 159] on div at bounding box center [467, 160] width 469 height 91
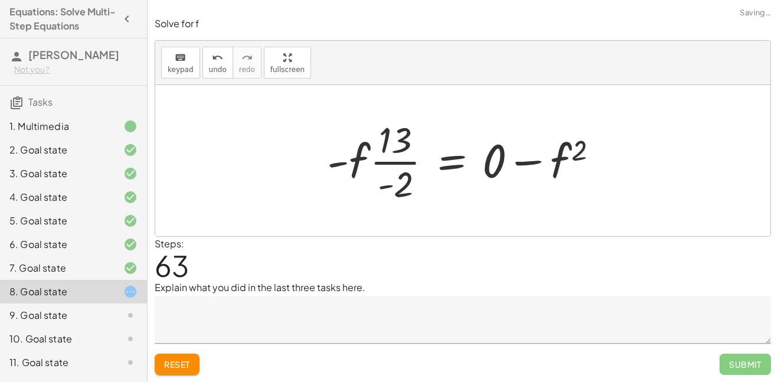
click at [627, 162] on div at bounding box center [462, 160] width 615 height 151
click at [523, 161] on div at bounding box center [467, 160] width 292 height 91
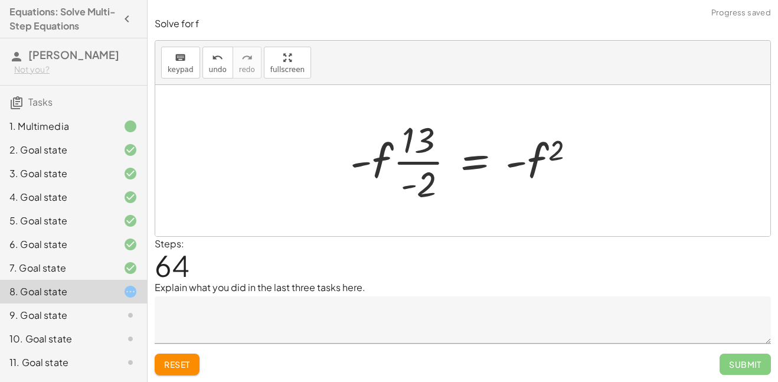
click at [469, 161] on div at bounding box center [467, 160] width 246 height 91
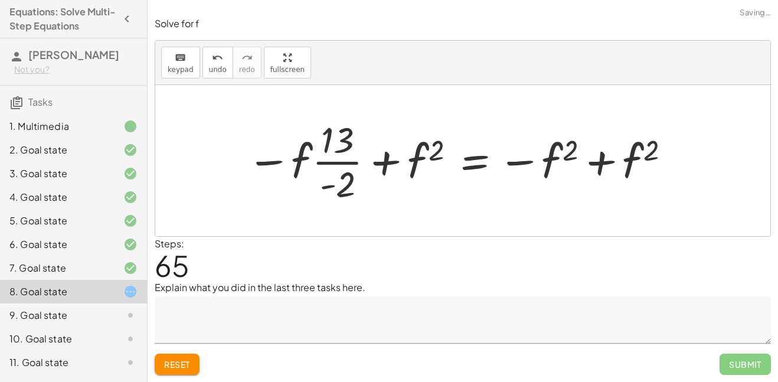
click at [602, 156] on div at bounding box center [459, 160] width 437 height 91
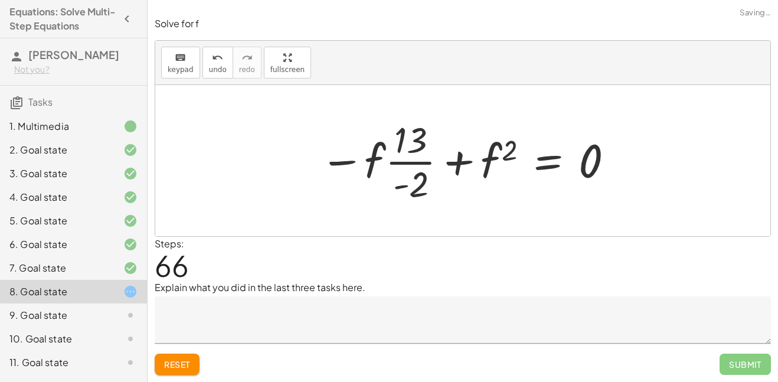
click at [471, 165] on div at bounding box center [467, 160] width 307 height 91
click at [551, 172] on div at bounding box center [467, 160] width 307 height 91
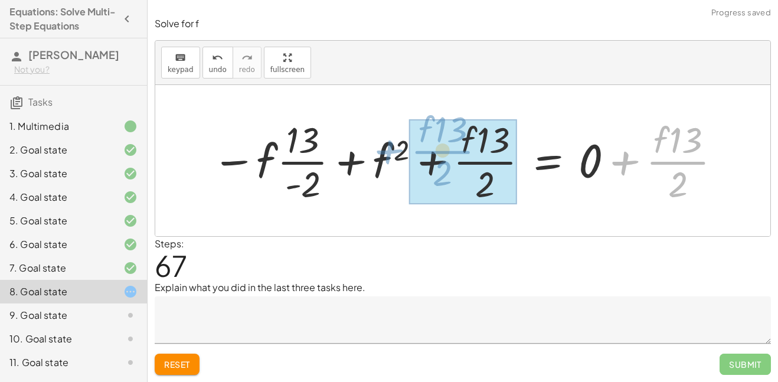
drag, startPoint x: 692, startPoint y: 162, endPoint x: 455, endPoint y: 152, distance: 237.6
click at [455, 152] on div at bounding box center [467, 160] width 523 height 91
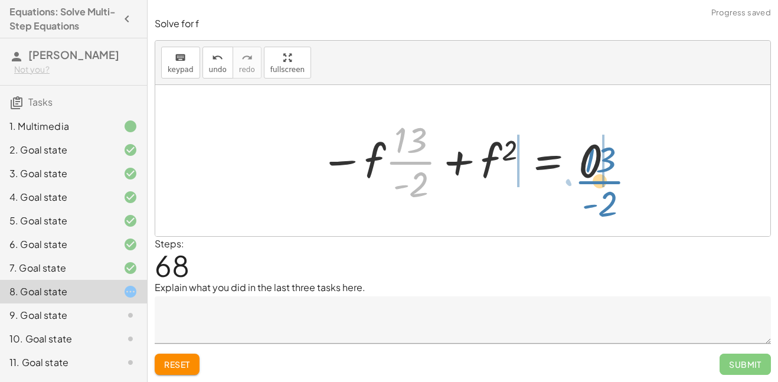
drag, startPoint x: 423, startPoint y: 161, endPoint x: 615, endPoint y: 177, distance: 193.1
click at [615, 177] on div at bounding box center [467, 160] width 307 height 91
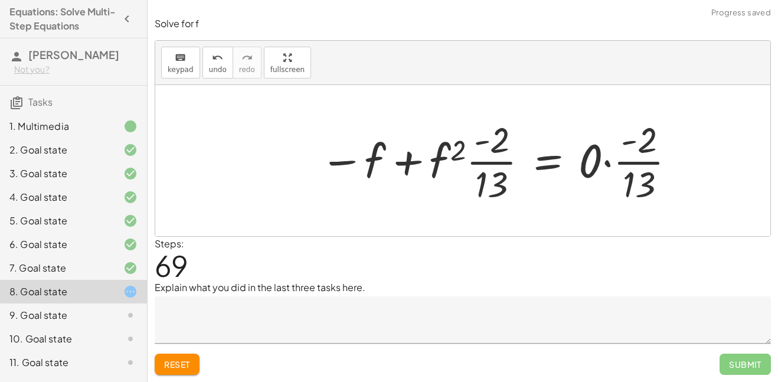
click at [480, 174] on div at bounding box center [498, 160] width 369 height 91
click at [612, 167] on div at bounding box center [498, 160] width 369 height 91
click at [432, 159] on div at bounding box center [467, 160] width 307 height 91
click at [437, 161] on div at bounding box center [467, 160] width 307 height 91
drag, startPoint x: 437, startPoint y: 161, endPoint x: 490, endPoint y: 165, distance: 53.3
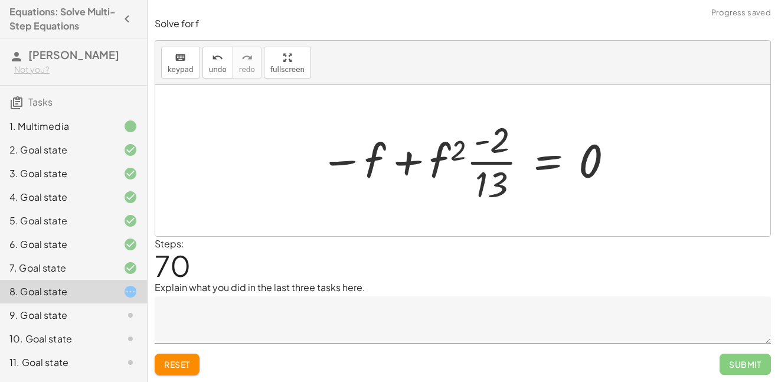
click at [490, 165] on div at bounding box center [467, 160] width 307 height 91
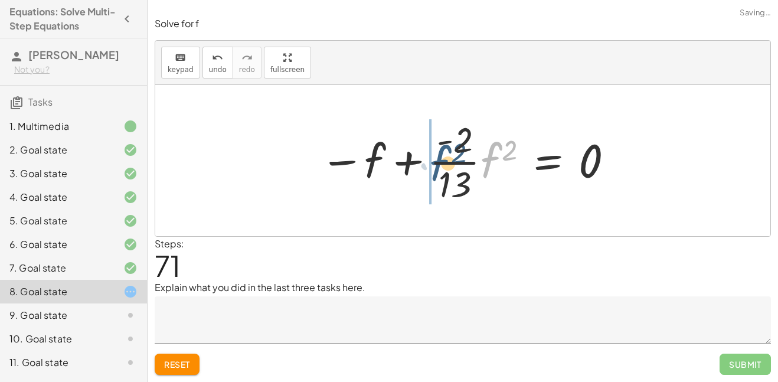
drag, startPoint x: 490, startPoint y: 165, endPoint x: 438, endPoint y: 168, distance: 52.6
click at [438, 168] on div at bounding box center [467, 160] width 307 height 91
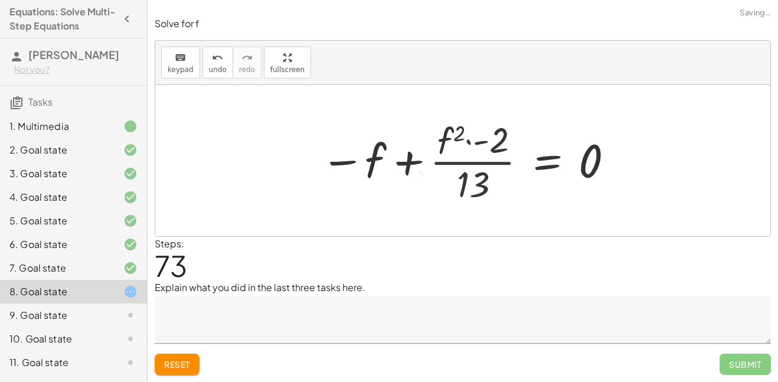
click at [466, 139] on div at bounding box center [468, 160] width 306 height 91
click at [471, 143] on div at bounding box center [467, 160] width 306 height 91
click at [470, 181] on div at bounding box center [467, 160] width 306 height 91
click at [179, 364] on span "Reset" at bounding box center [177, 364] width 26 height 11
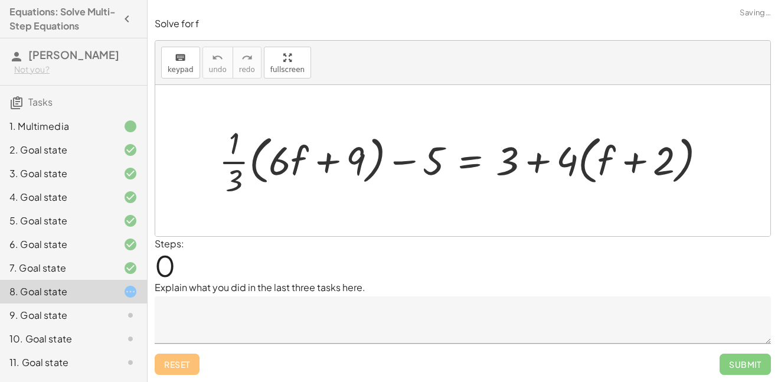
click at [182, 367] on div "Reset Submit" at bounding box center [463, 359] width 616 height 31
click at [399, 159] on div at bounding box center [467, 161] width 508 height 78
click at [427, 165] on div at bounding box center [467, 161] width 508 height 78
drag, startPoint x: 426, startPoint y: 165, endPoint x: 340, endPoint y: 170, distance: 86.3
click at [340, 170] on div at bounding box center [467, 161] width 508 height 78
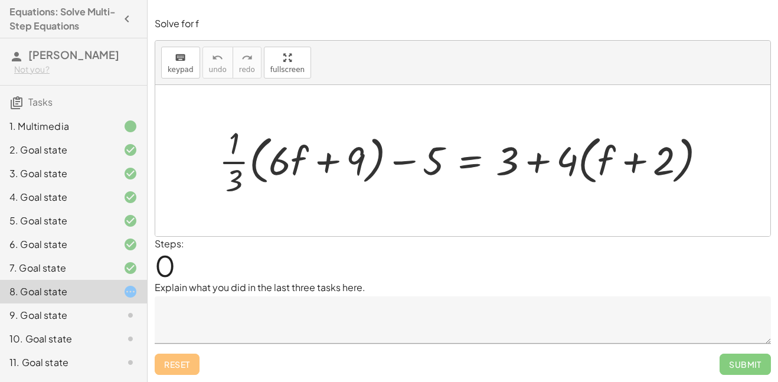
click at [229, 164] on div at bounding box center [467, 161] width 508 height 78
drag, startPoint x: 229, startPoint y: 164, endPoint x: 276, endPoint y: 162, distance: 47.9
click at [276, 162] on div at bounding box center [467, 161] width 508 height 78
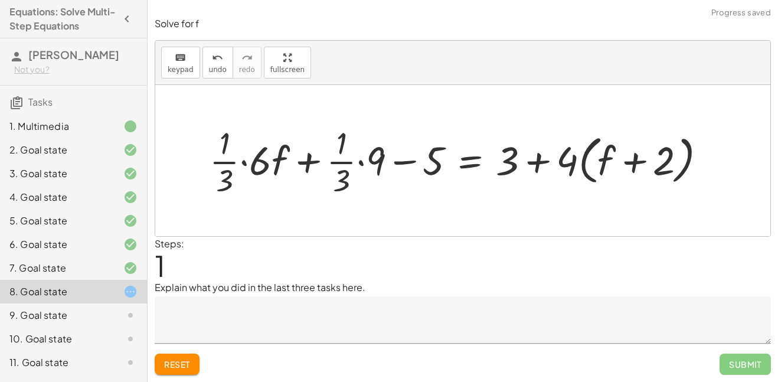
click at [378, 162] on div at bounding box center [463, 161] width 518 height 78
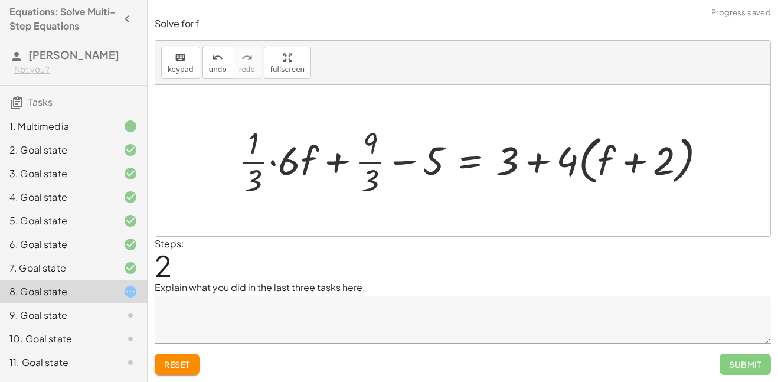
click at [179, 363] on span "Reset" at bounding box center [177, 364] width 26 height 11
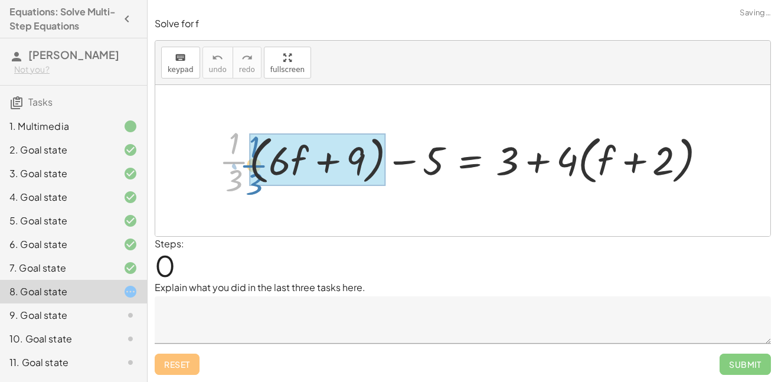
drag, startPoint x: 233, startPoint y: 162, endPoint x: 251, endPoint y: 165, distance: 18.1
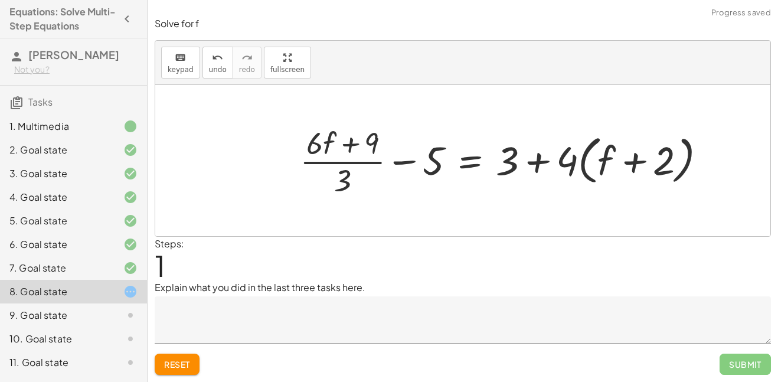
click at [347, 142] on div at bounding box center [507, 161] width 427 height 78
drag, startPoint x: 368, startPoint y: 145, endPoint x: 335, endPoint y: 185, distance: 52.0
click at [335, 185] on div at bounding box center [507, 161] width 427 height 78
drag, startPoint x: 429, startPoint y: 163, endPoint x: 346, endPoint y: 148, distance: 84.0
click at [346, 148] on div at bounding box center [507, 161] width 427 height 78
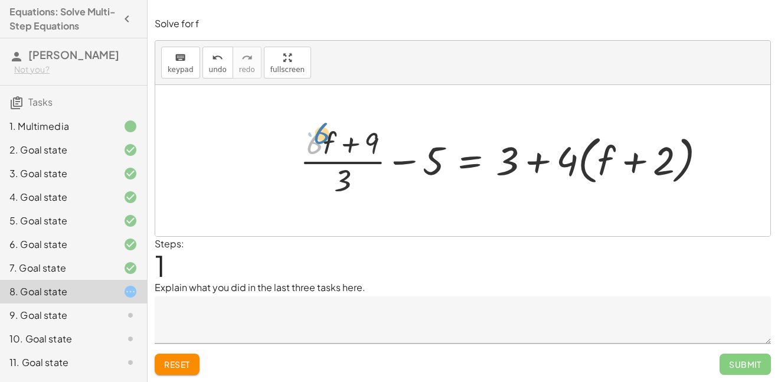
drag, startPoint x: 316, startPoint y: 145, endPoint x: 321, endPoint y: 135, distance: 10.9
click at [321, 135] on div at bounding box center [507, 161] width 427 height 78
drag, startPoint x: 328, startPoint y: 141, endPoint x: 608, endPoint y: 159, distance: 281.1
click at [608, 159] on div at bounding box center [507, 161] width 427 height 78
drag, startPoint x: 331, startPoint y: 138, endPoint x: 613, endPoint y: 155, distance: 283.4
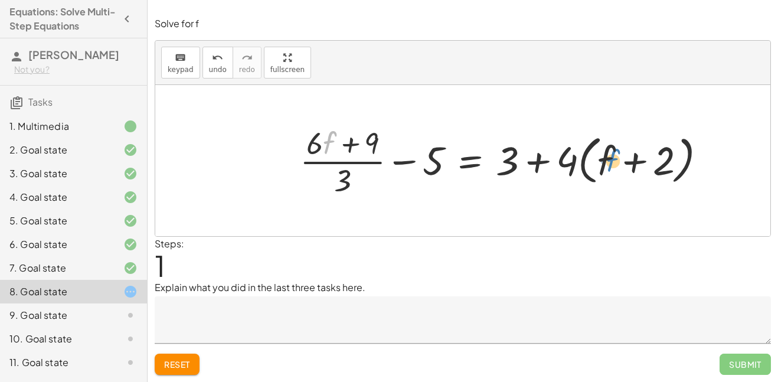
click at [613, 155] on div at bounding box center [507, 161] width 427 height 78
click at [607, 163] on div at bounding box center [507, 161] width 427 height 78
drag, startPoint x: 569, startPoint y: 161, endPoint x: 612, endPoint y: 159, distance: 43.7
click at [612, 159] on div at bounding box center [507, 161] width 427 height 78
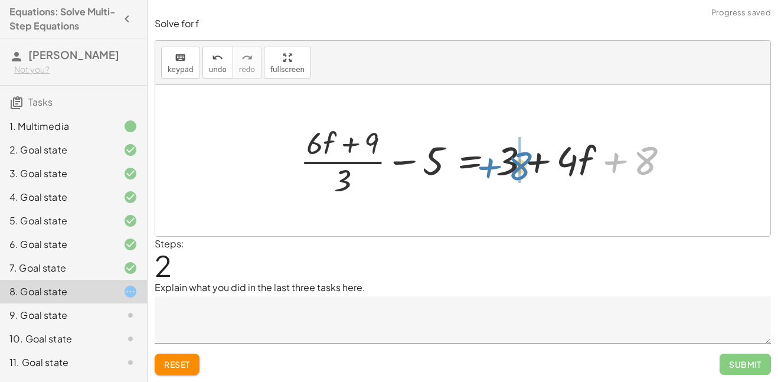
drag, startPoint x: 643, startPoint y: 162, endPoint x: 515, endPoint y: 168, distance: 128.2
click at [515, 168] on div at bounding box center [489, 161] width 390 height 78
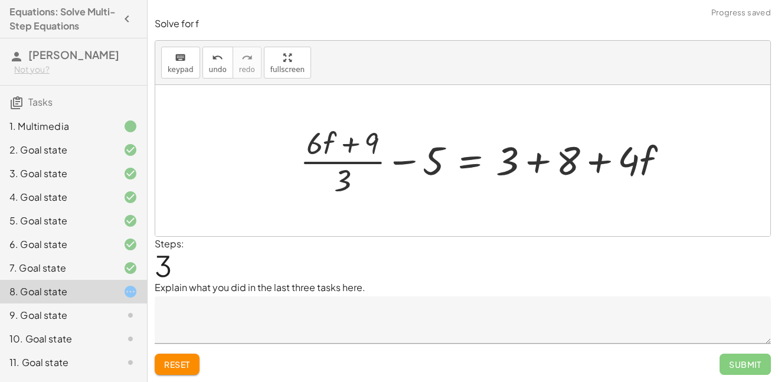
click at [540, 163] on div at bounding box center [489, 161] width 390 height 78
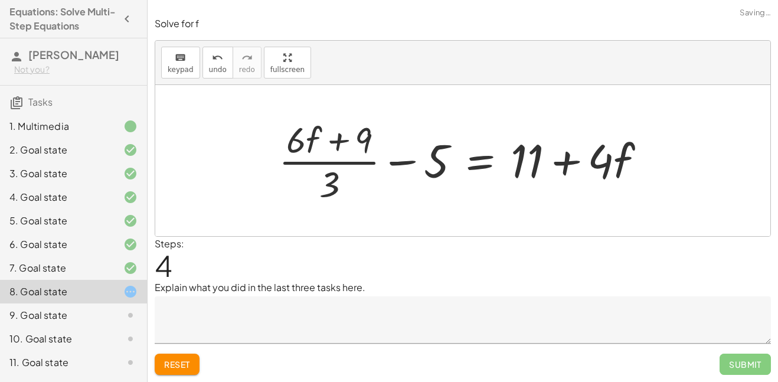
click at [601, 165] on div at bounding box center [467, 160] width 389 height 91
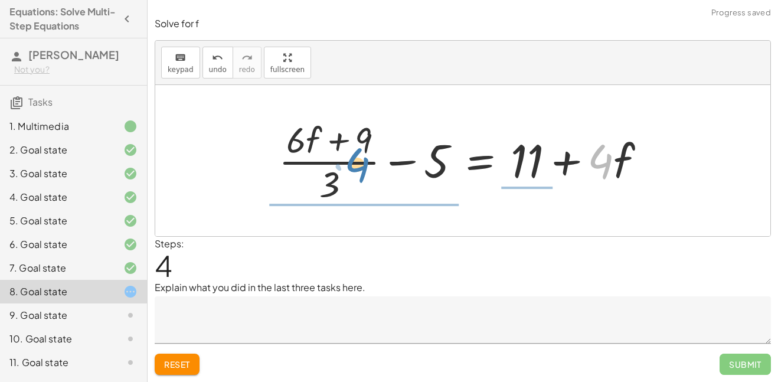
drag, startPoint x: 601, startPoint y: 165, endPoint x: 355, endPoint y: 169, distance: 245.1
click at [355, 169] on div at bounding box center [467, 160] width 389 height 91
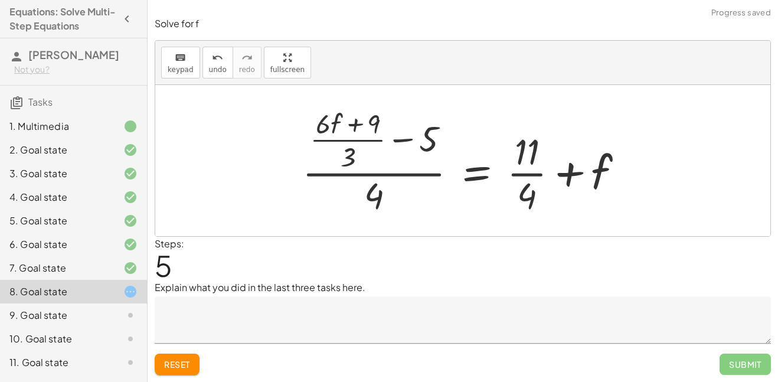
click at [594, 172] on div at bounding box center [467, 161] width 342 height 114
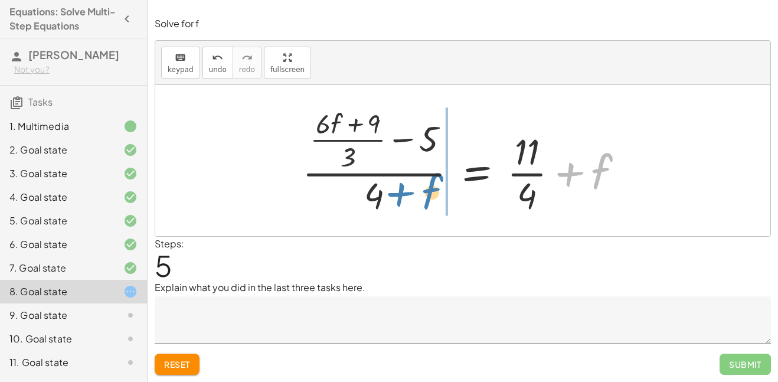
drag, startPoint x: 602, startPoint y: 152, endPoint x: 422, endPoint y: 175, distance: 181.0
click at [422, 175] on div at bounding box center [467, 161] width 342 height 114
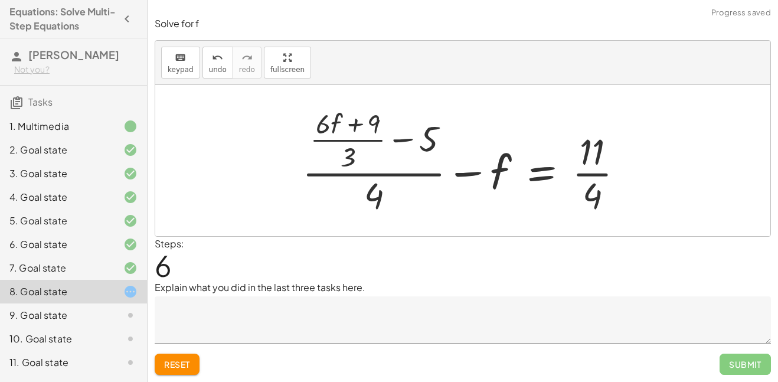
click at [540, 168] on div at bounding box center [467, 161] width 342 height 114
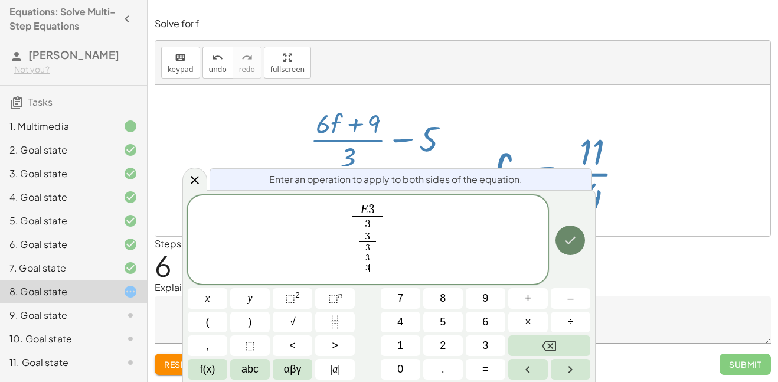
click at [577, 246] on icon "Done" at bounding box center [570, 240] width 14 height 14
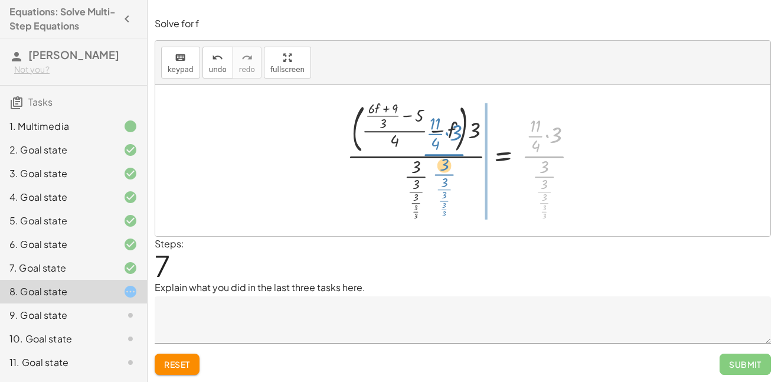
drag, startPoint x: 550, startPoint y: 155, endPoint x: 443, endPoint y: 151, distance: 107.0
click at [443, 151] on div at bounding box center [467, 160] width 252 height 123
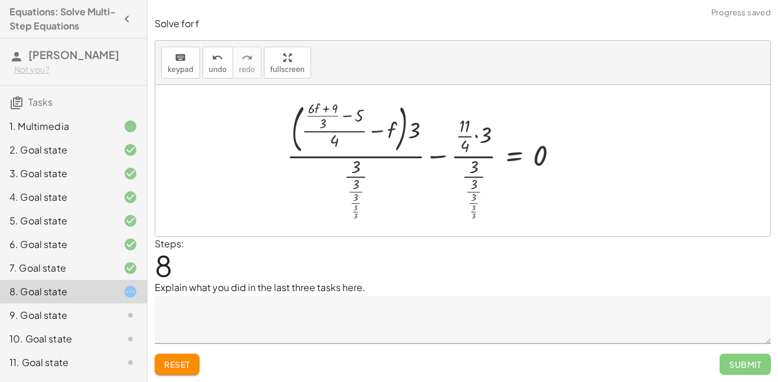
click at [428, 159] on div at bounding box center [427, 160] width 293 height 123
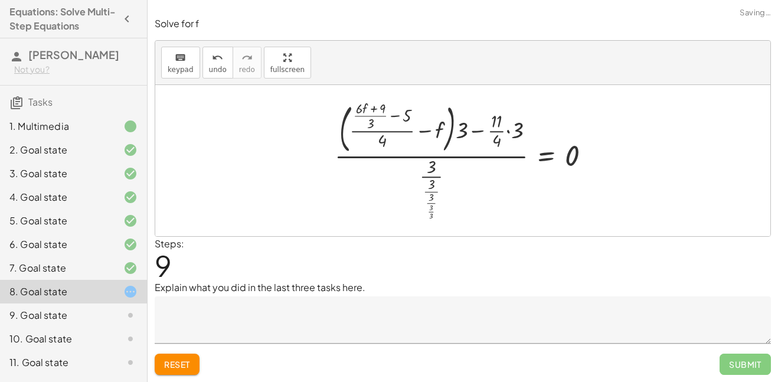
click at [429, 187] on div at bounding box center [467, 160] width 277 height 123
drag, startPoint x: 429, startPoint y: 187, endPoint x: 427, endPoint y: 150, distance: 37.2
click at [427, 150] on div at bounding box center [467, 160] width 277 height 123
click at [549, 156] on div at bounding box center [467, 160] width 277 height 123
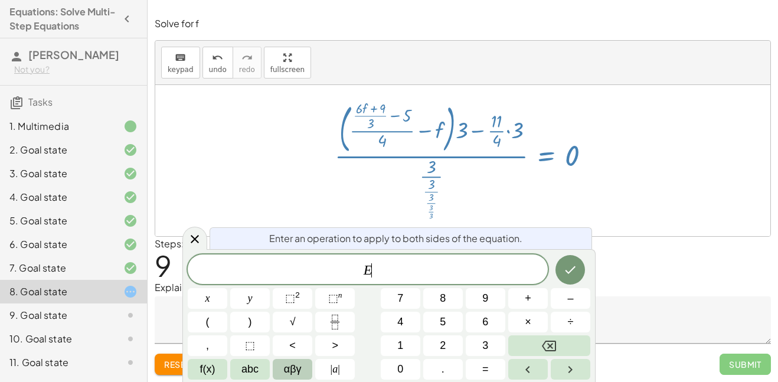
click at [298, 371] on span "αβγ" at bounding box center [293, 369] width 18 height 16
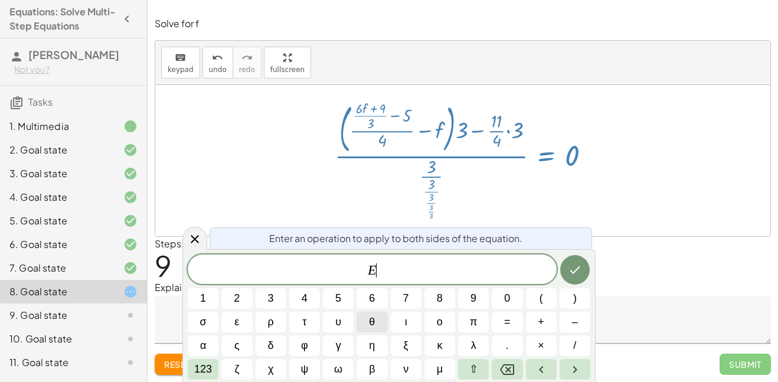
click at [377, 325] on button "θ" at bounding box center [372, 322] width 31 height 21
click at [572, 267] on icon "Done" at bounding box center [575, 270] width 14 height 14
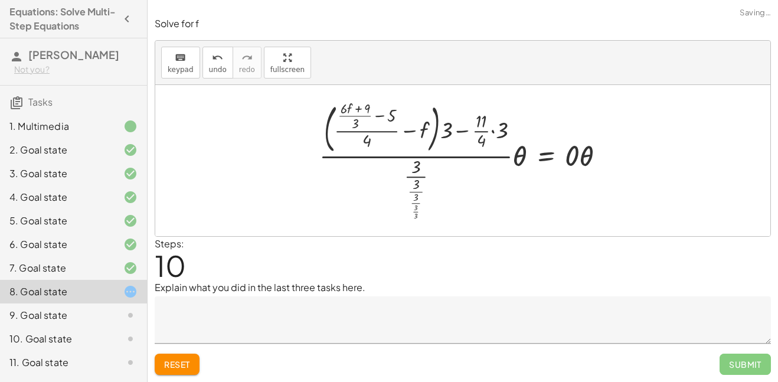
click at [588, 154] on div at bounding box center [468, 160] width 308 height 123
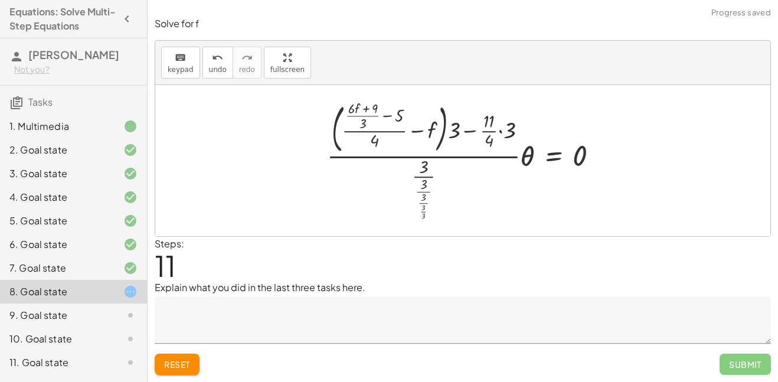
click at [526, 155] on div at bounding box center [467, 160] width 292 height 123
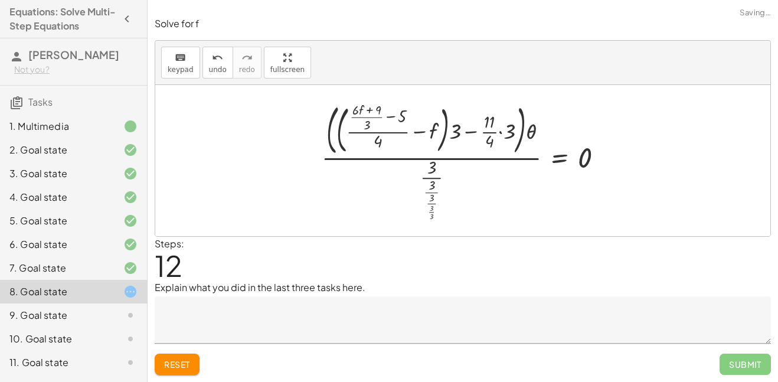
click at [534, 133] on div at bounding box center [467, 160] width 302 height 123
drag, startPoint x: 534, startPoint y: 133, endPoint x: 503, endPoint y: 134, distance: 30.7
click at [503, 134] on div at bounding box center [467, 160] width 302 height 123
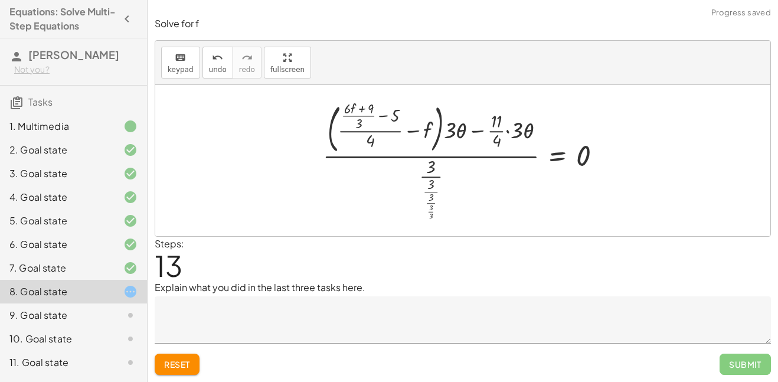
click at [448, 134] on div at bounding box center [467, 160] width 300 height 123
drag, startPoint x: 448, startPoint y: 134, endPoint x: 395, endPoint y: 149, distance: 55.2
click at [395, 149] on div at bounding box center [467, 160] width 300 height 123
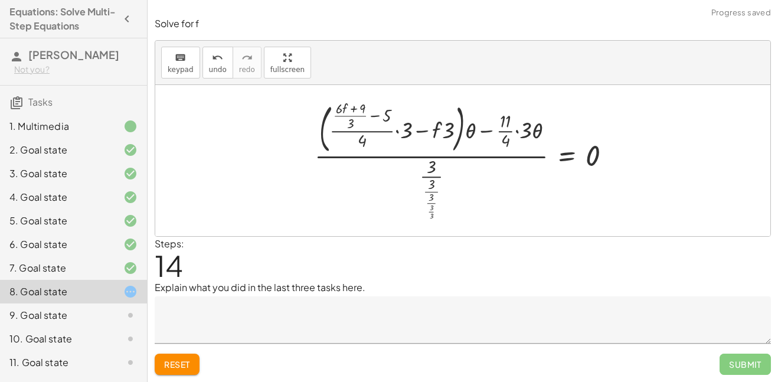
click at [397, 130] on div at bounding box center [468, 160] width 318 height 123
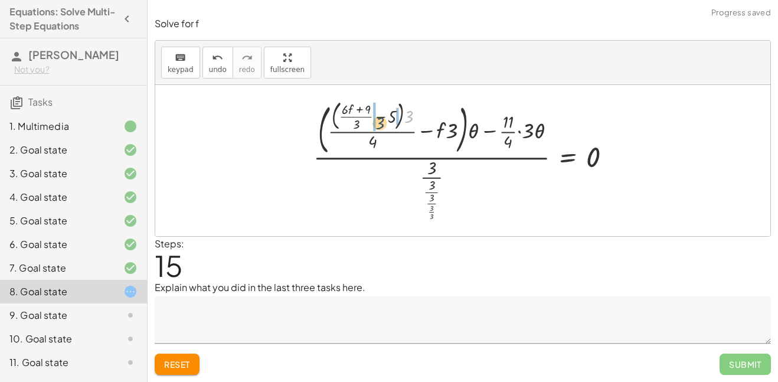
drag, startPoint x: 404, startPoint y: 110, endPoint x: 373, endPoint y: 118, distance: 32.7
click at [375, 116] on div at bounding box center [467, 160] width 319 height 123
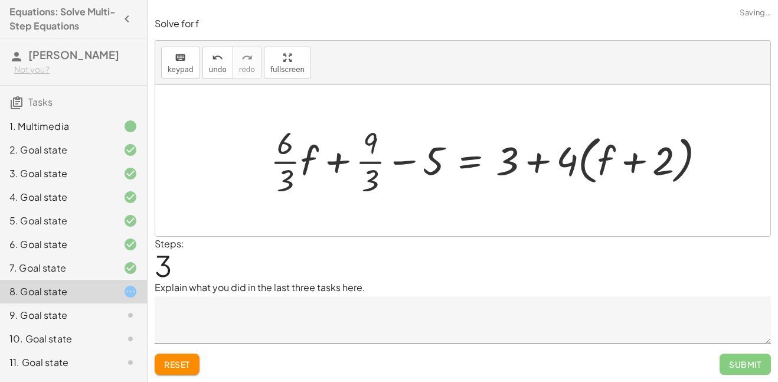
click at [363, 163] on div at bounding box center [493, 161] width 456 height 78
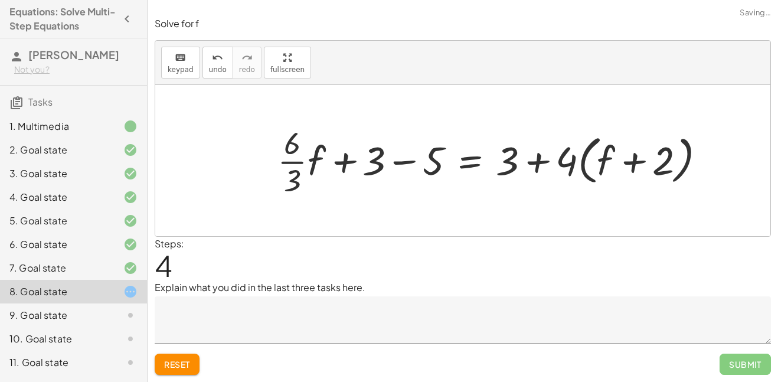
click at [298, 162] on div at bounding box center [496, 161] width 449 height 78
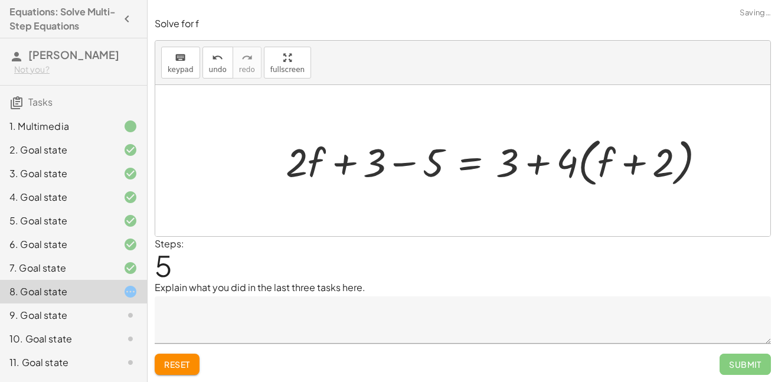
click at [566, 162] on div at bounding box center [500, 161] width 441 height 58
drag, startPoint x: 566, startPoint y: 162, endPoint x: 624, endPoint y: 159, distance: 58.5
click at [624, 159] on div at bounding box center [500, 161] width 441 height 58
click at [598, 153] on div at bounding box center [482, 161] width 404 height 52
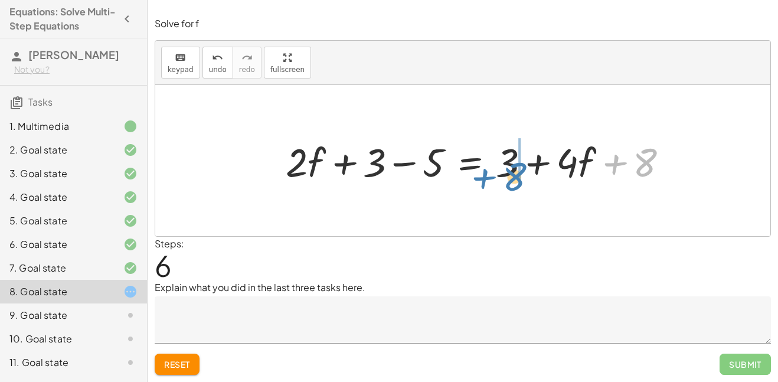
drag, startPoint x: 598, startPoint y: 153, endPoint x: 470, endPoint y: 167, distance: 128.9
click at [470, 167] on div at bounding box center [482, 161] width 404 height 52
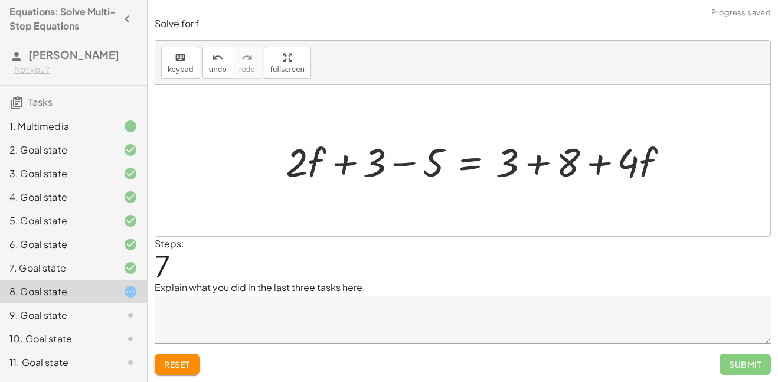
click at [533, 164] on div at bounding box center [482, 161] width 404 height 52
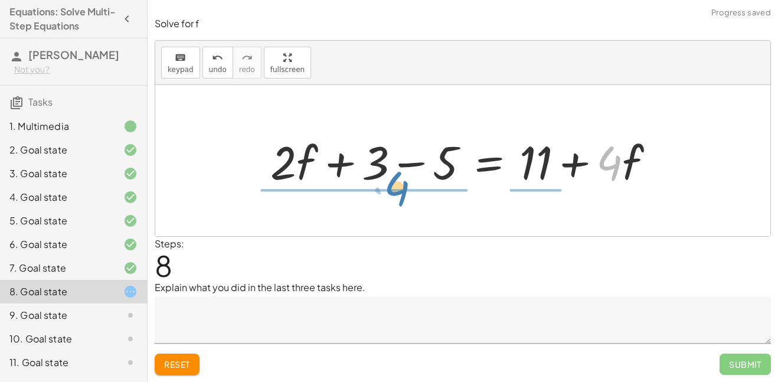
drag, startPoint x: 605, startPoint y: 162, endPoint x: 391, endPoint y: 187, distance: 215.3
click at [391, 187] on div at bounding box center [468, 160] width 406 height 61
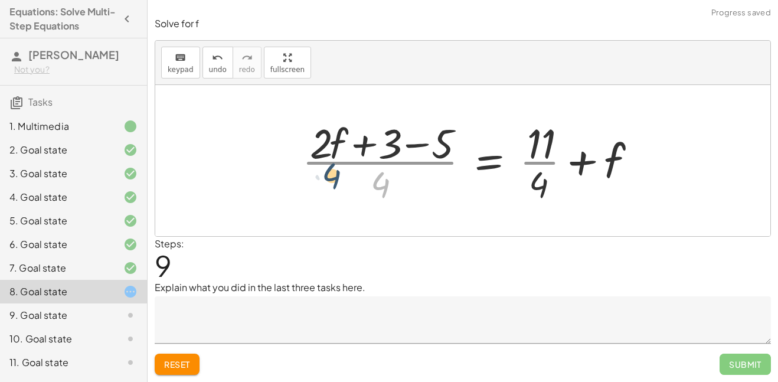
drag, startPoint x: 391, startPoint y: 187, endPoint x: 341, endPoint y: 174, distance: 52.0
click at [341, 174] on div at bounding box center [473, 160] width 355 height 91
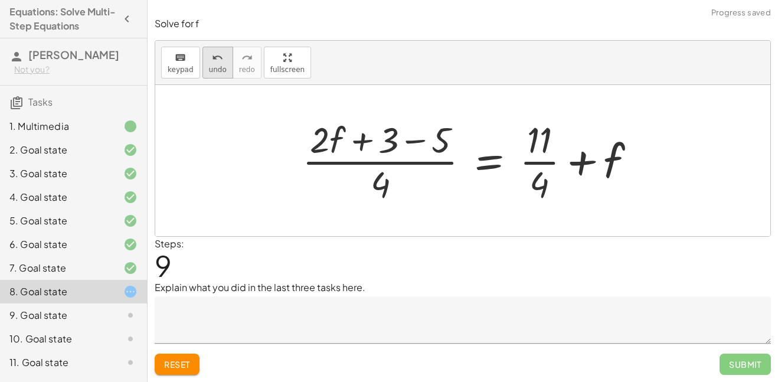
click at [210, 66] on span "undo" at bounding box center [218, 70] width 18 height 8
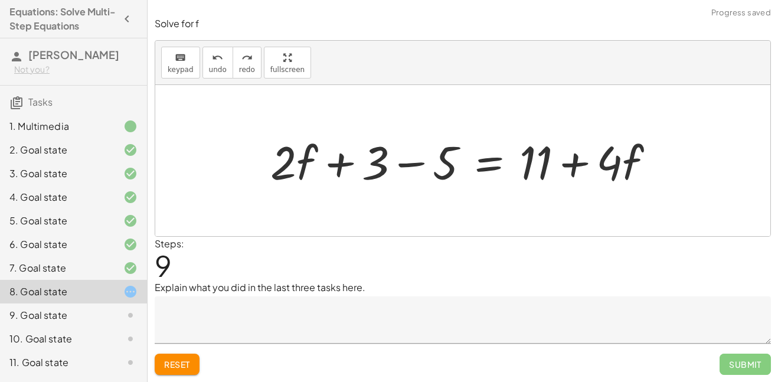
click at [632, 151] on div at bounding box center [468, 160] width 406 height 61
drag, startPoint x: 632, startPoint y: 151, endPoint x: 645, endPoint y: 139, distance: 17.6
click at [645, 139] on div at bounding box center [468, 160] width 406 height 61
click at [496, 163] on div at bounding box center [468, 160] width 406 height 61
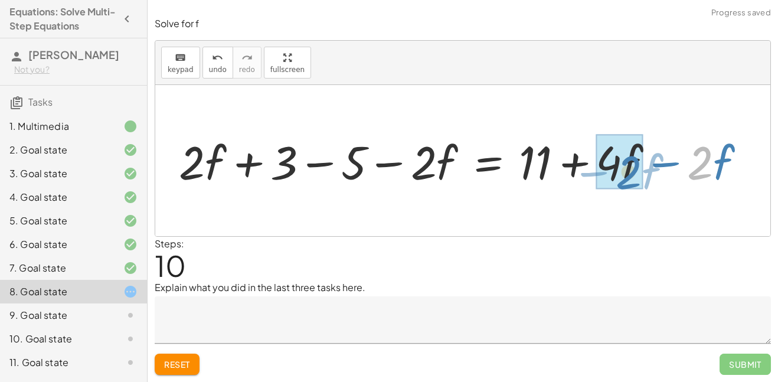
drag, startPoint x: 704, startPoint y: 166, endPoint x: 630, endPoint y: 175, distance: 74.3
click at [630, 175] on div at bounding box center [467, 160] width 588 height 61
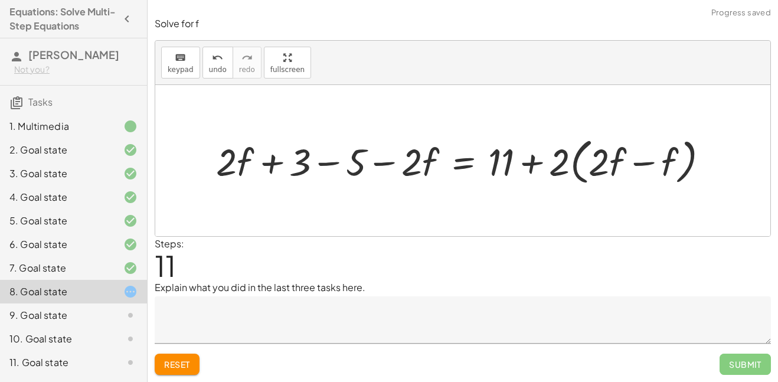
click at [650, 165] on div at bounding box center [467, 161] width 514 height 56
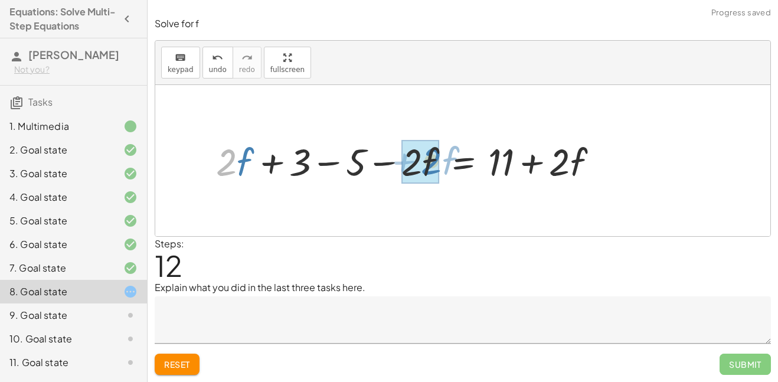
drag, startPoint x: 223, startPoint y: 162, endPoint x: 429, endPoint y: 161, distance: 205.5
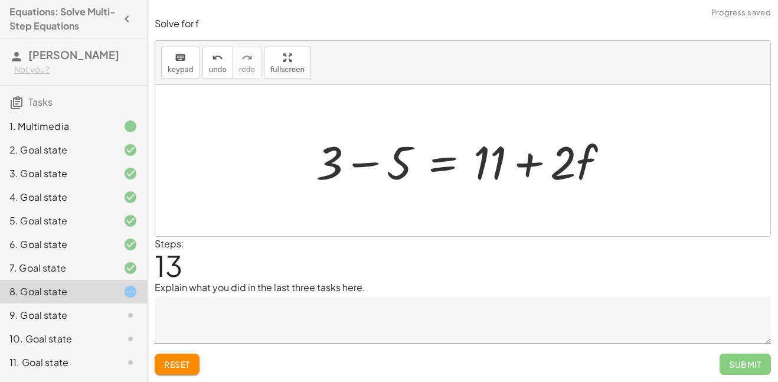
click at [373, 165] on div at bounding box center [467, 160] width 314 height 61
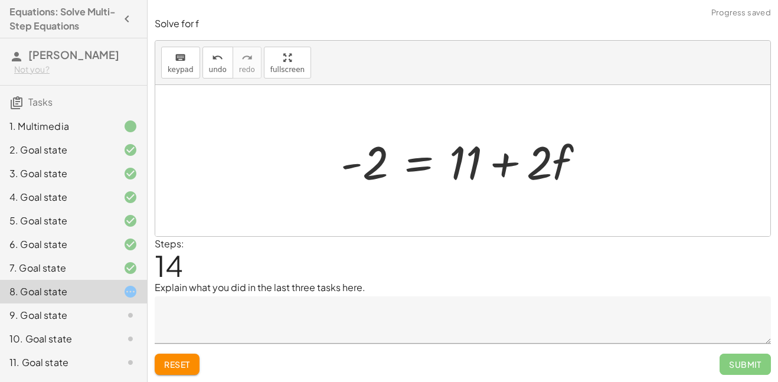
click at [509, 167] on div at bounding box center [467, 160] width 265 height 61
drag, startPoint x: 456, startPoint y: 160, endPoint x: 335, endPoint y: 161, distance: 121.6
click at [335, 161] on div at bounding box center [467, 160] width 265 height 61
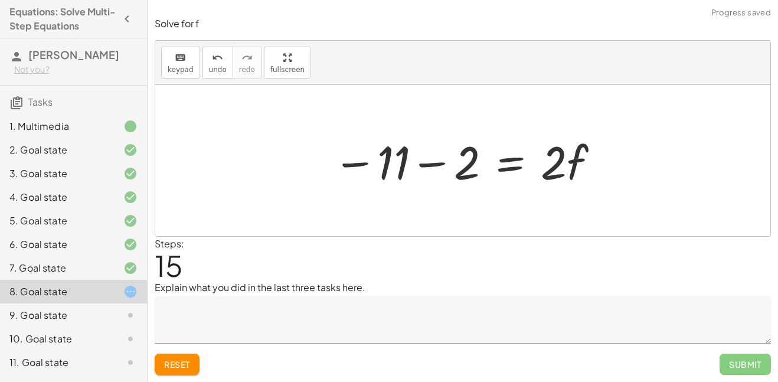
click at [443, 164] on div at bounding box center [467, 160] width 280 height 61
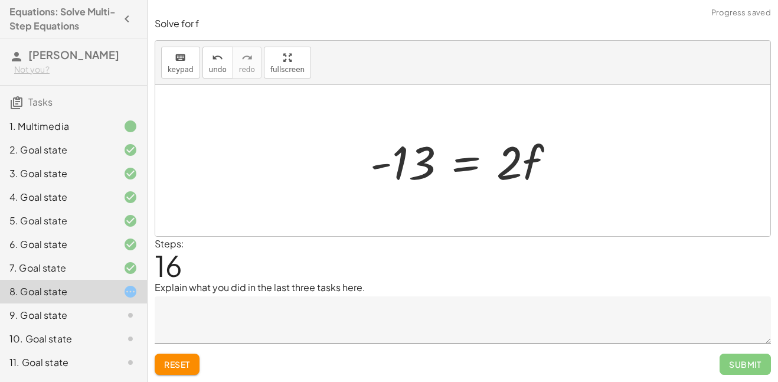
click at [564, 173] on div at bounding box center [467, 160] width 206 height 61
drag, startPoint x: 517, startPoint y: 162, endPoint x: 423, endPoint y: 195, distance: 99.5
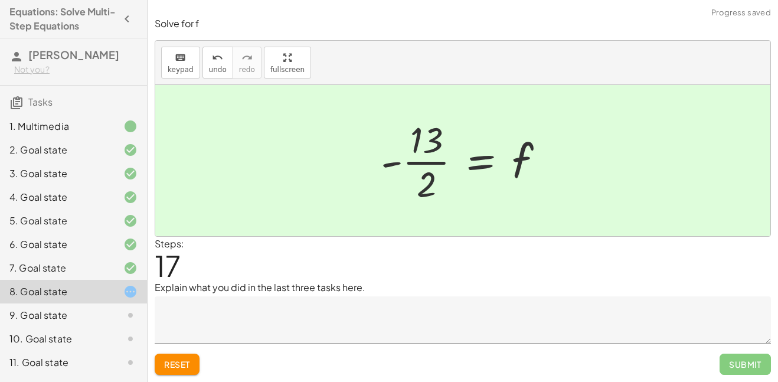
click at [479, 168] on div at bounding box center [467, 160] width 185 height 91
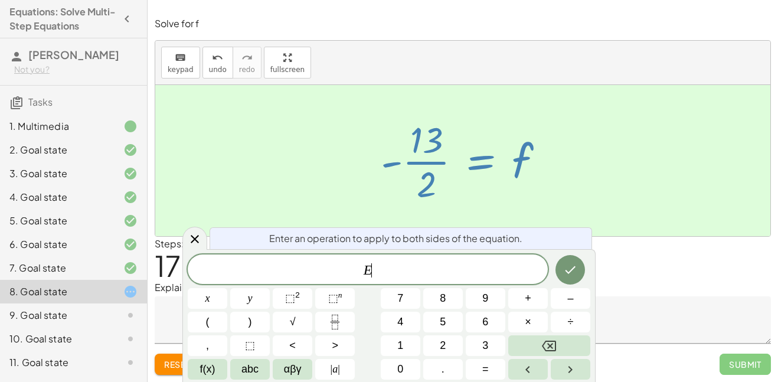
click at [532, 217] on div at bounding box center [462, 160] width 615 height 151
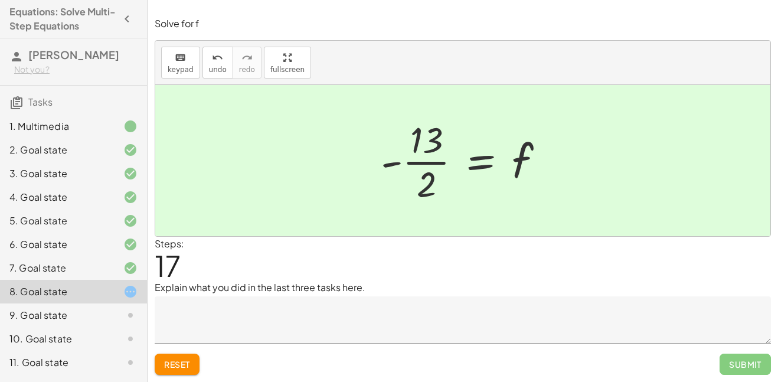
click at [478, 166] on div at bounding box center [467, 160] width 185 height 91
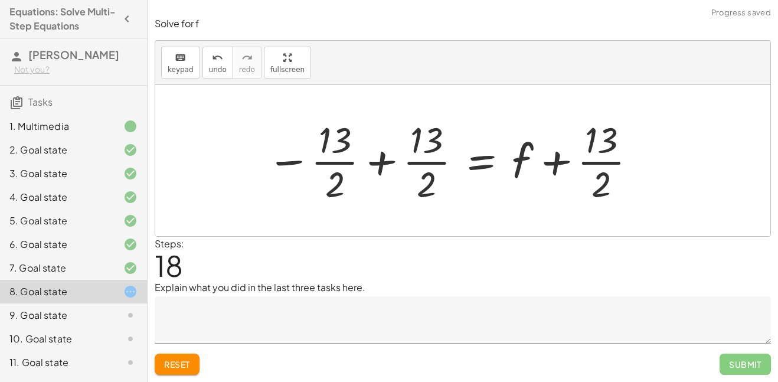
click at [387, 162] on div at bounding box center [452, 160] width 383 height 91
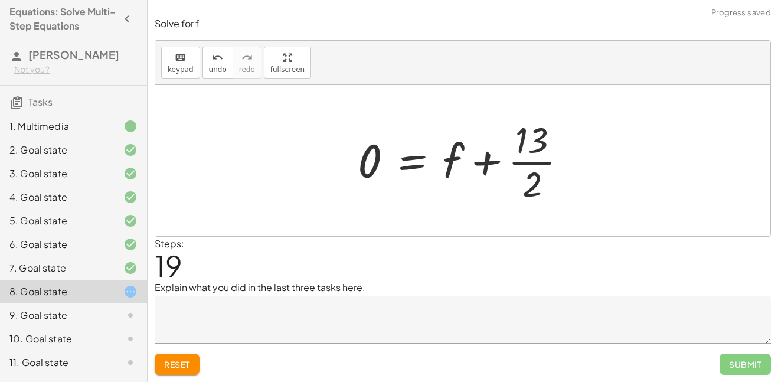
click at [487, 165] on div at bounding box center [467, 160] width 231 height 91
click at [416, 156] on div at bounding box center [467, 160] width 231 height 91
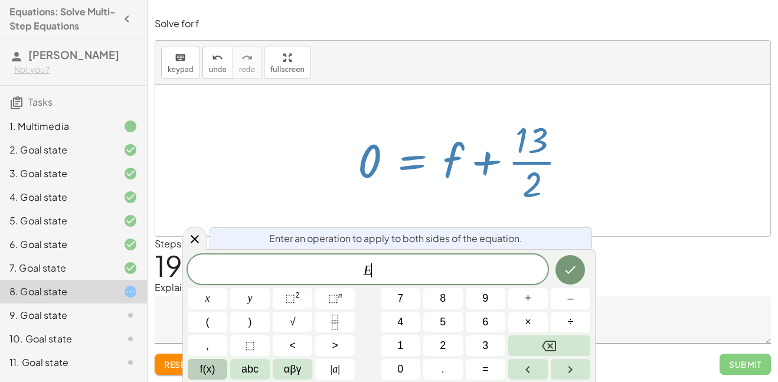
click at [223, 368] on button "f(x)" at bounding box center [208, 369] width 40 height 21
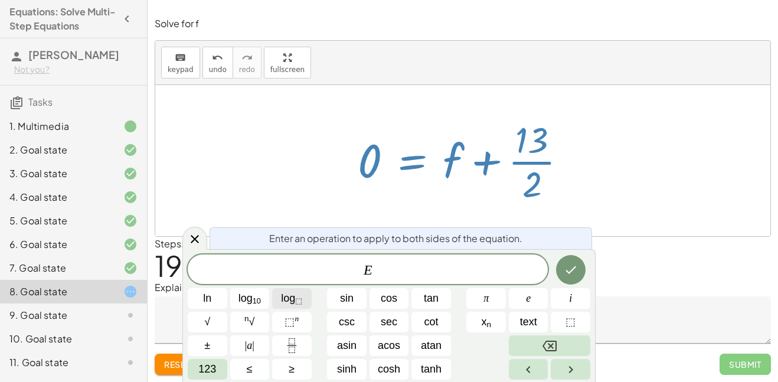
click at [276, 296] on button "log ⬚" at bounding box center [292, 298] width 40 height 21
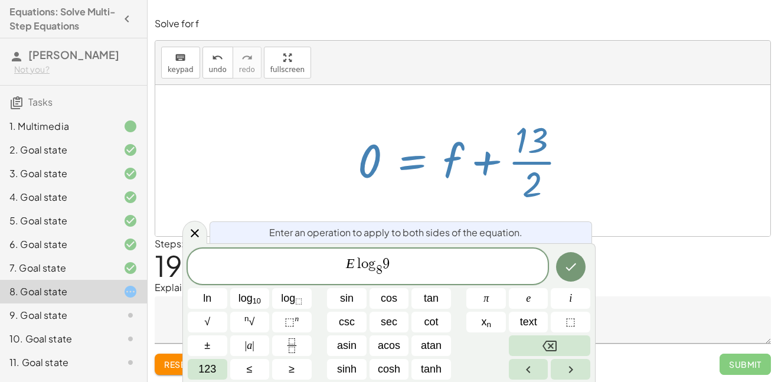
click at [586, 272] on div at bounding box center [571, 267] width 40 height 37
click at [574, 272] on icon "Done" at bounding box center [571, 267] width 14 height 14
click at [570, 266] on icon "Done" at bounding box center [571, 267] width 14 height 14
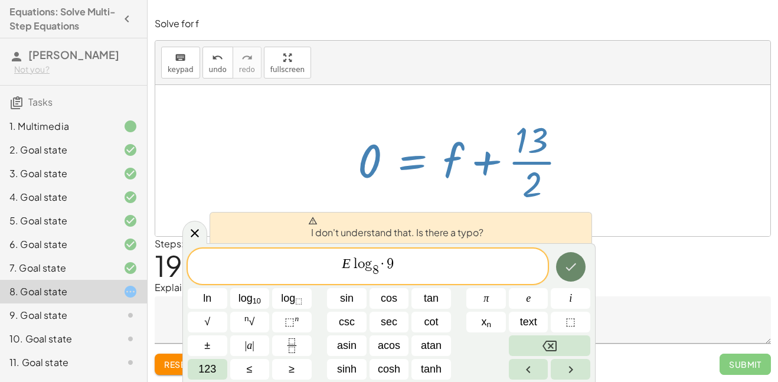
click at [570, 266] on icon "Done" at bounding box center [571, 267] width 14 height 14
click at [396, 309] on div "E l o g 1 0 ​ ​ ln log 10 log ⬚ sin cos tan π e i √ n √ ⬚ n csc sec cot x n tex…" at bounding box center [389, 314] width 403 height 131
click at [396, 306] on span "cos" at bounding box center [389, 299] width 17 height 16
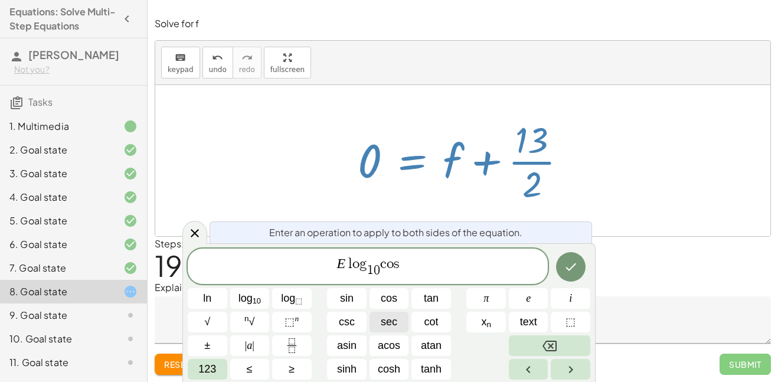
click at [390, 318] on span "sec" at bounding box center [389, 322] width 17 height 16
click at [353, 324] on span "csc" at bounding box center [347, 322] width 16 height 16
click at [563, 263] on button "Done" at bounding box center [571, 267] width 30 height 30
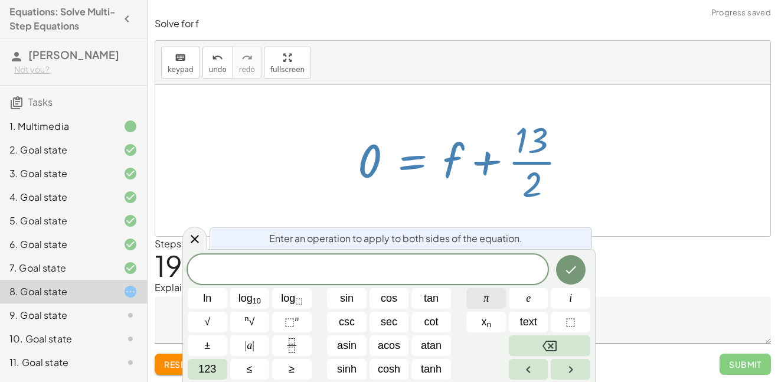
click at [500, 308] on button "π" at bounding box center [486, 298] width 40 height 21
click at [566, 275] on icon "Done" at bounding box center [571, 270] width 14 height 14
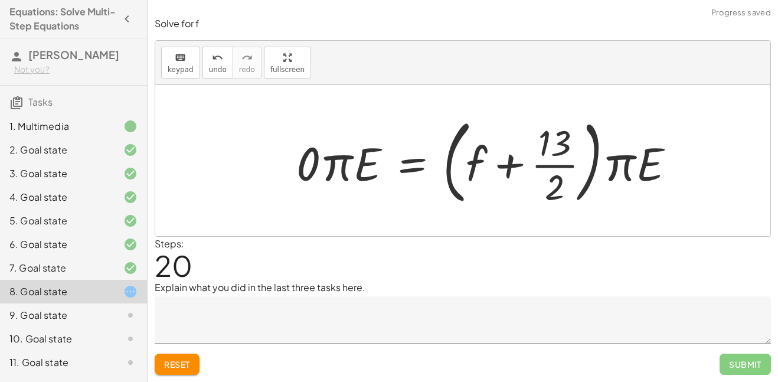
click at [357, 172] on div at bounding box center [491, 161] width 400 height 98
drag, startPoint x: 360, startPoint y: 172, endPoint x: 288, endPoint y: 165, distance: 72.4
click at [288, 165] on div "+ · · 1 · 3 · ( + · 6 · f + 9 ) − 5 = + 3 + · 4 · ( + f + 2 ) + · · 1 · 3 · 6 ·…" at bounding box center [486, 161] width 415 height 104
click at [357, 166] on div at bounding box center [491, 161] width 400 height 98
click at [354, 167] on div at bounding box center [521, 161] width 339 height 98
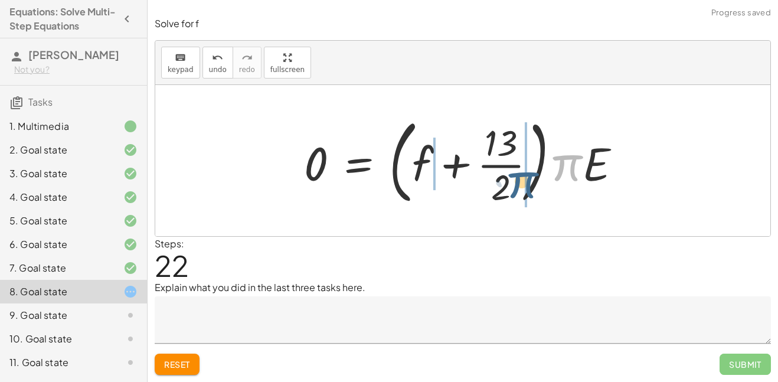
drag, startPoint x: 575, startPoint y: 168, endPoint x: 519, endPoint y: 184, distance: 58.3
click at [519, 184] on div at bounding box center [467, 161] width 339 height 98
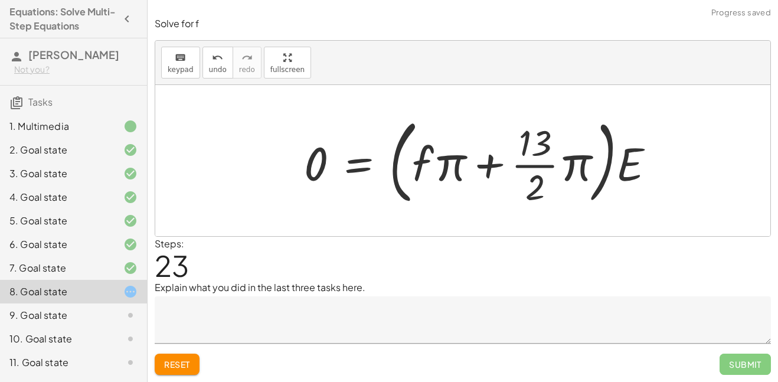
click at [449, 167] on div at bounding box center [484, 161] width 373 height 98
click at [500, 164] on div at bounding box center [484, 161] width 373 height 98
drag, startPoint x: 570, startPoint y: 159, endPoint x: 530, endPoint y: 144, distance: 43.5
click at [530, 144] on div at bounding box center [484, 161] width 373 height 98
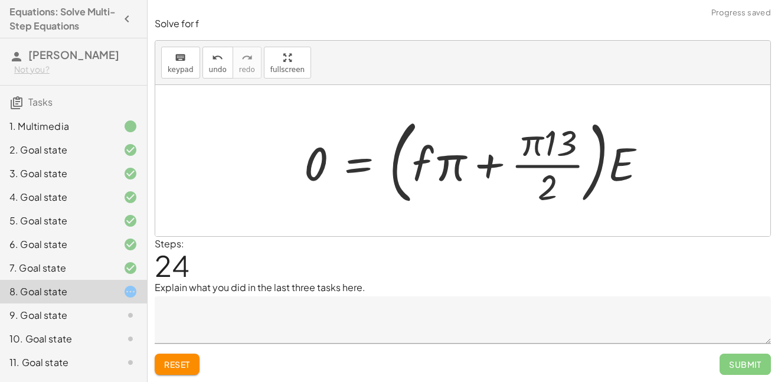
click at [556, 146] on div at bounding box center [480, 161] width 364 height 98
click at [545, 147] on div at bounding box center [480, 161] width 364 height 98
drag, startPoint x: 536, startPoint y: 150, endPoint x: 582, endPoint y: 148, distance: 46.1
click at [582, 148] on div at bounding box center [480, 161] width 364 height 98
click at [551, 145] on div at bounding box center [480, 161] width 364 height 98
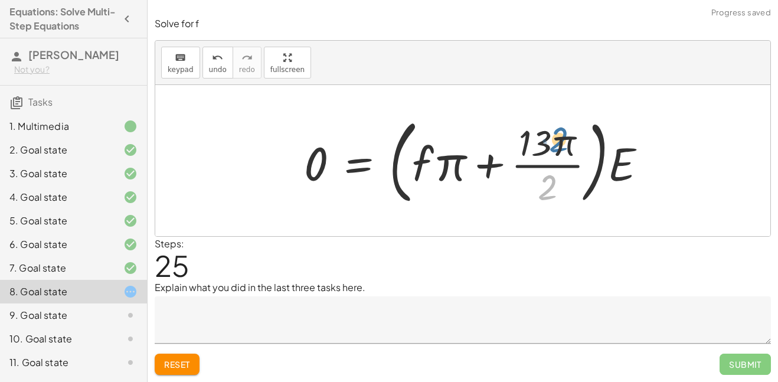
drag, startPoint x: 549, startPoint y: 187, endPoint x: 560, endPoint y: 138, distance: 50.3
click at [560, 138] on div at bounding box center [480, 161] width 364 height 98
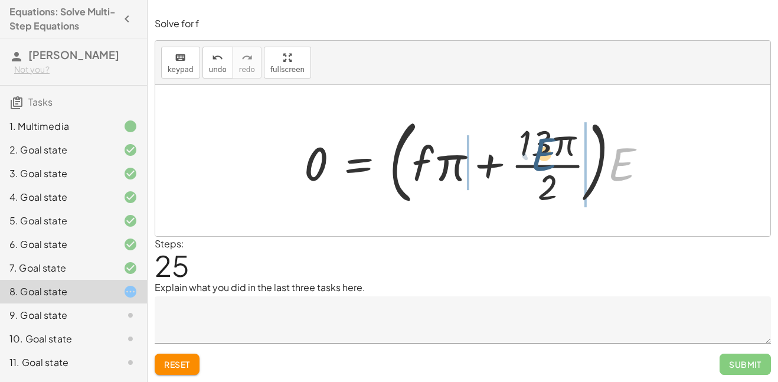
drag, startPoint x: 619, startPoint y: 159, endPoint x: 539, endPoint y: 148, distance: 81.0
click at [539, 148] on div at bounding box center [480, 161] width 364 height 98
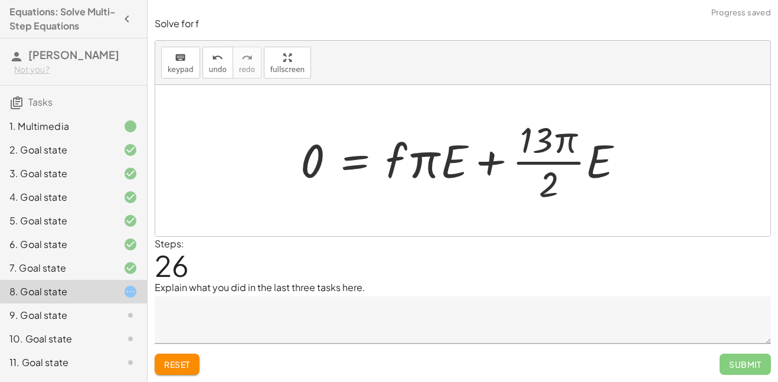
click at [441, 165] on div at bounding box center [467, 160] width 345 height 91
click at [435, 165] on div at bounding box center [467, 160] width 345 height 91
click at [192, 354] on button "Reset" at bounding box center [177, 364] width 45 height 21
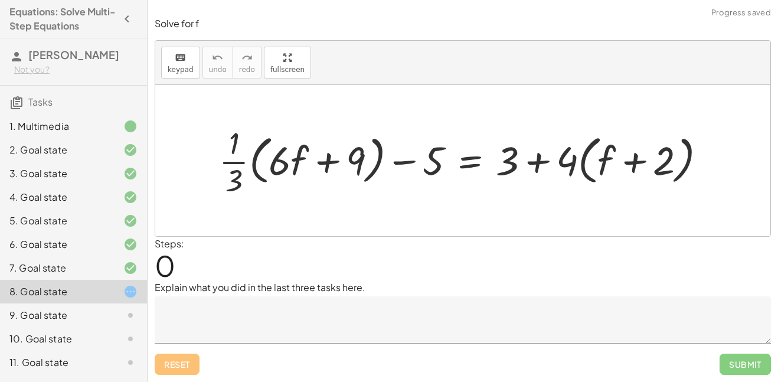
click at [475, 156] on div at bounding box center [467, 161] width 508 height 78
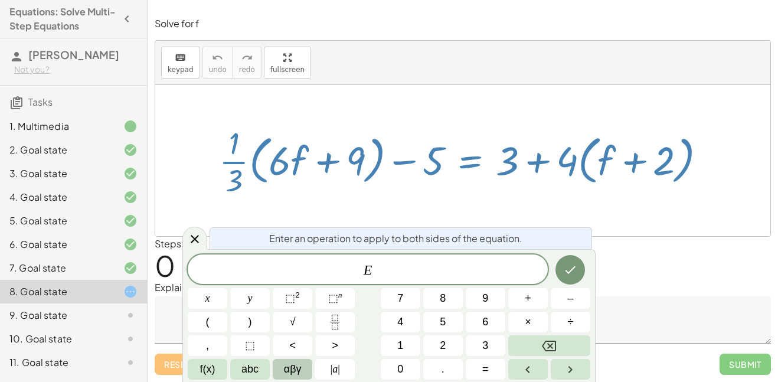
click at [301, 373] on button "αβγ" at bounding box center [293, 369] width 40 height 21
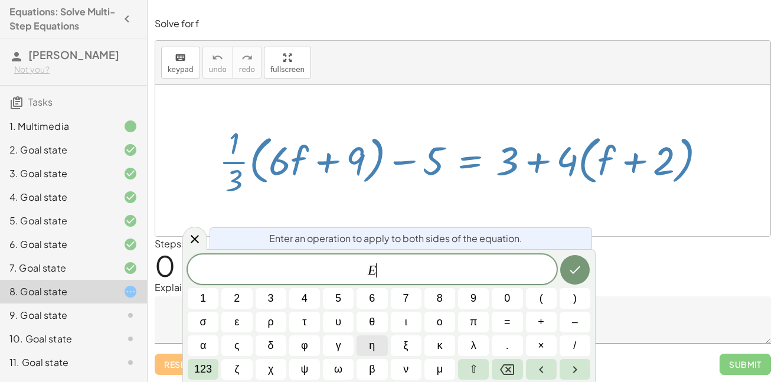
click at [376, 351] on button "η" at bounding box center [372, 345] width 31 height 21
click at [569, 275] on icon "Done" at bounding box center [575, 270] width 14 height 14
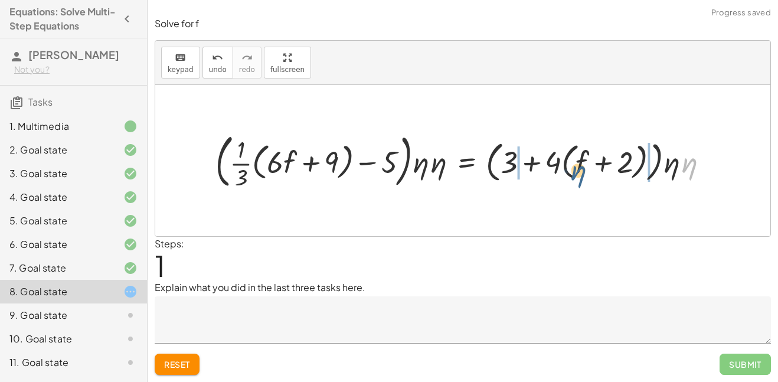
drag, startPoint x: 688, startPoint y: 168, endPoint x: 573, endPoint y: 175, distance: 114.8
click at [573, 175] on div at bounding box center [467, 161] width 515 height 64
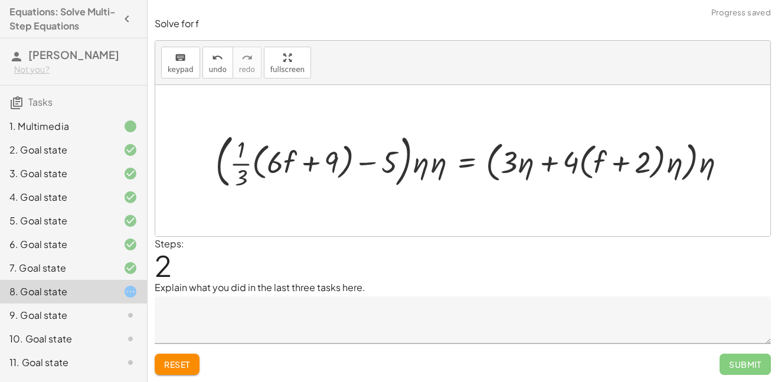
click at [523, 167] on div at bounding box center [476, 161] width 533 height 64
drag, startPoint x: 706, startPoint y: 169, endPoint x: 599, endPoint y: 170, distance: 106.9
click at [599, 170] on div at bounding box center [476, 161] width 533 height 64
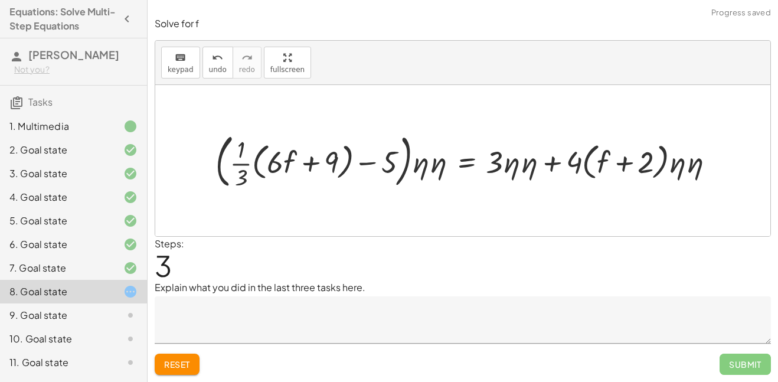
click at [532, 168] on div at bounding box center [470, 161] width 521 height 64
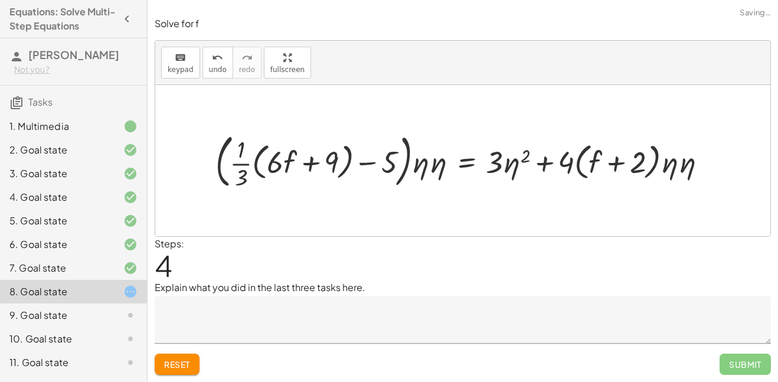
click at [686, 167] on div at bounding box center [467, 161] width 514 height 64
drag, startPoint x: 572, startPoint y: 167, endPoint x: 599, endPoint y: 162, distance: 27.6
click at [599, 162] on div at bounding box center [462, 161] width 505 height 64
click at [618, 164] on div at bounding box center [463, 161] width 507 height 64
drag, startPoint x: 645, startPoint y: 164, endPoint x: 595, endPoint y: 166, distance: 50.2
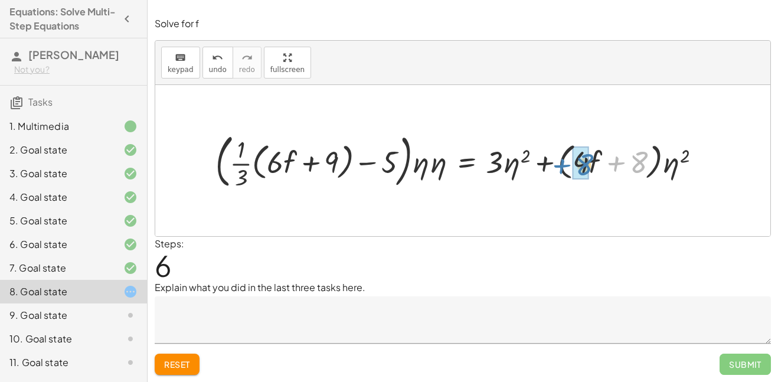
click at [595, 166] on div at bounding box center [463, 161] width 507 height 64
drag, startPoint x: 563, startPoint y: 165, endPoint x: 592, endPoint y: 165, distance: 28.3
click at [592, 165] on div at bounding box center [462, 161] width 505 height 64
drag, startPoint x: 668, startPoint y: 167, endPoint x: 631, endPoint y: 168, distance: 37.2
click at [631, 168] on div at bounding box center [463, 161] width 507 height 64
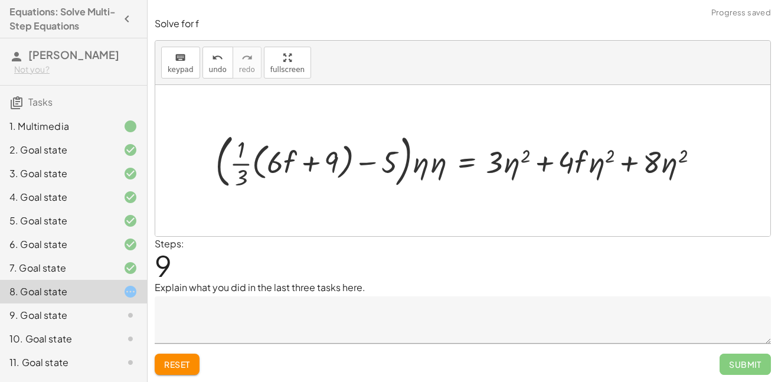
click at [545, 165] on div at bounding box center [462, 161] width 505 height 64
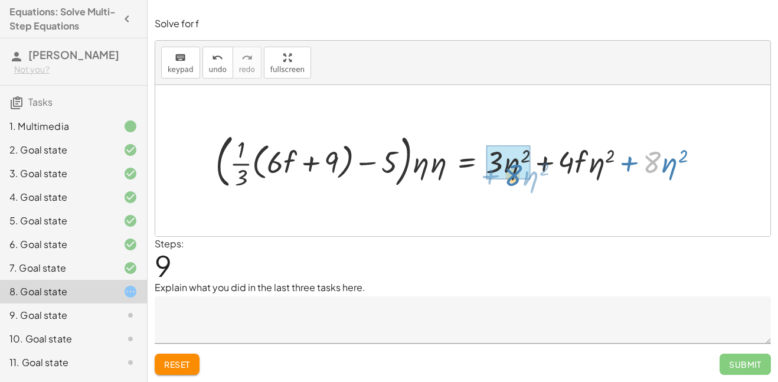
drag, startPoint x: 655, startPoint y: 168, endPoint x: 516, endPoint y: 181, distance: 140.0
click at [516, 181] on div at bounding box center [462, 161] width 505 height 64
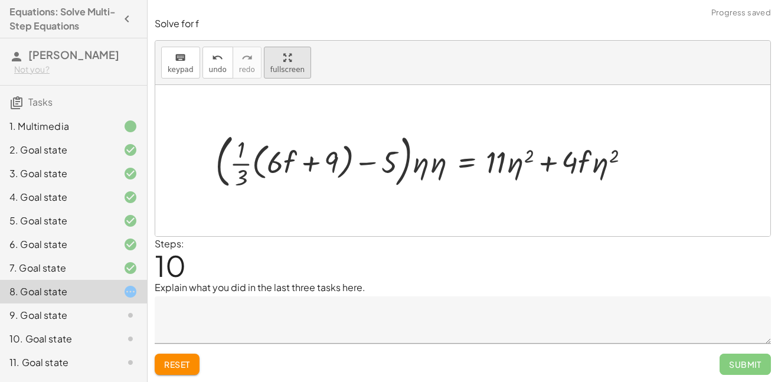
click at [323, 136] on div "keyboard keypad undo undo redo redo fullscreen + · · 1 · 3 · ( + · 6 · f + 9 ) …" at bounding box center [462, 138] width 615 height 195
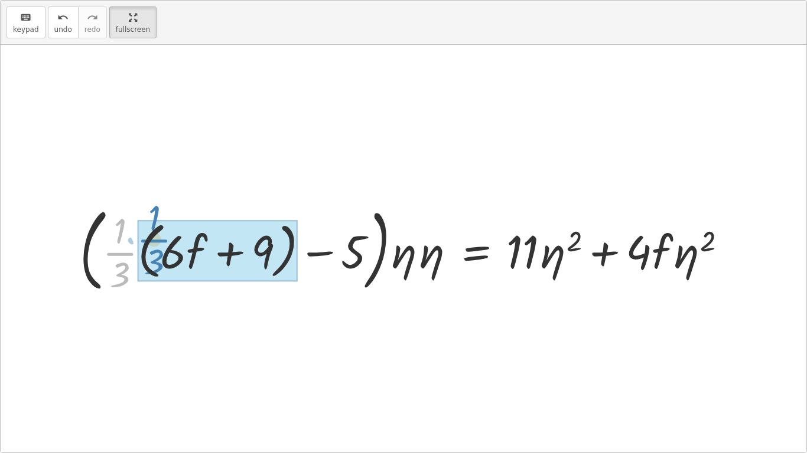
drag, startPoint x: 116, startPoint y: 256, endPoint x: 145, endPoint y: 240, distance: 33.3
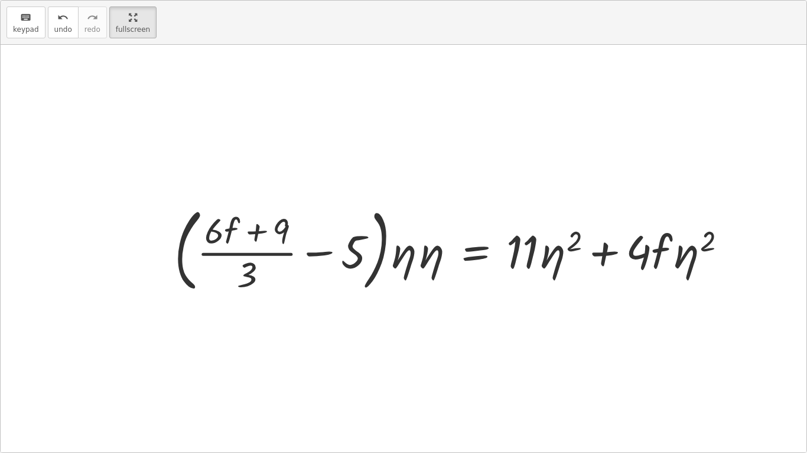
click at [325, 255] on div at bounding box center [454, 248] width 573 height 97
click at [410, 263] on div at bounding box center [454, 248] width 573 height 97
click at [404, 266] on div at bounding box center [454, 248] width 573 height 97
click at [426, 261] on div at bounding box center [454, 248] width 573 height 97
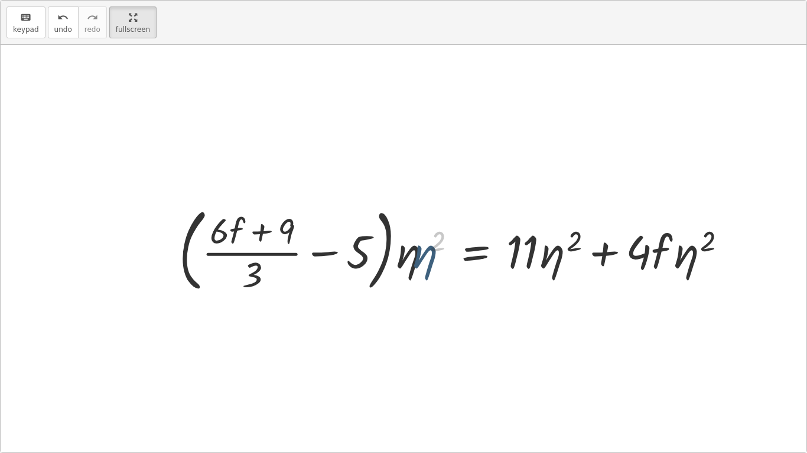
click at [425, 260] on div at bounding box center [461, 248] width 561 height 97
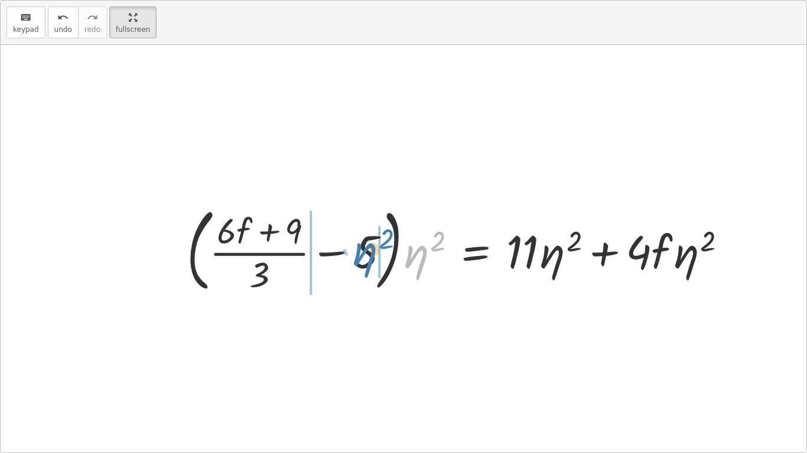
drag, startPoint x: 425, startPoint y: 260, endPoint x: 371, endPoint y: 258, distance: 53.2
click at [371, 258] on div at bounding box center [461, 248] width 561 height 97
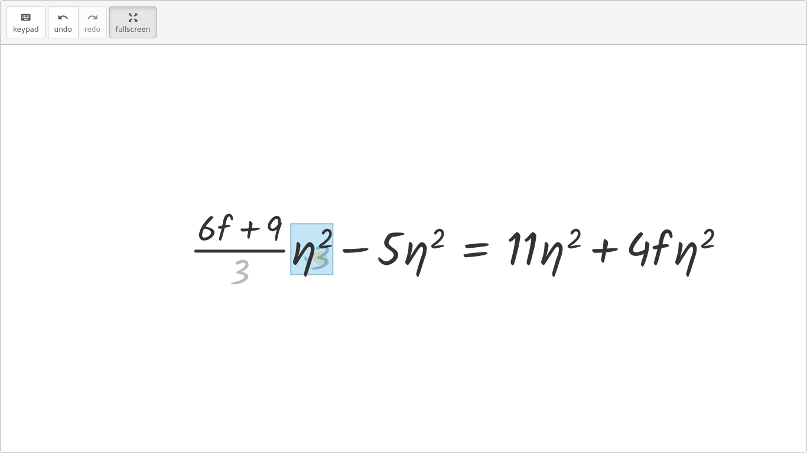
drag, startPoint x: 246, startPoint y: 273, endPoint x: 324, endPoint y: 259, distance: 79.1
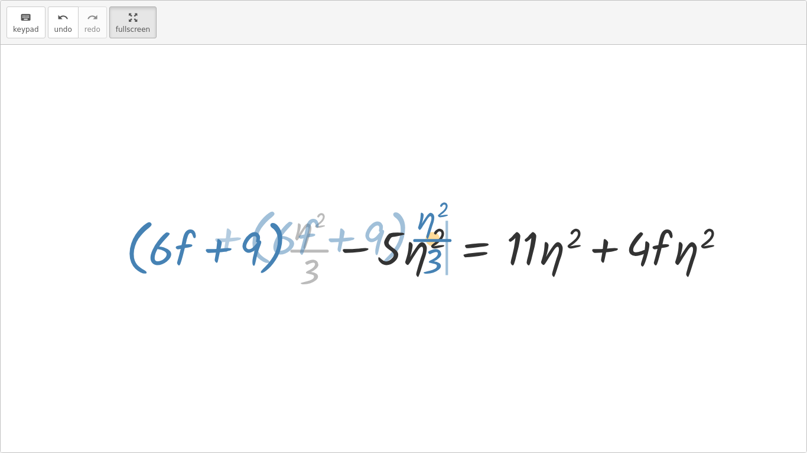
drag, startPoint x: 301, startPoint y: 252, endPoint x: 378, endPoint y: 223, distance: 82.2
click at [424, 245] on div at bounding box center [431, 249] width 622 height 90
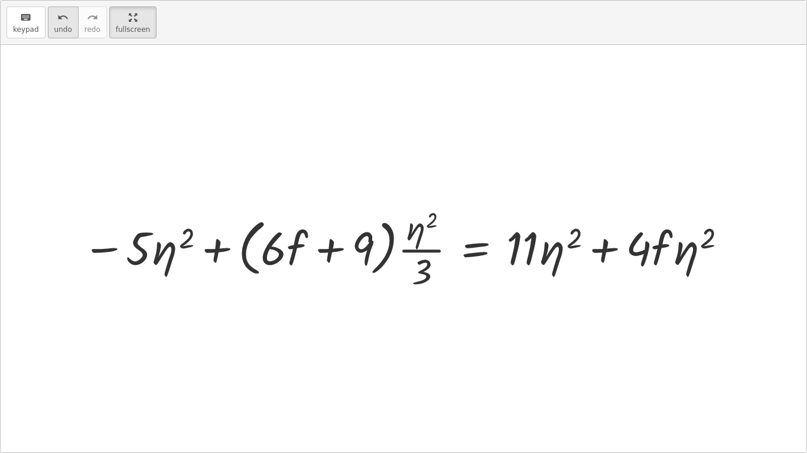
click at [67, 32] on span "undo" at bounding box center [63, 29] width 18 height 8
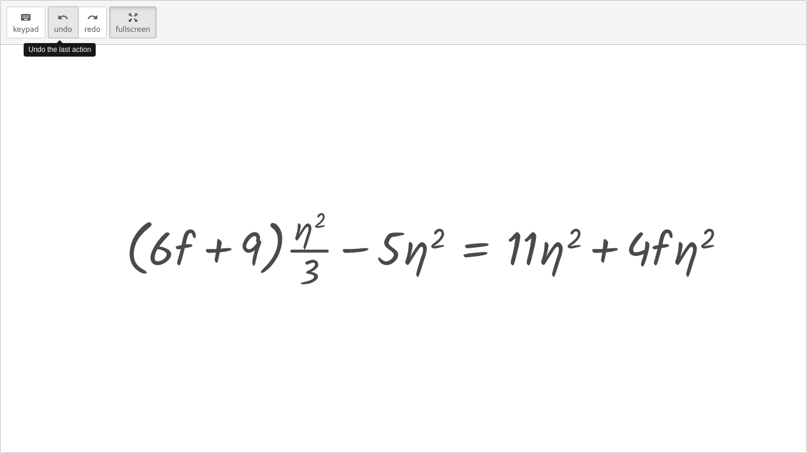
click at [57, 21] on icon "undo" at bounding box center [62, 18] width 11 height 14
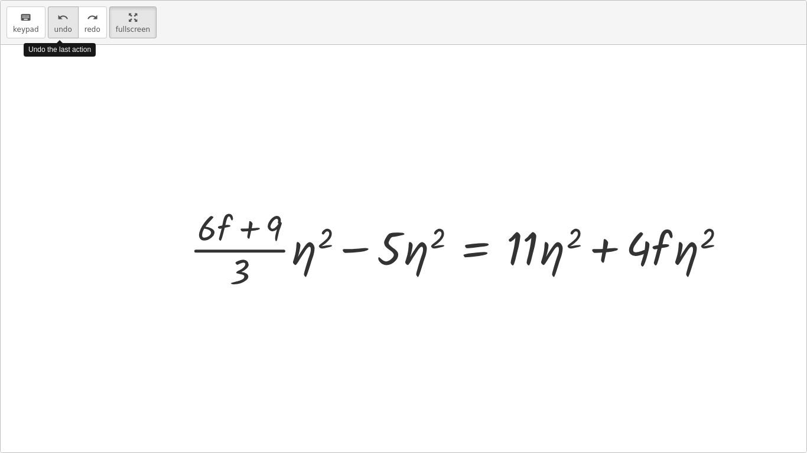
click at [63, 28] on span "undo" at bounding box center [63, 29] width 18 height 8
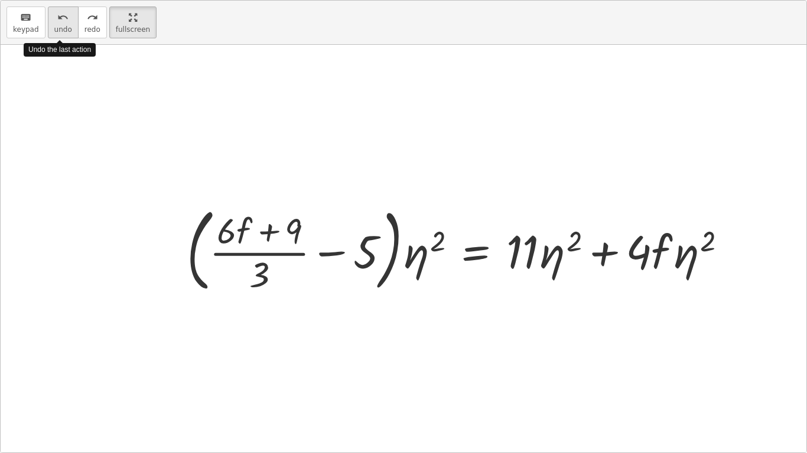
click at [63, 28] on span "undo" at bounding box center [63, 29] width 18 height 8
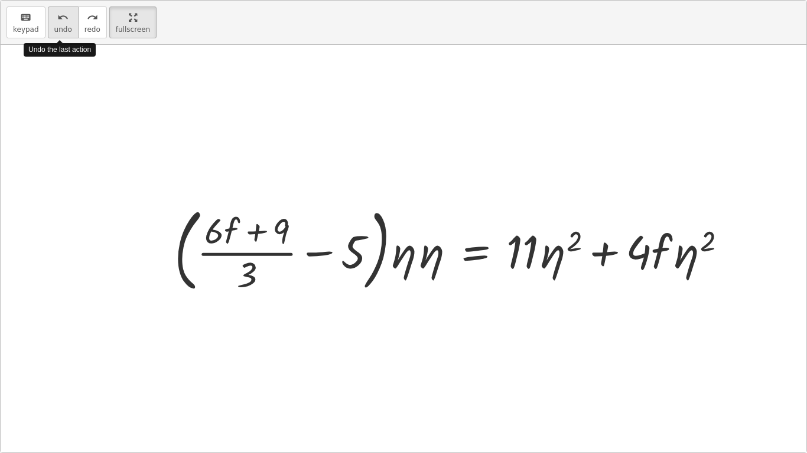
click at [63, 28] on span "undo" at bounding box center [63, 29] width 18 height 8
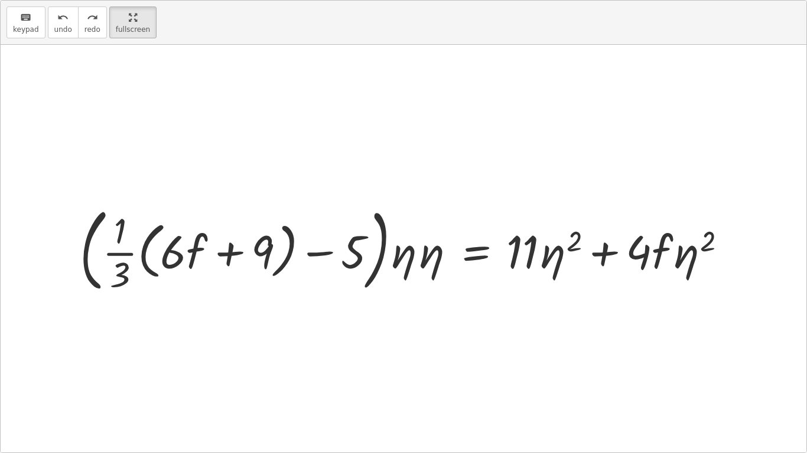
click at [426, 262] on div at bounding box center [408, 248] width 668 height 97
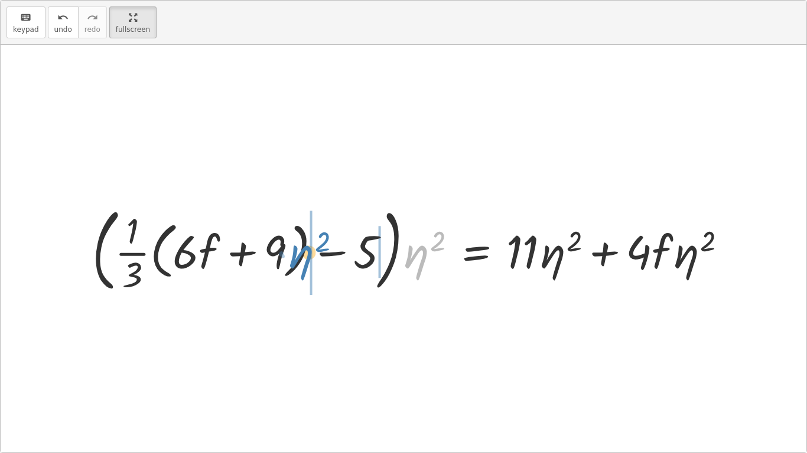
drag, startPoint x: 419, startPoint y: 263, endPoint x: 304, endPoint y: 264, distance: 114.6
click at [304, 264] on div at bounding box center [413, 248] width 655 height 97
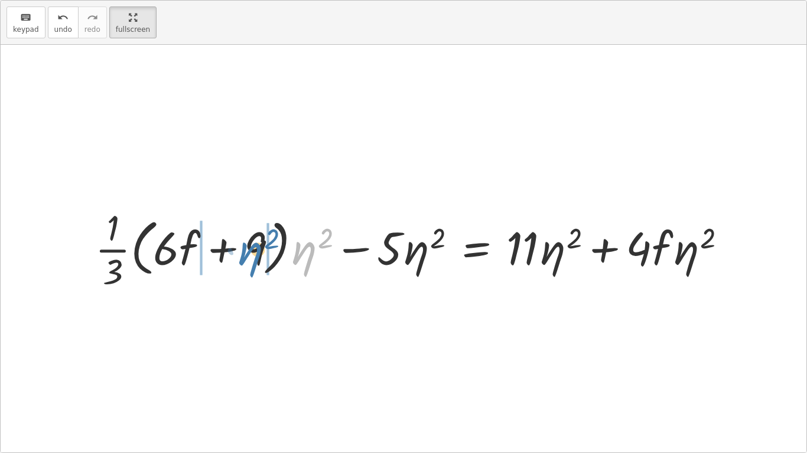
drag, startPoint x: 301, startPoint y: 260, endPoint x: 245, endPoint y: 261, distance: 55.5
click at [245, 261] on div at bounding box center [415, 249] width 652 height 90
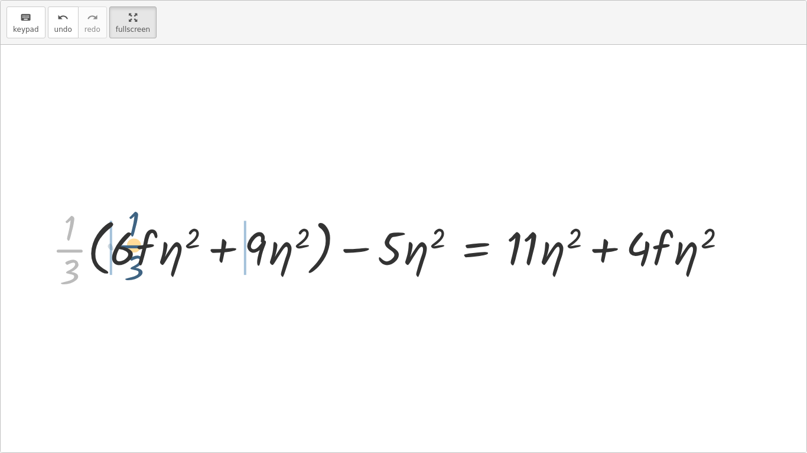
drag, startPoint x: 70, startPoint y: 250, endPoint x: 136, endPoint y: 246, distance: 66.9
click at [136, 246] on div at bounding box center [394, 249] width 696 height 90
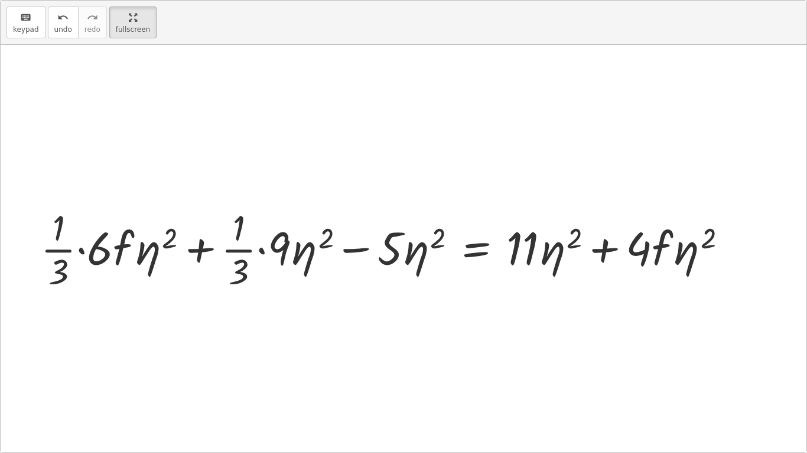
click at [264, 249] on div at bounding box center [388, 249] width 707 height 90
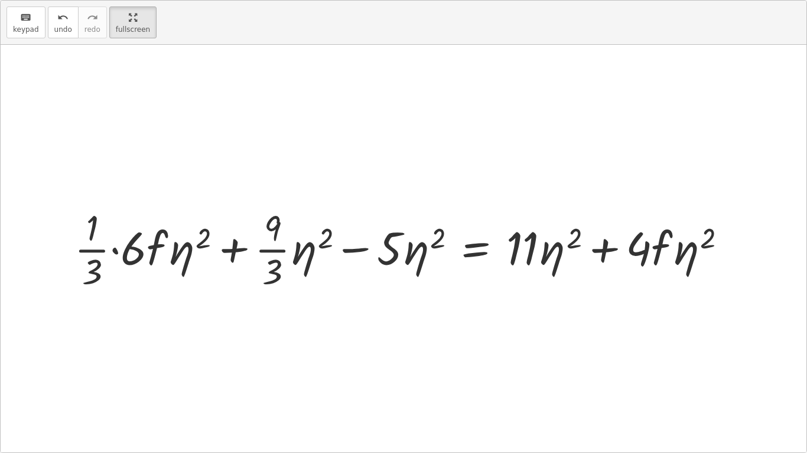
click at [114, 250] on div at bounding box center [404, 249] width 673 height 90
click at [278, 252] on div at bounding box center [424, 249] width 636 height 90
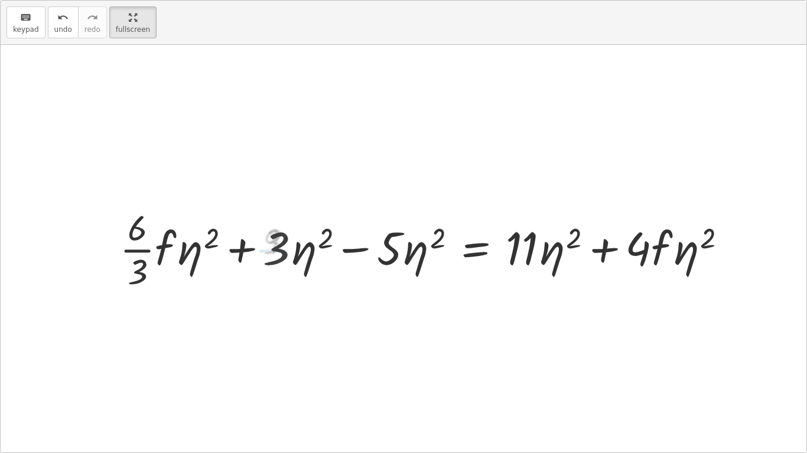
click at [142, 251] on div at bounding box center [428, 249] width 628 height 90
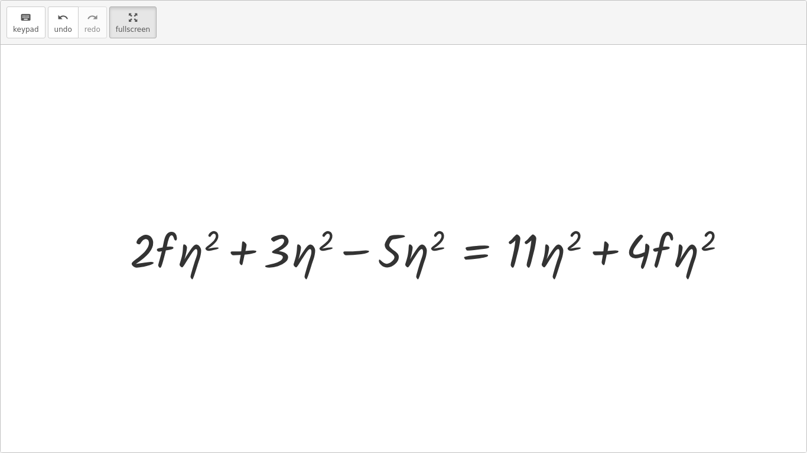
click at [353, 249] on div at bounding box center [433, 249] width 618 height 60
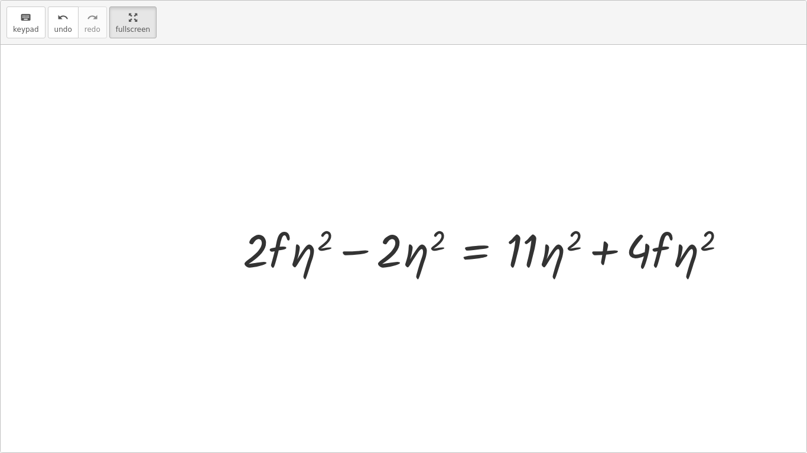
click at [357, 253] on div at bounding box center [489, 249] width 505 height 60
drag, startPoint x: 388, startPoint y: 253, endPoint x: 390, endPoint y: 246, distance: 6.9
click at [390, 246] on div at bounding box center [489, 249] width 505 height 60
click at [466, 251] on div at bounding box center [489, 249] width 505 height 60
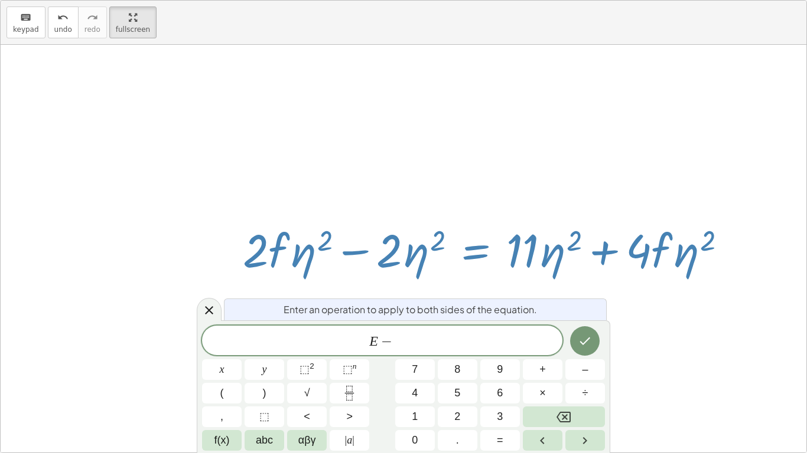
scroll to position [2, 0]
click at [301, 381] on span "αβγ" at bounding box center [307, 441] width 18 height 16
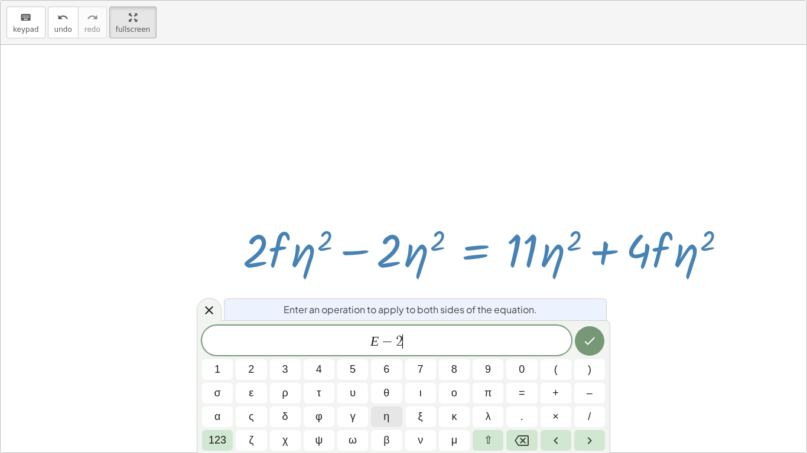
click at [391, 381] on button "η" at bounding box center [386, 417] width 31 height 21
click at [215, 381] on span "123" at bounding box center [217, 441] width 18 height 16
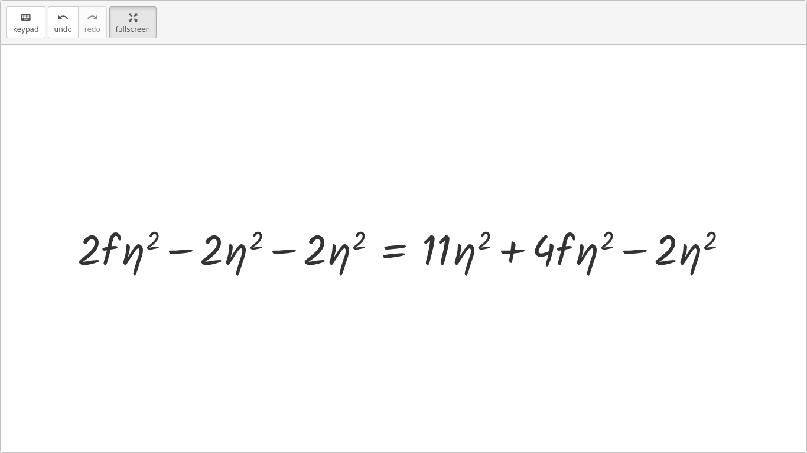
click at [737, 249] on div at bounding box center [407, 249] width 672 height 56
click at [628, 253] on div at bounding box center [407, 249] width 672 height 56
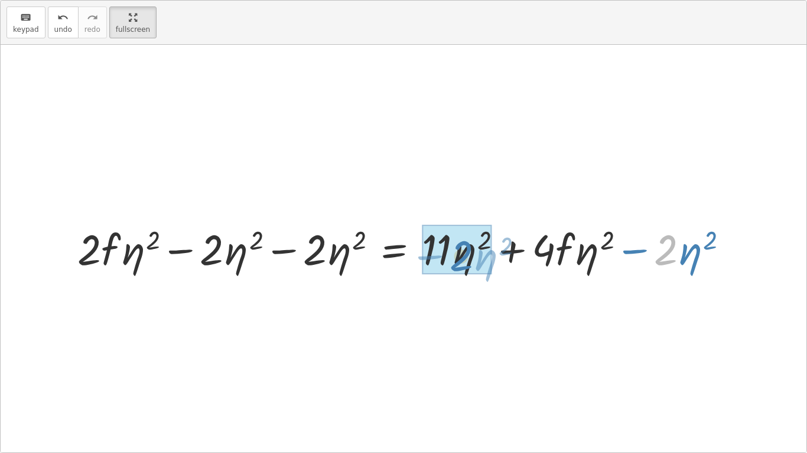
drag, startPoint x: 659, startPoint y: 255, endPoint x: 453, endPoint y: 261, distance: 206.2
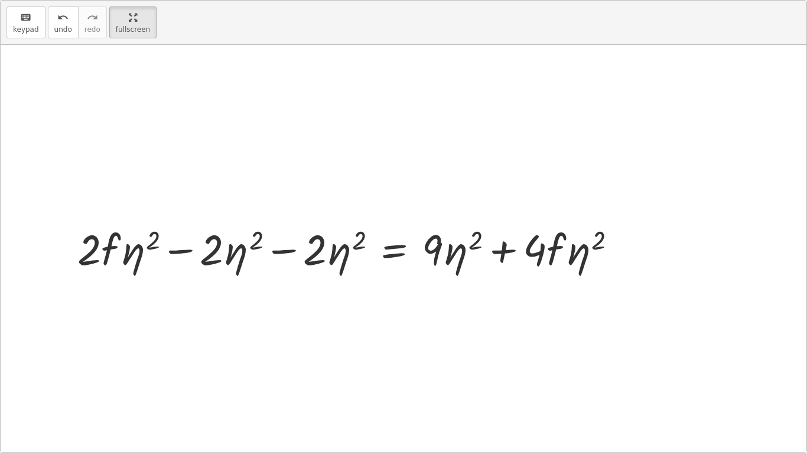
click at [289, 250] on div at bounding box center [351, 249] width 560 height 56
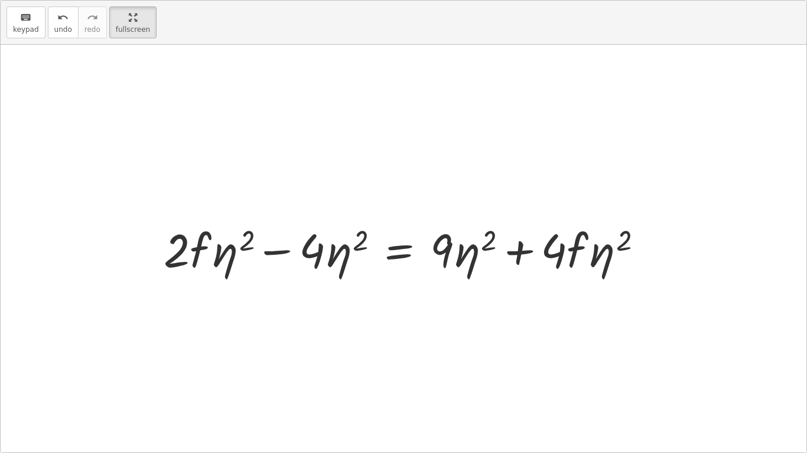
click at [405, 255] on div at bounding box center [408, 248] width 500 height 61
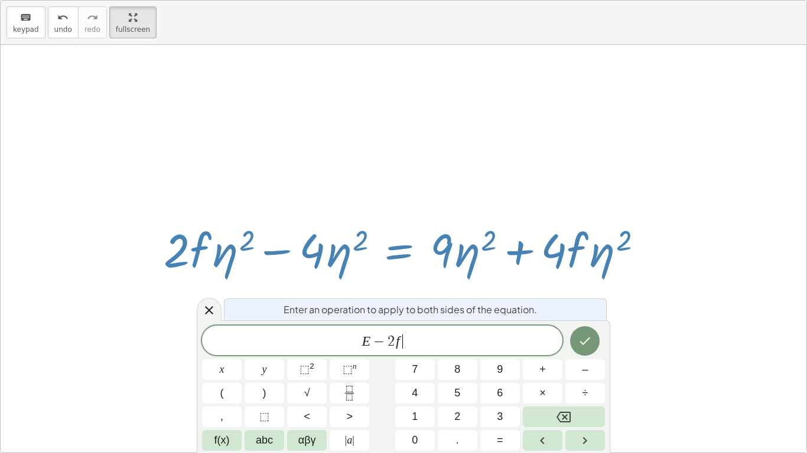
scroll to position [5, 0]
click at [306, 381] on button "αβγ" at bounding box center [307, 440] width 40 height 21
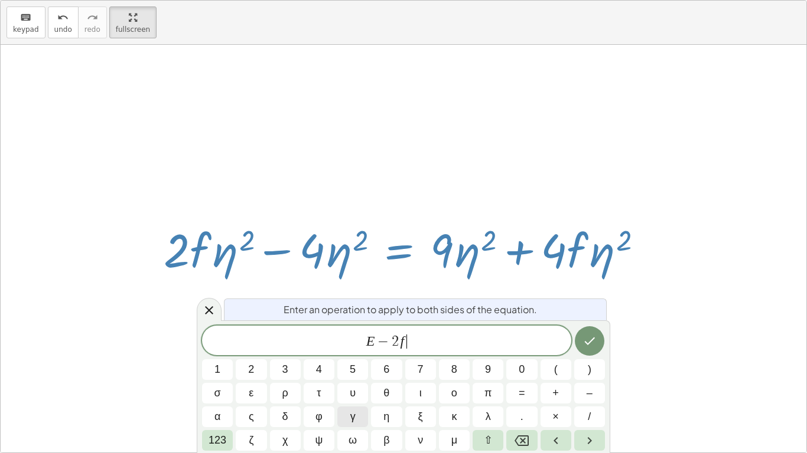
click at [315, 381] on span "ψ" at bounding box center [319, 441] width 8 height 16
click at [377, 381] on button "η" at bounding box center [386, 417] width 31 height 21
click at [385, 381] on span "η" at bounding box center [386, 417] width 6 height 16
click at [216, 381] on span "123" at bounding box center [217, 441] width 18 height 16
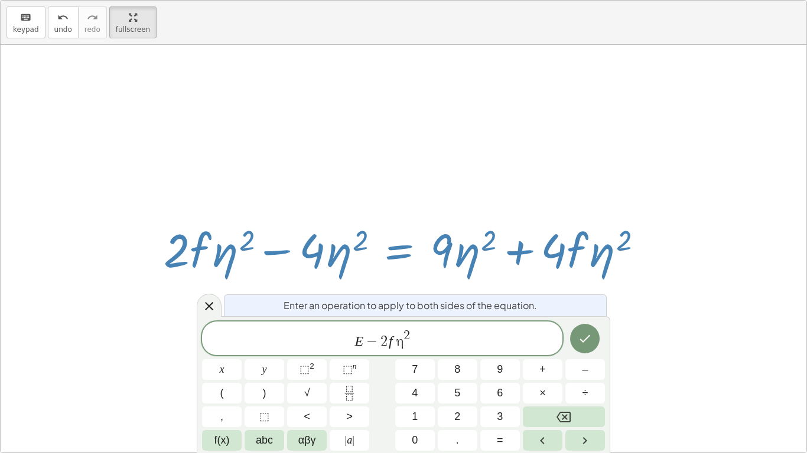
click at [601, 335] on div at bounding box center [585, 339] width 40 height 35
click at [591, 338] on icon "Done" at bounding box center [584, 339] width 14 height 14
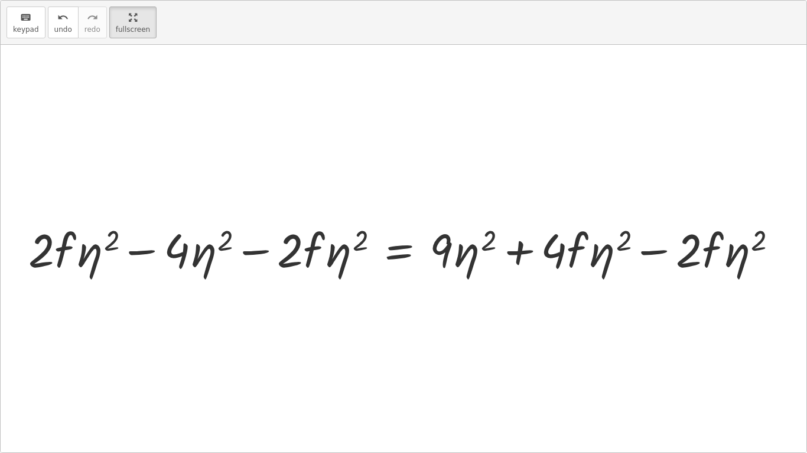
click at [266, 252] on div at bounding box center [407, 248] width 771 height 61
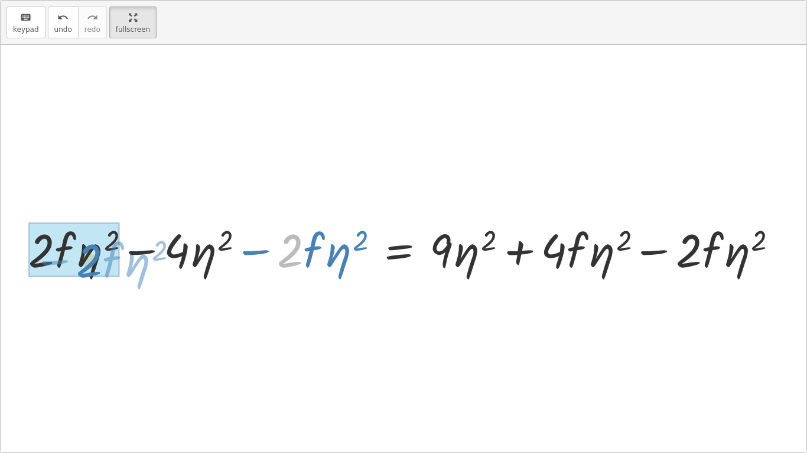
drag, startPoint x: 295, startPoint y: 255, endPoint x: 89, endPoint y: 265, distance: 206.3
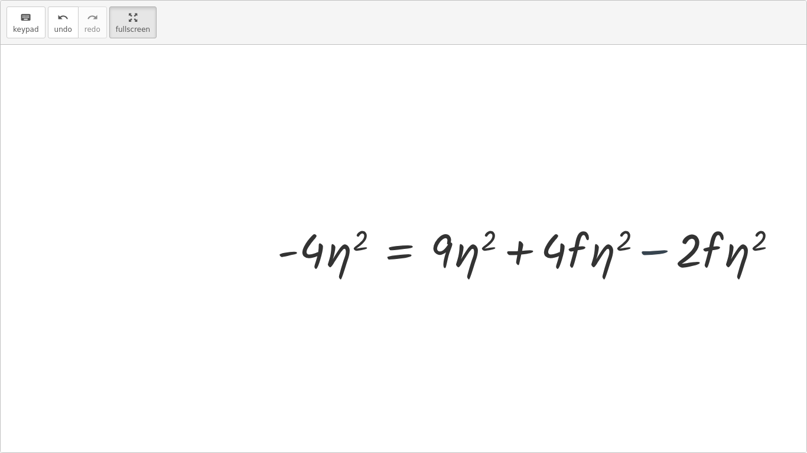
click at [671, 256] on div at bounding box center [532, 248] width 522 height 61
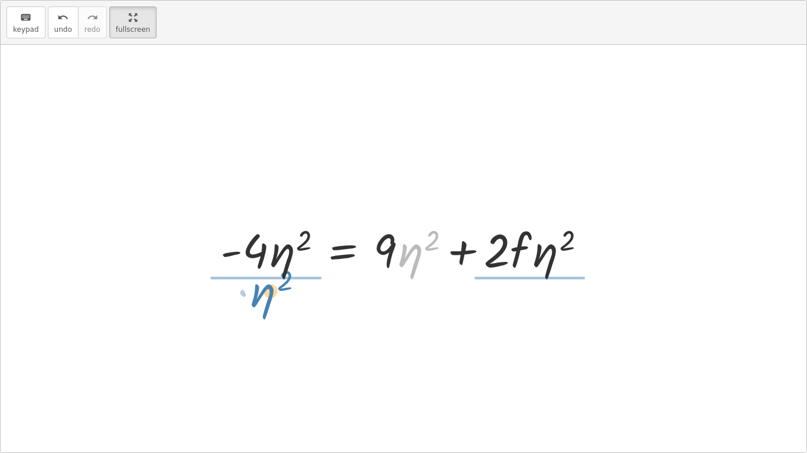
drag, startPoint x: 402, startPoint y: 254, endPoint x: 253, endPoint y: 294, distance: 154.1
click at [253, 294] on div "+ · · 1 · 3 · ( + · 6 · f + 9 ) − 5 = + 3 + · 4 · ( + f + 2 ) · ( + · · 1 · 3 ·…" at bounding box center [403, 249] width 805 height 408
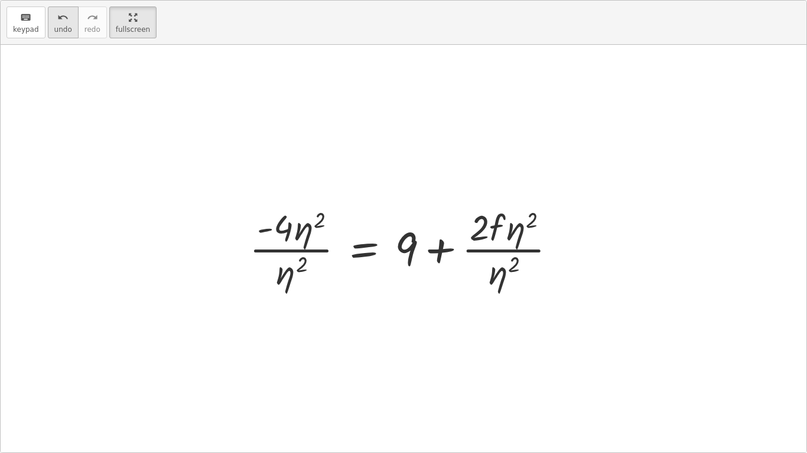
click at [55, 34] on button "undo undo" at bounding box center [63, 22] width 31 height 32
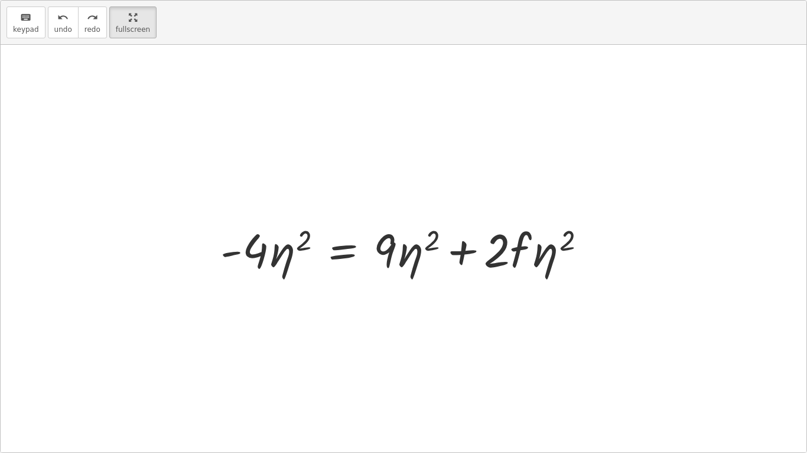
click at [348, 253] on div at bounding box center [407, 248] width 387 height 61
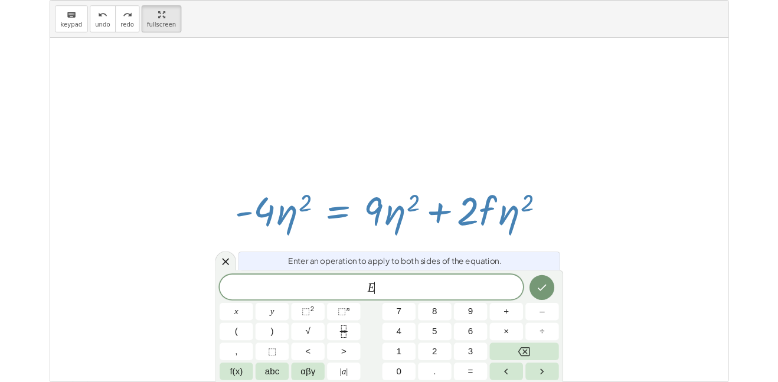
scroll to position [6, 0]
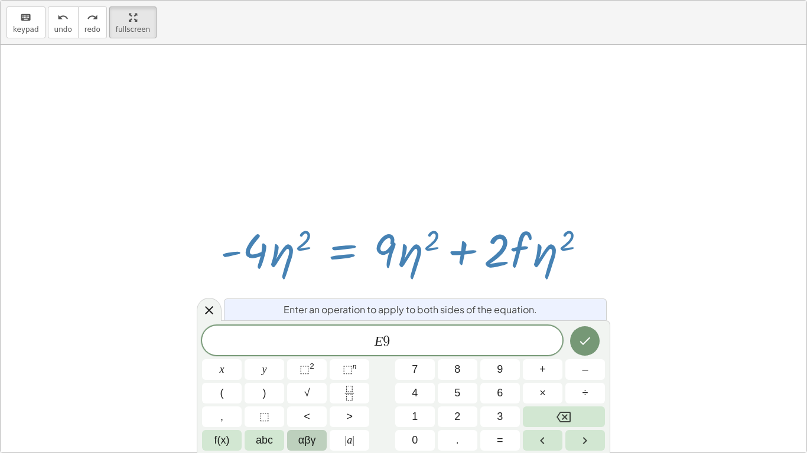
click at [300, 381] on span "αβγ" at bounding box center [307, 441] width 18 height 16
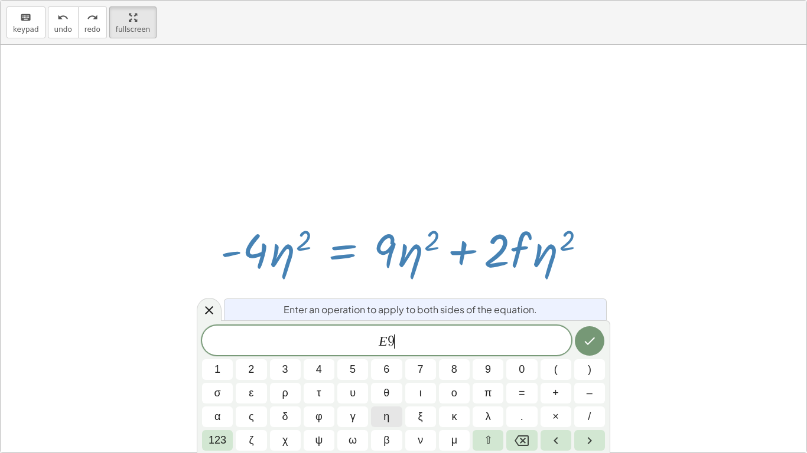
click at [388, 381] on span "η" at bounding box center [386, 417] width 6 height 16
click at [218, 381] on span "123" at bounding box center [217, 441] width 18 height 16
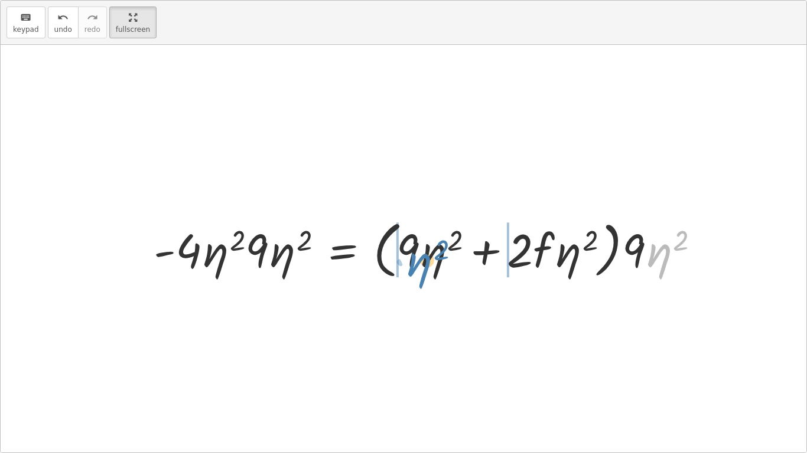
drag, startPoint x: 655, startPoint y: 256, endPoint x: 417, endPoint y: 263, distance: 238.1
click at [417, 263] on div at bounding box center [431, 249] width 567 height 68
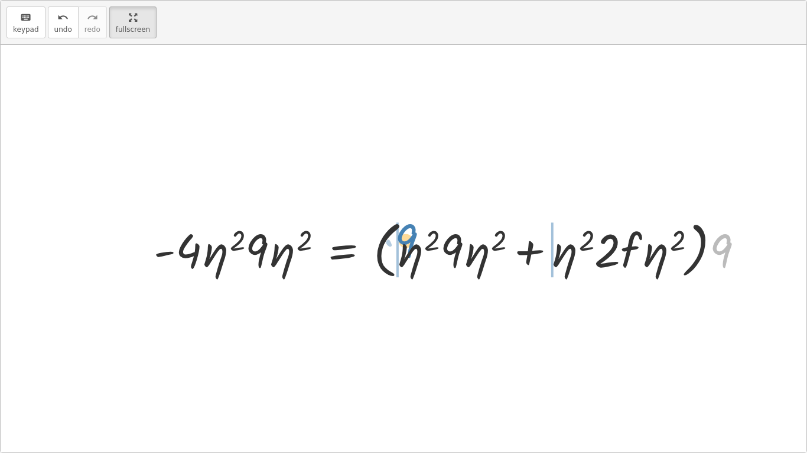
drag, startPoint x: 733, startPoint y: 244, endPoint x: 416, endPoint y: 234, distance: 316.6
click at [416, 234] on div at bounding box center [453, 249] width 611 height 68
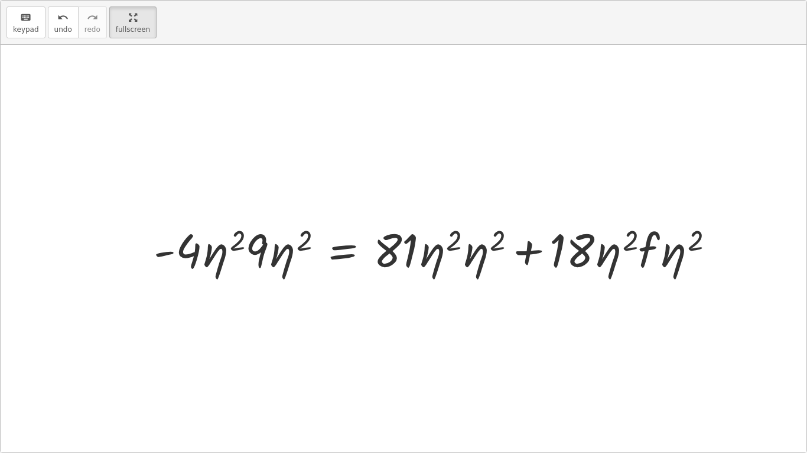
click at [468, 259] on div at bounding box center [439, 248] width 582 height 61
click at [478, 241] on div at bounding box center [438, 248] width 580 height 61
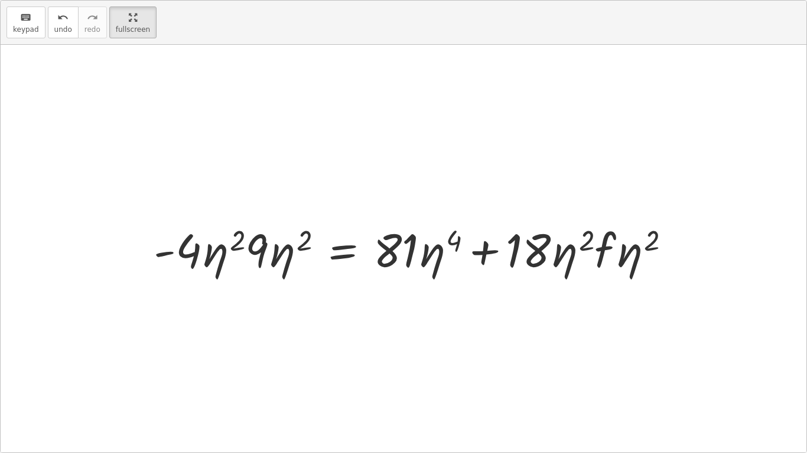
click at [570, 260] on div at bounding box center [417, 248] width 538 height 61
click at [595, 250] on div at bounding box center [417, 248] width 538 height 61
drag, startPoint x: 631, startPoint y: 254, endPoint x: 575, endPoint y: 263, distance: 57.4
click at [608, 242] on div at bounding box center [416, 248] width 536 height 61
click at [159, 250] on div at bounding box center [395, 248] width 494 height 61
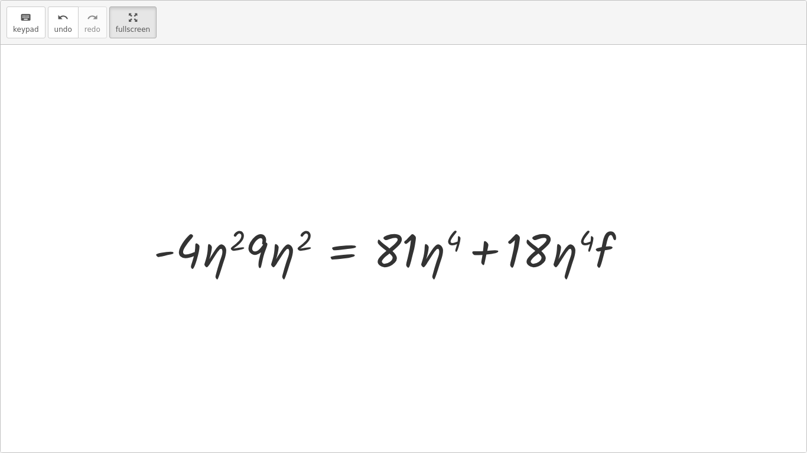
click at [188, 266] on div at bounding box center [395, 248] width 494 height 61
click at [256, 243] on div at bounding box center [395, 248] width 493 height 61
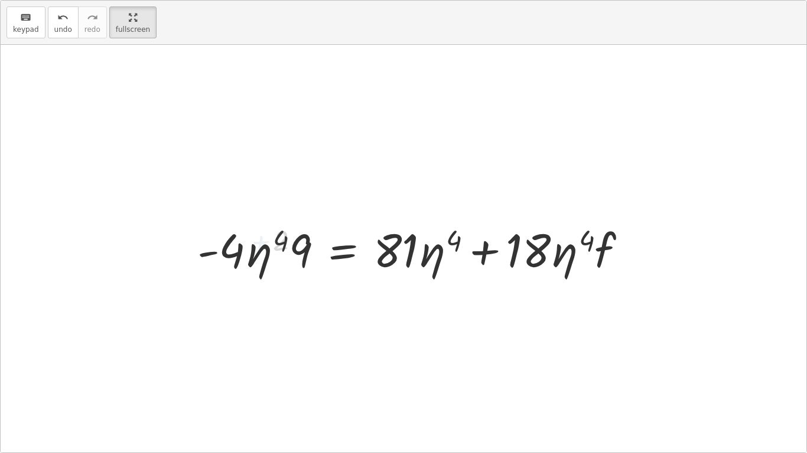
click at [237, 266] on div at bounding box center [416, 248] width 451 height 61
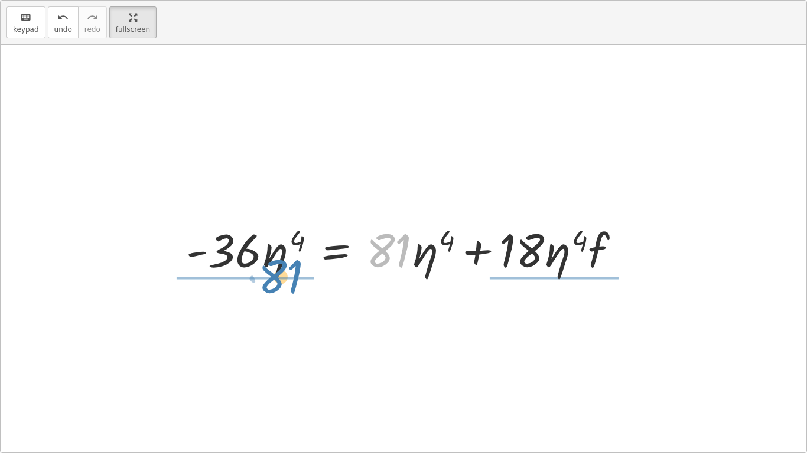
drag, startPoint x: 406, startPoint y: 253, endPoint x: 292, endPoint y: 279, distance: 117.0
click at [292, 279] on div "+ · · 1 · 3 · ( + · 6 · f + 9 ) − 5 = + 3 + · 4 · ( + f + 2 ) · ( + · · 1 · 3 ·…" at bounding box center [403, 249] width 470 height 67
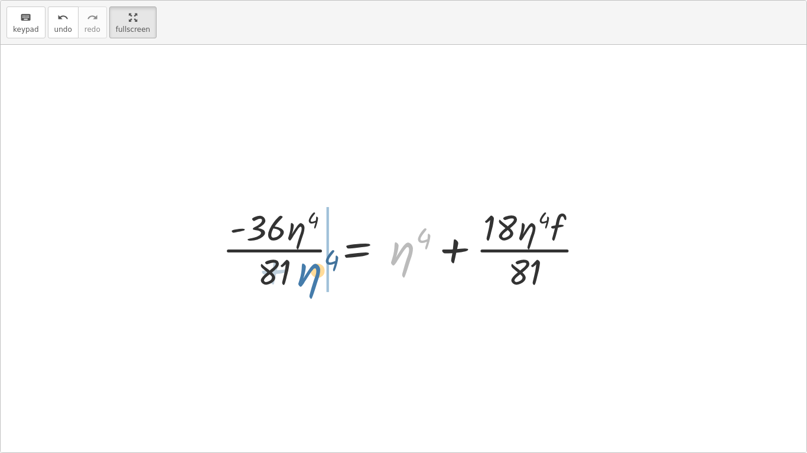
drag, startPoint x: 389, startPoint y: 263, endPoint x: 292, endPoint y: 285, distance: 98.7
click at [292, 285] on div at bounding box center [408, 248] width 384 height 91
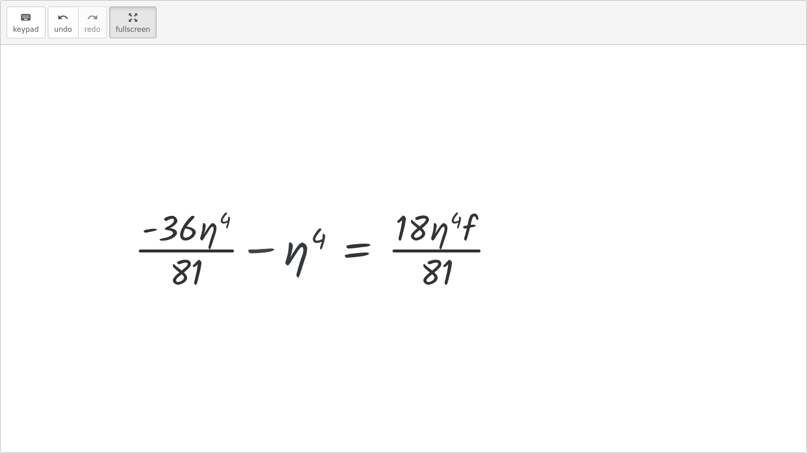
click at [258, 256] on div at bounding box center [320, 248] width 384 height 91
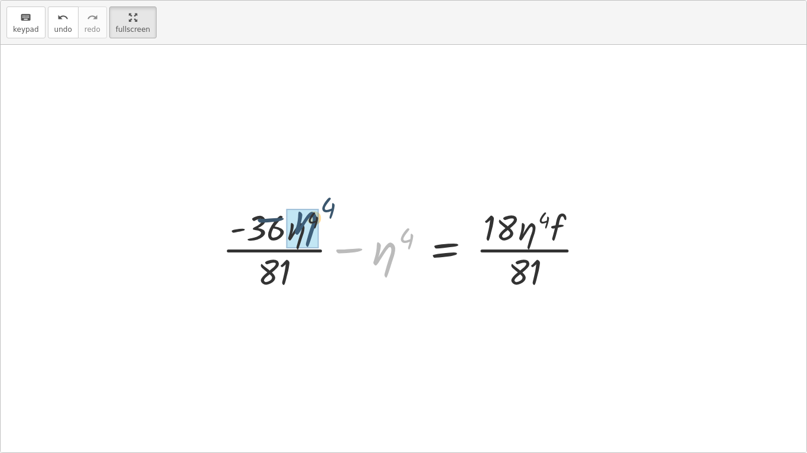
drag, startPoint x: 382, startPoint y: 250, endPoint x: 301, endPoint y: 224, distance: 85.1
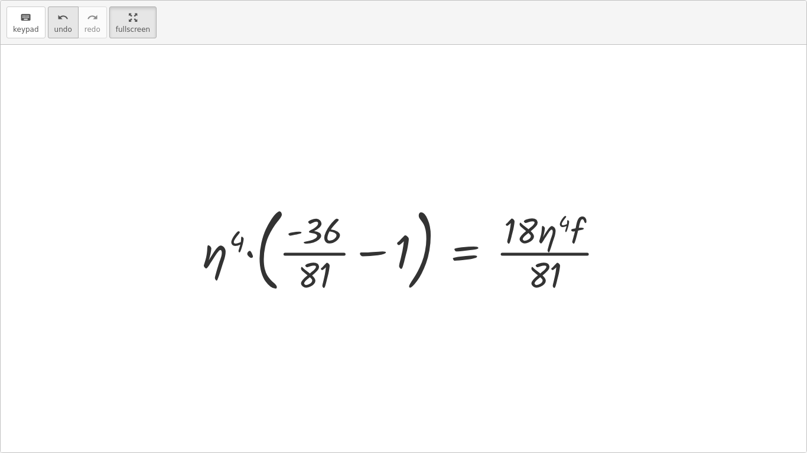
click at [54, 25] on span "undo" at bounding box center [63, 29] width 18 height 8
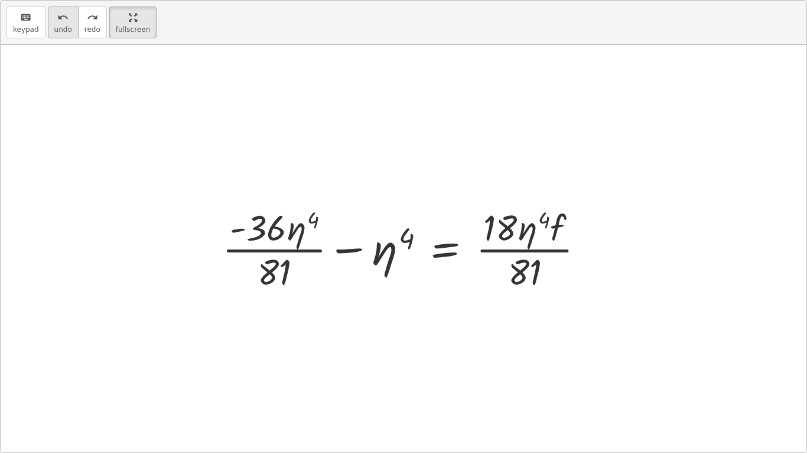
click at [60, 25] on span "undo" at bounding box center [63, 29] width 18 height 8
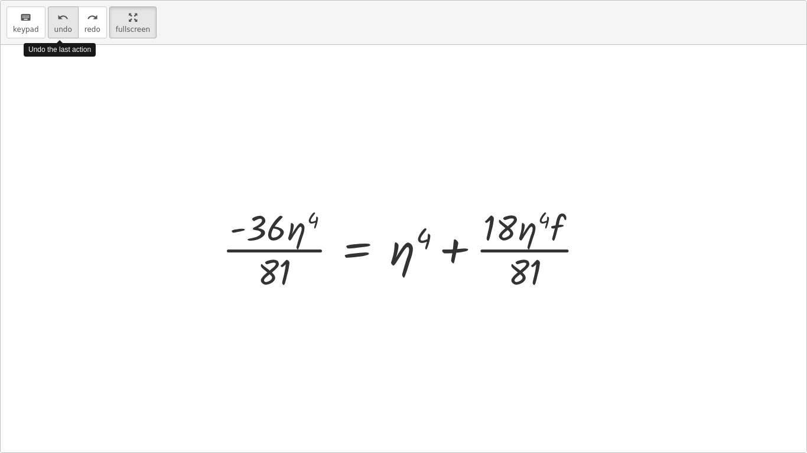
click at [61, 28] on span "undo" at bounding box center [63, 29] width 18 height 8
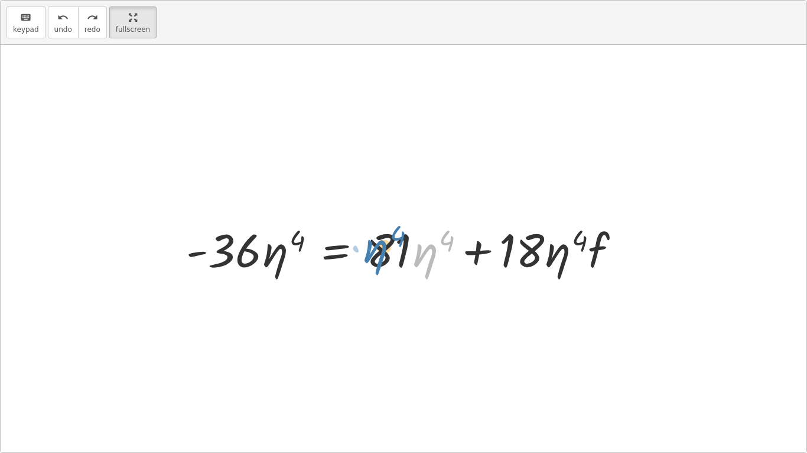
drag, startPoint x: 423, startPoint y: 256, endPoint x: 412, endPoint y: 256, distance: 11.2
click at [412, 256] on div at bounding box center [407, 248] width 455 height 61
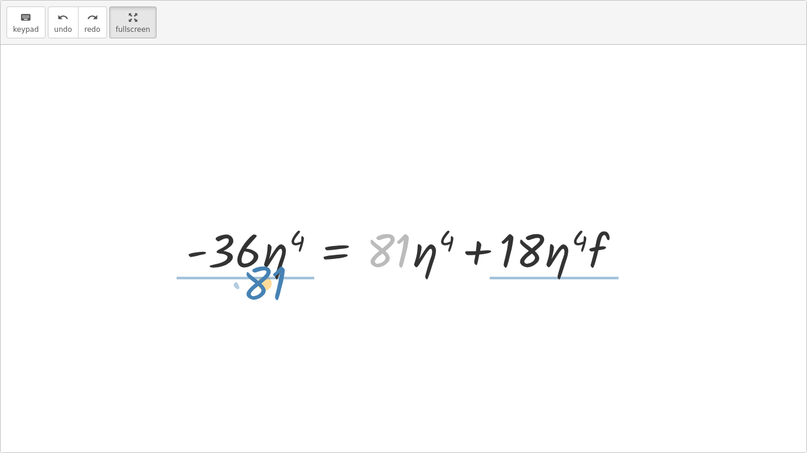
drag, startPoint x: 401, startPoint y: 255, endPoint x: 270, endPoint y: 289, distance: 134.9
click at [270, 289] on div "+ · · 1 · 3 · ( + · 6 · f + 9 ) − 5 = + 3 + · 4 · ( + f + 2 ) · ( + · · 1 · 3 ·…" at bounding box center [403, 249] width 805 height 408
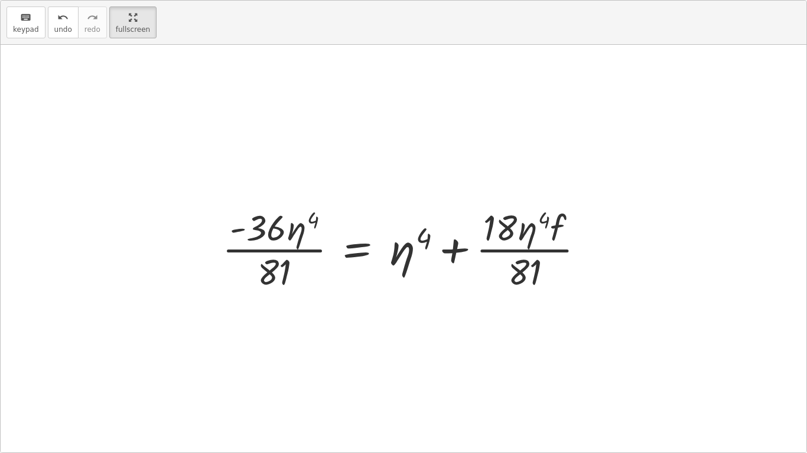
click at [256, 232] on div at bounding box center [408, 248] width 384 height 91
drag, startPoint x: 267, startPoint y: 266, endPoint x: 255, endPoint y: 223, distance: 44.7
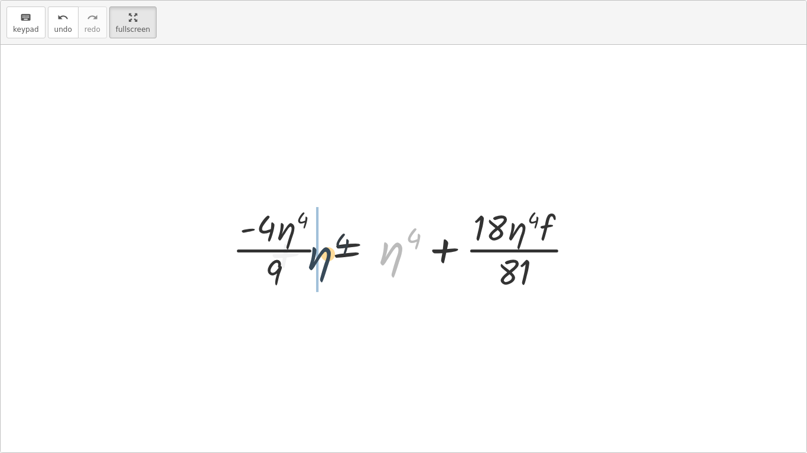
drag, startPoint x: 386, startPoint y: 266, endPoint x: 298, endPoint y: 267, distance: 88.0
click at [298, 267] on div at bounding box center [407, 248] width 363 height 91
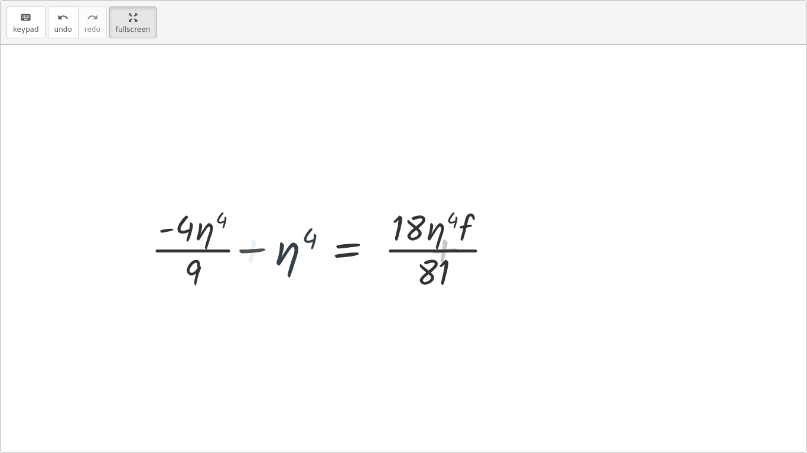
click at [251, 252] on div at bounding box center [319, 248] width 363 height 91
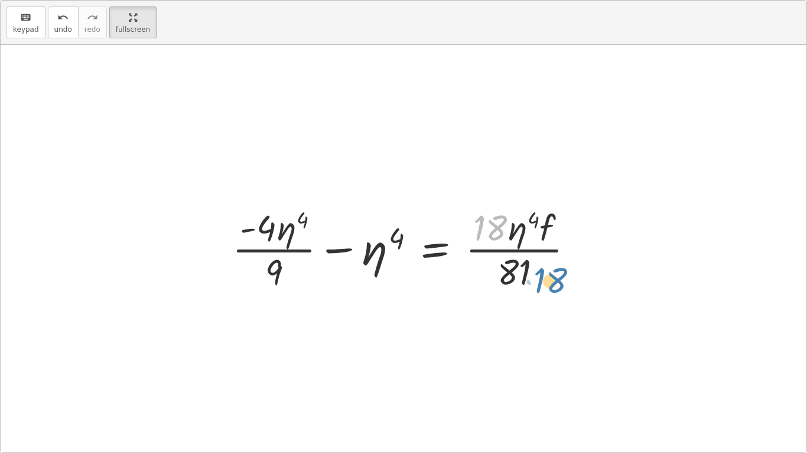
drag, startPoint x: 485, startPoint y: 248, endPoint x: 533, endPoint y: 301, distance: 71.5
click at [533, 301] on div "+ · · 1 · 3 · ( + · 6 · f + 9 ) − 5 = + 3 + · 4 · ( + f + 2 ) · ( + · · 1 · 3 ·…" at bounding box center [403, 249] width 805 height 408
click at [97, 0] on html "Equations: Solve Multi-Step Equations Victor S Not you? Tasks 1. Multimedia 2. …" at bounding box center [403, 226] width 807 height 453
